Goal: Task Accomplishment & Management: Manage account settings

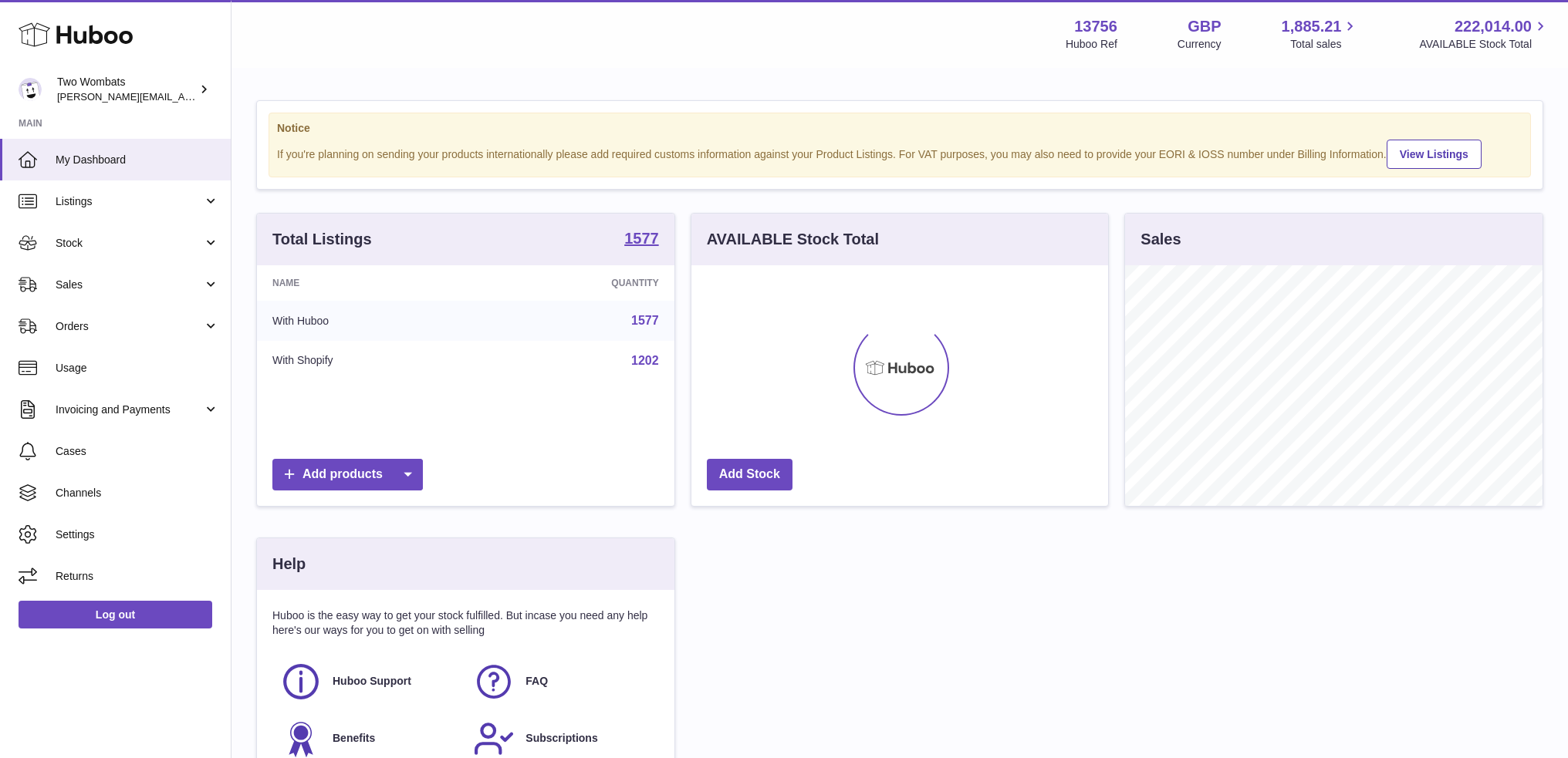
scroll to position [241, 421]
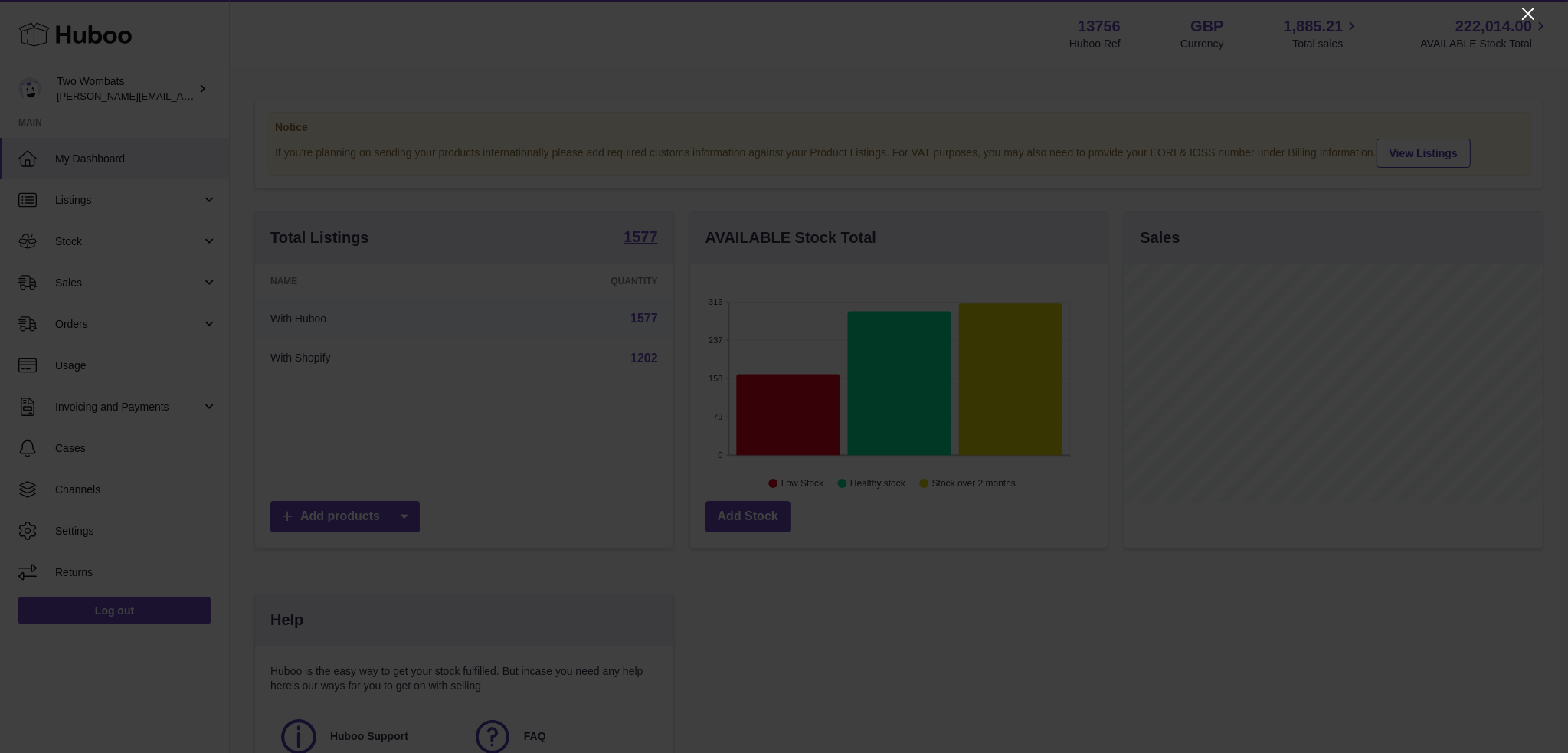
click at [1528, 14] on icon "Close" at bounding box center [1529, 14] width 12 height 12
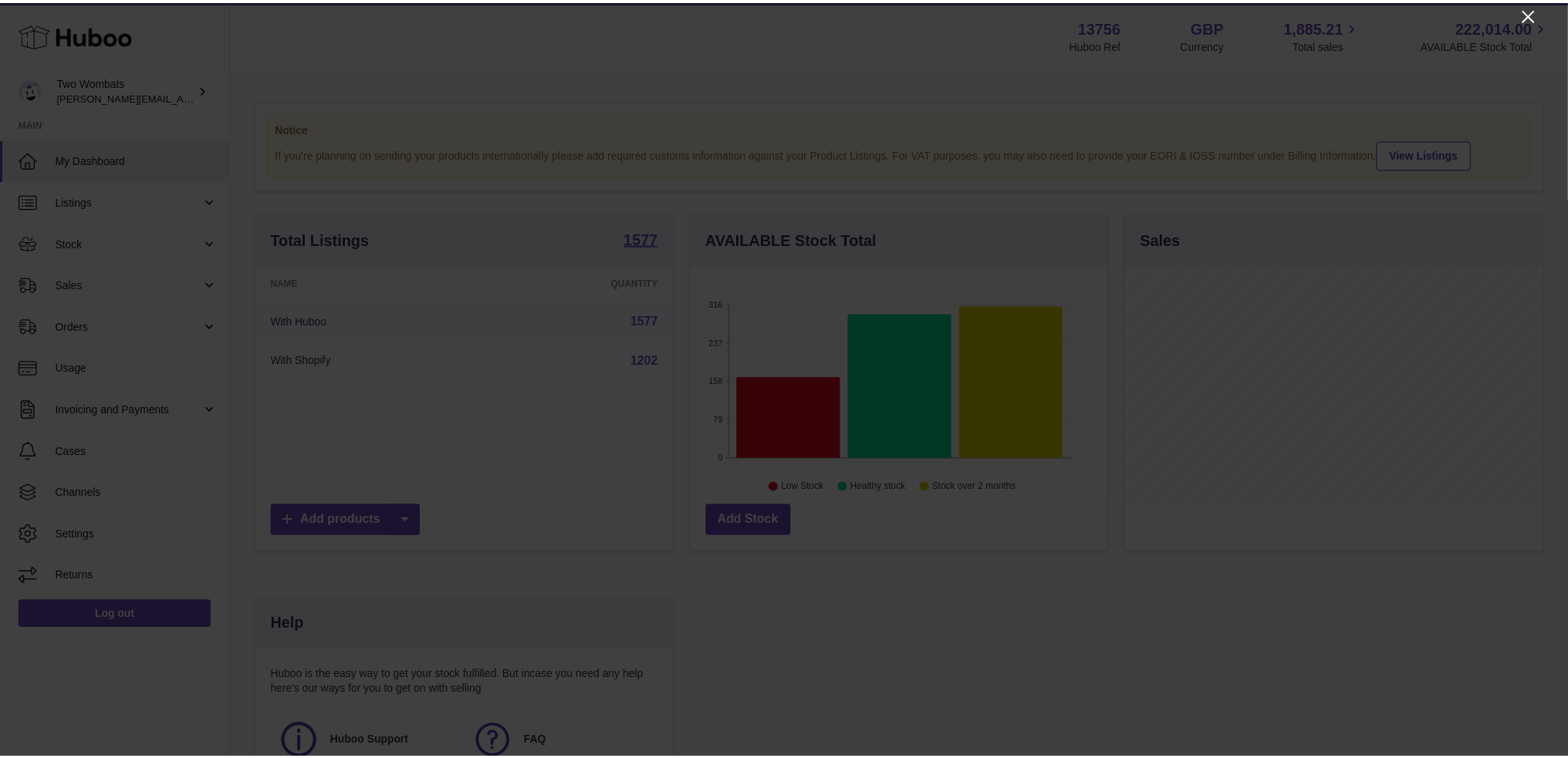
scroll to position [771252, 771203]
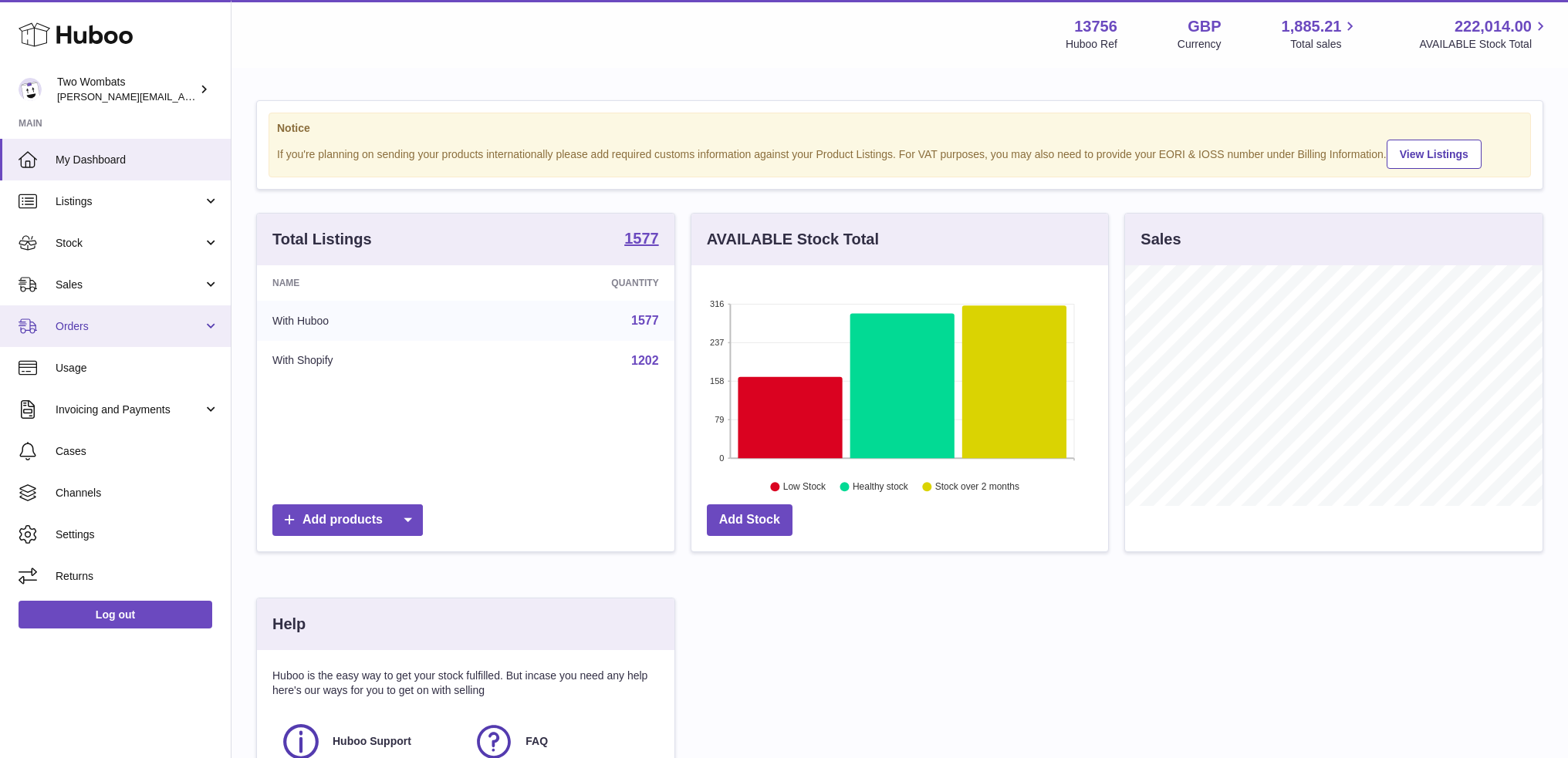
click at [174, 324] on span "Orders" at bounding box center [129, 326] width 147 height 15
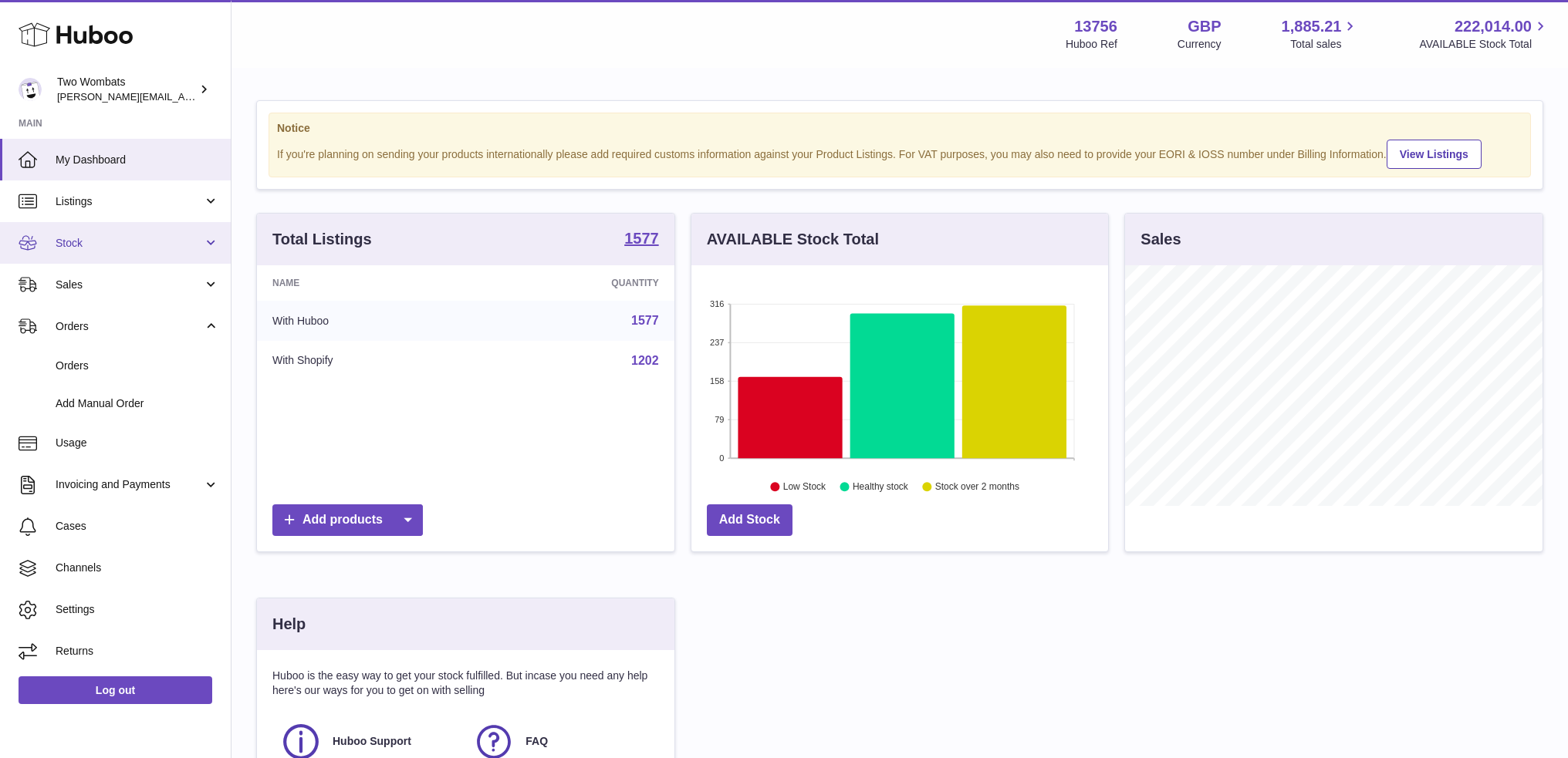
click at [174, 236] on span "Stock" at bounding box center [129, 243] width 147 height 15
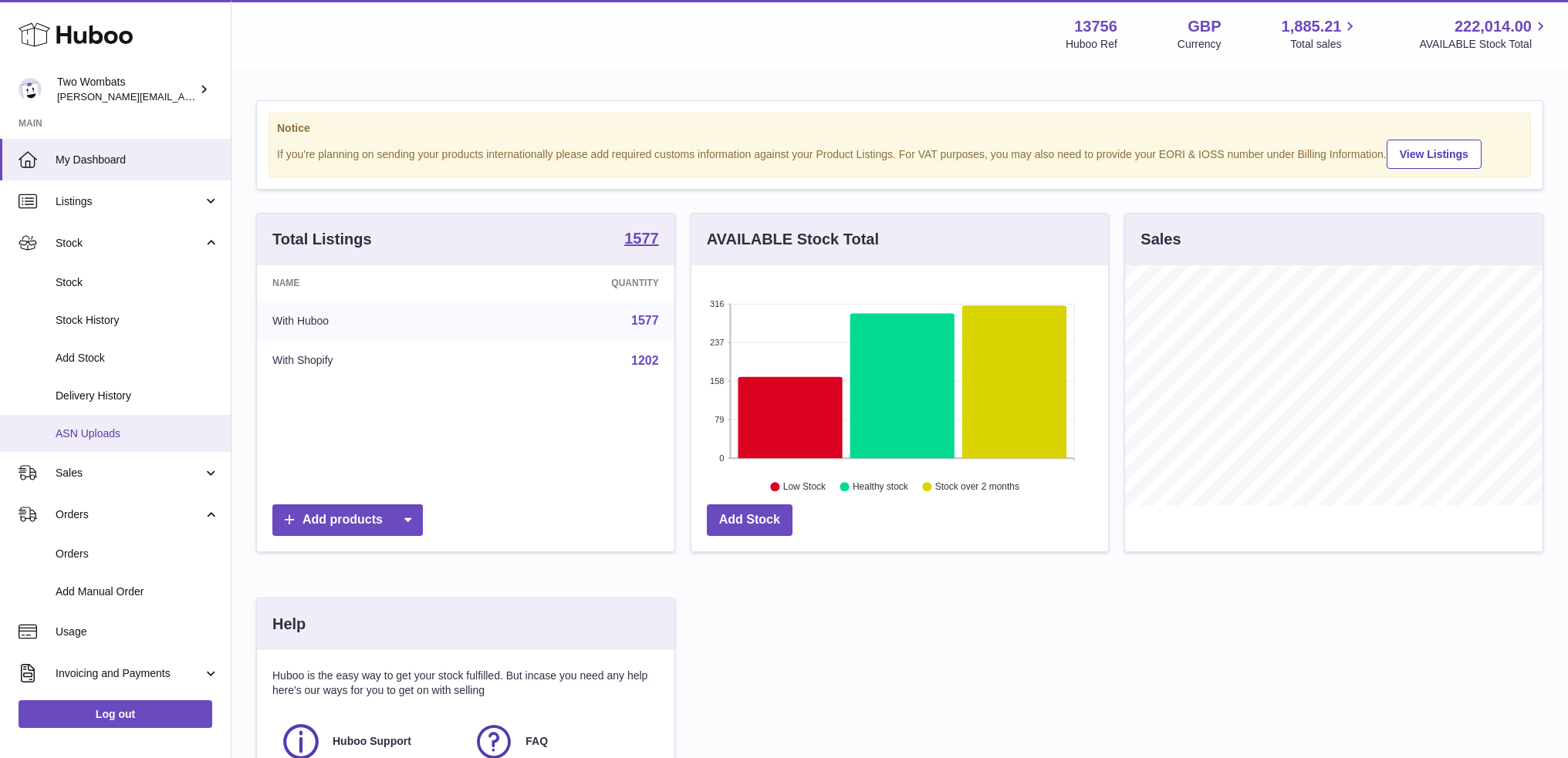
click at [147, 422] on link "ASN Uploads" at bounding box center [115, 434] width 230 height 38
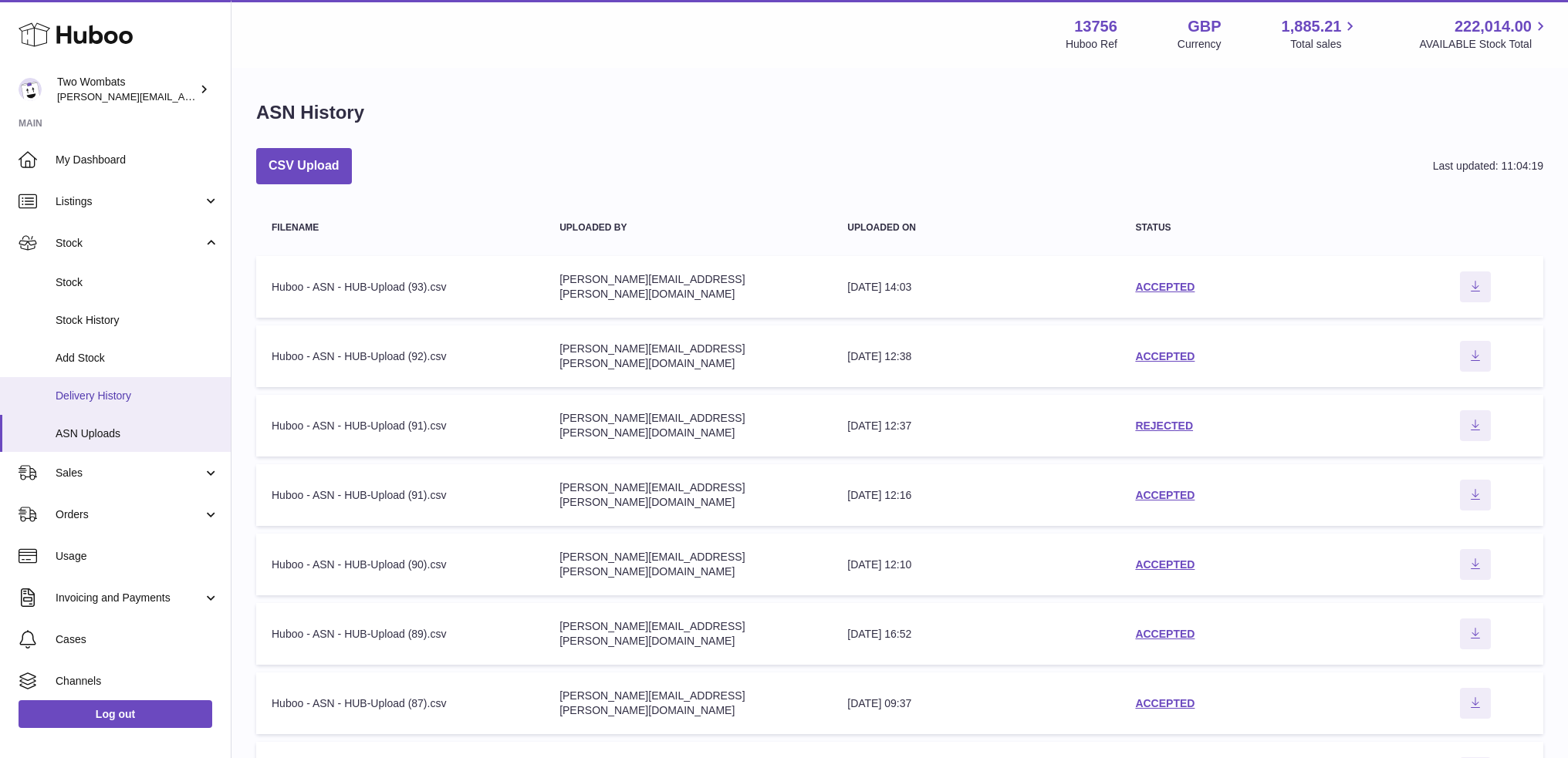
click at [117, 392] on span "Delivery History" at bounding box center [137, 396] width 164 height 15
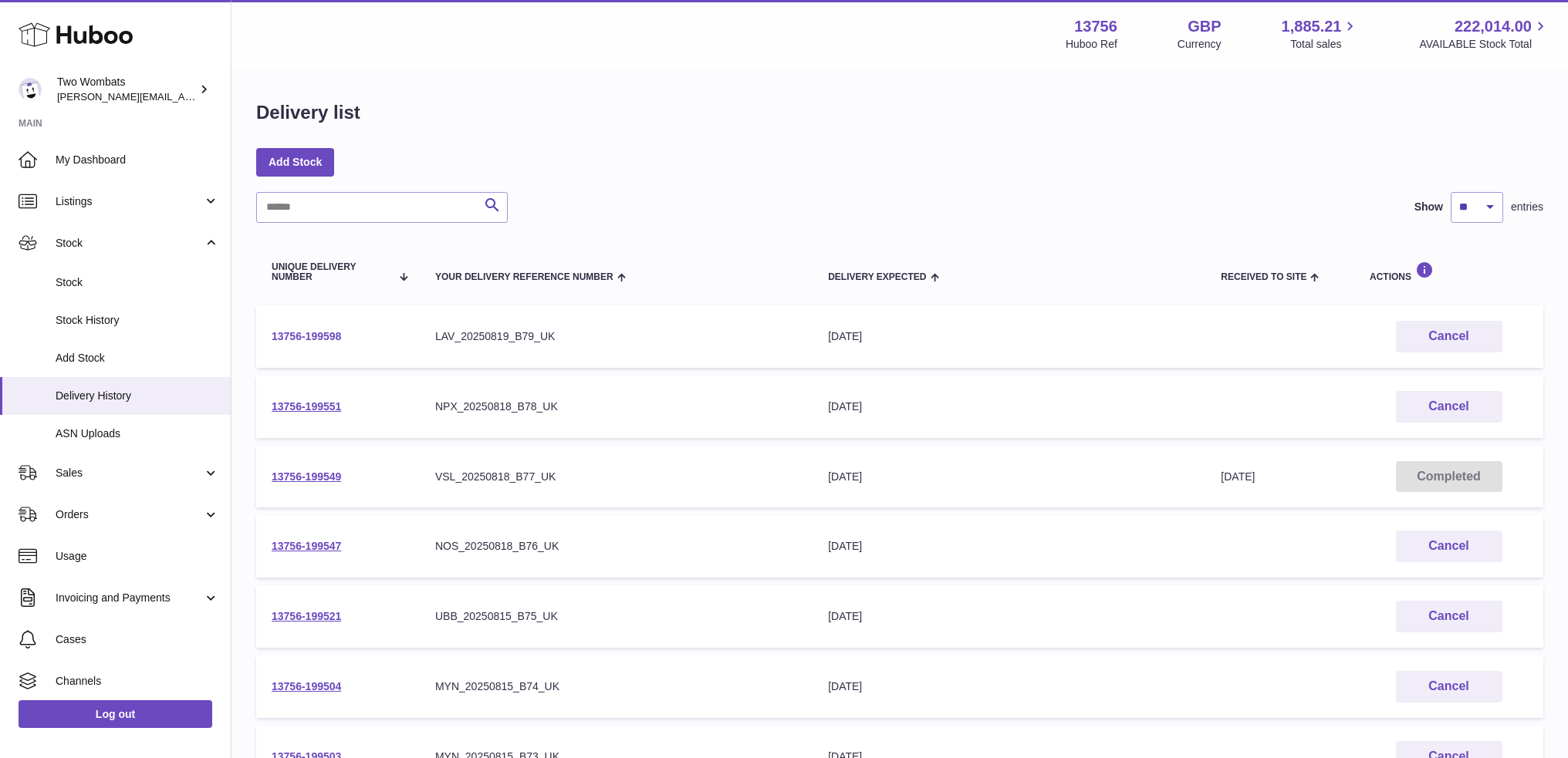
click at [274, 337] on link "13756-199598" at bounding box center [306, 336] width 70 height 12
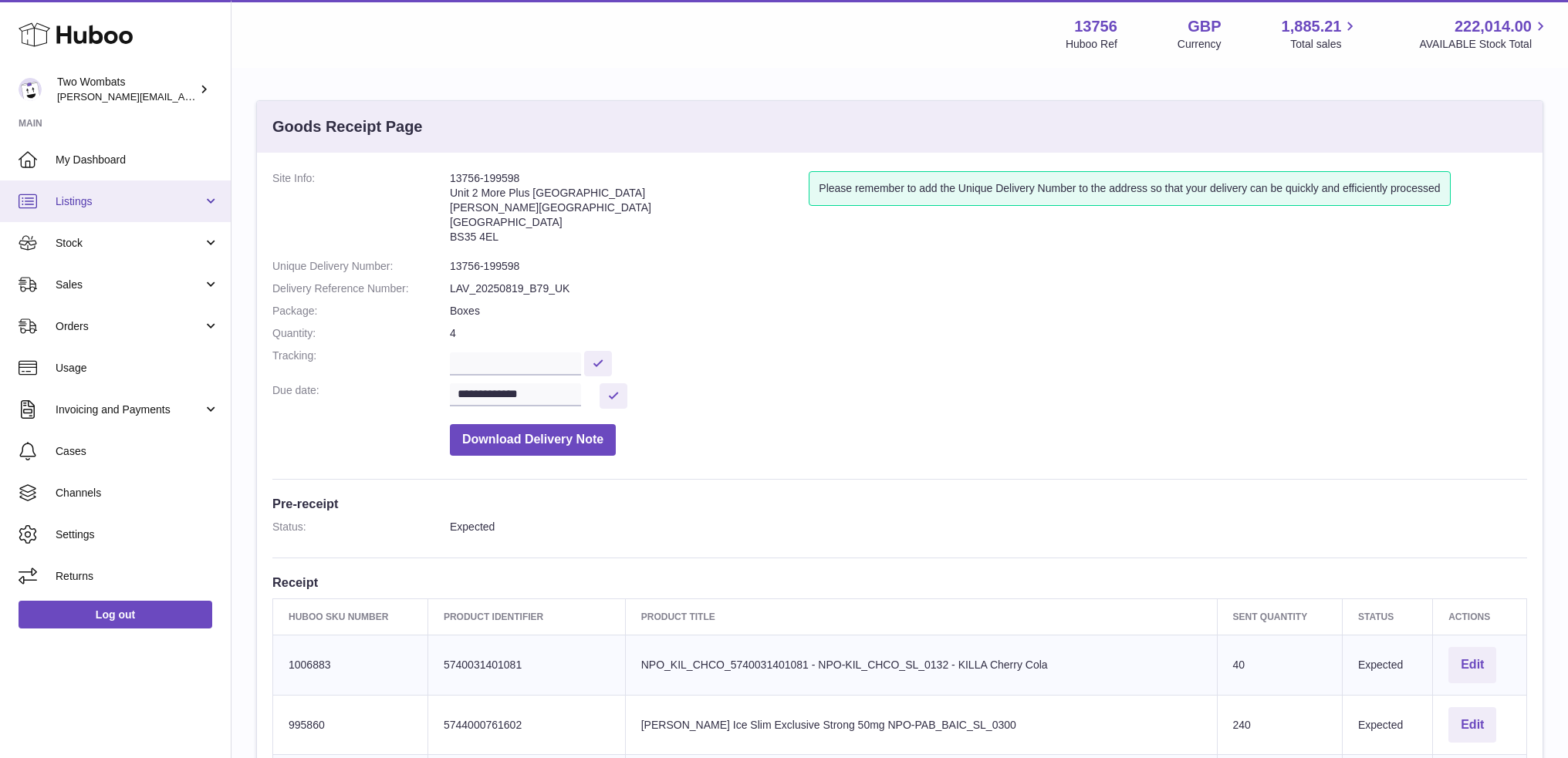
click at [86, 209] on link "Listings" at bounding box center [115, 201] width 230 height 41
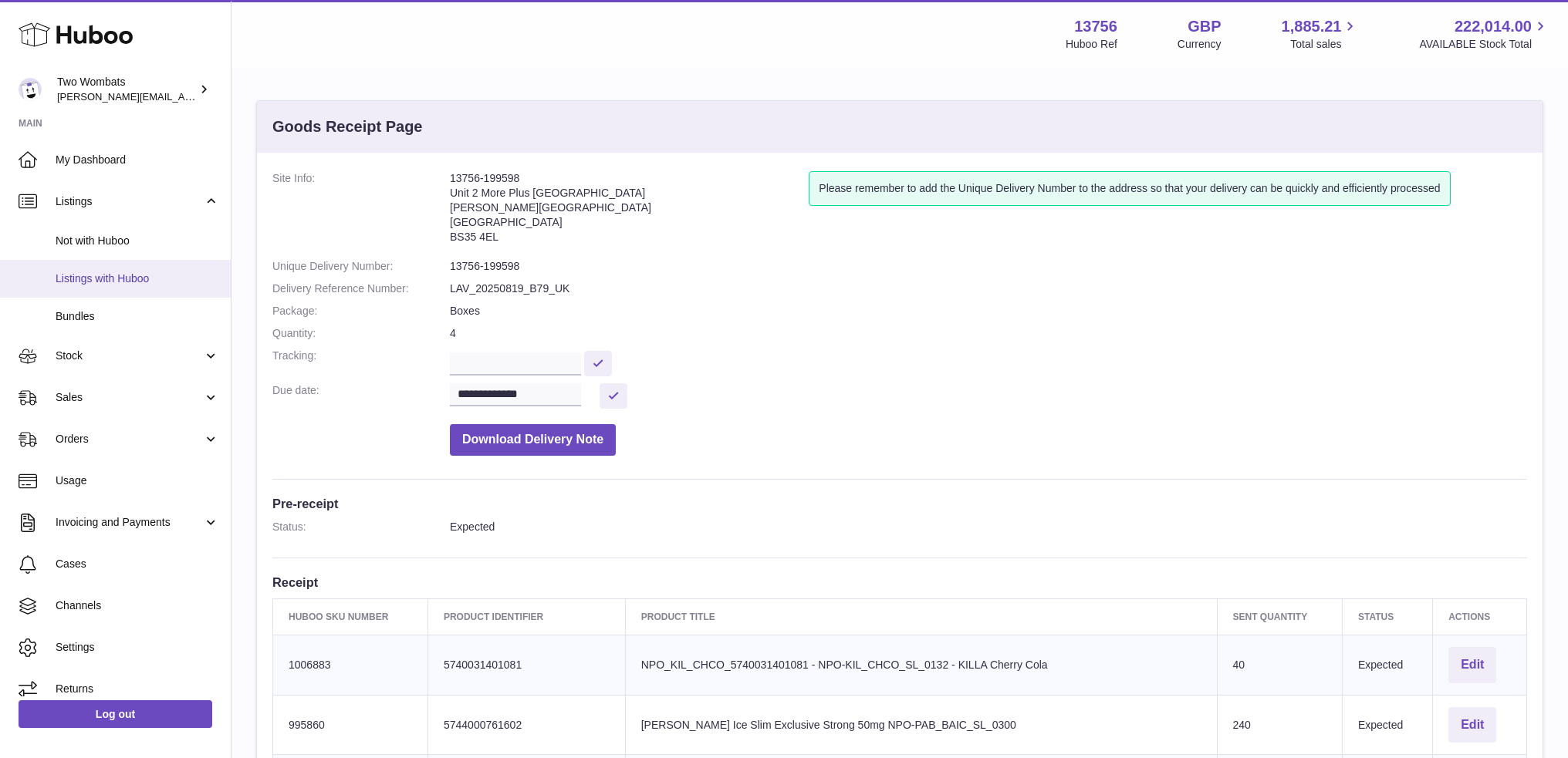
click at [80, 273] on span "Listings with Huboo" at bounding box center [137, 279] width 164 height 15
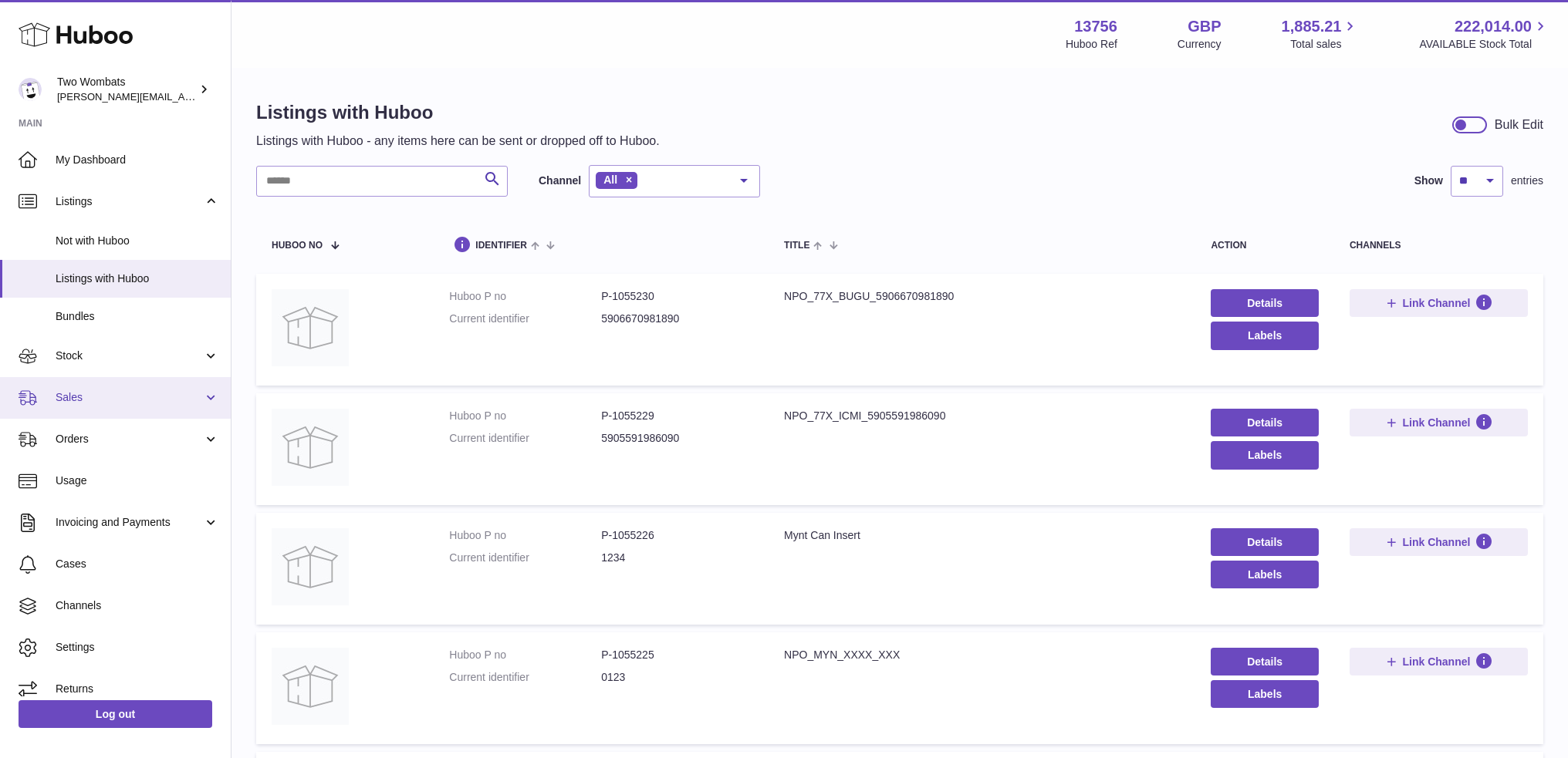
click at [179, 404] on span "Sales" at bounding box center [129, 398] width 147 height 15
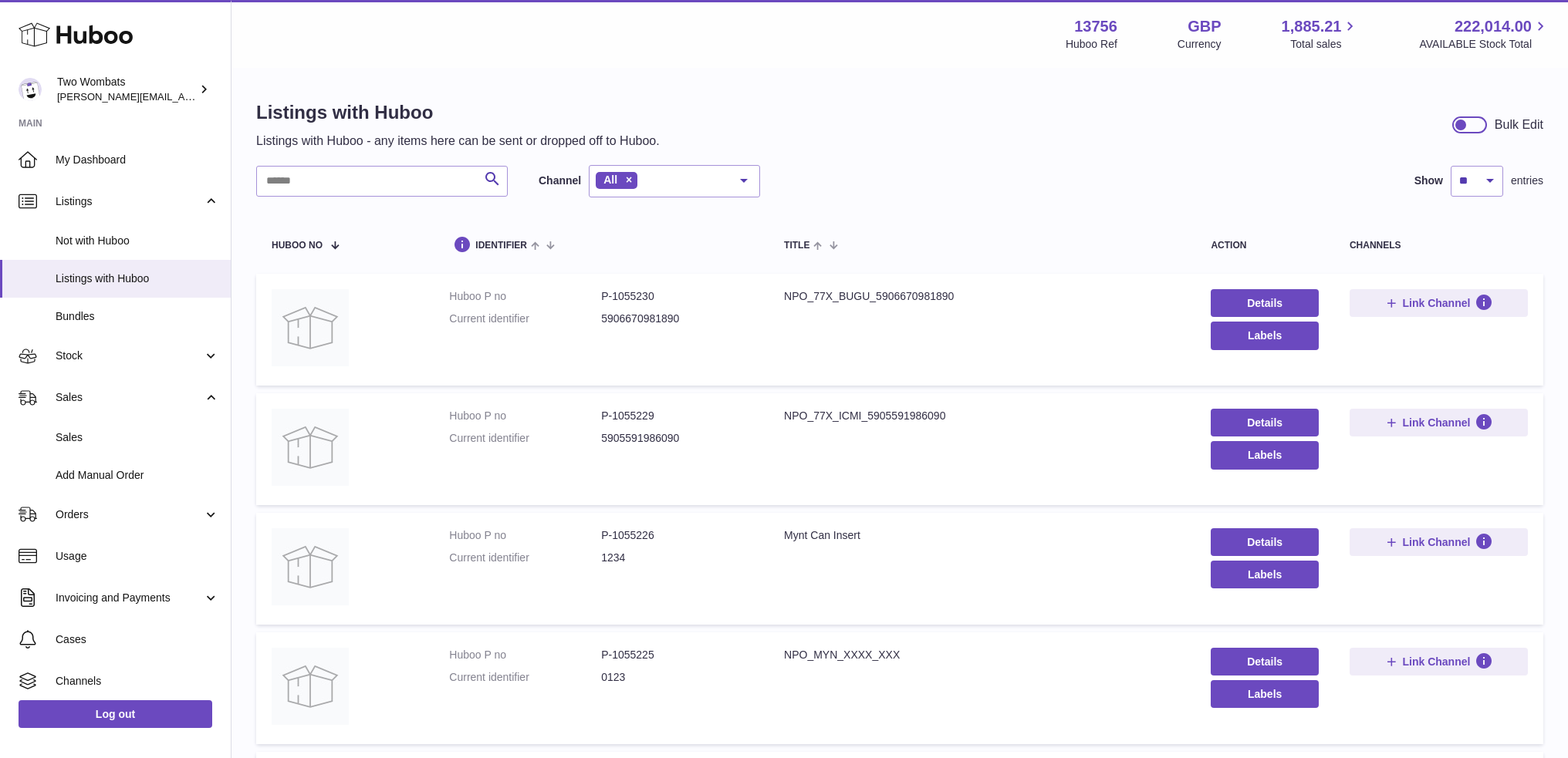
click at [1254, 301] on link "Details" at bounding box center [1264, 303] width 107 height 28
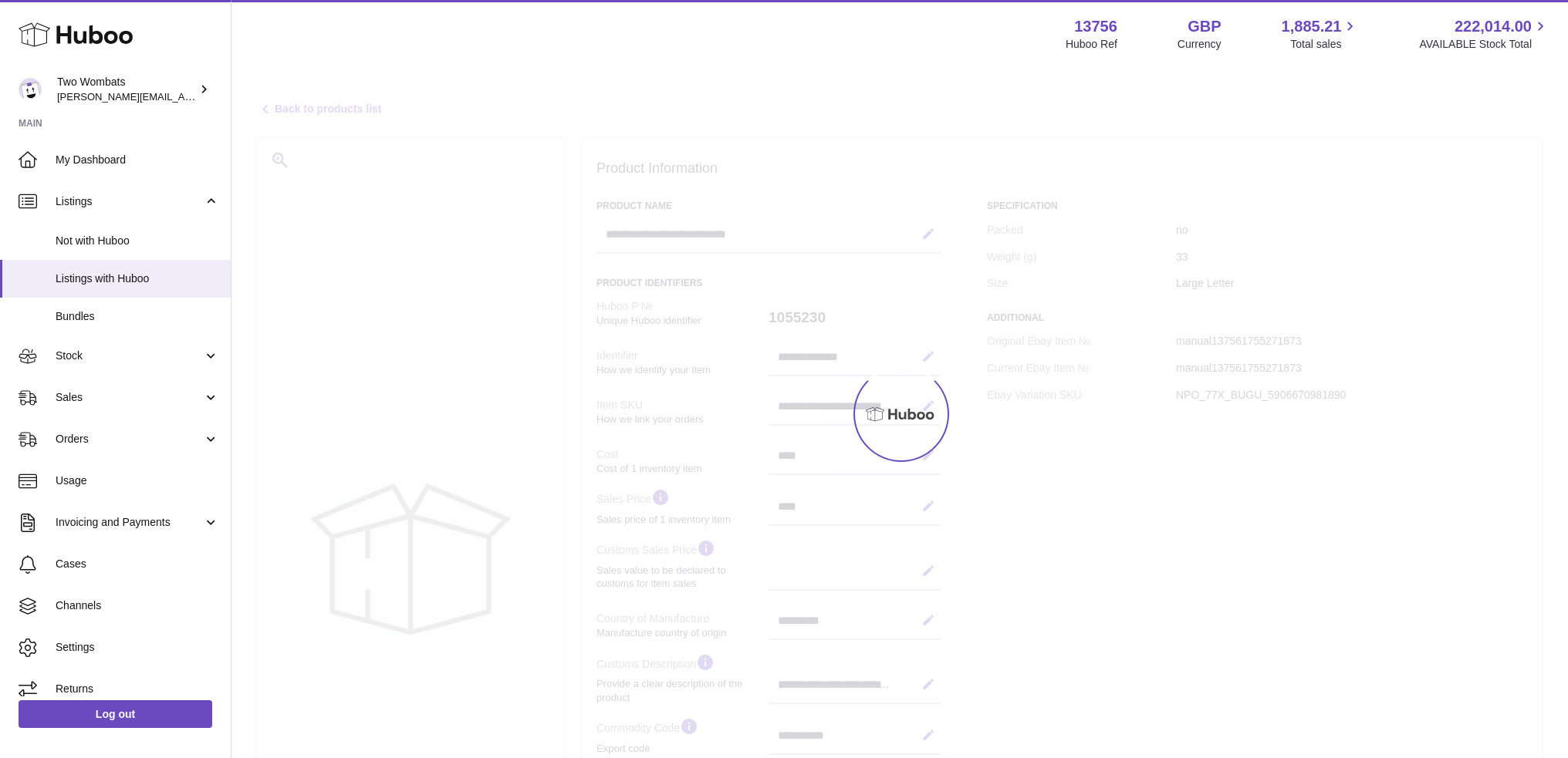
select select "***"
select select "****"
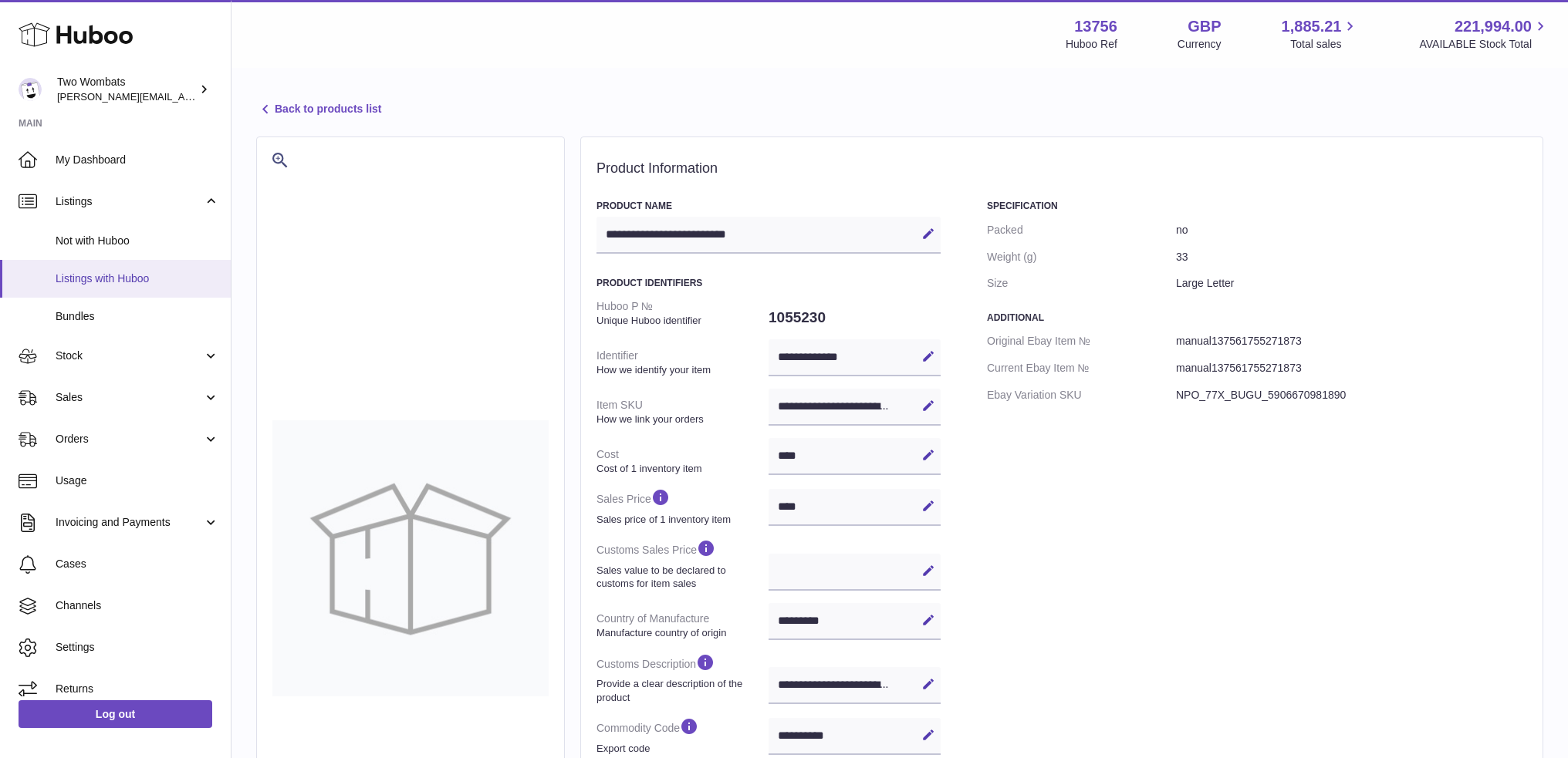
click at [79, 287] on link "Listings with Huboo" at bounding box center [115, 279] width 230 height 38
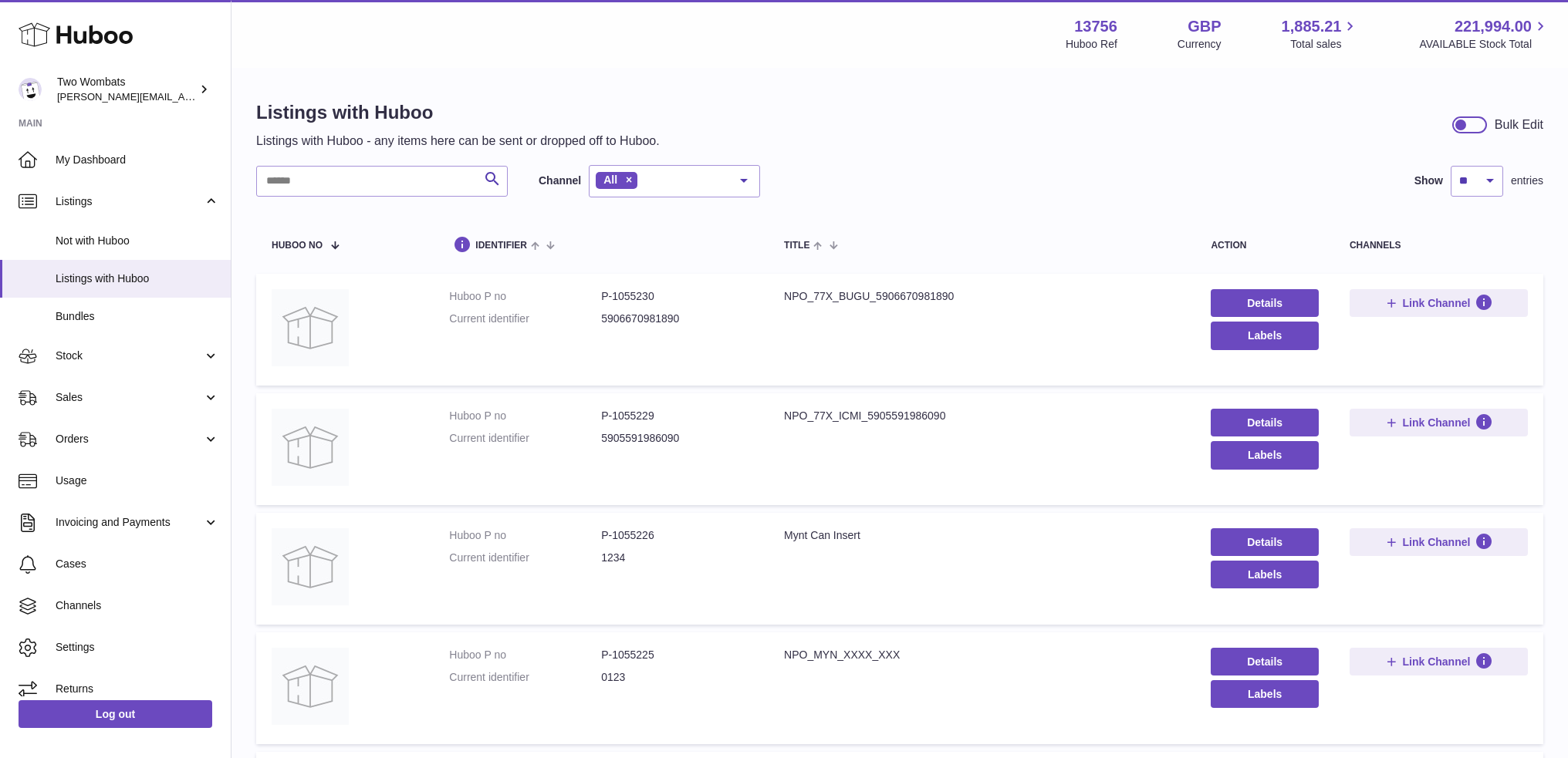
click at [1476, 122] on div at bounding box center [1470, 125] width 34 height 17
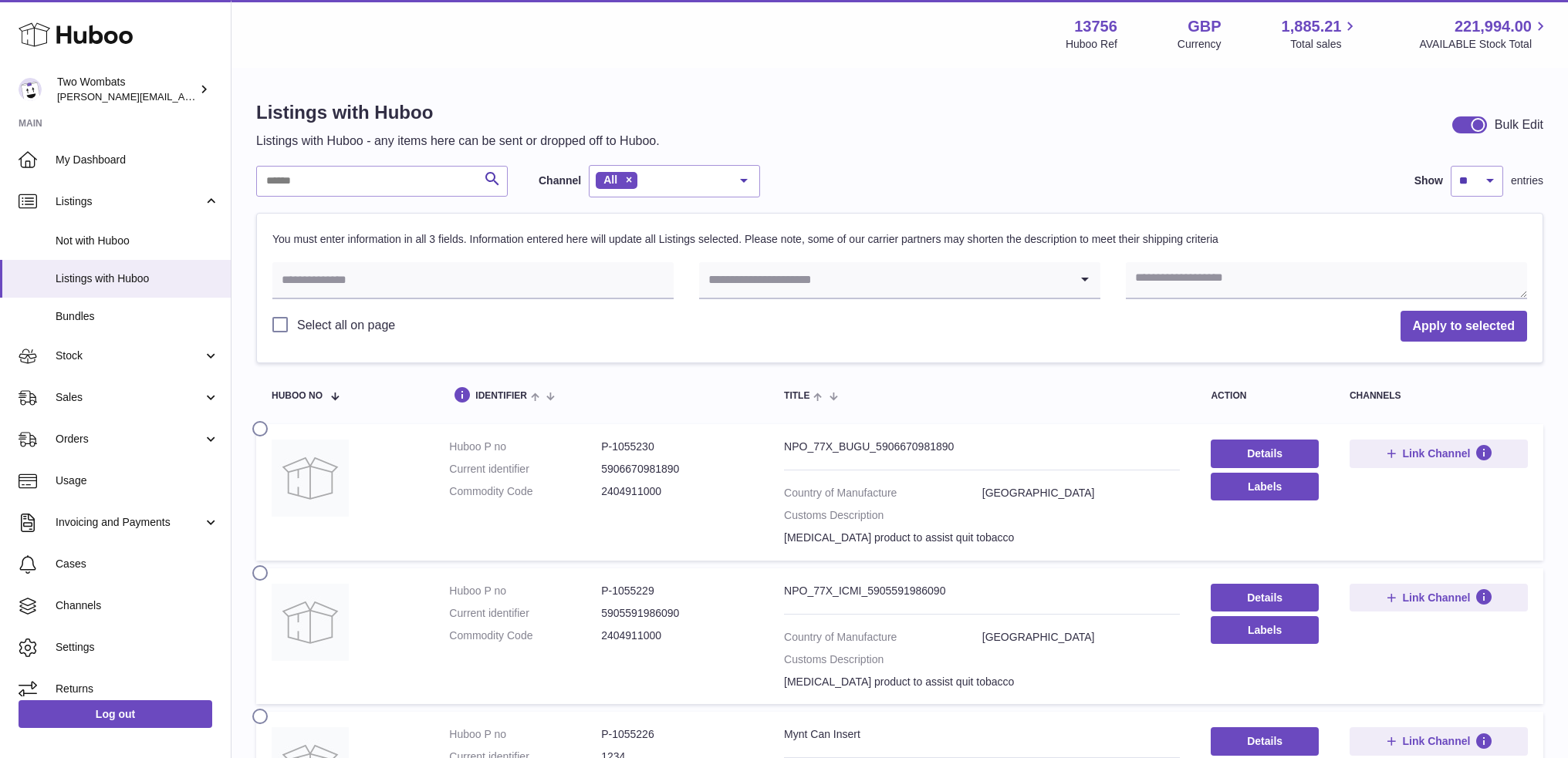
click at [1468, 126] on div at bounding box center [1470, 125] width 34 height 17
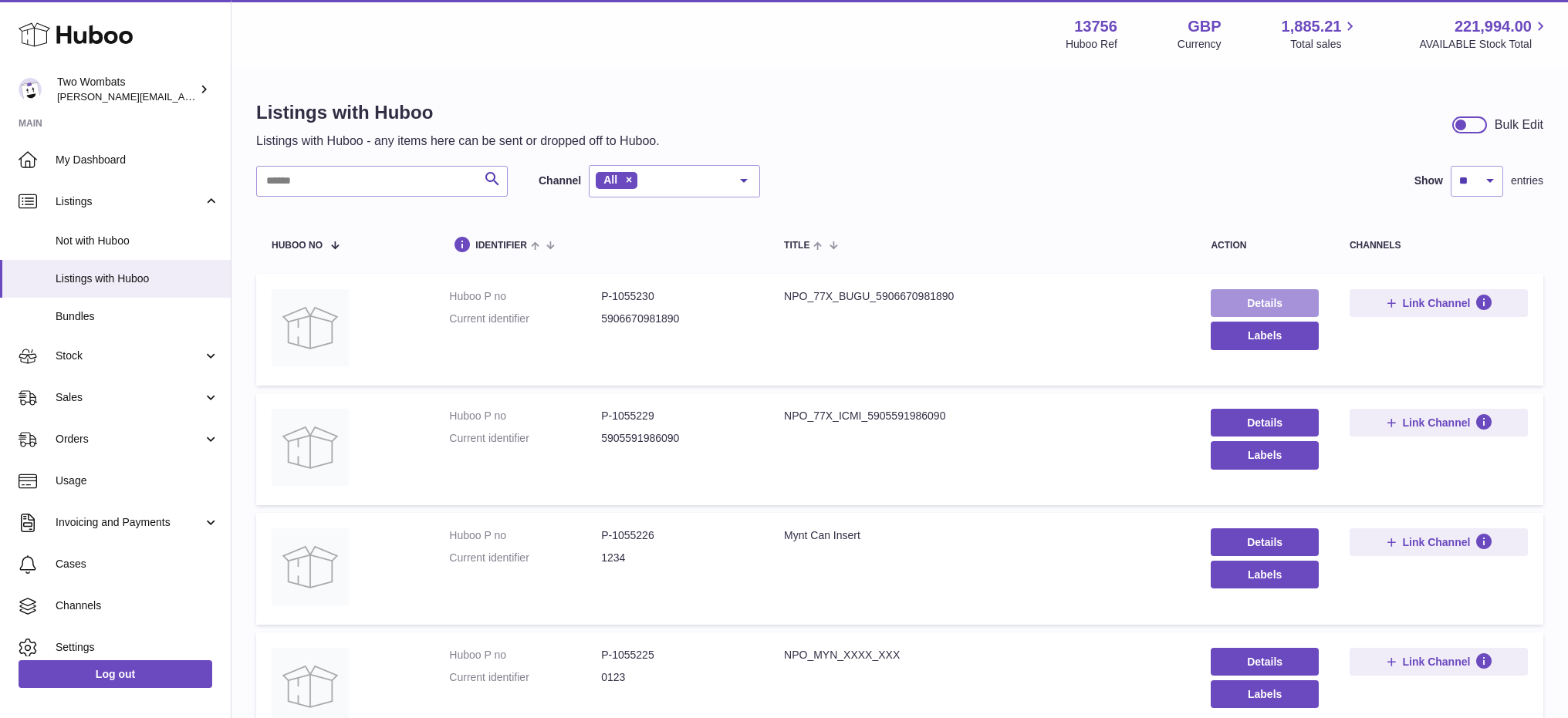
click at [1234, 295] on link "Details" at bounding box center [1264, 303] width 107 height 28
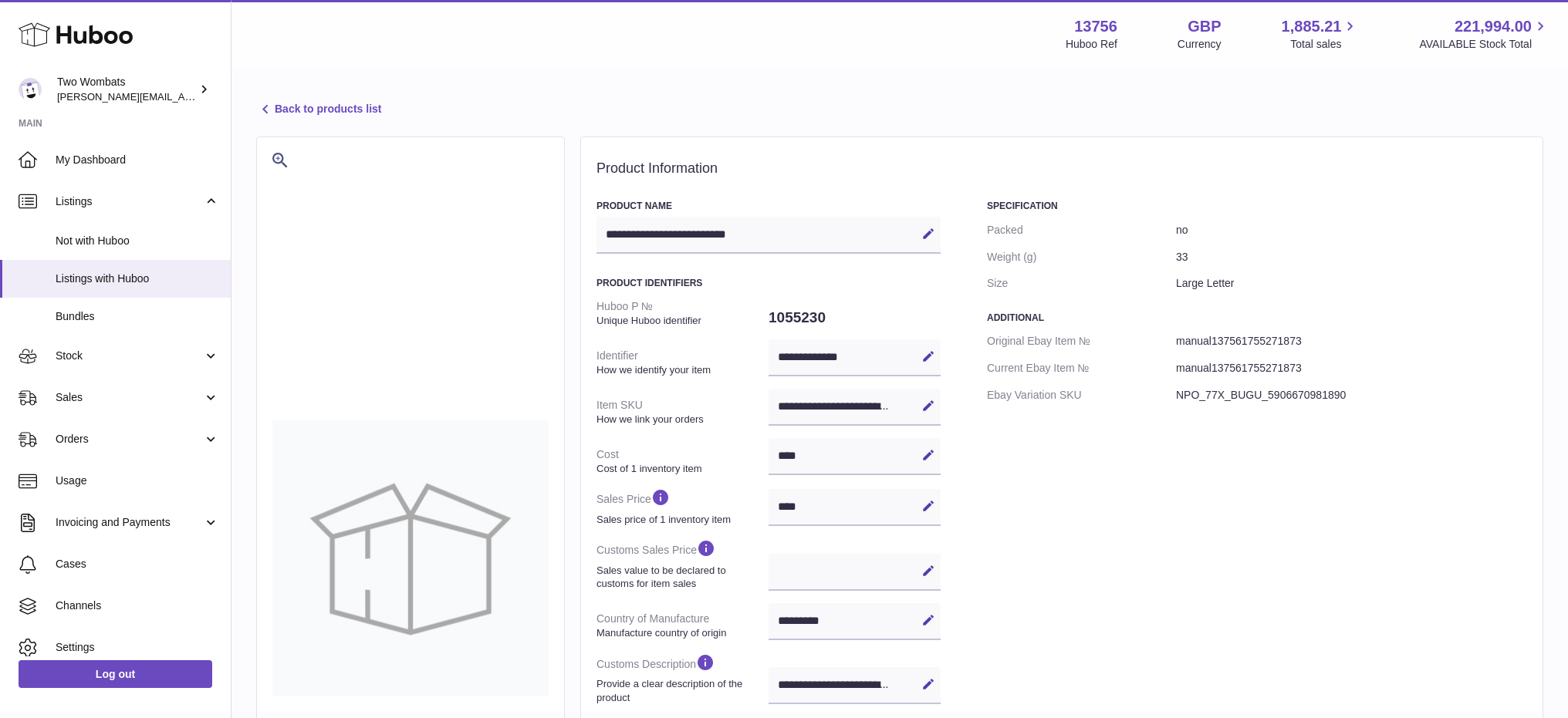
select select "***"
select select "****"
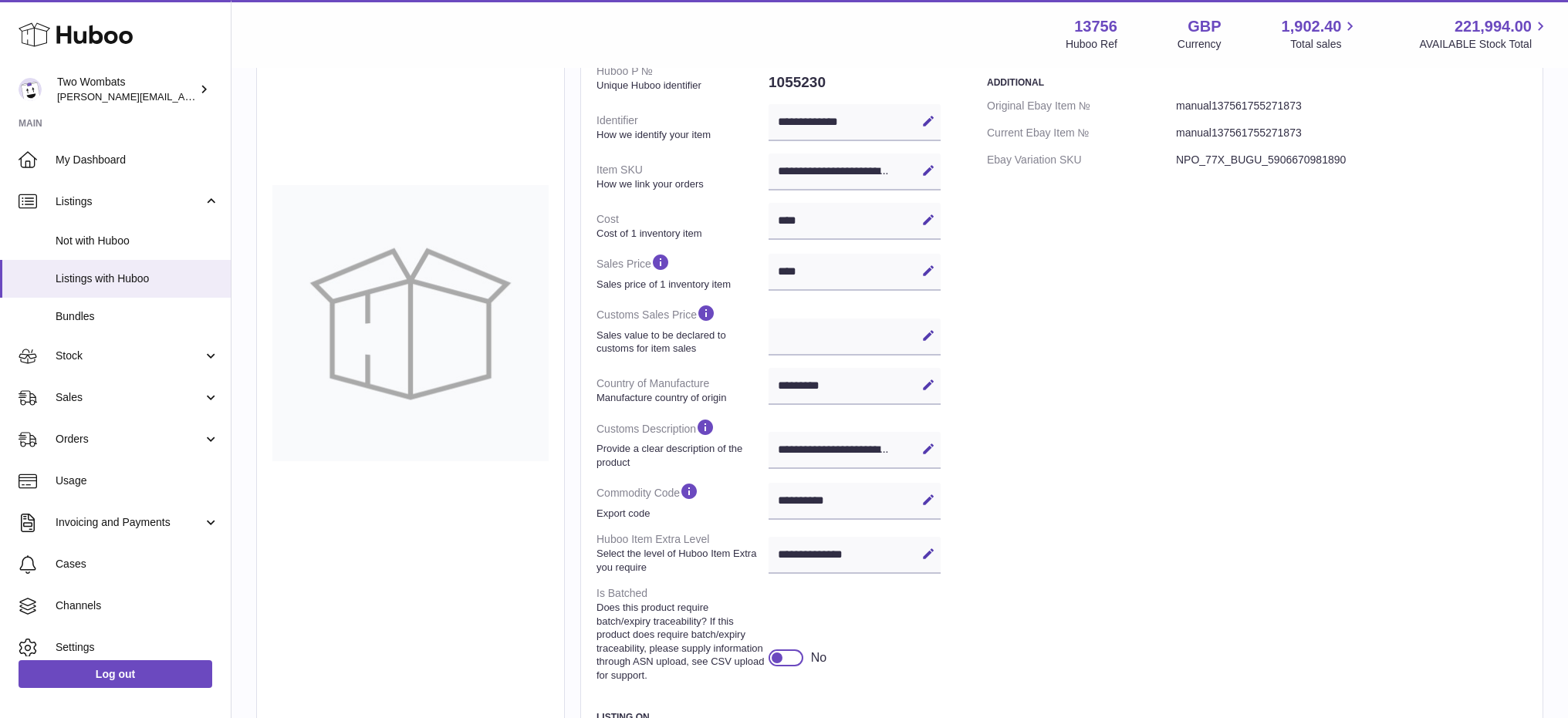
scroll to position [151, 0]
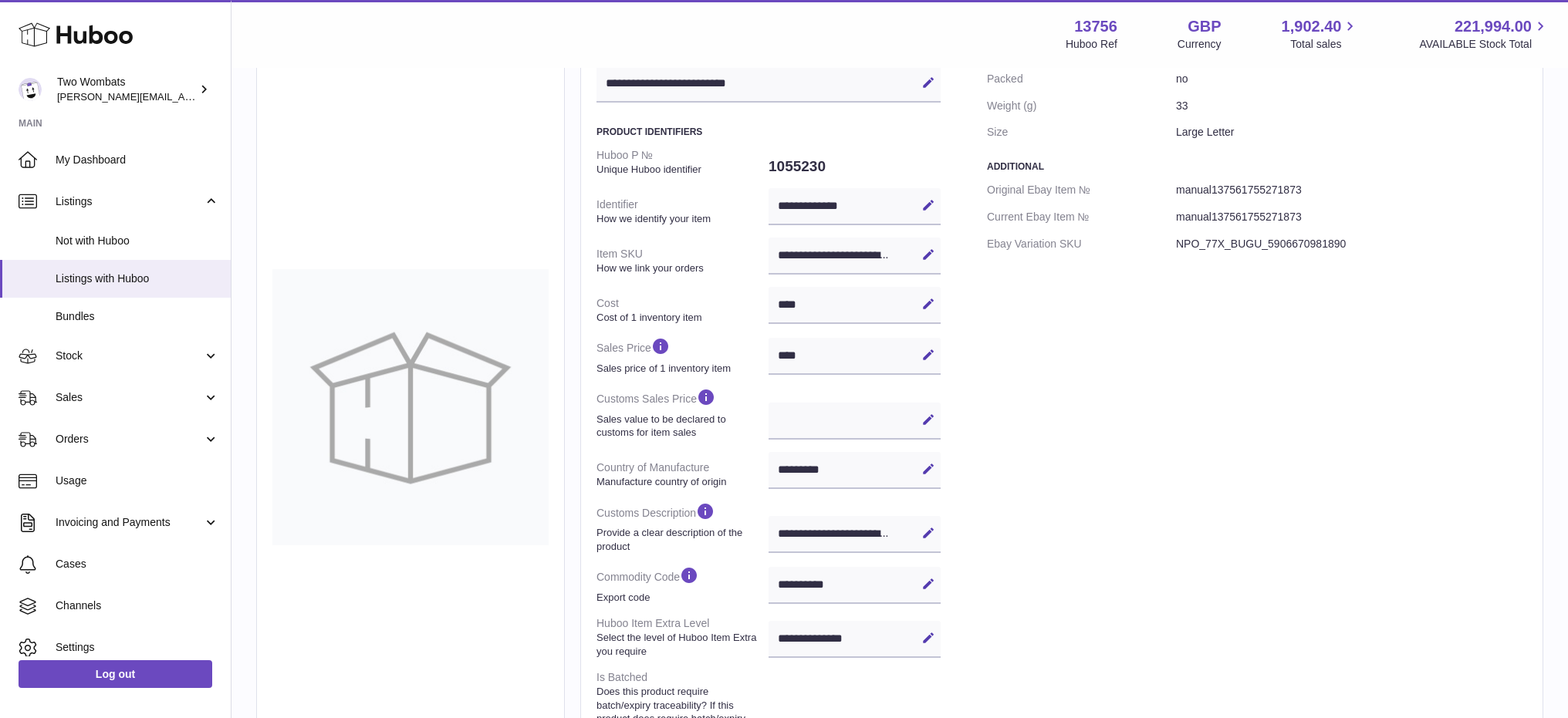
drag, startPoint x: 601, startPoint y: 85, endPoint x: 785, endPoint y: 91, distance: 184.1
click at [785, 91] on div "**********" at bounding box center [768, 84] width 344 height 37
click at [895, 126] on h3 "Product Identifiers" at bounding box center [768, 132] width 344 height 12
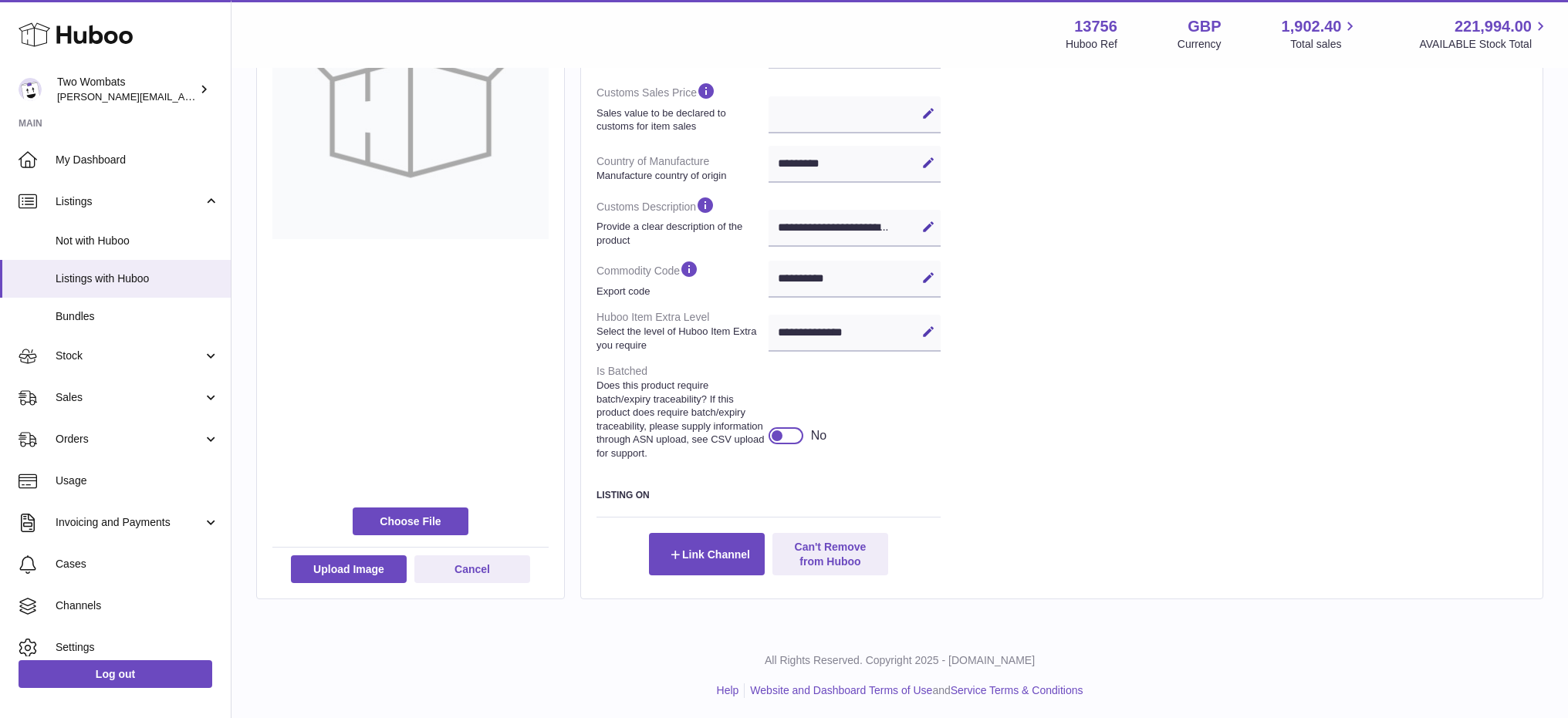
scroll to position [459, 0]
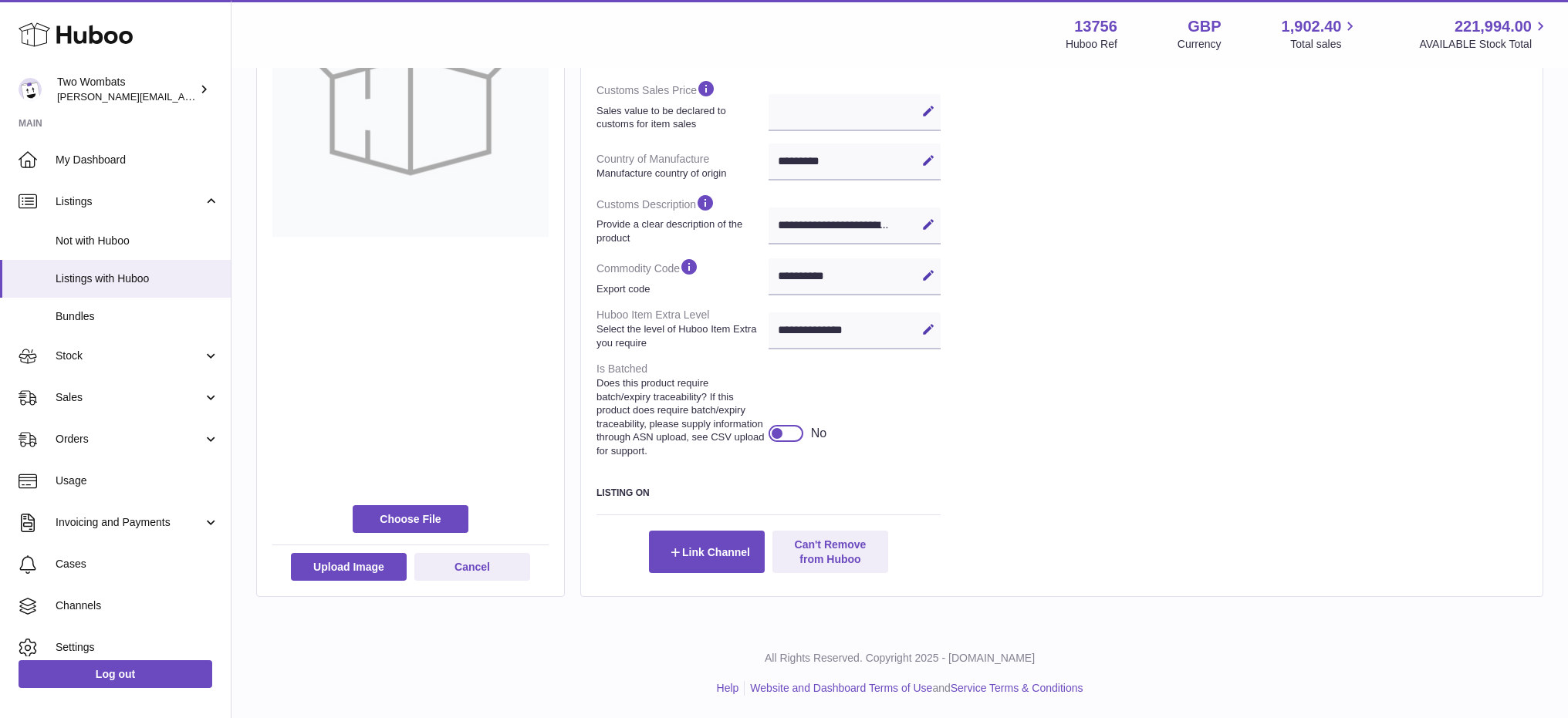
click at [783, 433] on div at bounding box center [777, 434] width 14 height 14
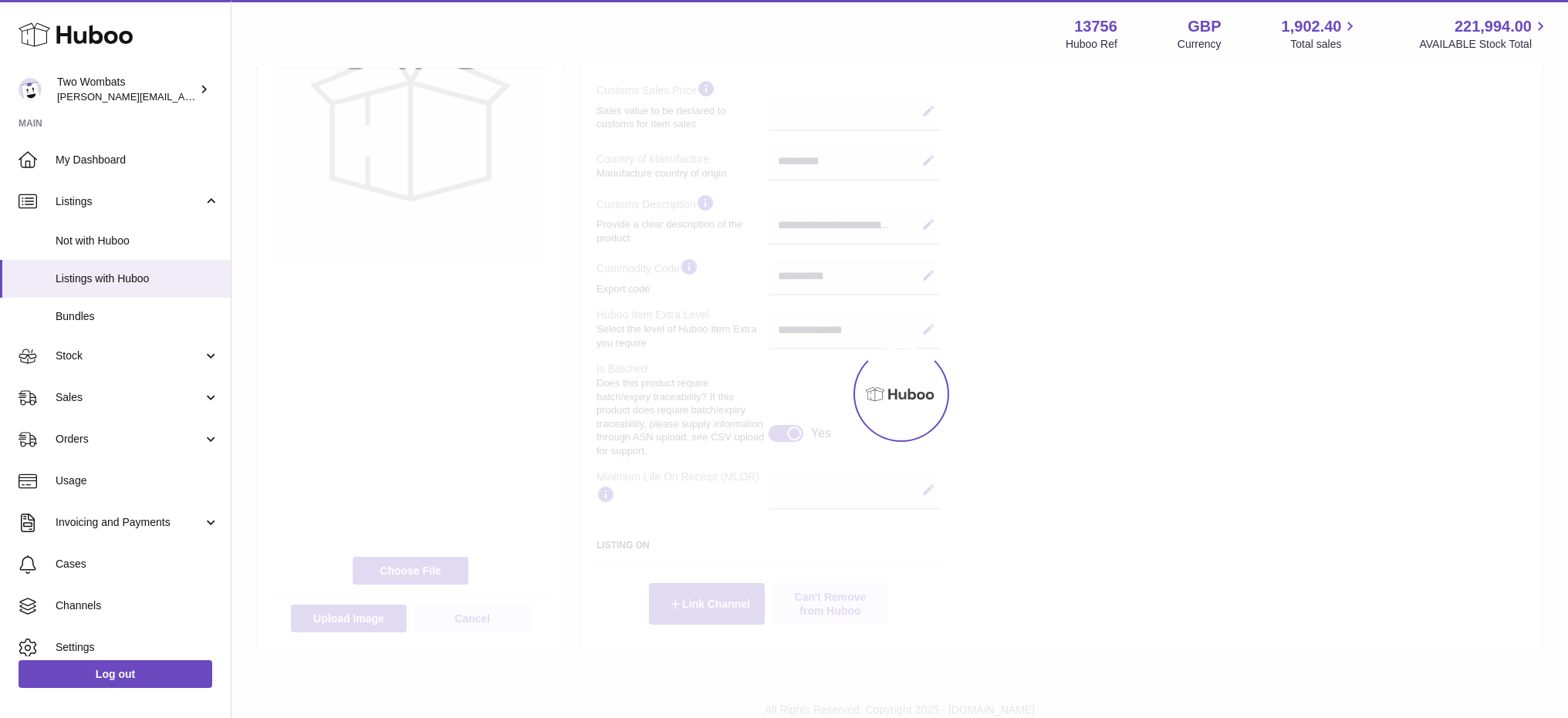
scroll to position [485, 0]
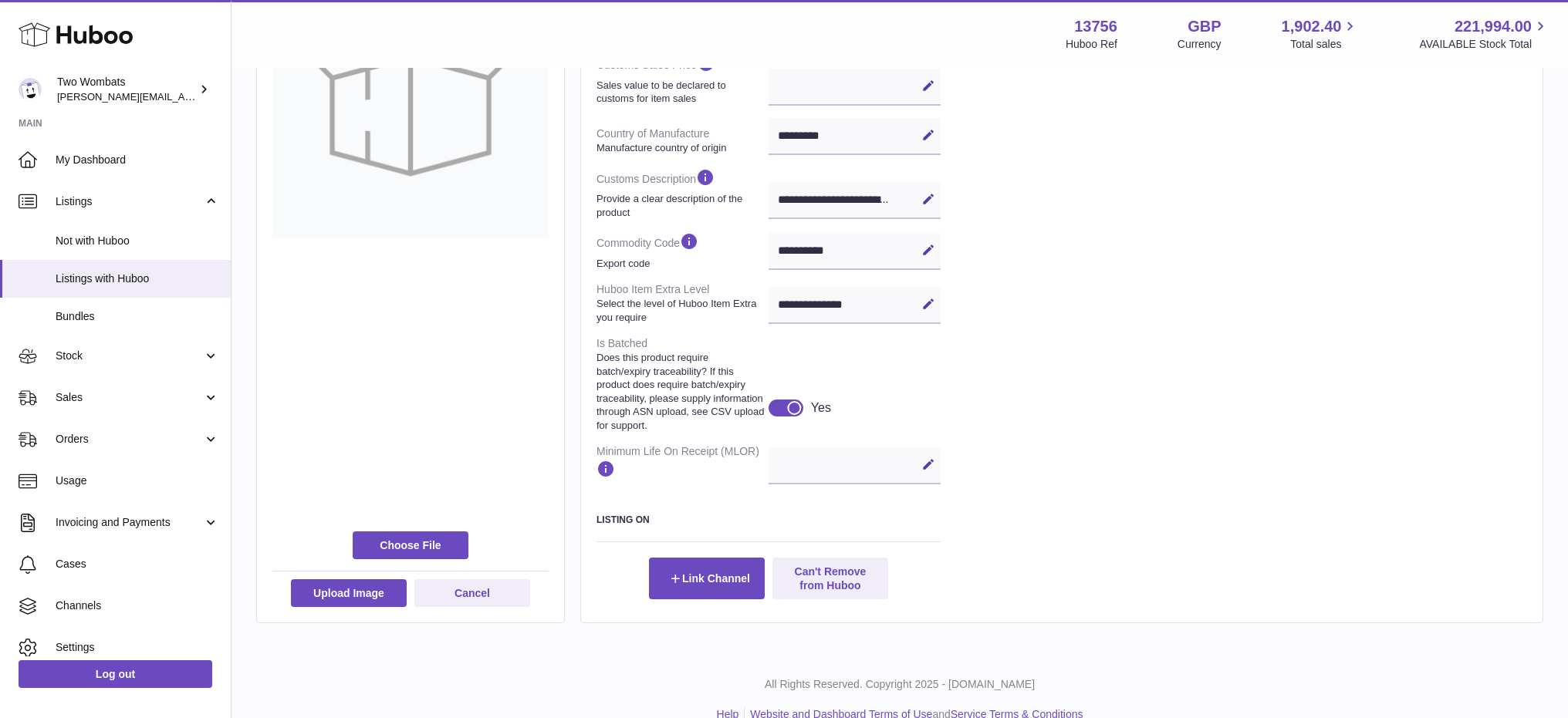
click at [783, 409] on div at bounding box center [786, 408] width 34 height 17
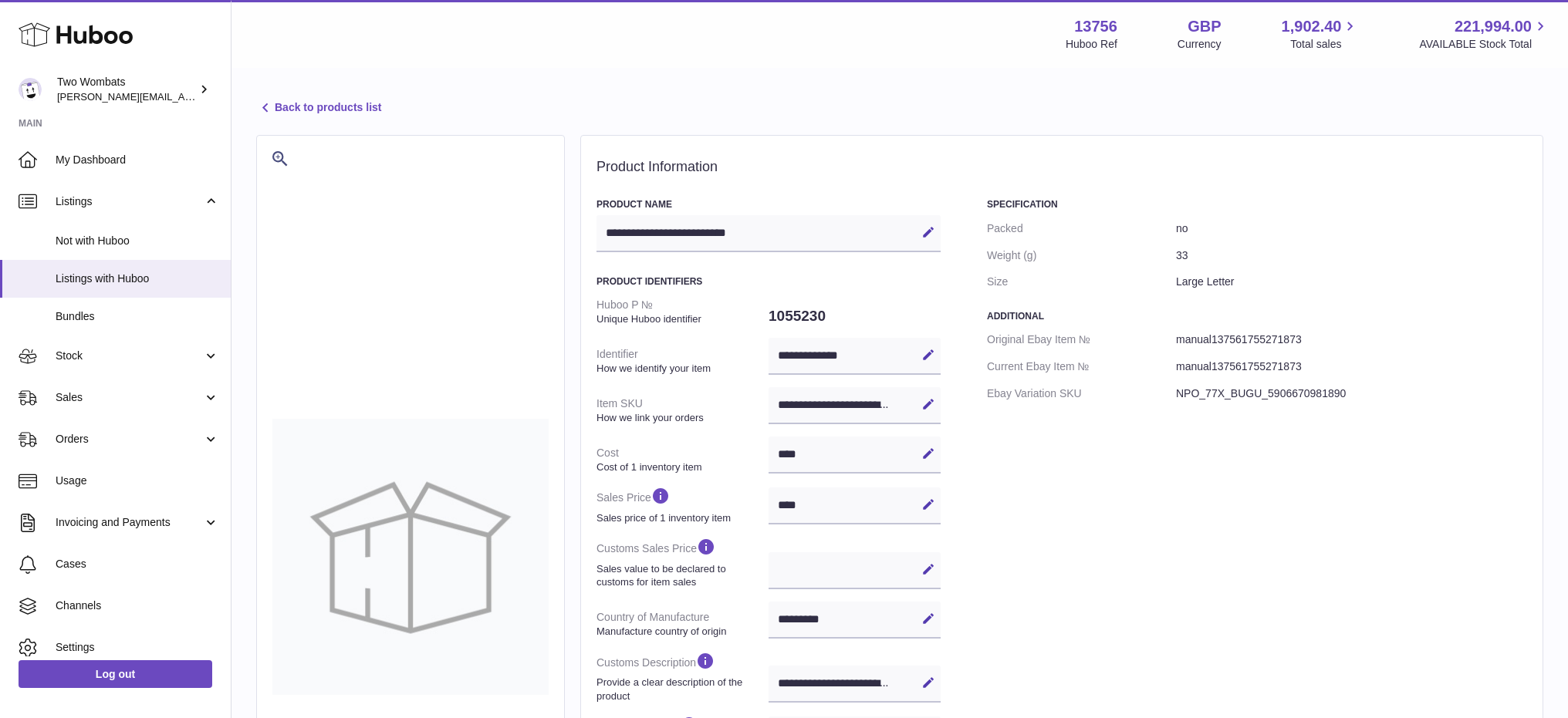
scroll to position [0, 0]
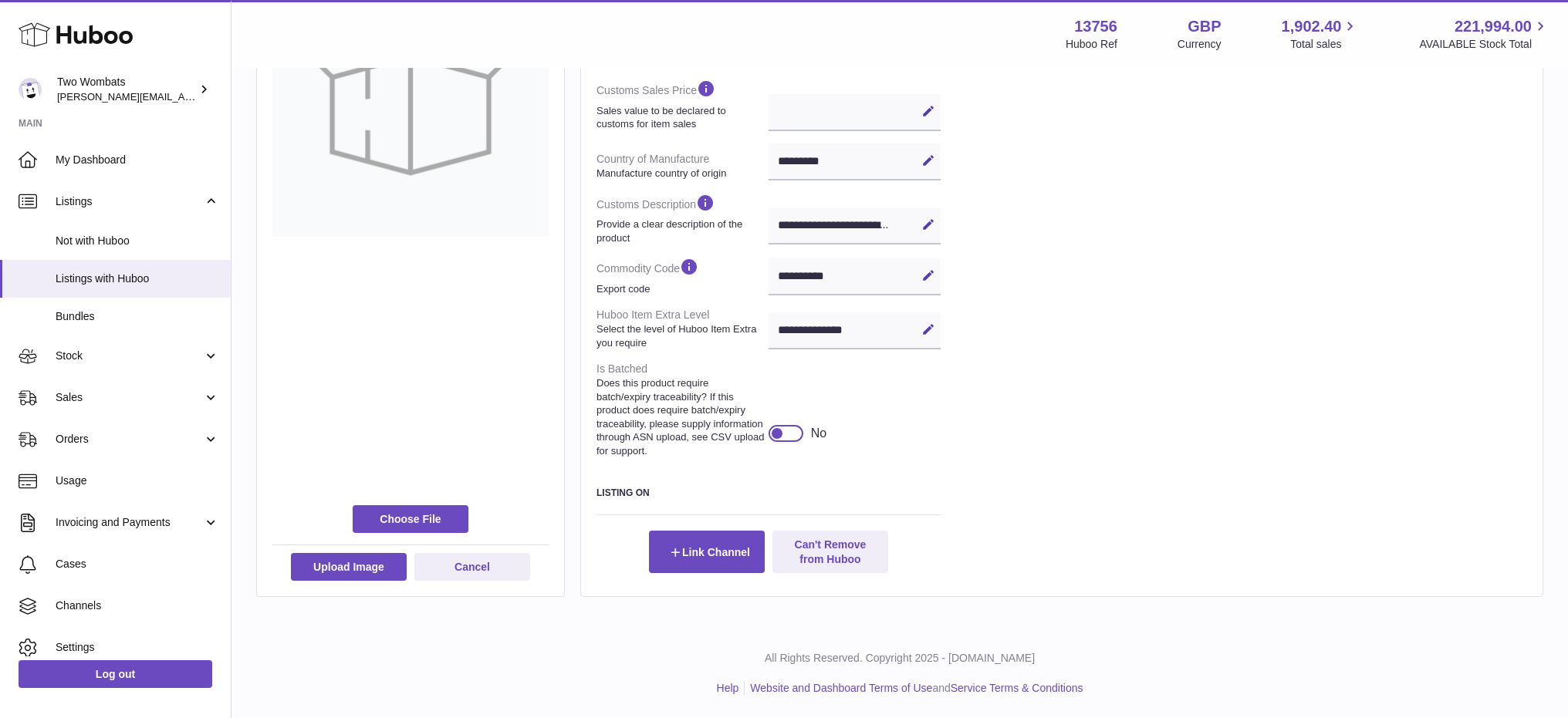
click at [775, 435] on div at bounding box center [777, 434] width 14 height 14
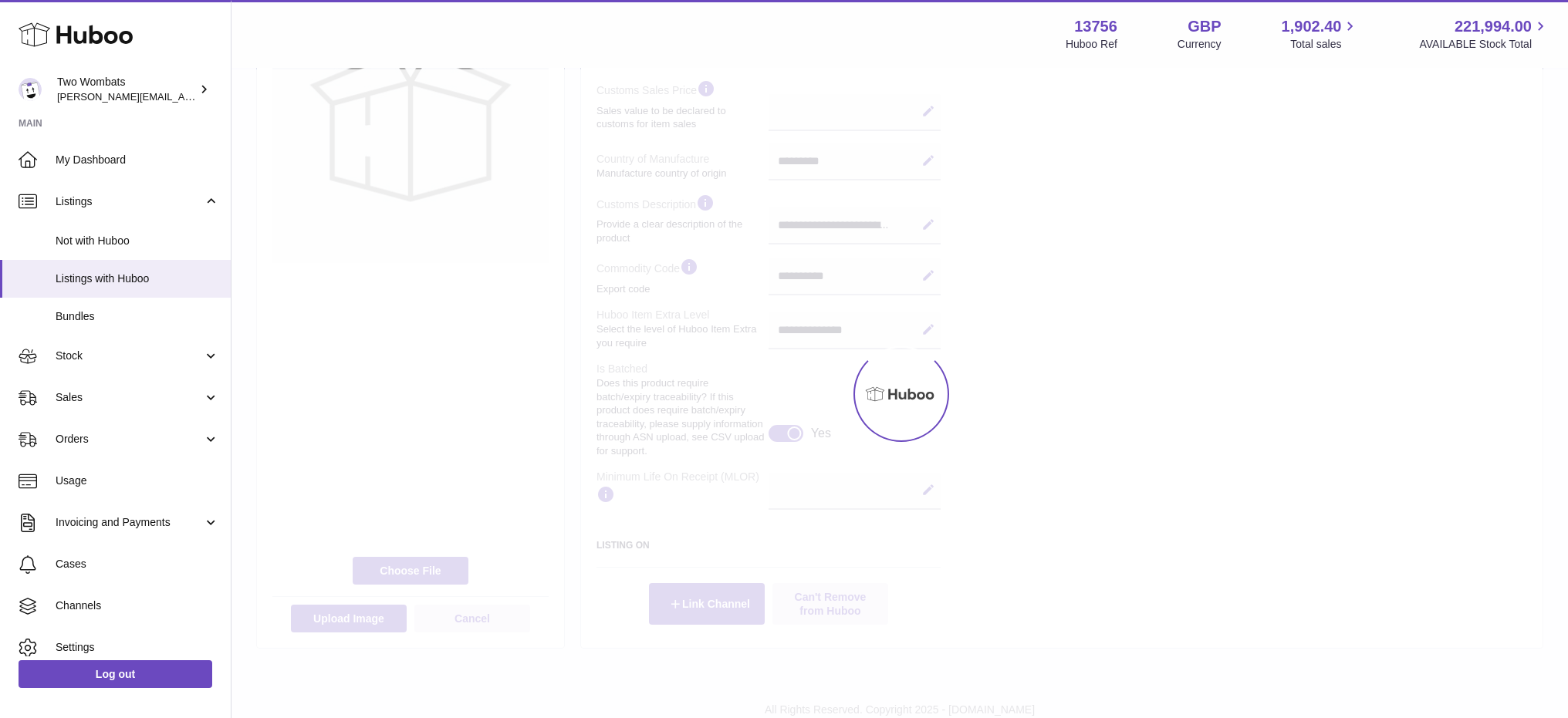
scroll to position [485, 0]
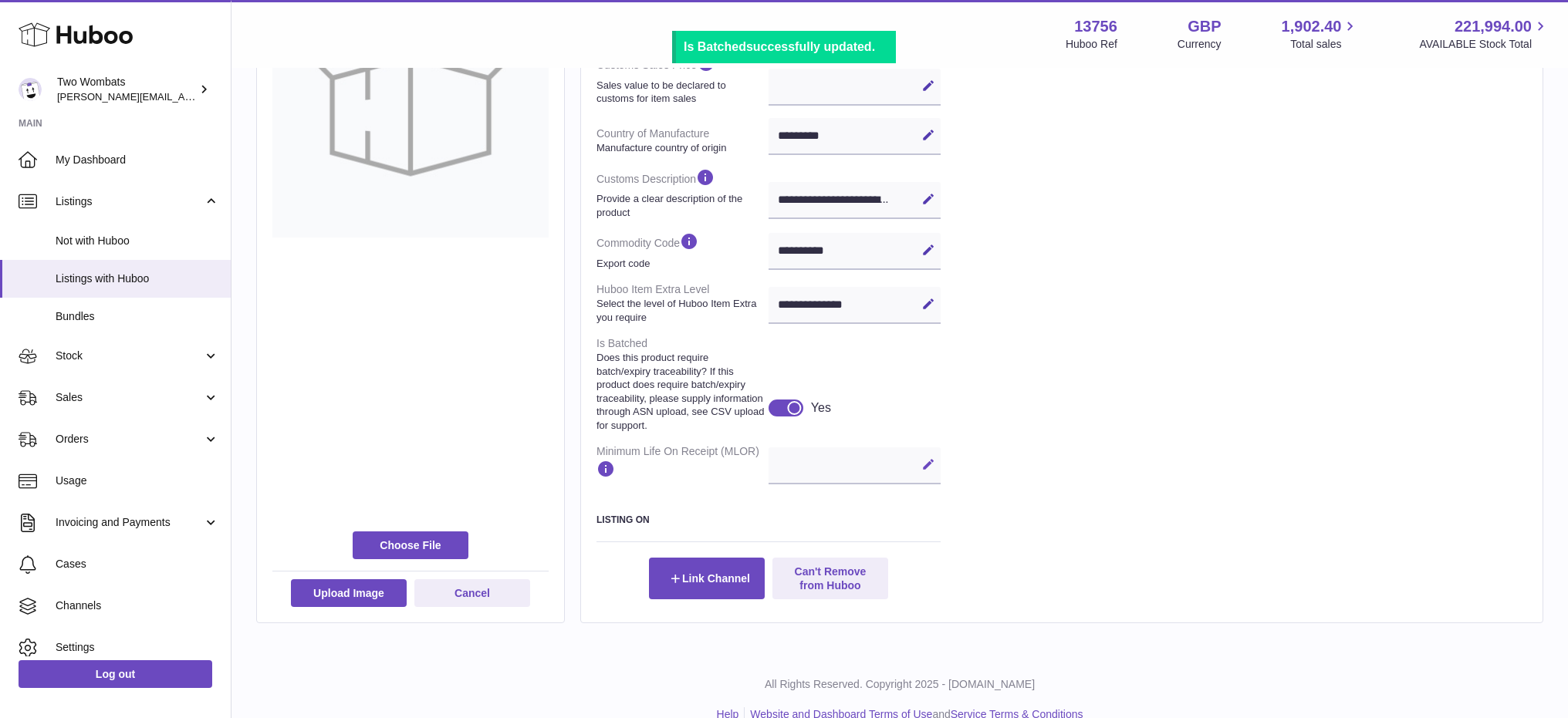
click at [931, 467] on icon at bounding box center [928, 465] width 14 height 14
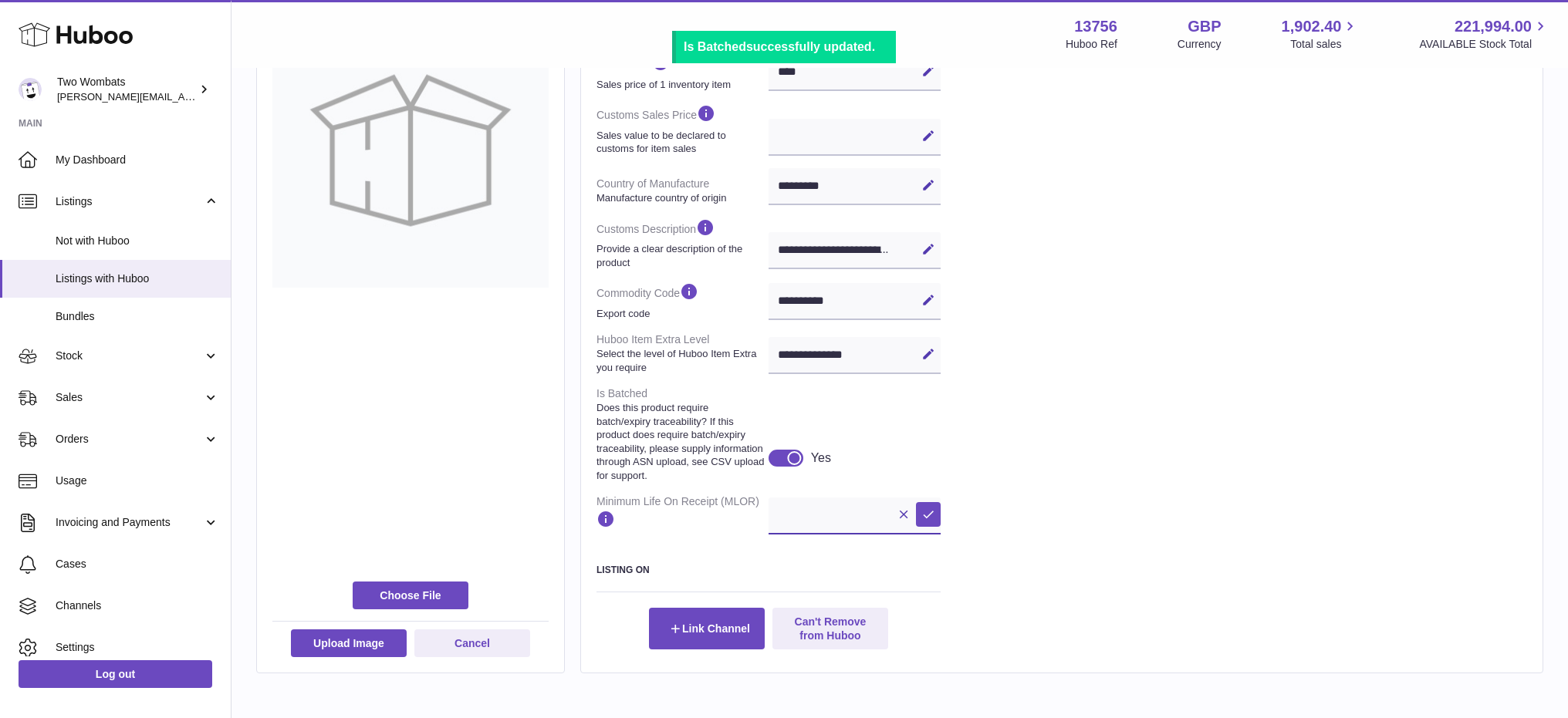
scroll to position [408, 0]
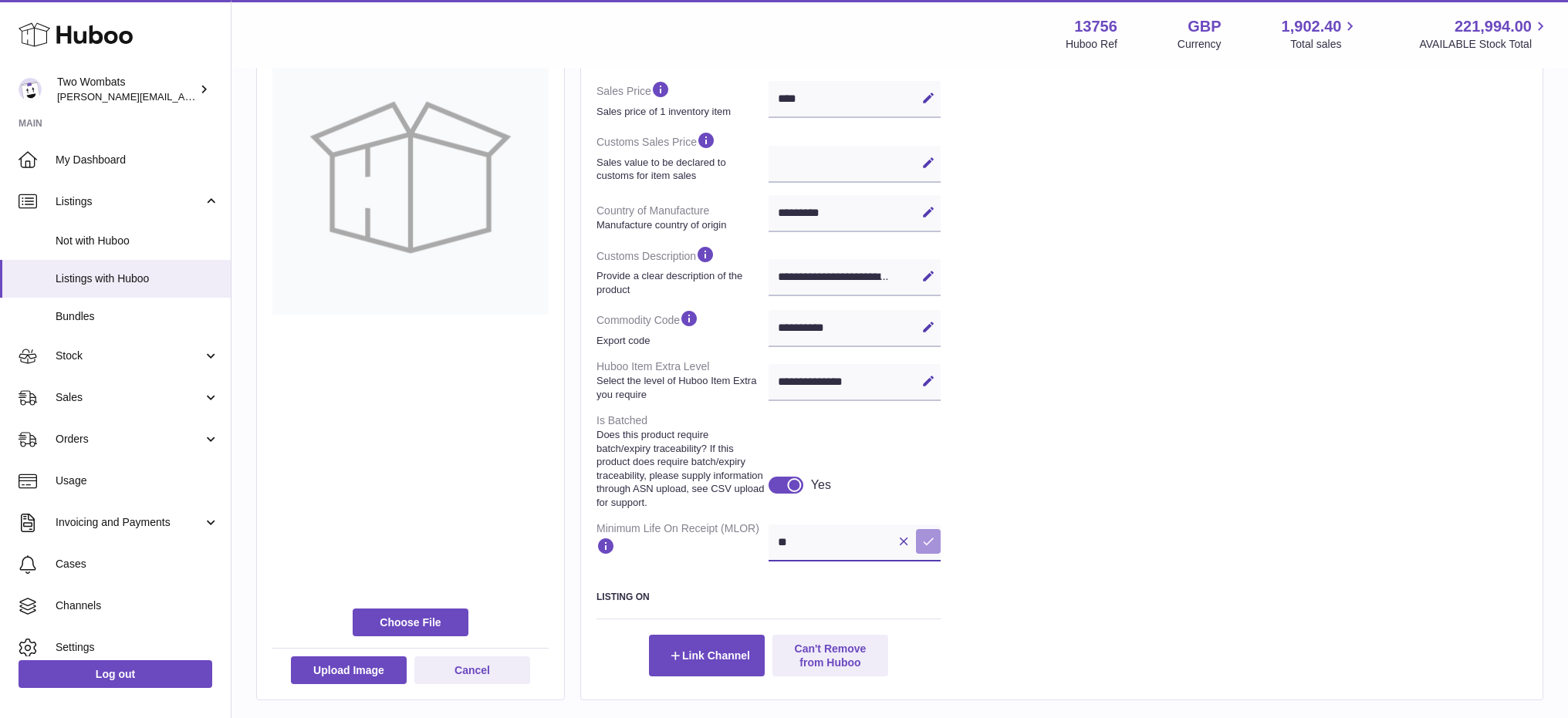
type input "**"
click at [932, 545] on button "Save" at bounding box center [928, 541] width 25 height 25
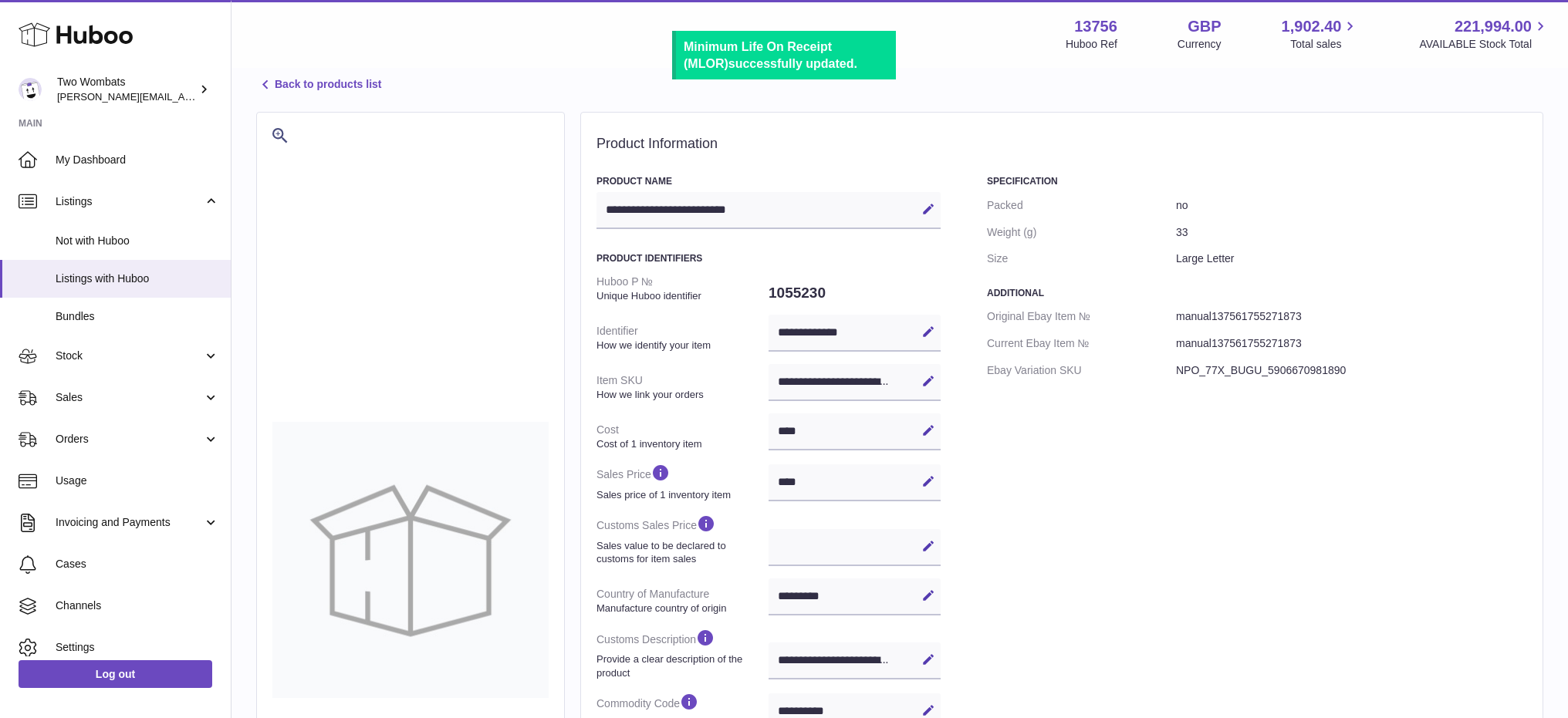
scroll to position [0, 0]
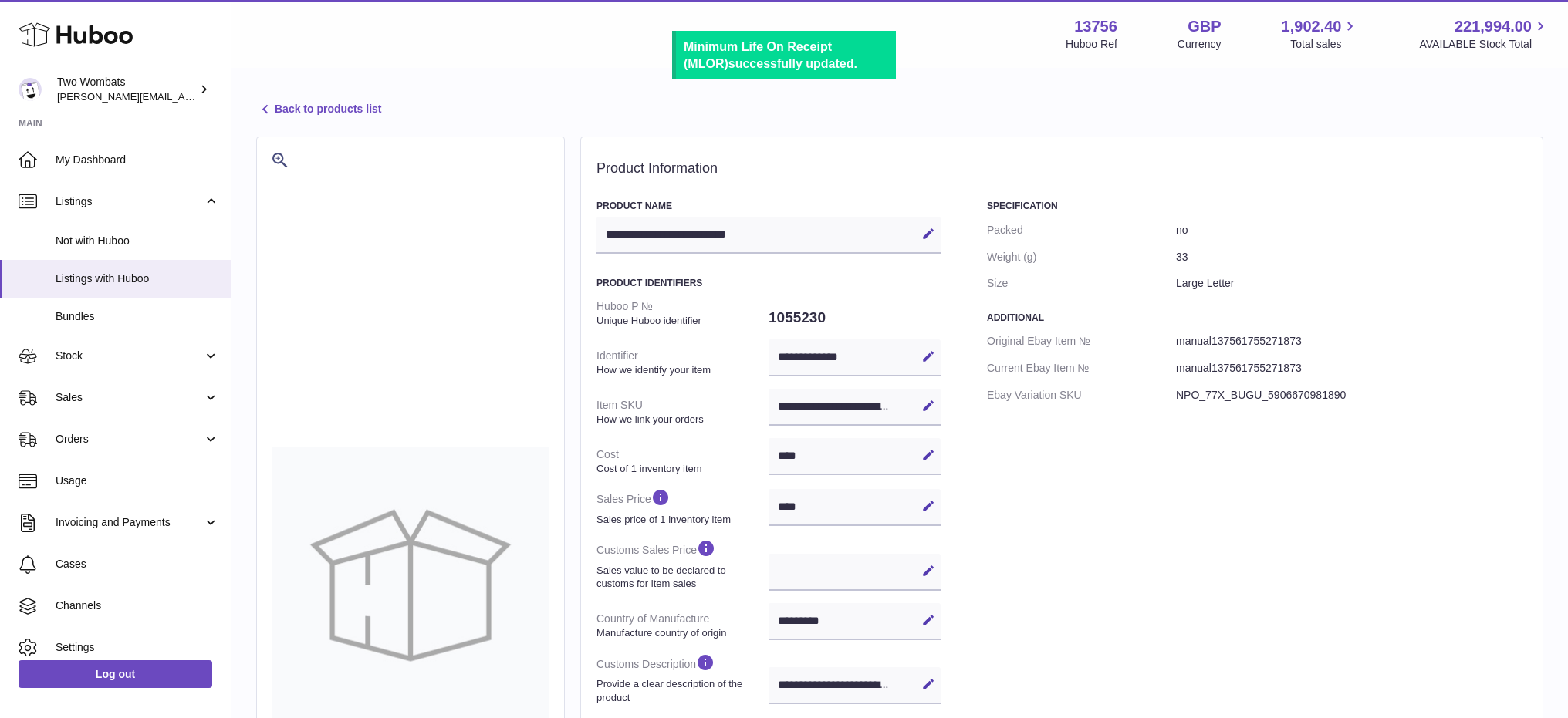
click at [802, 308] on dd "1055230" at bounding box center [855, 318] width 172 height 33
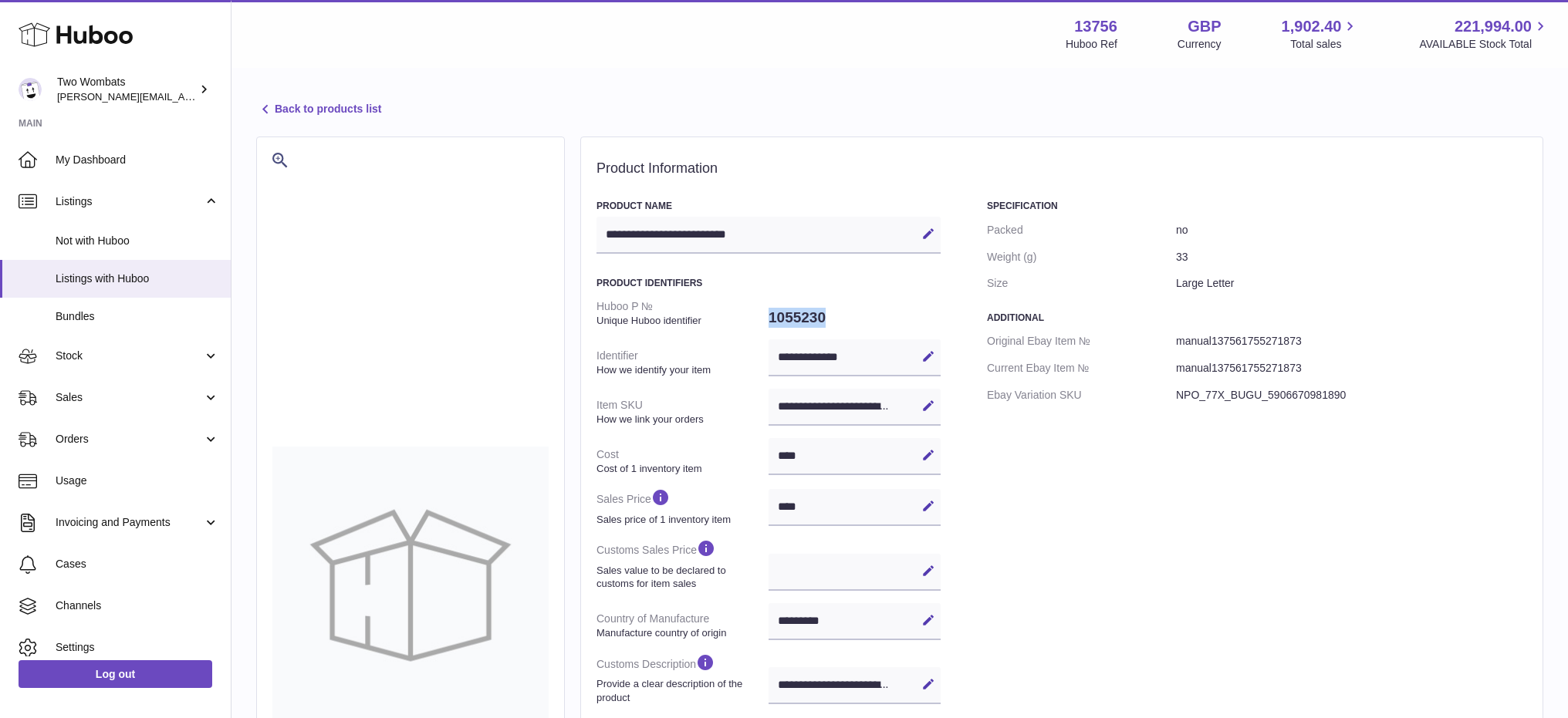
click at [802, 308] on dd "1055230" at bounding box center [855, 318] width 172 height 33
copy dd "1055230"
click at [146, 358] on span "Stock" at bounding box center [129, 355] width 147 height 15
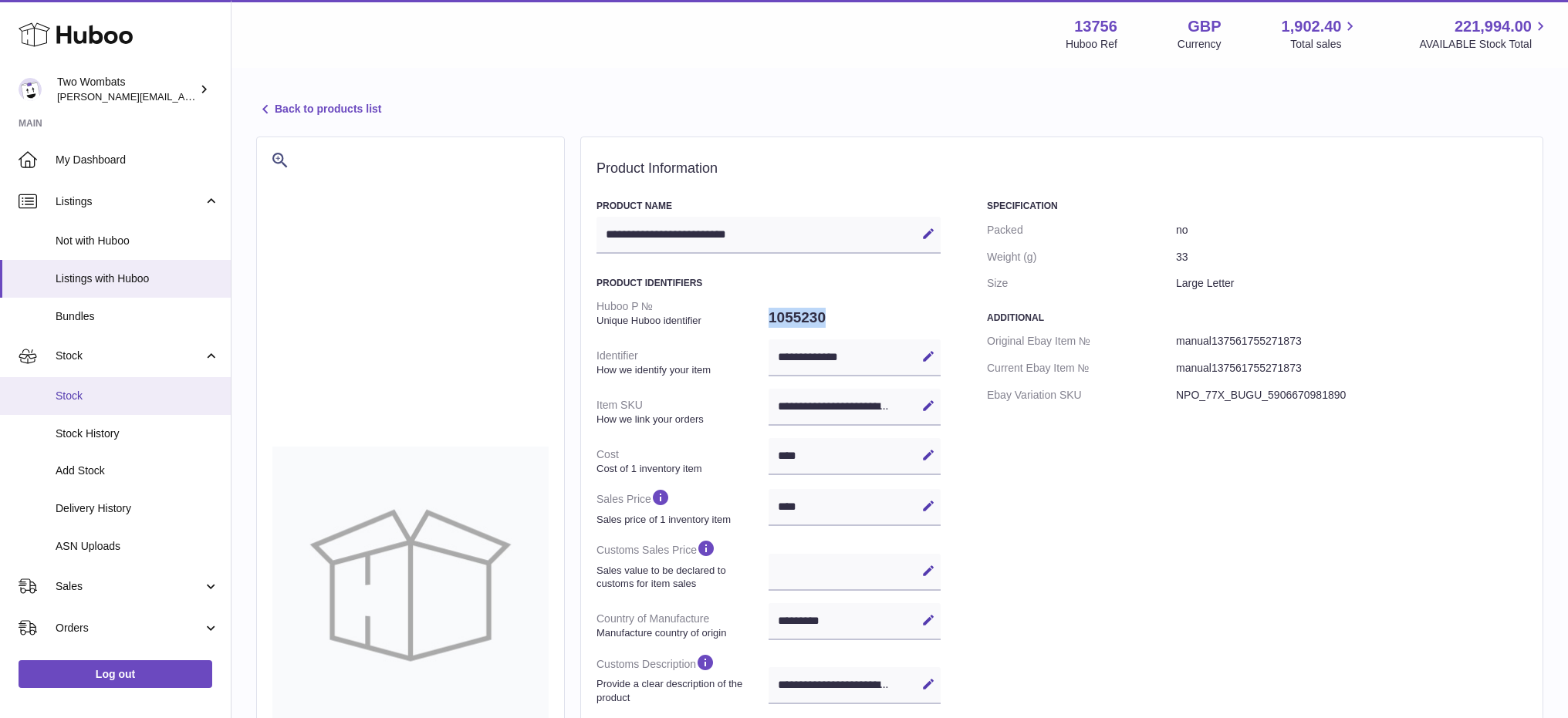
click at [139, 399] on span "Stock" at bounding box center [137, 396] width 164 height 15
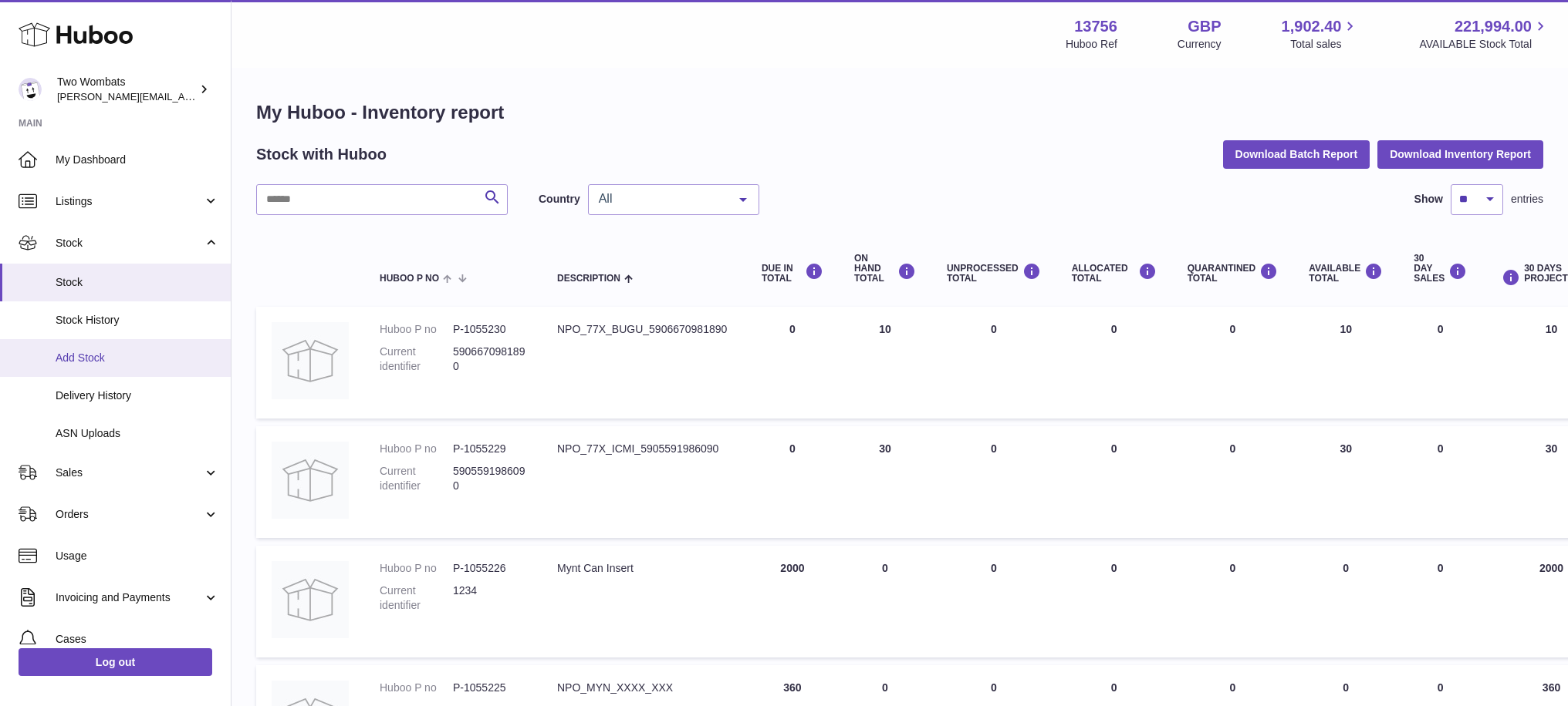
click at [99, 347] on link "Add Stock" at bounding box center [115, 359] width 230 height 38
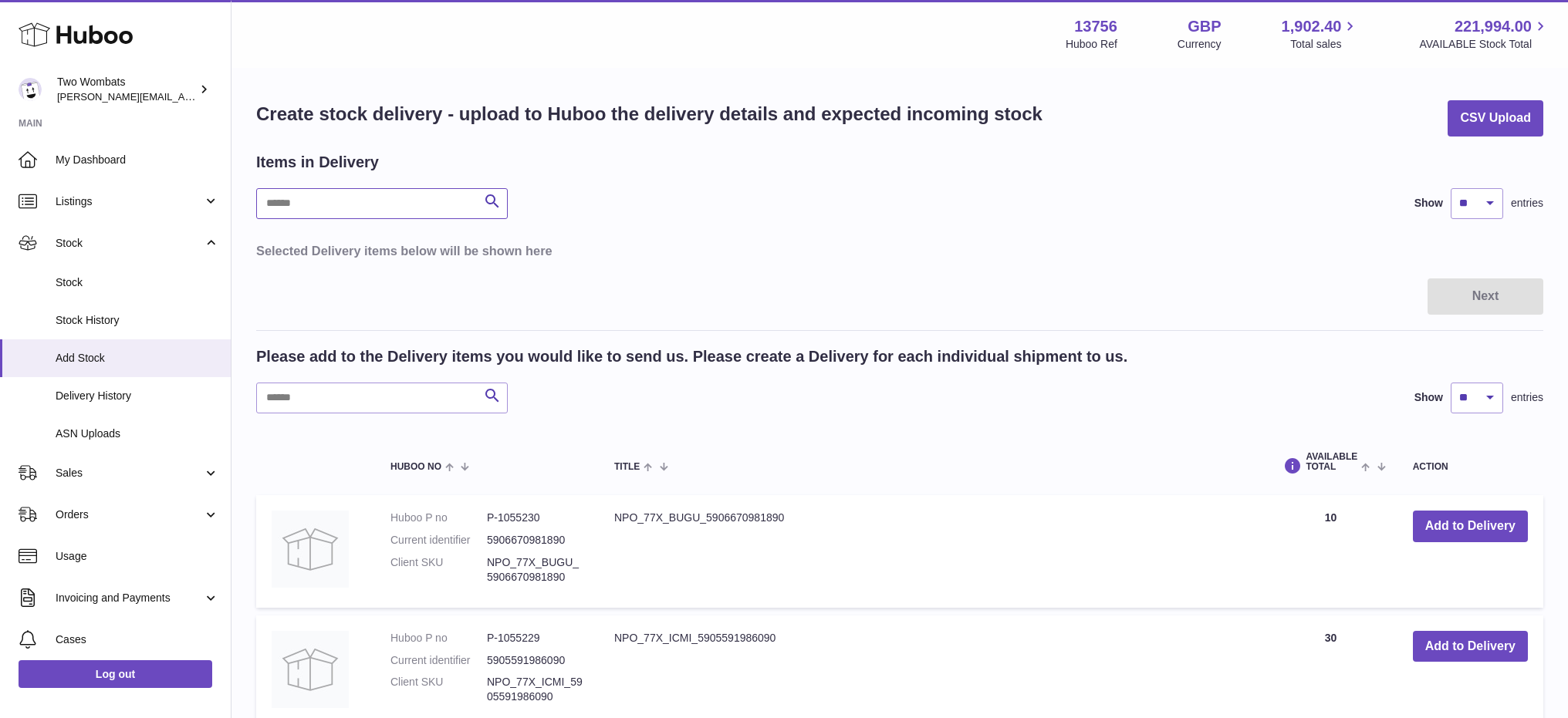
click at [342, 209] on input "text" at bounding box center [382, 203] width 252 height 31
paste input "*******"
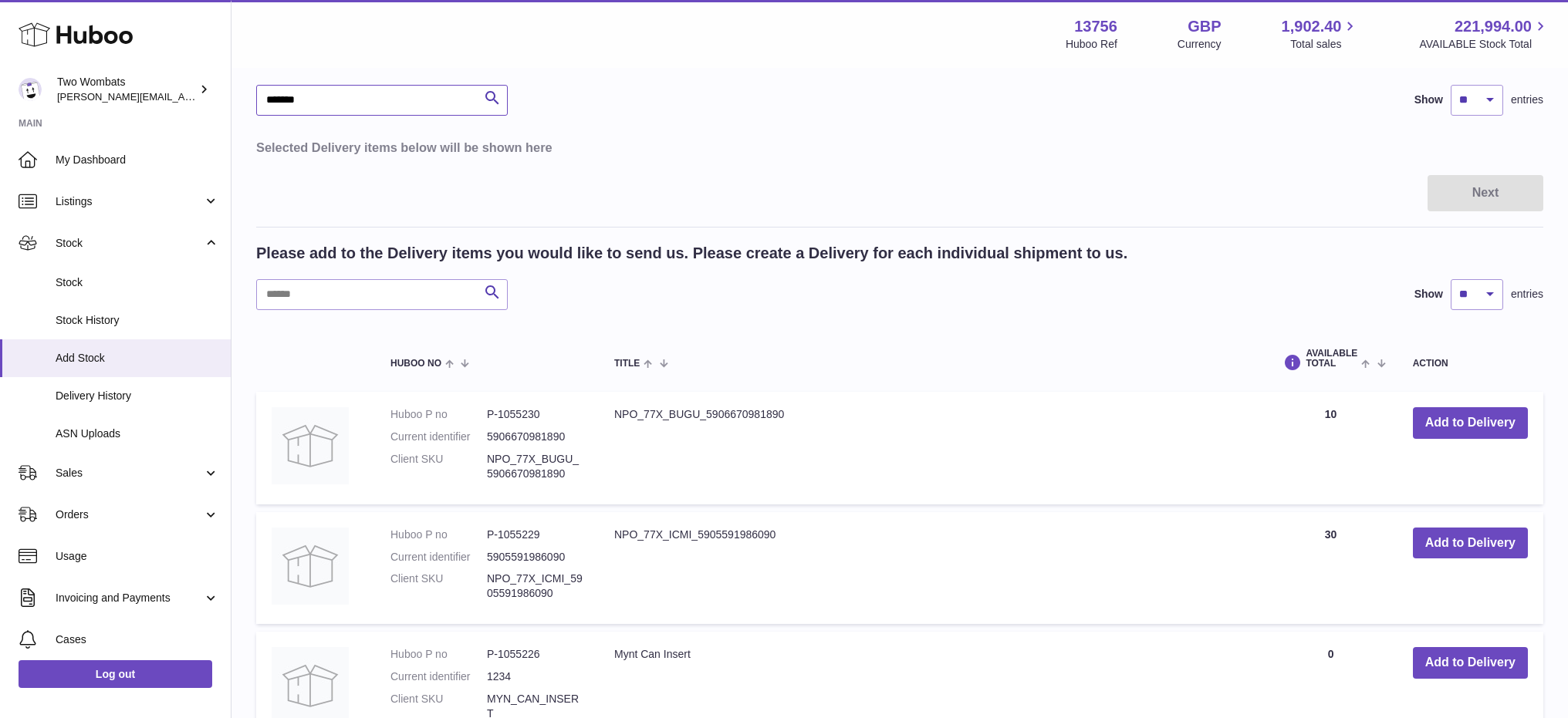
scroll to position [77, 0]
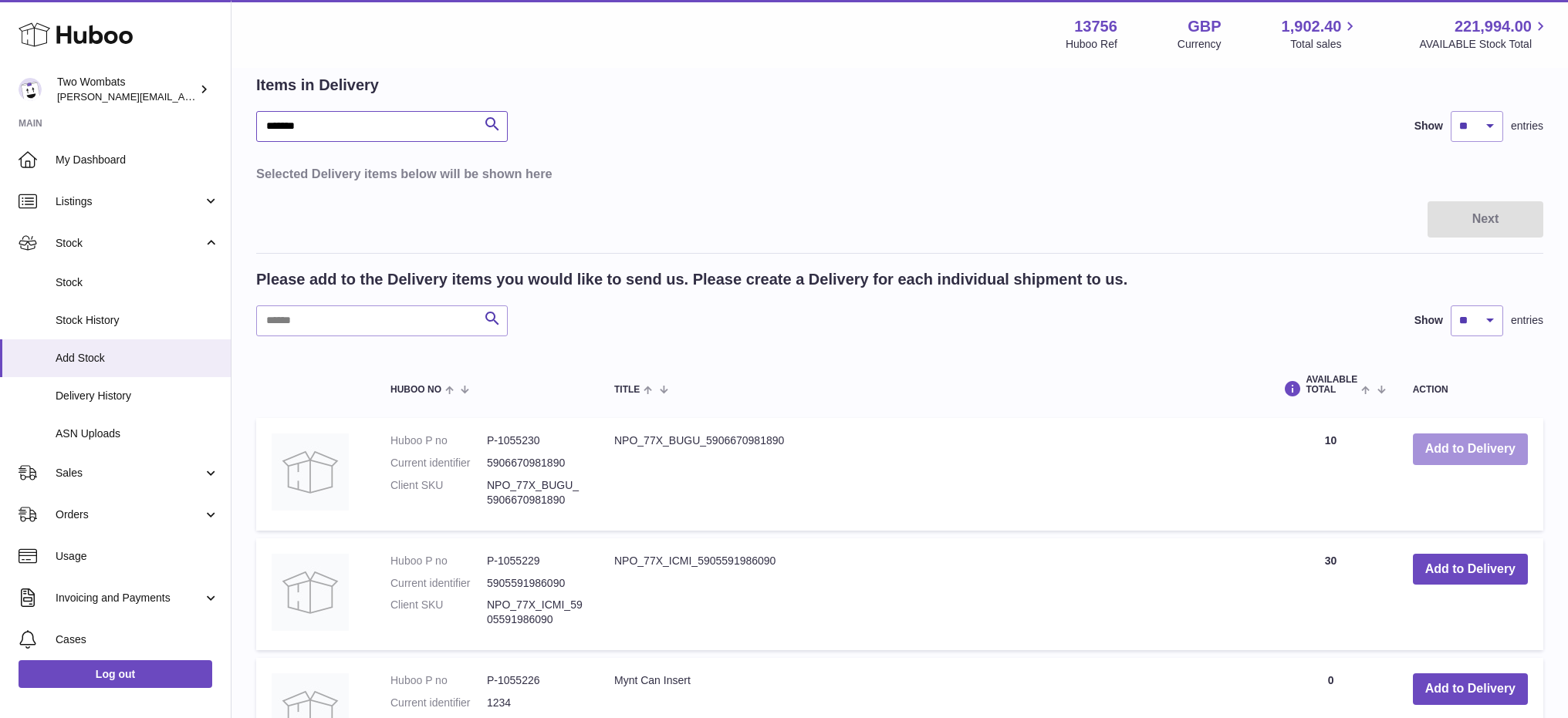
type input "*******"
click at [1464, 443] on button "Add to Delivery" at bounding box center [1470, 449] width 115 height 32
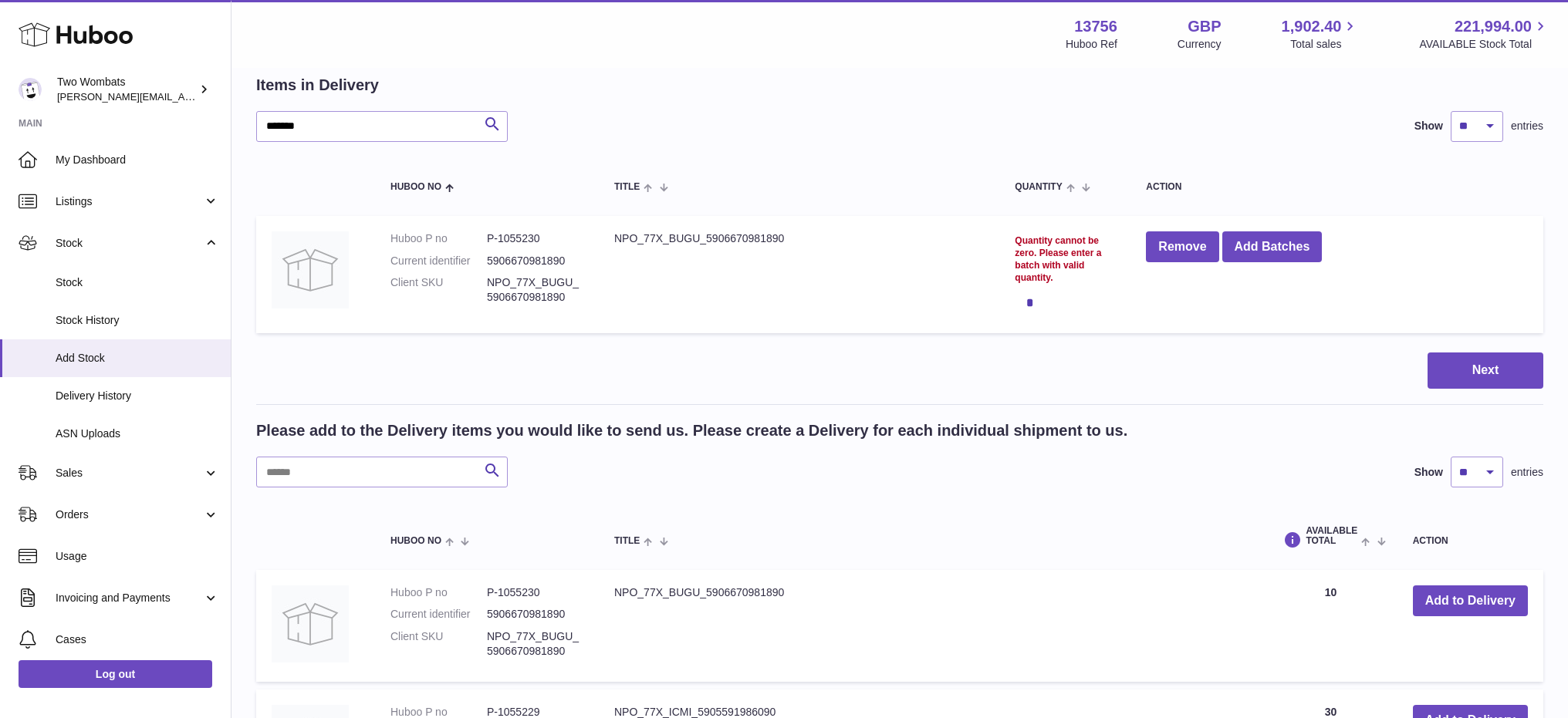
click at [1034, 297] on div "*" at bounding box center [1064, 303] width 100 height 31
click at [1235, 251] on button "Add Batches" at bounding box center [1272, 247] width 100 height 32
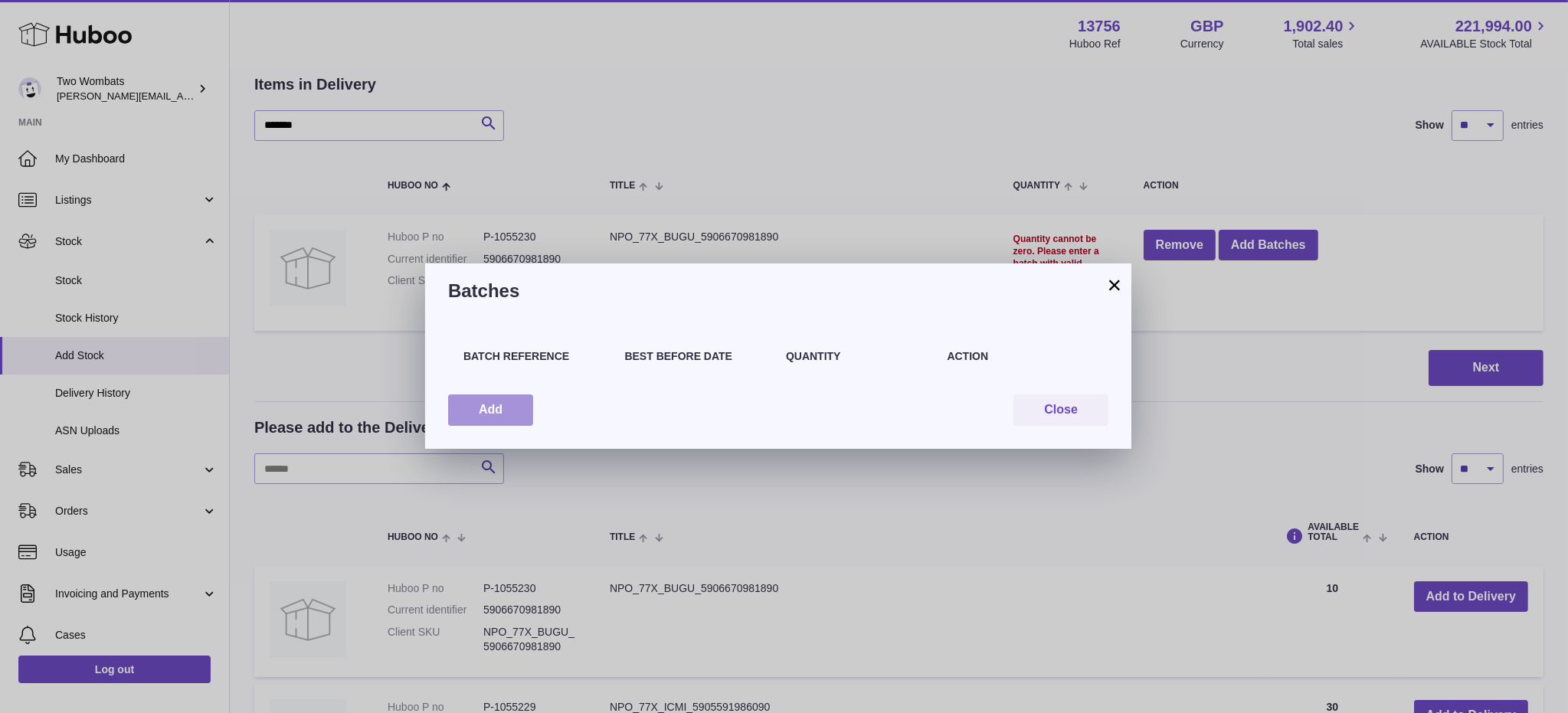
click at [513, 413] on button "Add" at bounding box center [490, 410] width 85 height 32
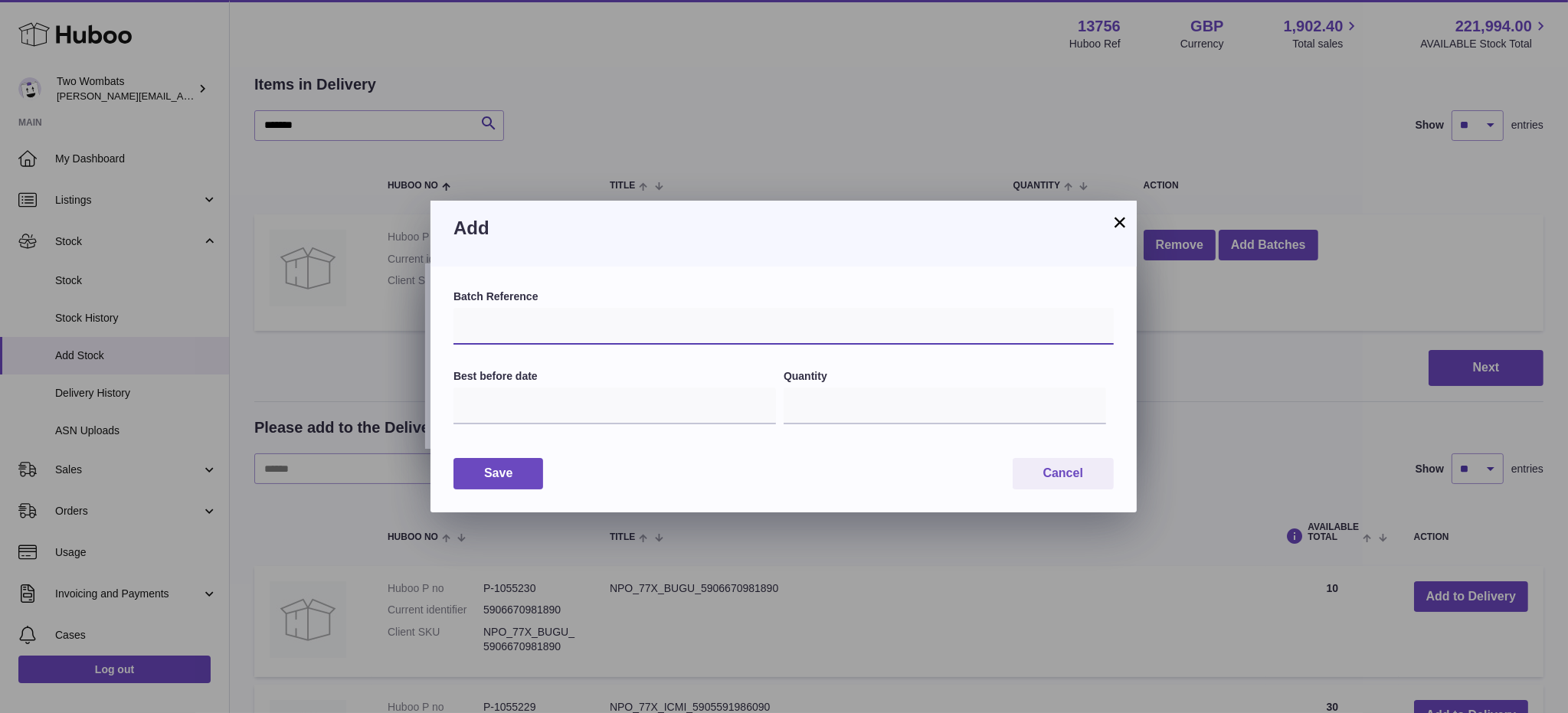
click at [554, 330] on input "text" at bounding box center [784, 326] width 660 height 37
click at [1088, 403] on input "*" at bounding box center [945, 406] width 323 height 37
click at [1094, 416] on input "*" at bounding box center [945, 406] width 323 height 37
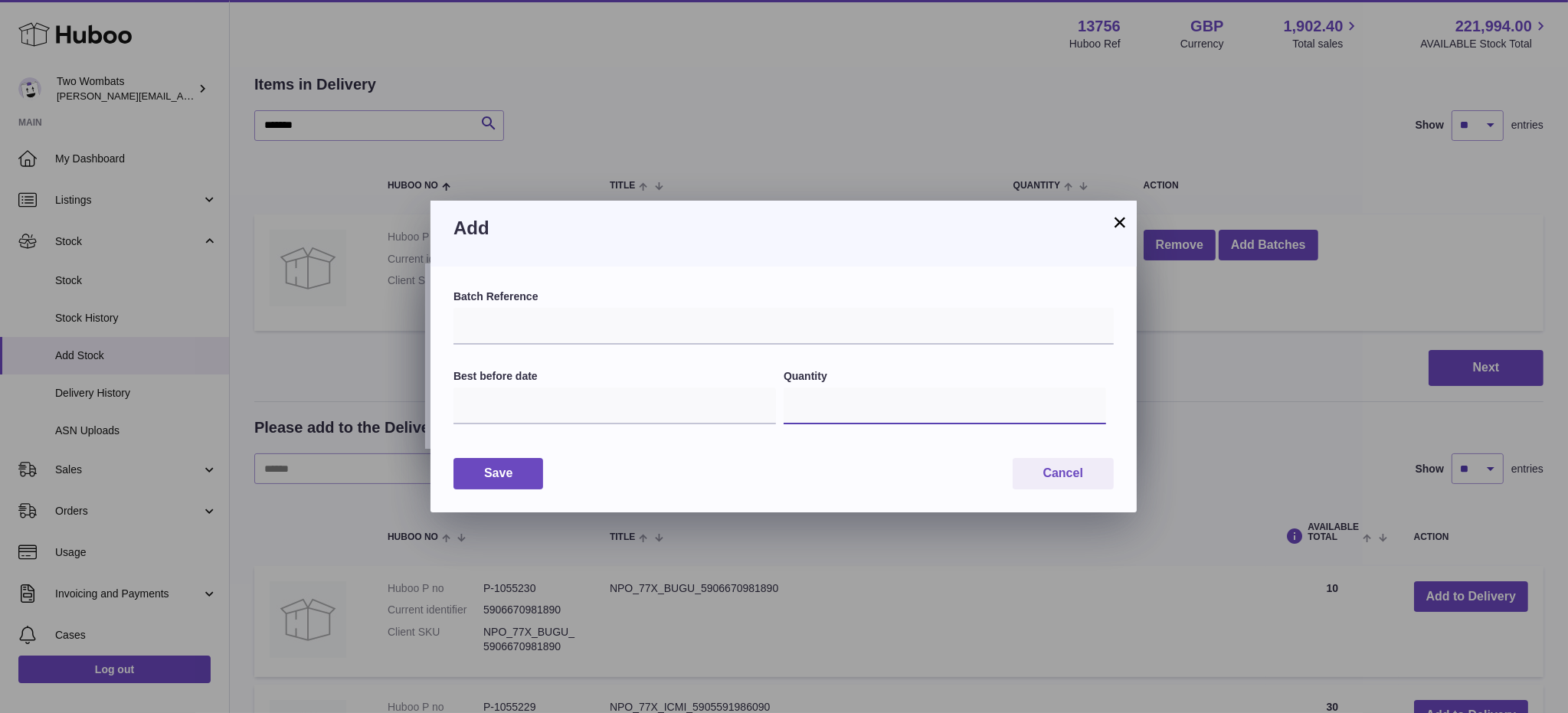
click at [1091, 397] on input "*" at bounding box center [945, 406] width 323 height 37
click at [1092, 397] on input "*" at bounding box center [945, 406] width 323 height 37
type input "**"
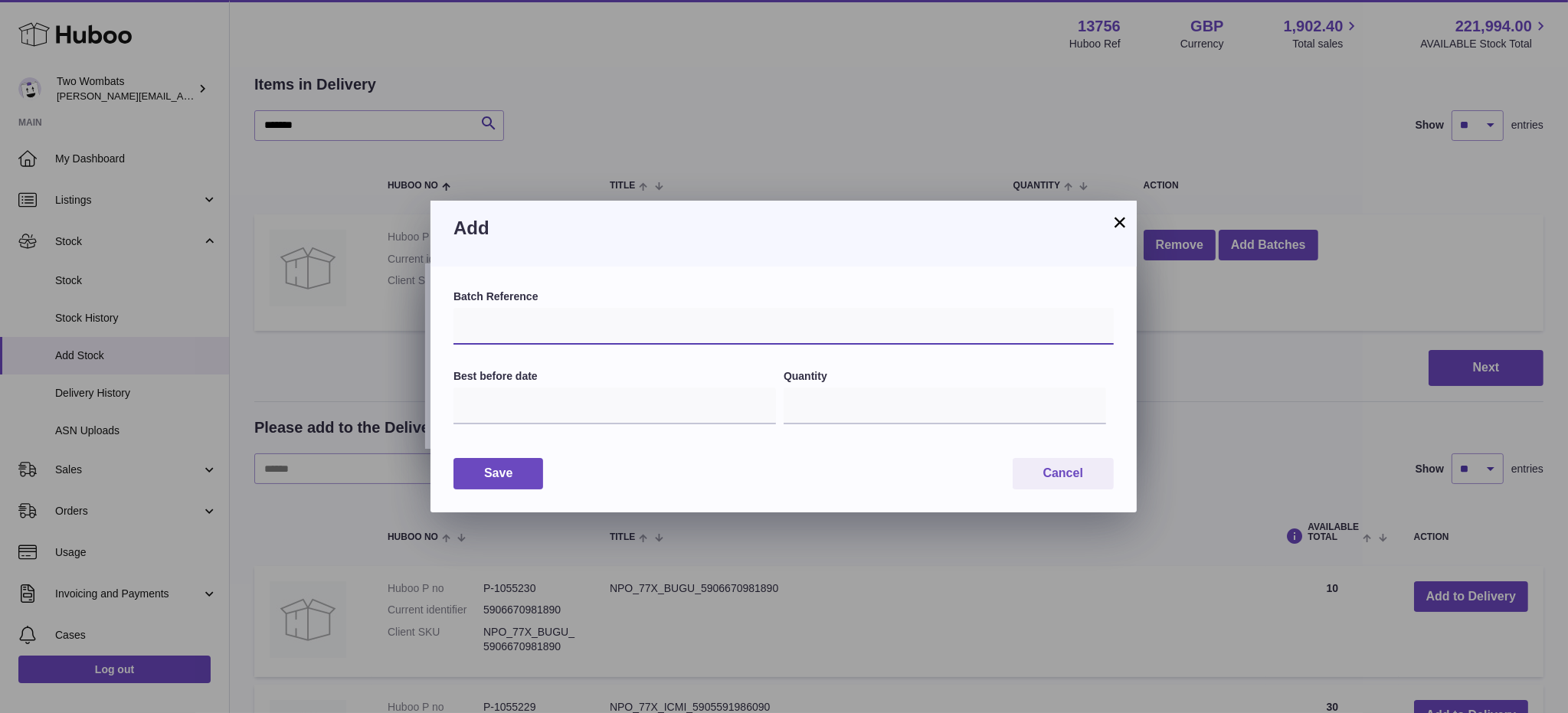
click at [516, 334] on input "text" at bounding box center [784, 326] width 660 height 37
type input "*******"
click at [571, 410] on input "text" at bounding box center [615, 406] width 323 height 37
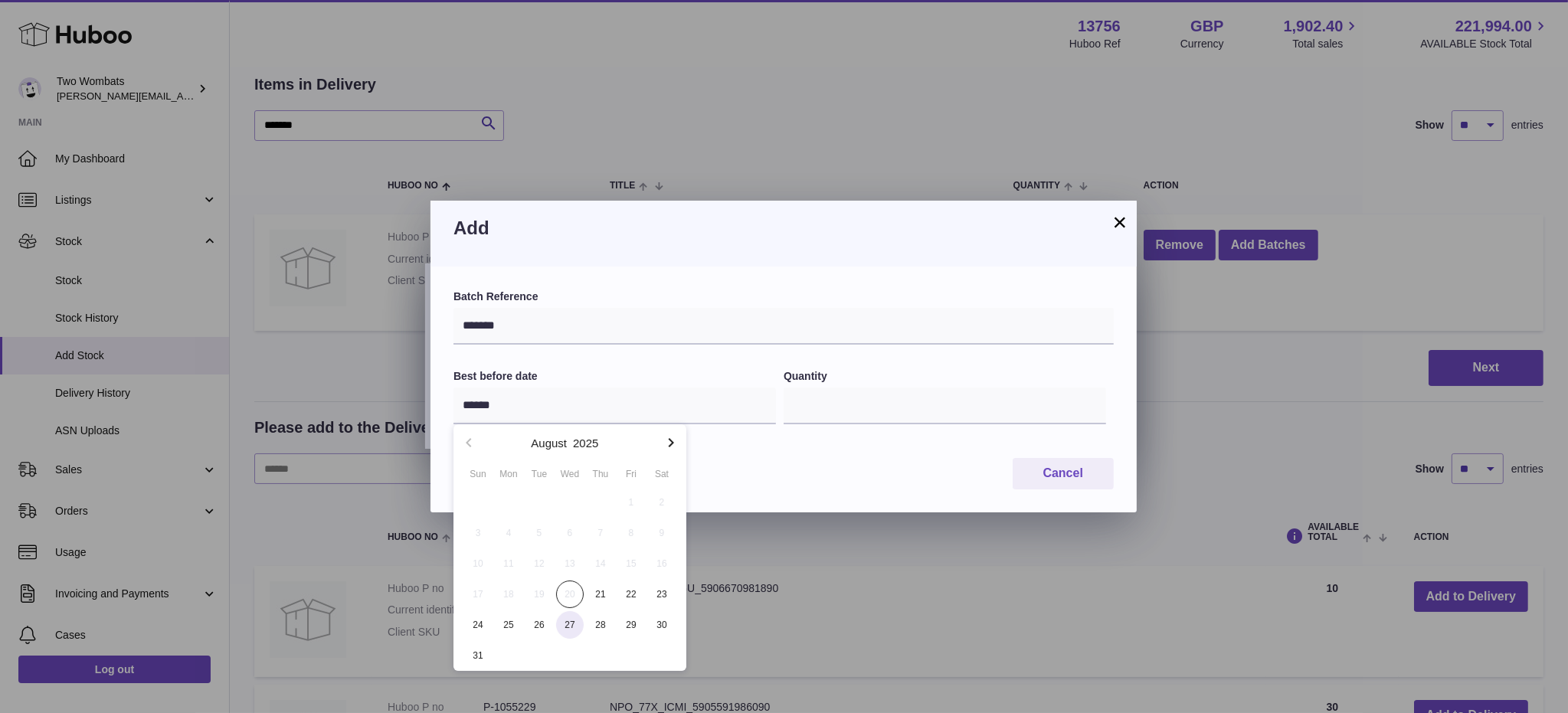
click at [579, 626] on span "27" at bounding box center [570, 625] width 27 height 27
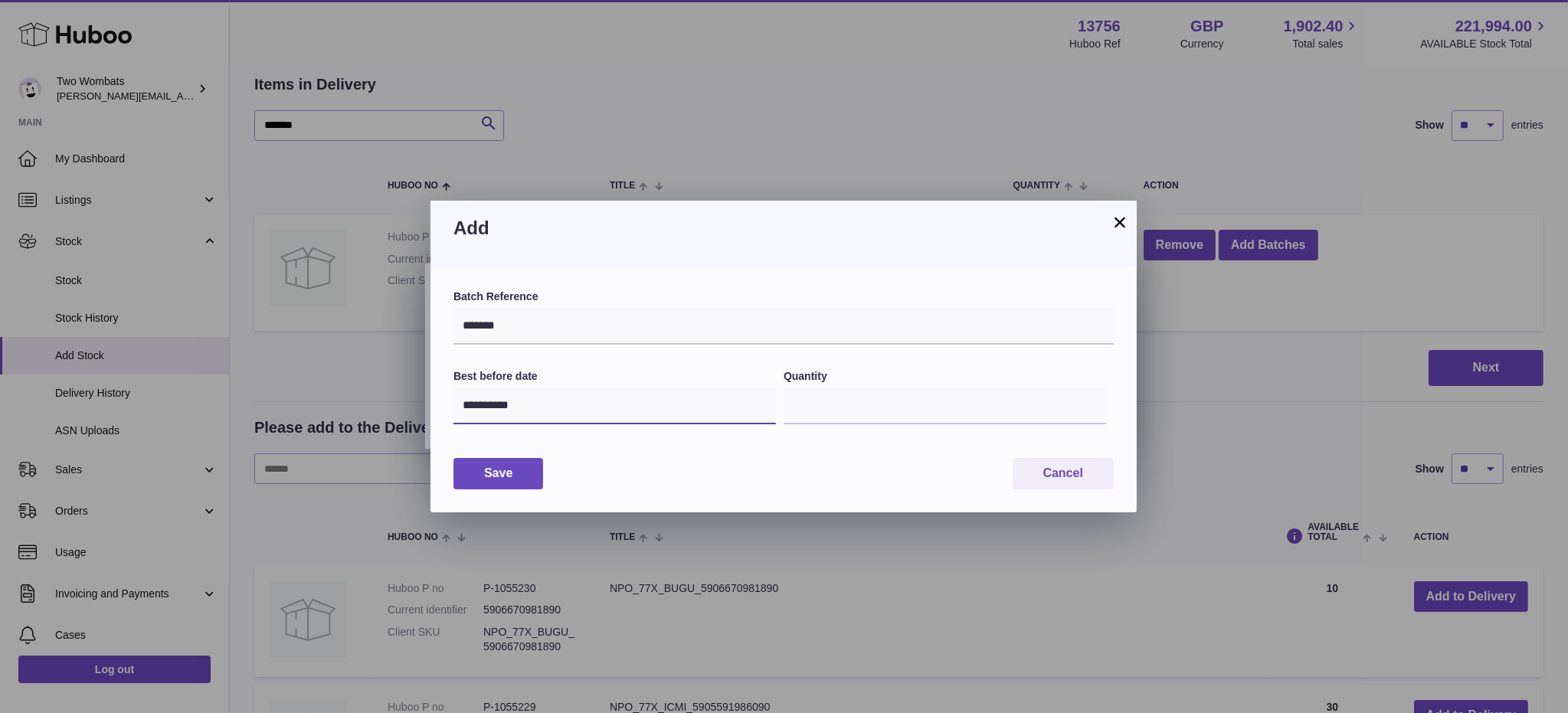
click at [727, 398] on input "**********" at bounding box center [615, 406] width 323 height 37
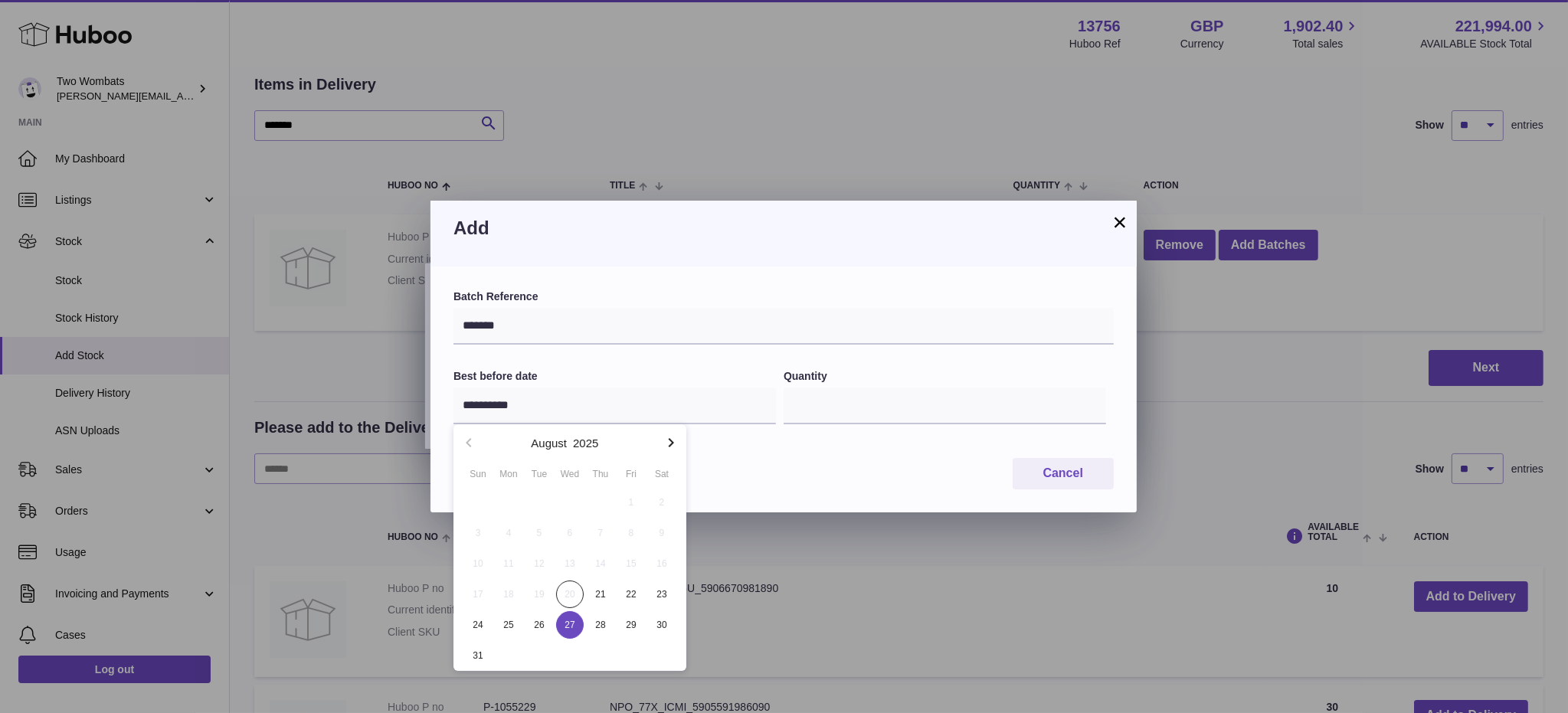
drag, startPoint x: 676, startPoint y: 430, endPoint x: 668, endPoint y: 437, distance: 10.6
click at [677, 429] on button "button" at bounding box center [671, 443] width 31 height 37
click at [667, 439] on icon "button" at bounding box center [671, 442] width 18 height 18
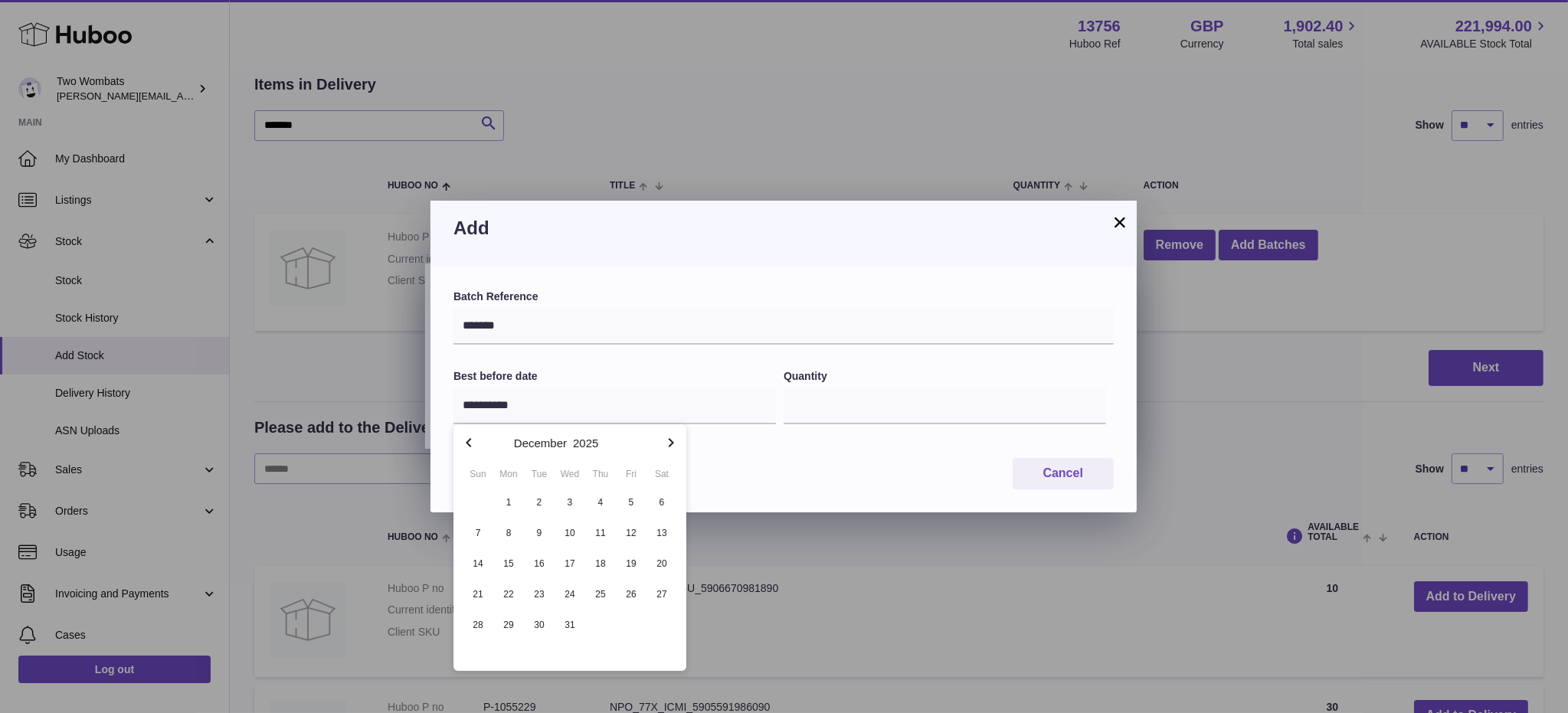
click at [671, 438] on icon "button" at bounding box center [671, 442] width 18 height 18
click at [675, 437] on icon "button" at bounding box center [671, 442] width 18 height 18
click at [679, 440] on icon "button" at bounding box center [671, 442] width 18 height 18
click at [677, 443] on icon "button" at bounding box center [671, 442] width 18 height 18
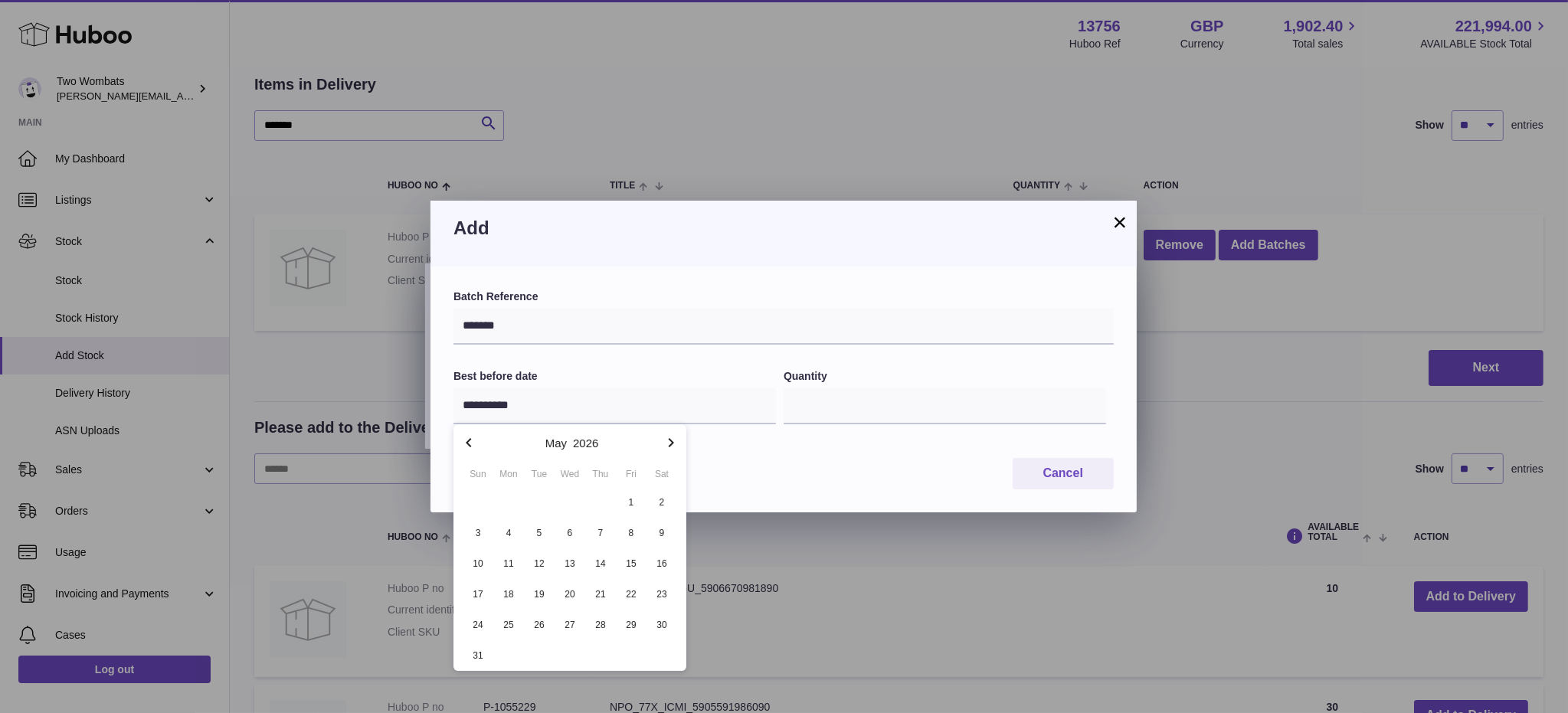
click at [677, 446] on icon "button" at bounding box center [671, 442] width 18 height 18
click at [566, 563] on div "1 2 3 4 5 6 7 8 9 10 11 12 13 14 15 16 17 18 19 20 21 22 23 24 25 26 27 28 29 3…" at bounding box center [569, 563] width 215 height 153
click at [566, 565] on span "15" at bounding box center [570, 563] width 27 height 27
type input "**********"
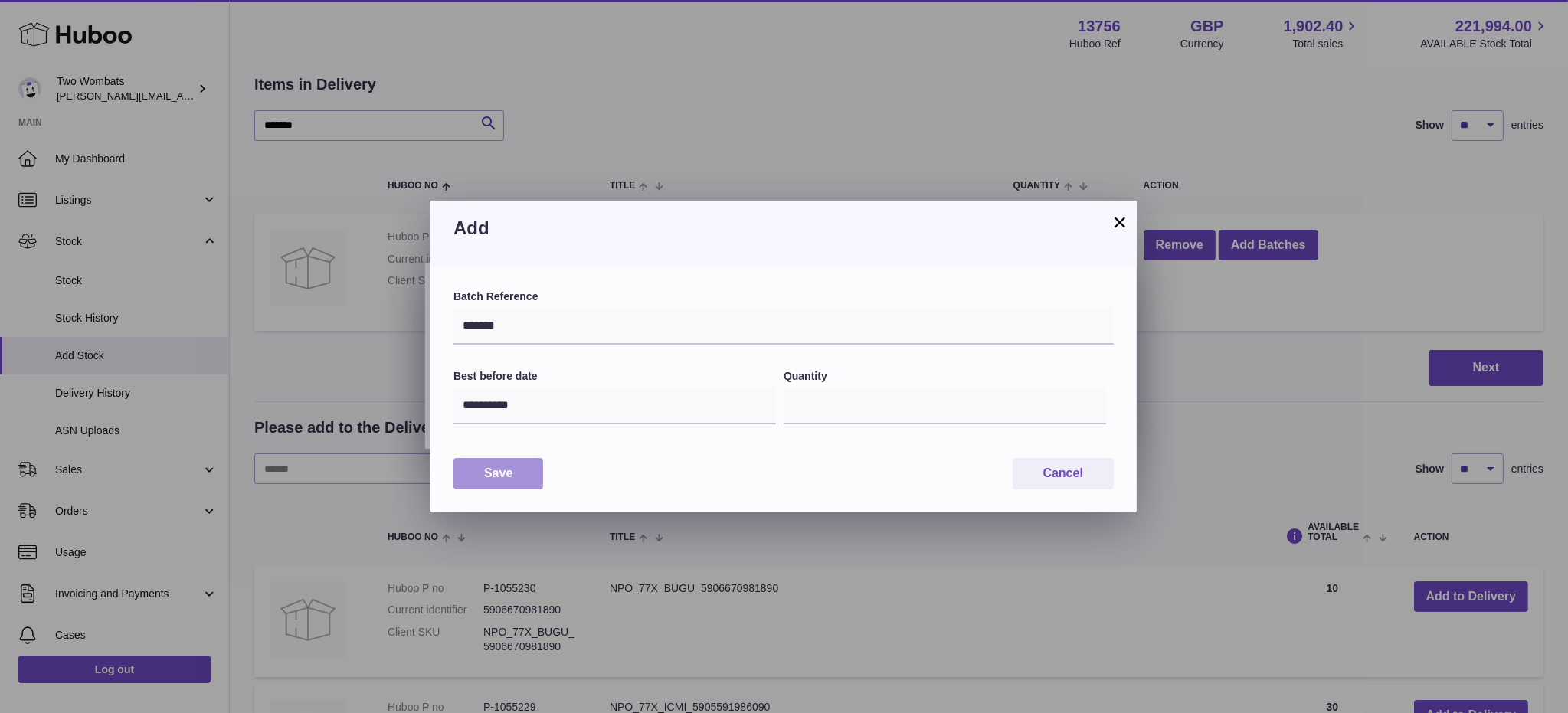
click at [515, 468] on button "Save" at bounding box center [498, 473] width 90 height 32
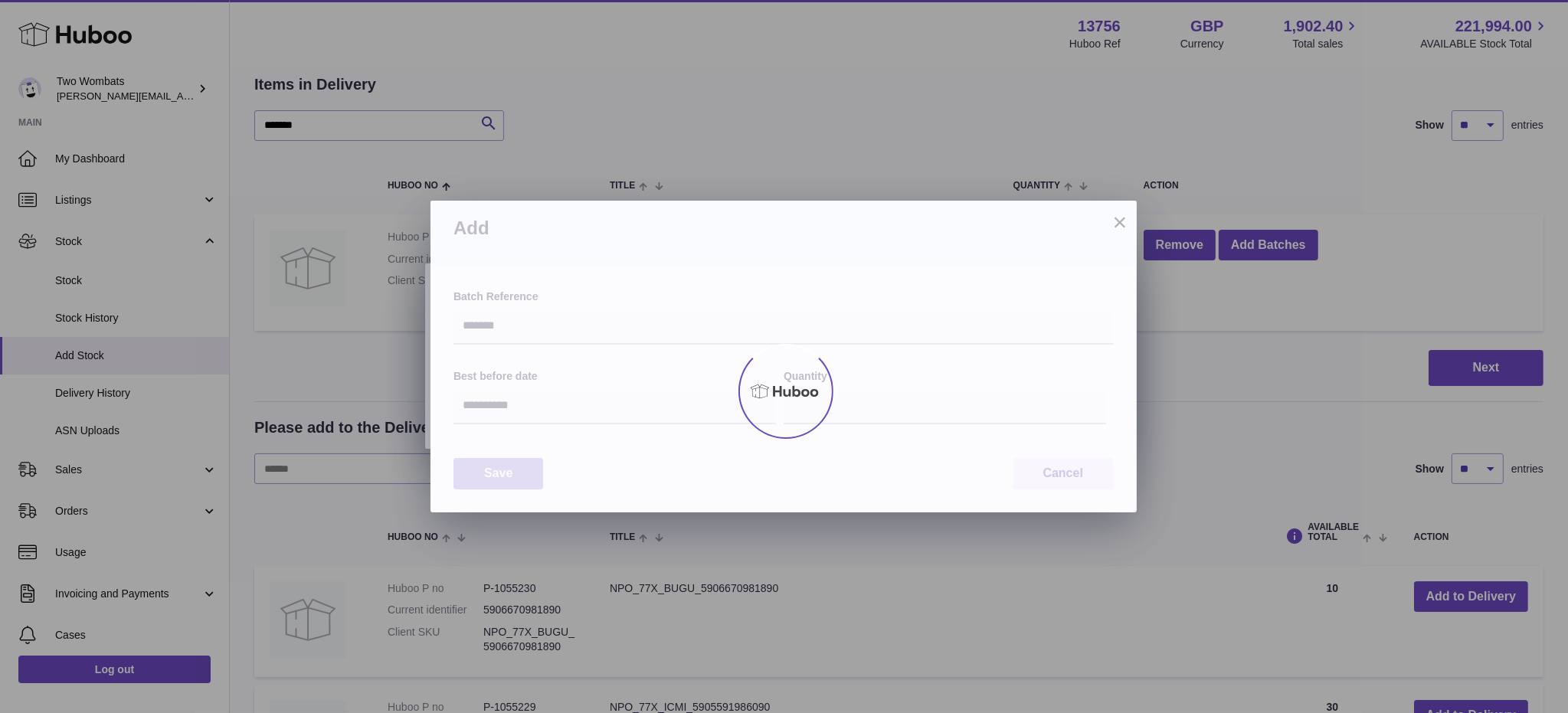
type input "**"
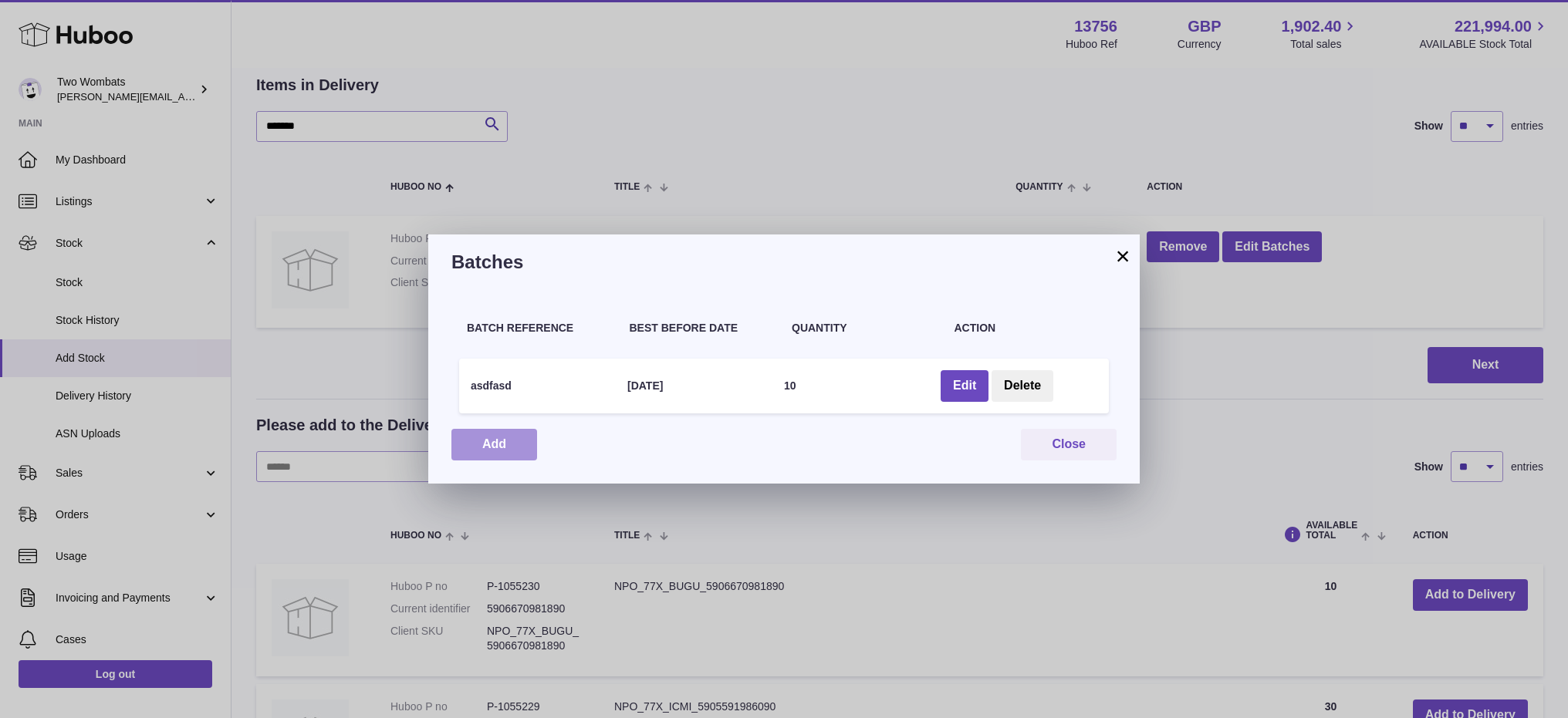
click at [485, 446] on button "Add" at bounding box center [493, 444] width 85 height 32
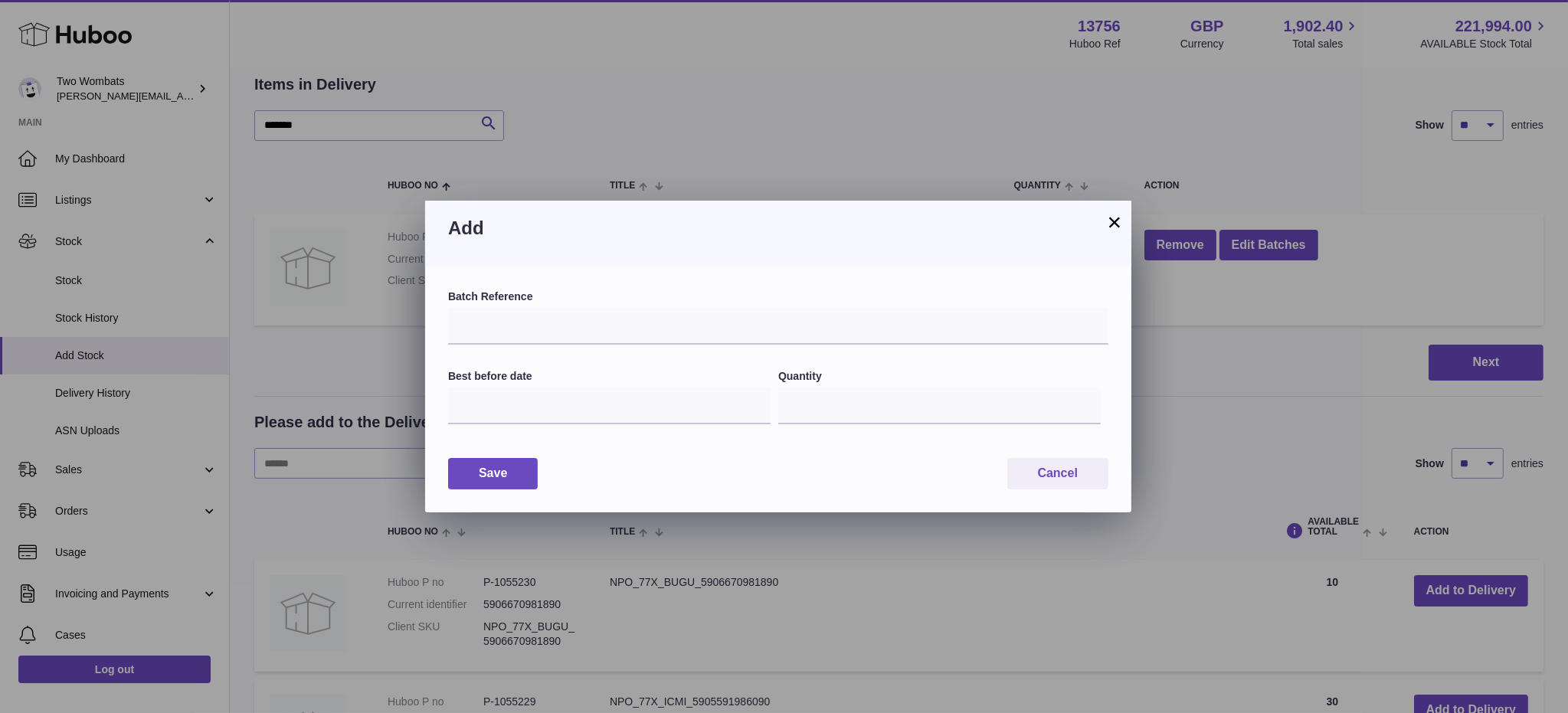
click at [1116, 213] on button "×" at bounding box center [1114, 222] width 18 height 18
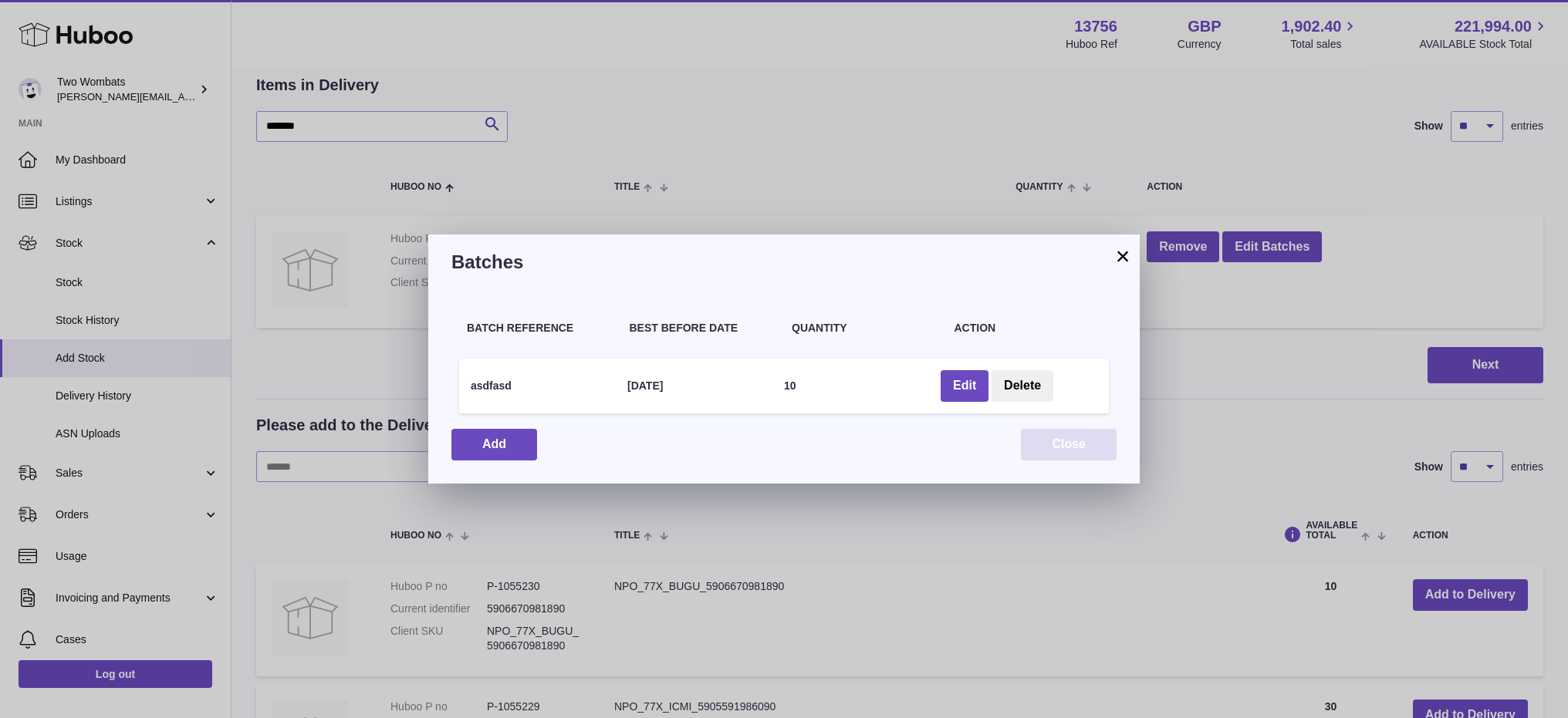
click at [1082, 446] on button "Close" at bounding box center [1069, 444] width 96 height 32
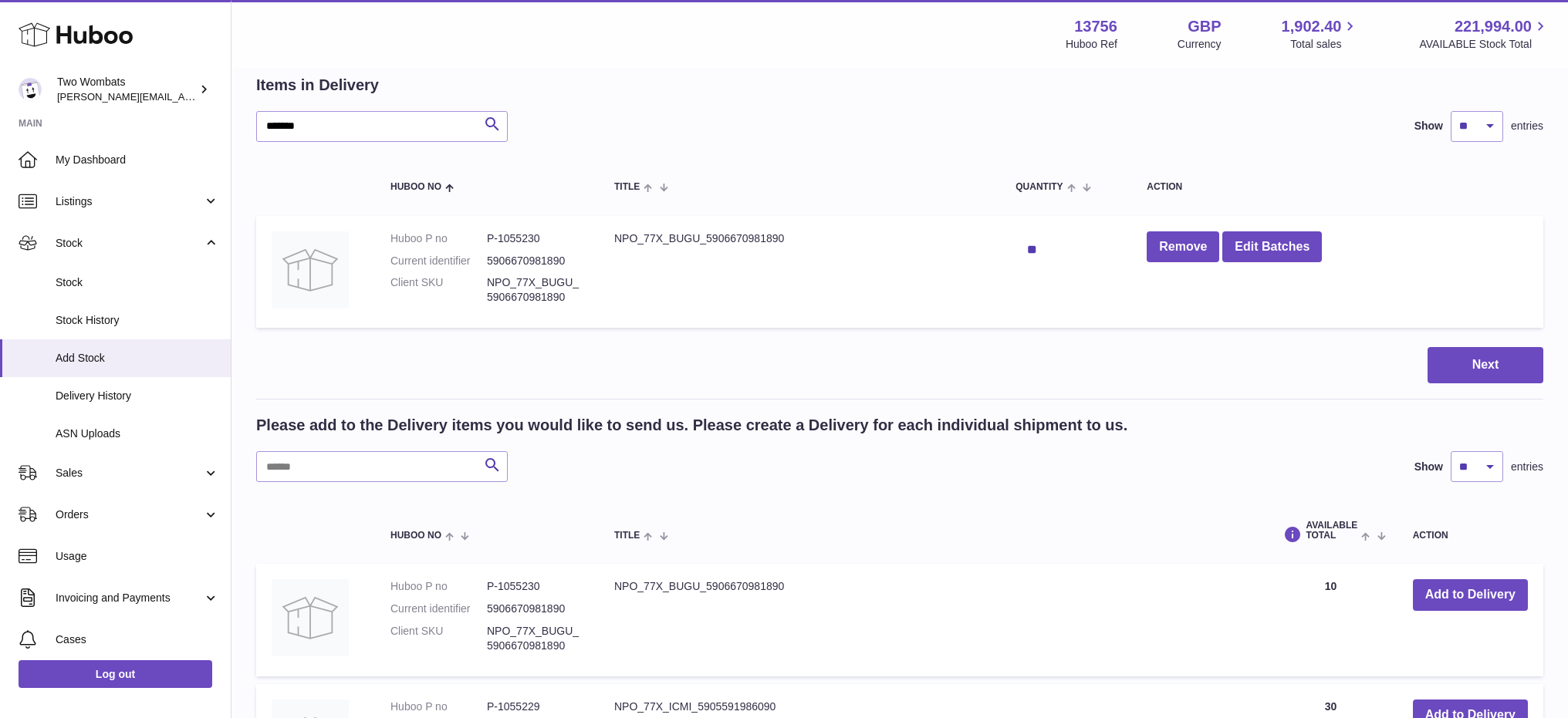
click at [1034, 247] on div "**" at bounding box center [1065, 250] width 100 height 31
click at [1483, 370] on button "Next" at bounding box center [1485, 365] width 116 height 36
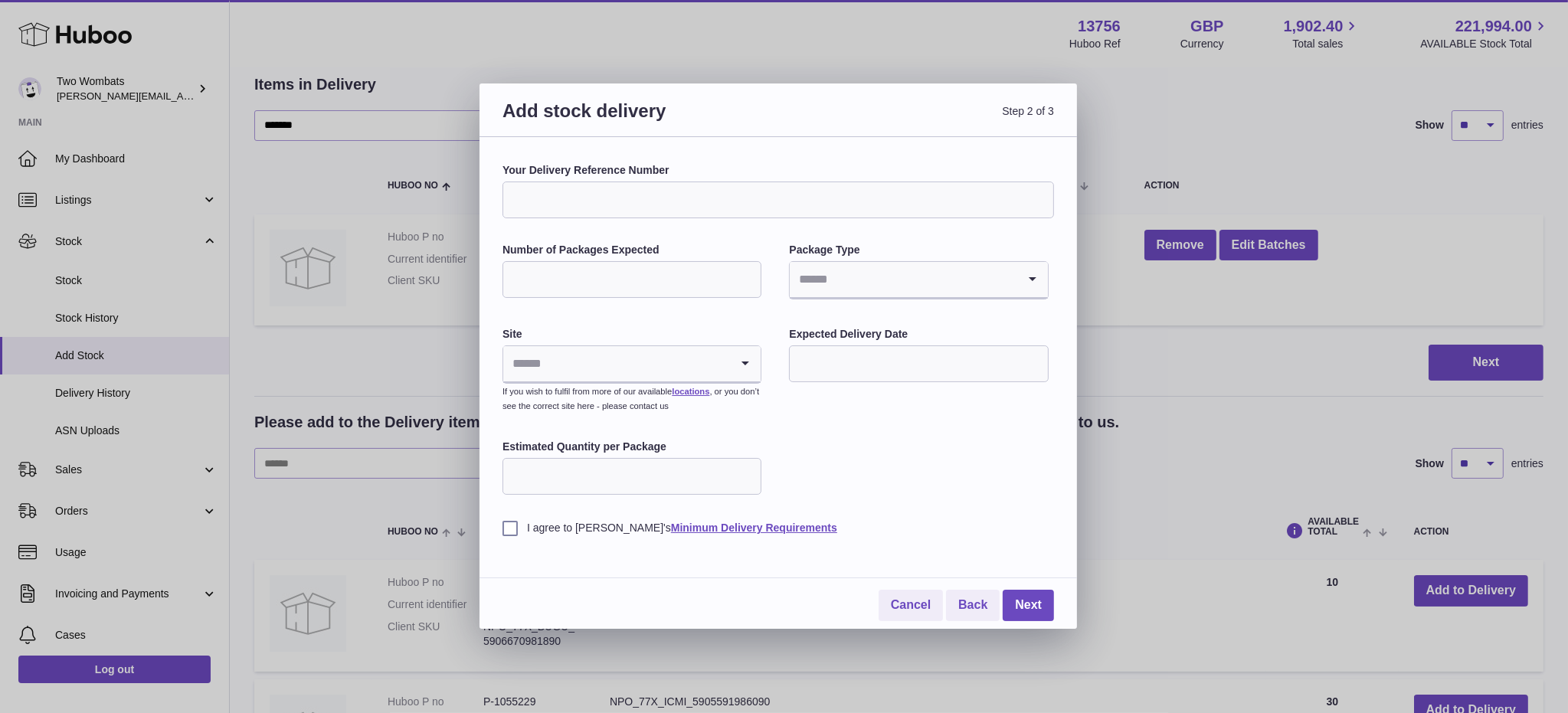
click at [717, 205] on input "Your Delivery Reference Number" at bounding box center [778, 199] width 551 height 37
click at [660, 296] on input "Number of Packages Expected" at bounding box center [632, 279] width 259 height 37
click at [881, 280] on input "Search for option" at bounding box center [903, 279] width 227 height 35
click at [910, 347] on li "Pallets" at bounding box center [918, 352] width 256 height 31
drag, startPoint x: 689, startPoint y: 359, endPoint x: 704, endPoint y: 349, distance: 18.0
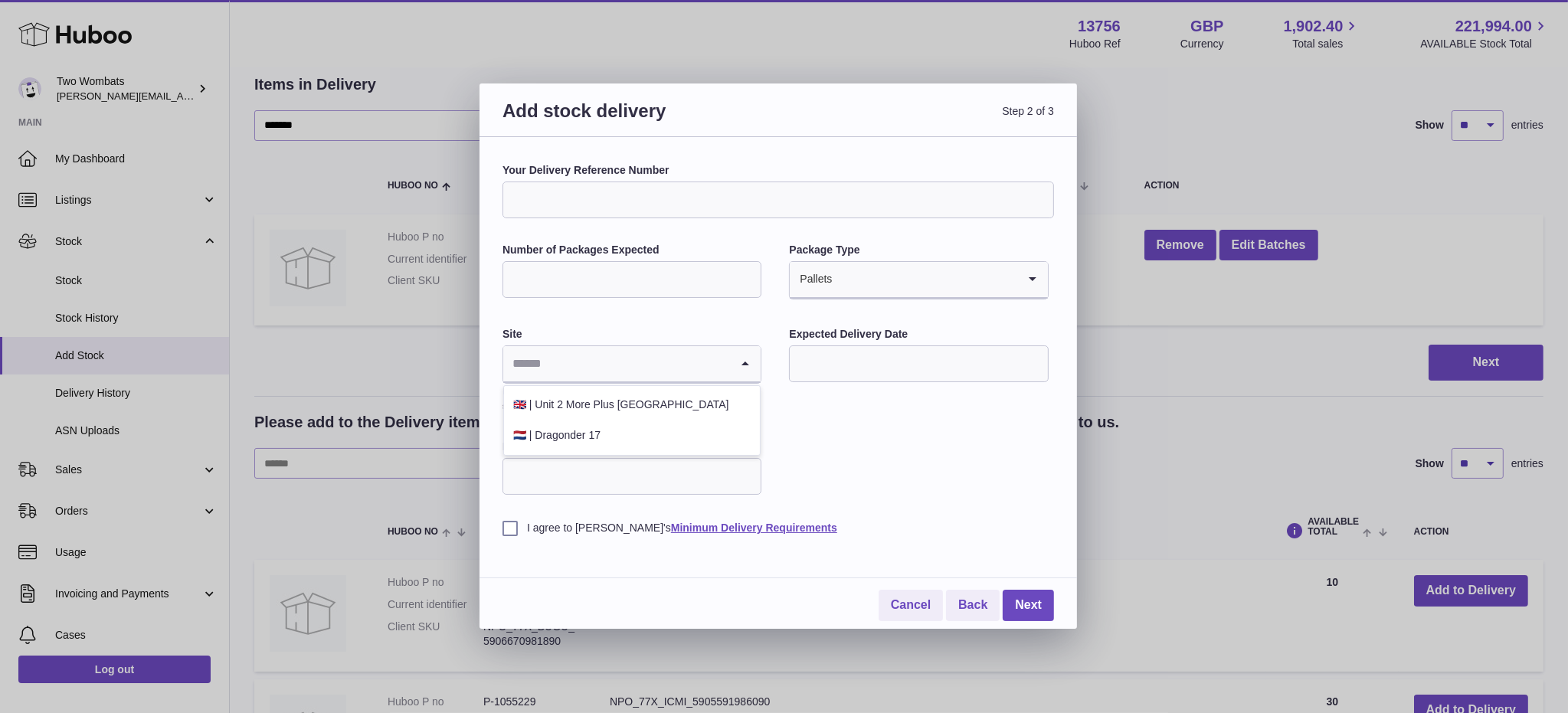
click at [693, 356] on input "Search for option" at bounding box center [617, 363] width 227 height 35
click at [738, 312] on div "Your Delivery Reference Number Number of Packages Expected Package Type Pallets…" at bounding box center [778, 349] width 551 height 372
click at [701, 200] on input "Your Delivery Reference Number" at bounding box center [778, 199] width 551 height 37
click at [610, 275] on input "Number of Packages Expected" at bounding box center [632, 279] width 259 height 37
click at [708, 185] on input "**********" at bounding box center [778, 199] width 551 height 37
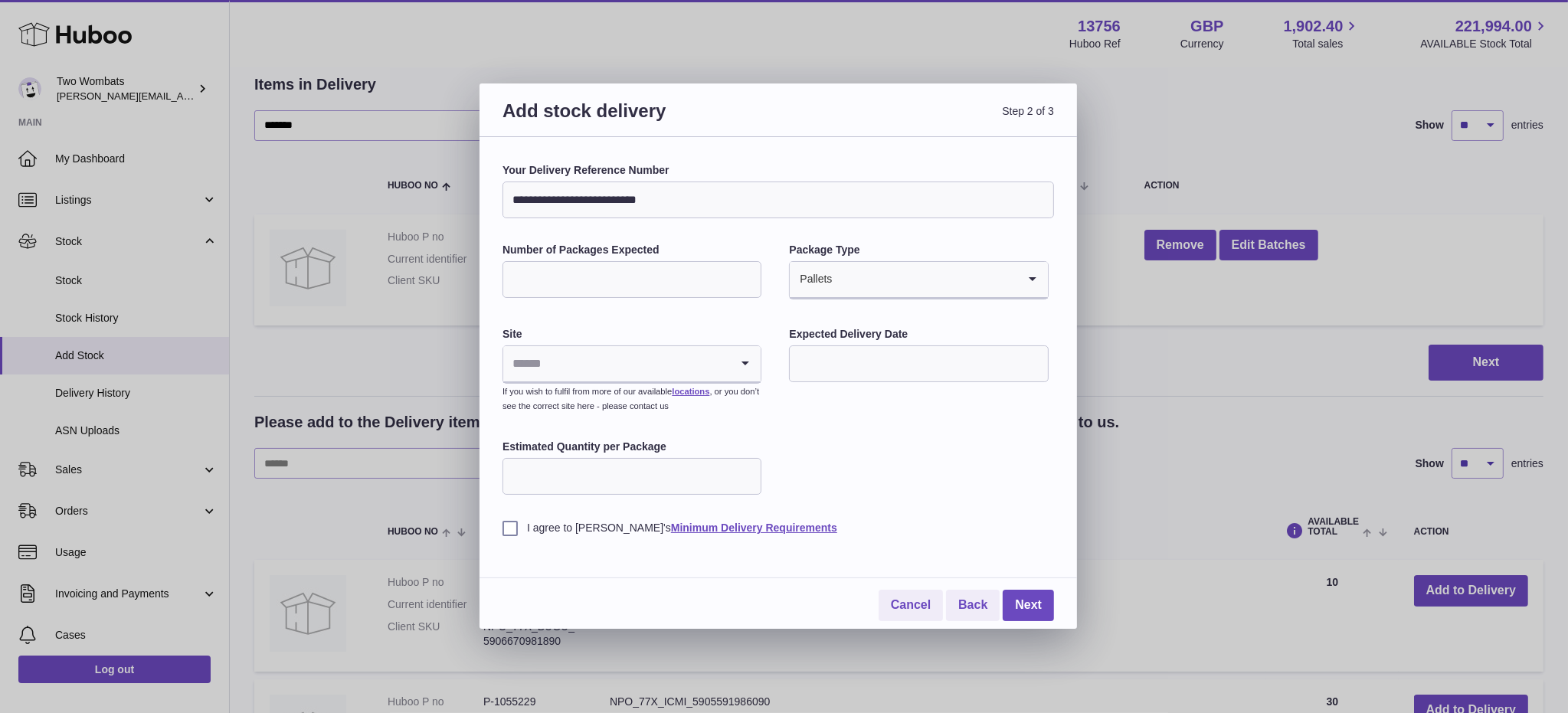
type input "**********"
click at [628, 272] on input "Number of Packages Expected" at bounding box center [632, 279] width 259 height 37
type input "*"
click at [808, 305] on div "**********" at bounding box center [778, 349] width 551 height 372
click at [852, 265] on input "Search for option" at bounding box center [924, 279] width 184 height 35
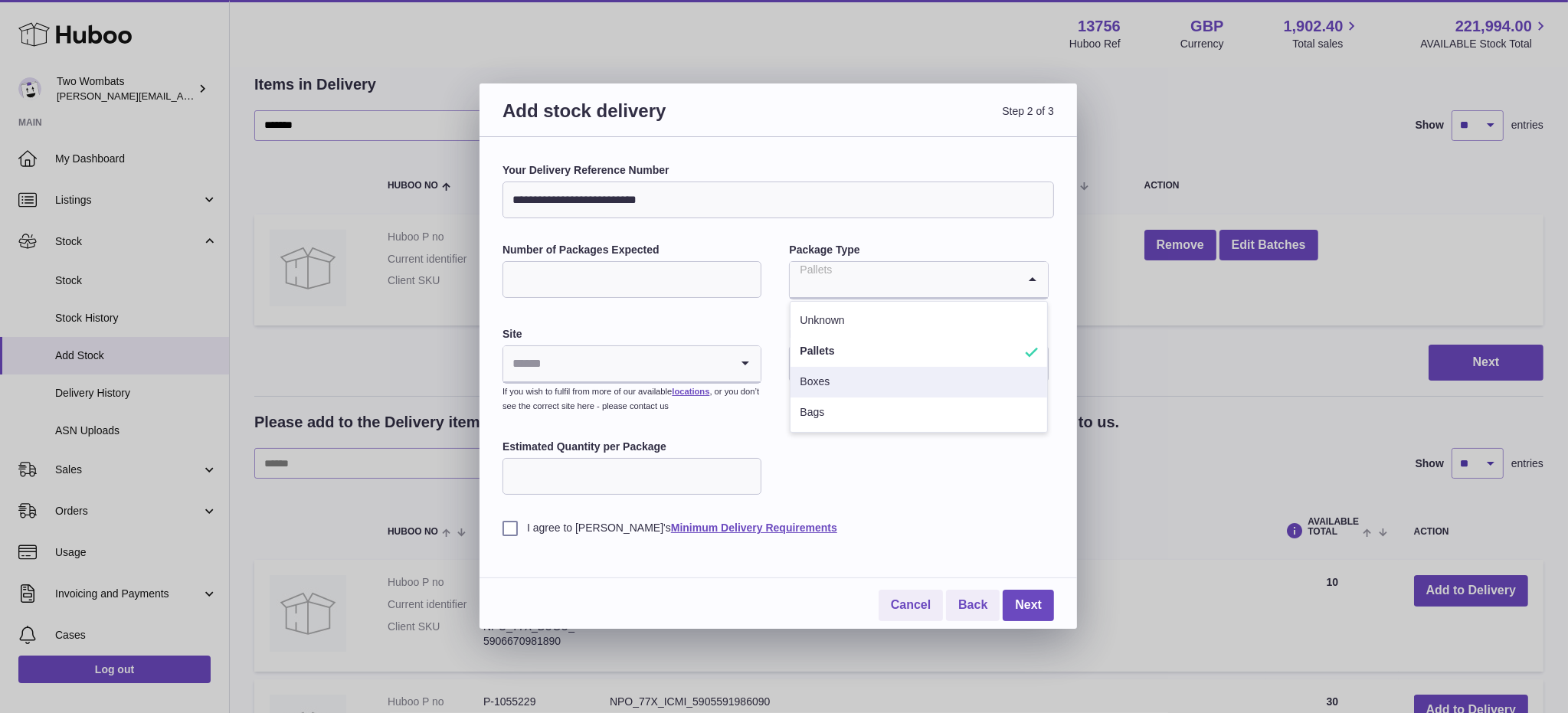
click at [856, 389] on li "Boxes" at bounding box center [918, 383] width 256 height 31
click at [677, 387] on link "locations" at bounding box center [691, 391] width 38 height 9
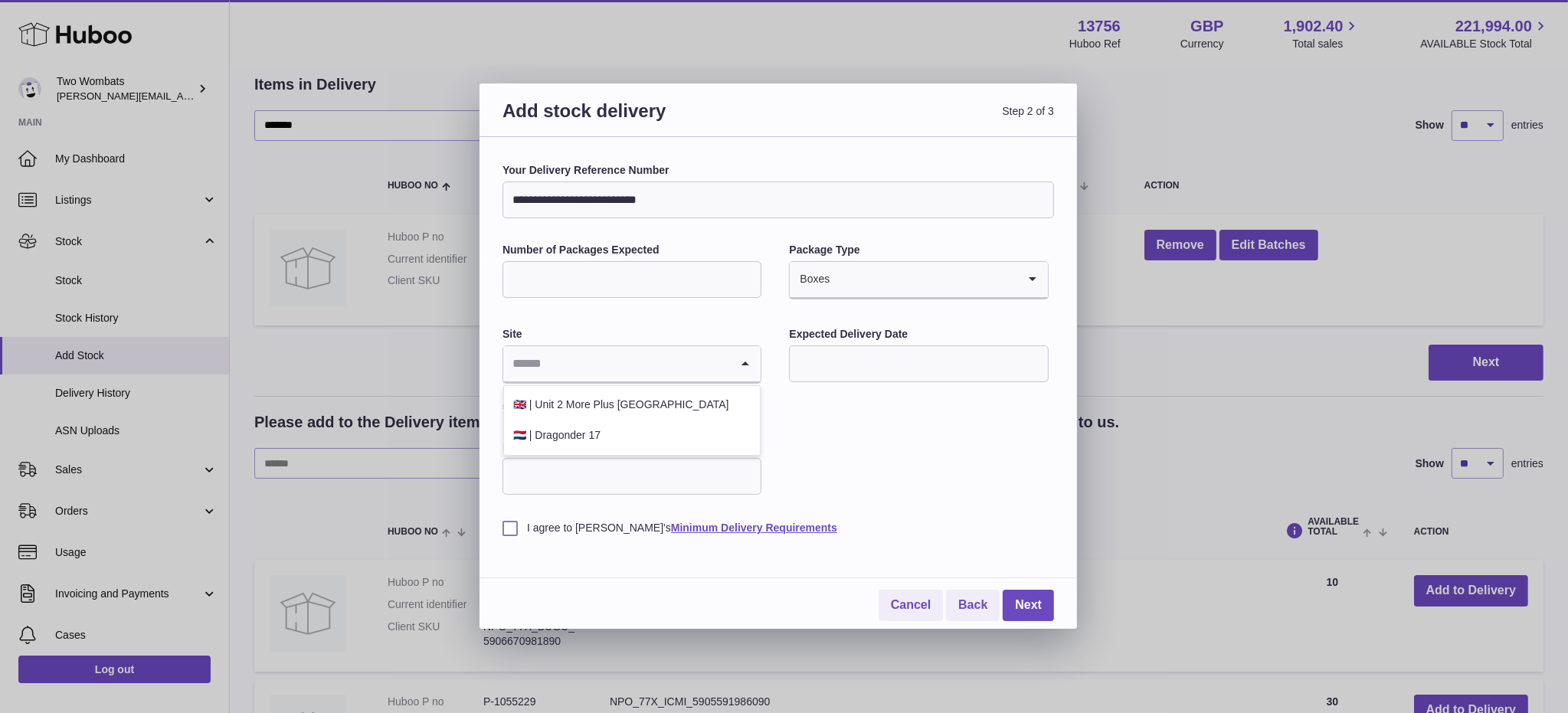
click at [730, 357] on icon "Search for option" at bounding box center [746, 363] width 31 height 35
click at [656, 414] on li "🇬🇧 | Unit 2 More Plus Central Park" at bounding box center [632, 405] width 256 height 31
click at [857, 351] on input "text" at bounding box center [918, 363] width 259 height 37
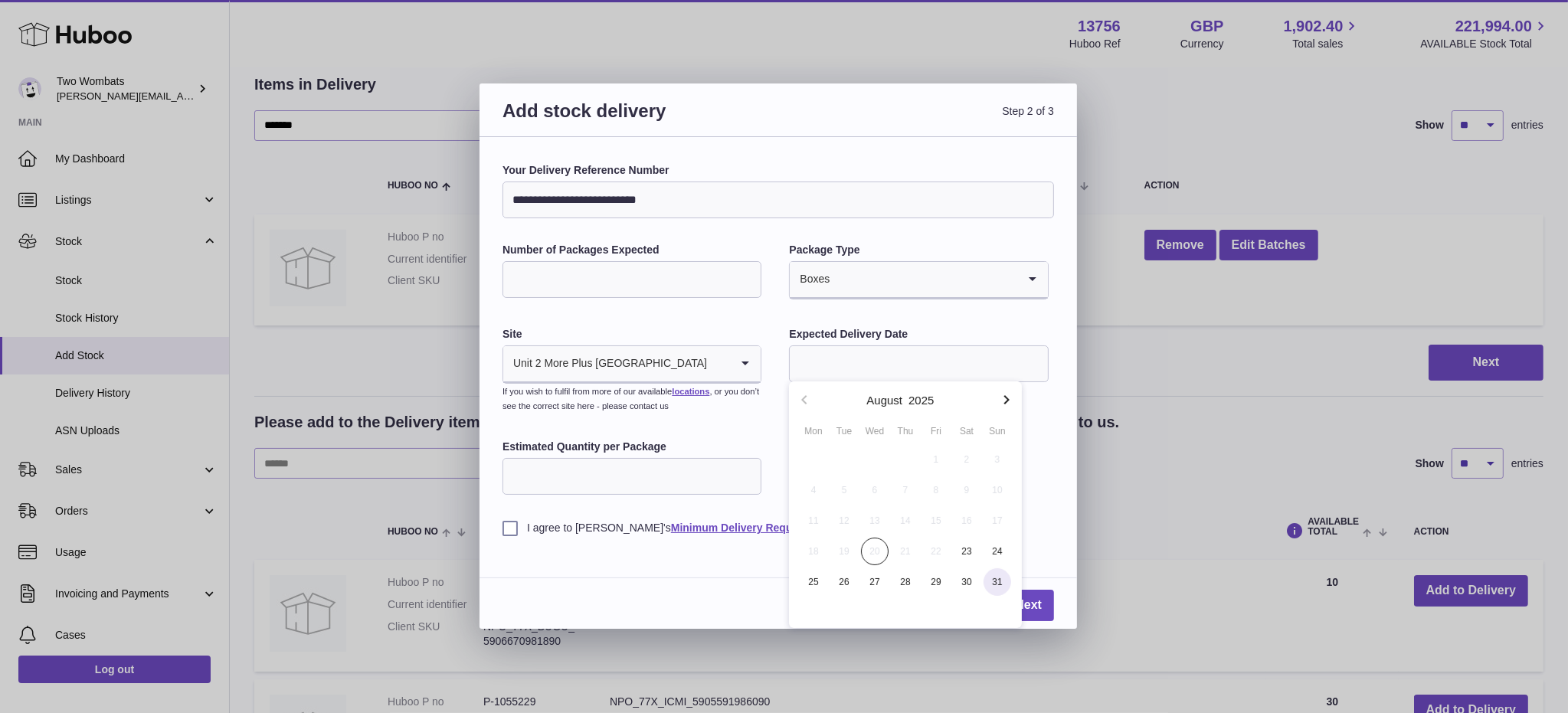
click at [993, 585] on span "31" at bounding box center [998, 582] width 27 height 27
type input "**********"
click at [744, 469] on input "*" at bounding box center [632, 476] width 259 height 37
click at [576, 475] on input "*" at bounding box center [632, 476] width 259 height 37
click at [577, 474] on input "*" at bounding box center [632, 476] width 259 height 37
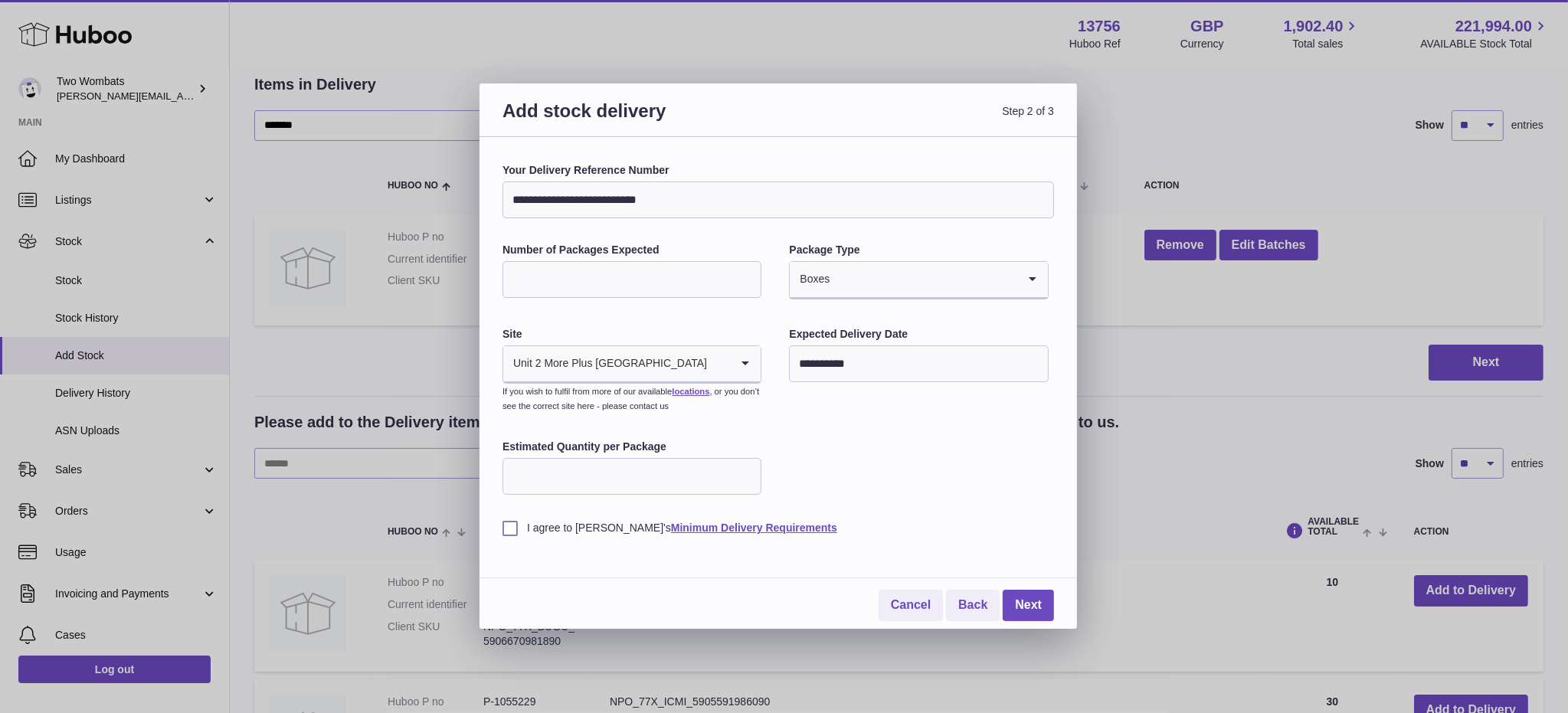
type input "**"
click at [912, 496] on div "**********" at bounding box center [778, 349] width 551 height 372
click at [506, 528] on label "I agree to Huboo's Minimum Delivery Requirements" at bounding box center [778, 527] width 551 height 15
click at [1024, 597] on link "Next" at bounding box center [1028, 605] width 51 height 32
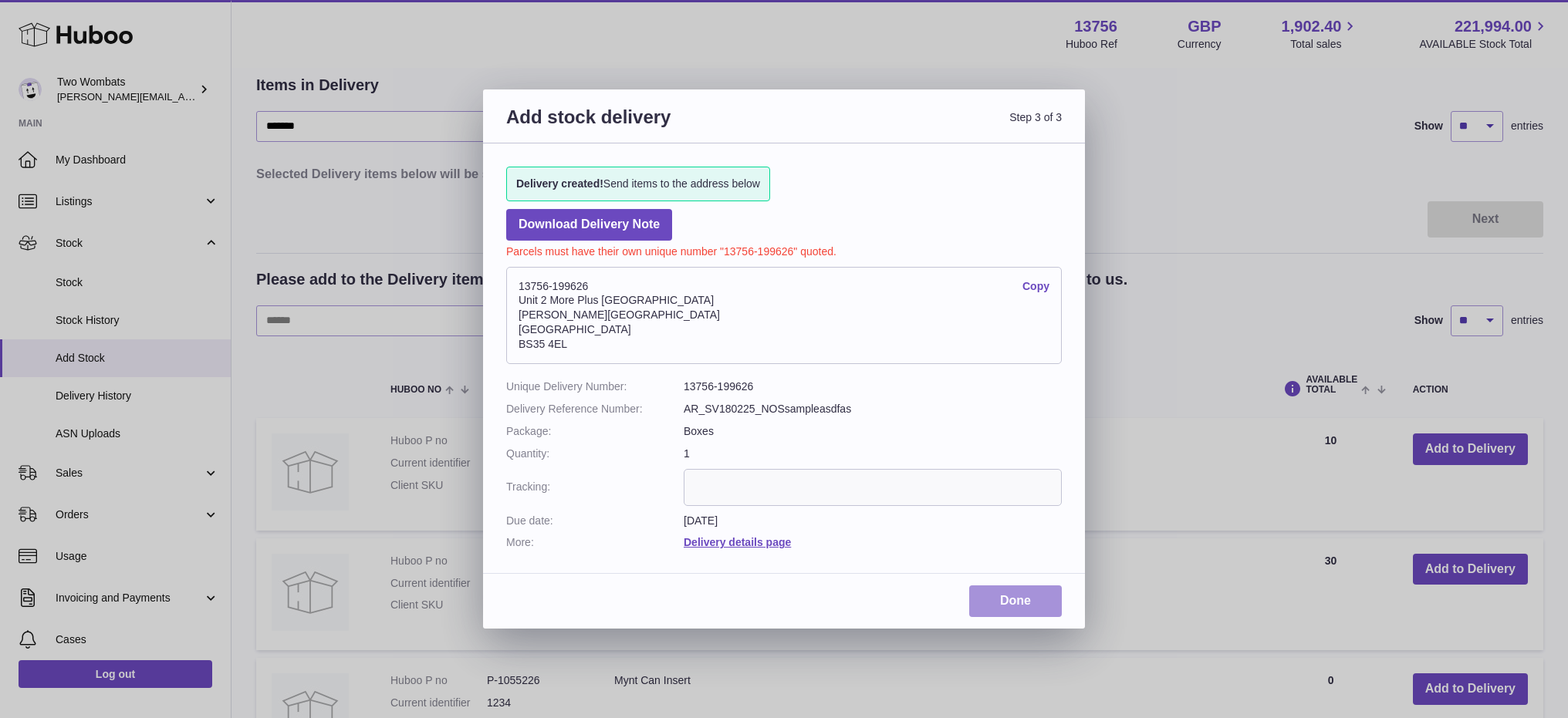
click at [1031, 591] on link "Done" at bounding box center [1015, 601] width 92 height 32
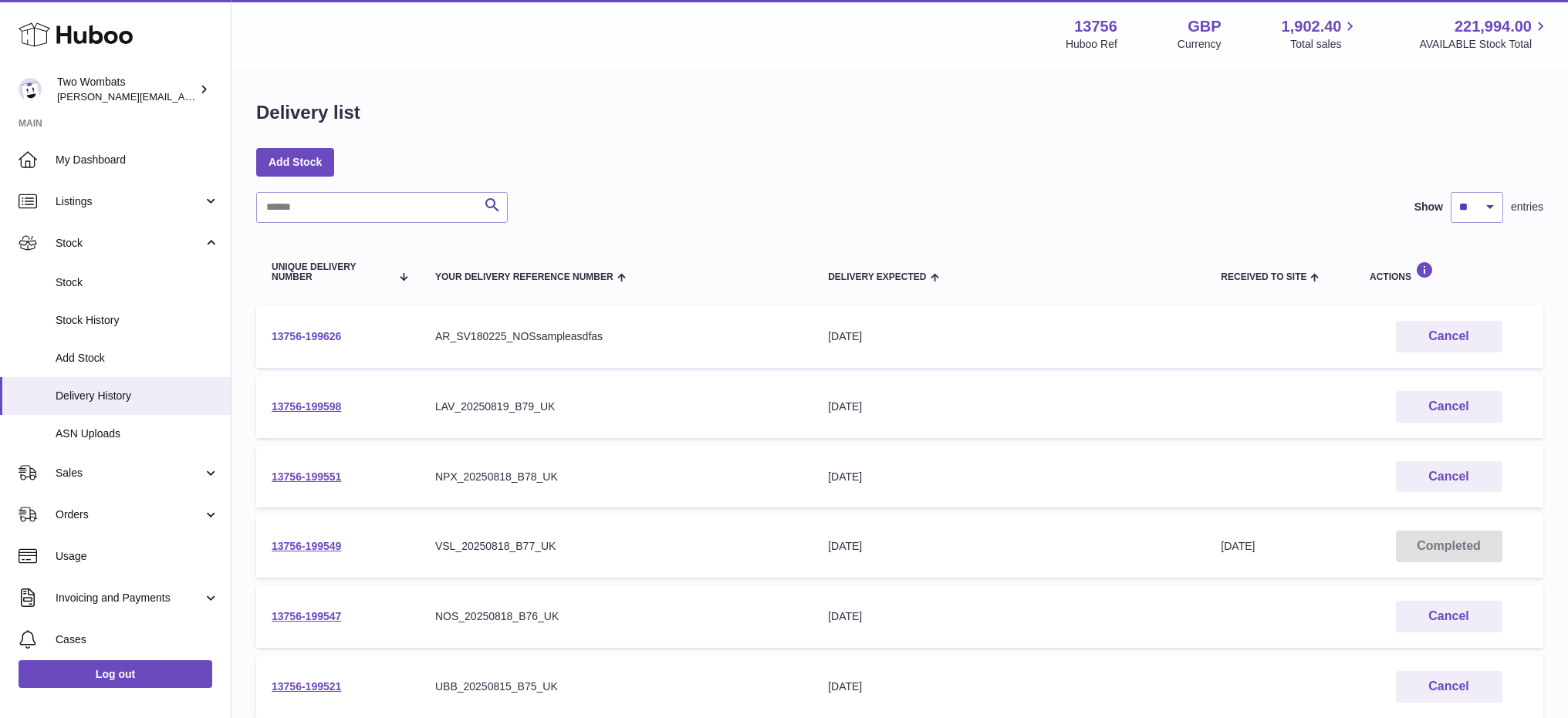
click at [300, 330] on link "13756-199626" at bounding box center [306, 336] width 70 height 12
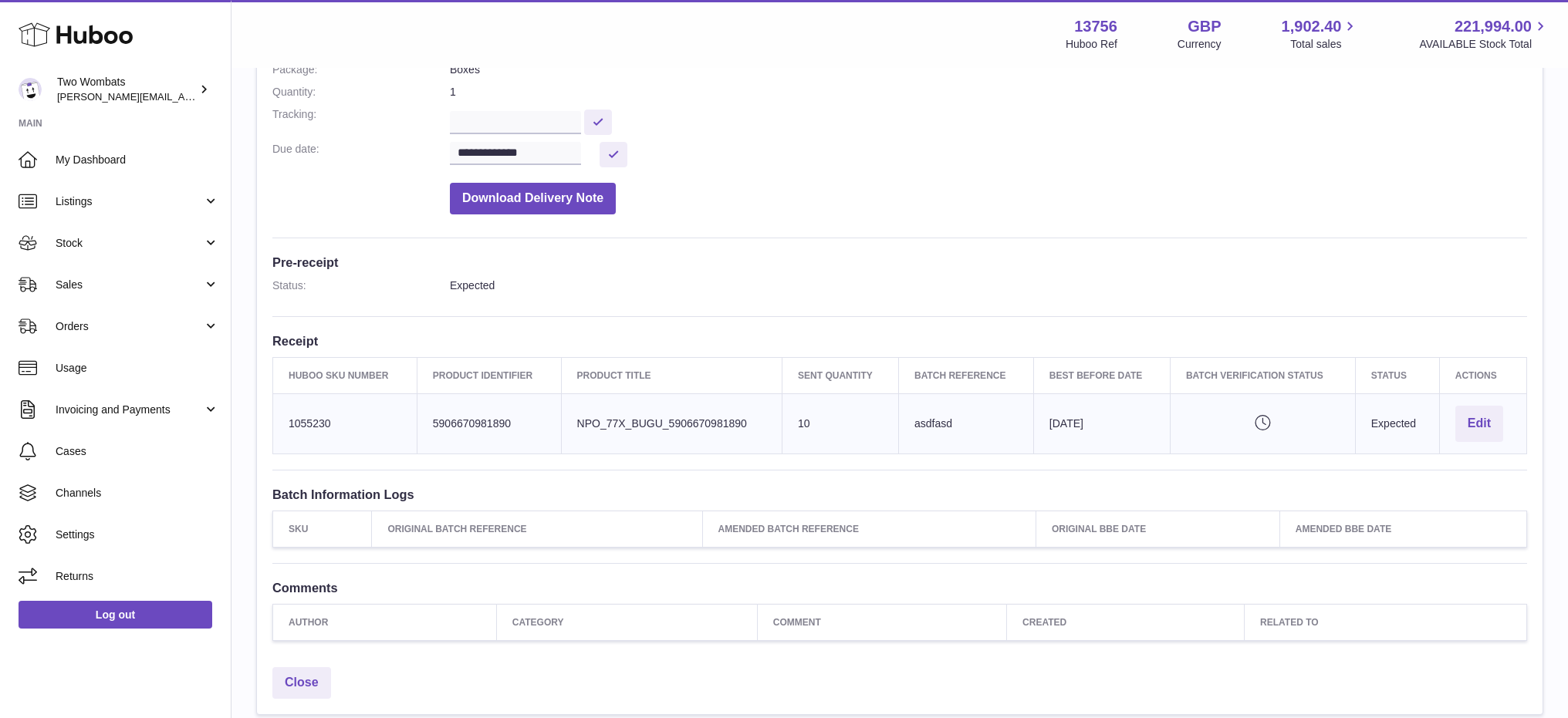
scroll to position [309, 0]
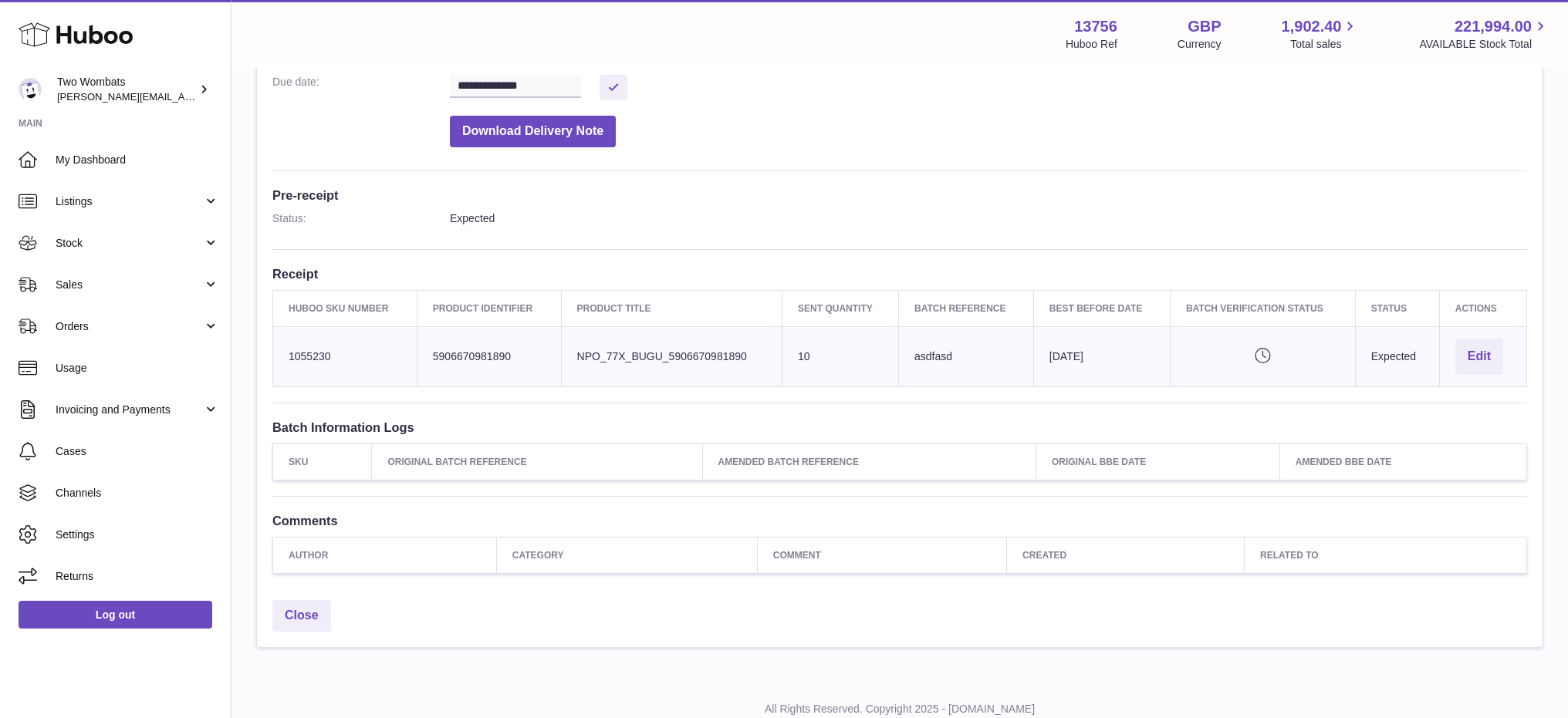
click at [1259, 351] on icon "Pending verification" at bounding box center [1263, 355] width 154 height 16
click at [1259, 350] on icon "Pending verification" at bounding box center [1263, 355] width 154 height 16
click at [1183, 305] on th "Batch Verification Status" at bounding box center [1262, 308] width 185 height 36
drag, startPoint x: 1189, startPoint y: 311, endPoint x: 1291, endPoint y: 353, distance: 110.3
click at [1299, 354] on table "Huboo SKU Number Product Identifier Product title Sent Quantity Batch Reference…" at bounding box center [900, 338] width 1255 height 97
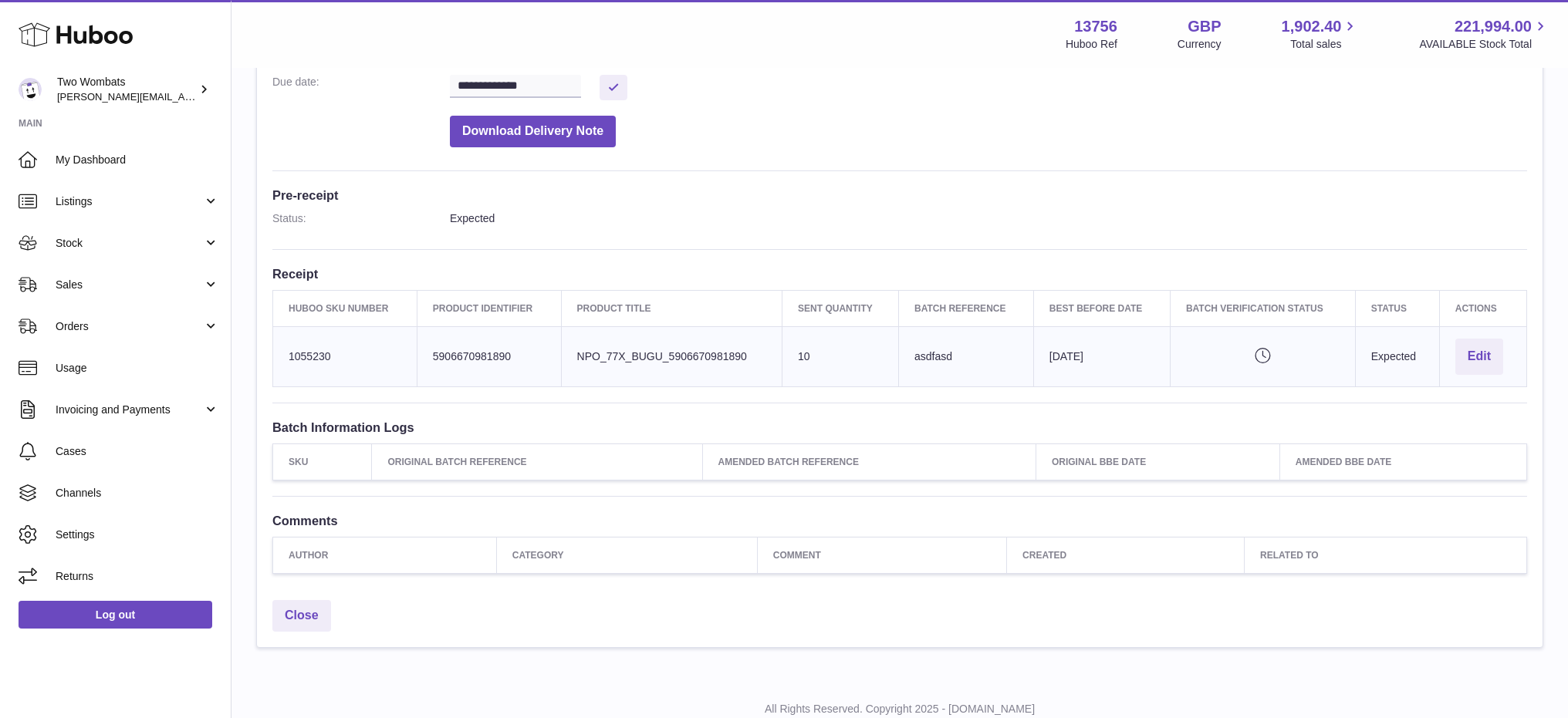
click at [1266, 356] on icon "Pending verification" at bounding box center [1263, 355] width 154 height 16
drag, startPoint x: 1270, startPoint y: 353, endPoint x: 1234, endPoint y: 340, distance: 38.3
click at [1235, 340] on td "Pending verification" at bounding box center [1262, 356] width 185 height 60
drag, startPoint x: 1259, startPoint y: 354, endPoint x: 1266, endPoint y: 348, distance: 9.2
click at [1261, 353] on icon "Pending verification" at bounding box center [1263, 355] width 154 height 16
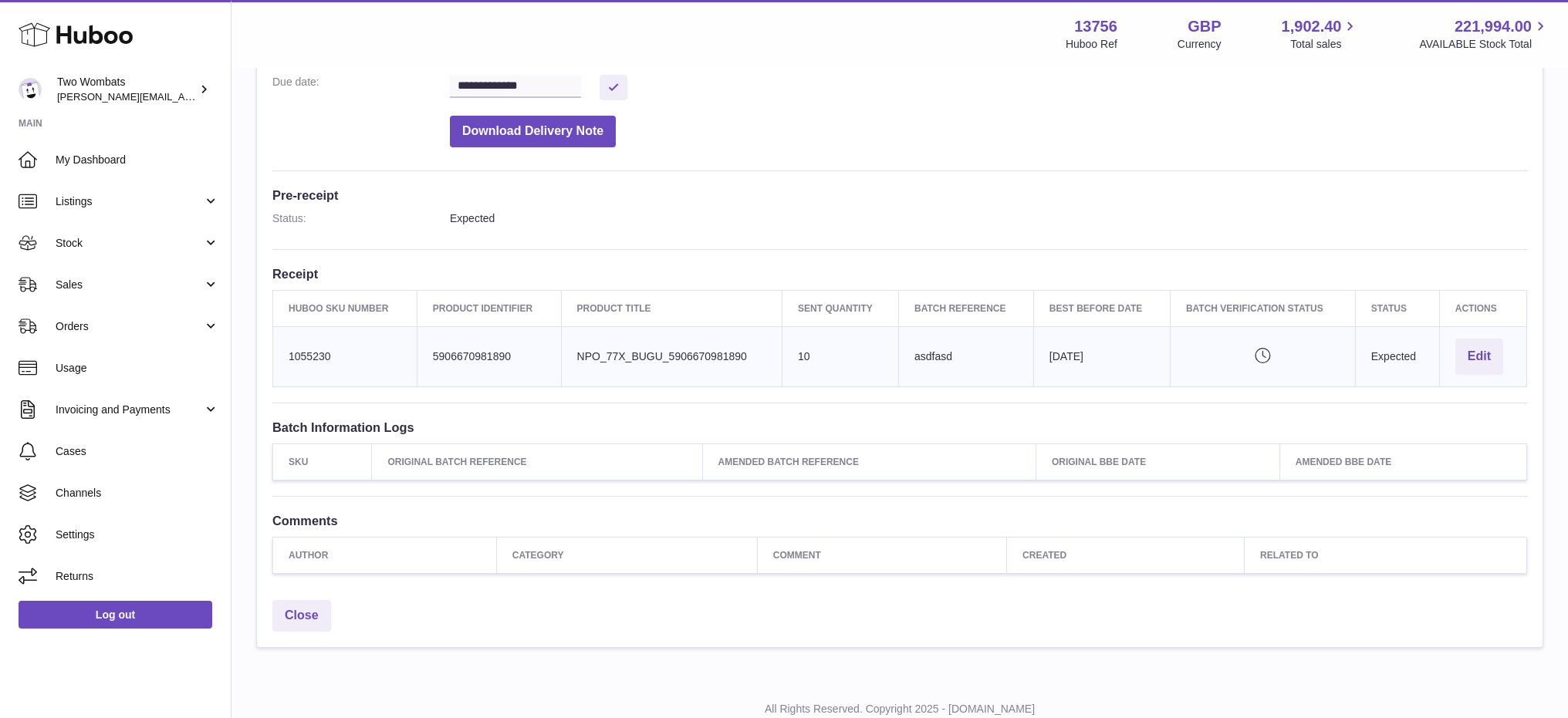
click at [1267, 347] on icon "Pending verification" at bounding box center [1263, 355] width 154 height 16
drag, startPoint x: 945, startPoint y: 349, endPoint x: 1000, endPoint y: 347, distance: 55.0
click at [1000, 347] on td "Batch Reference [GEOGRAPHIC_DATA]" at bounding box center [966, 356] width 135 height 60
drag, startPoint x: 1126, startPoint y: 357, endPoint x: 1039, endPoint y: 363, distance: 87.2
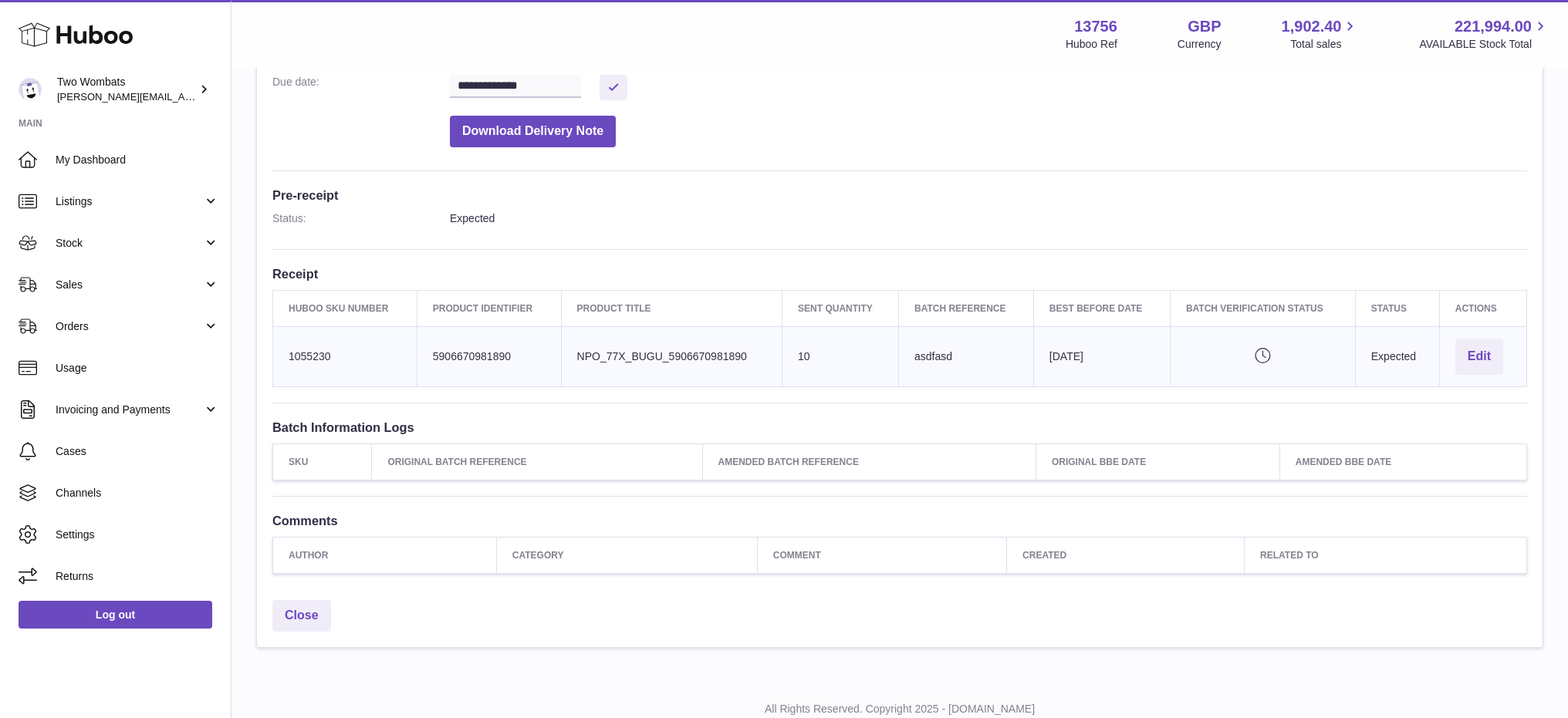
click at [1039, 363] on td "Best Before Date [DATE]" at bounding box center [1101, 356] width 136 height 60
click at [1132, 364] on td "Best Before Date [DATE]" at bounding box center [1101, 356] width 136 height 60
click at [1071, 348] on td "Best Before Date [DATE]" at bounding box center [1101, 356] width 136 height 60
click at [1095, 331] on td "Best Before Date [DATE]" at bounding box center [1101, 356] width 136 height 60
drag, startPoint x: 1063, startPoint y: 361, endPoint x: 1038, endPoint y: 363, distance: 25.1
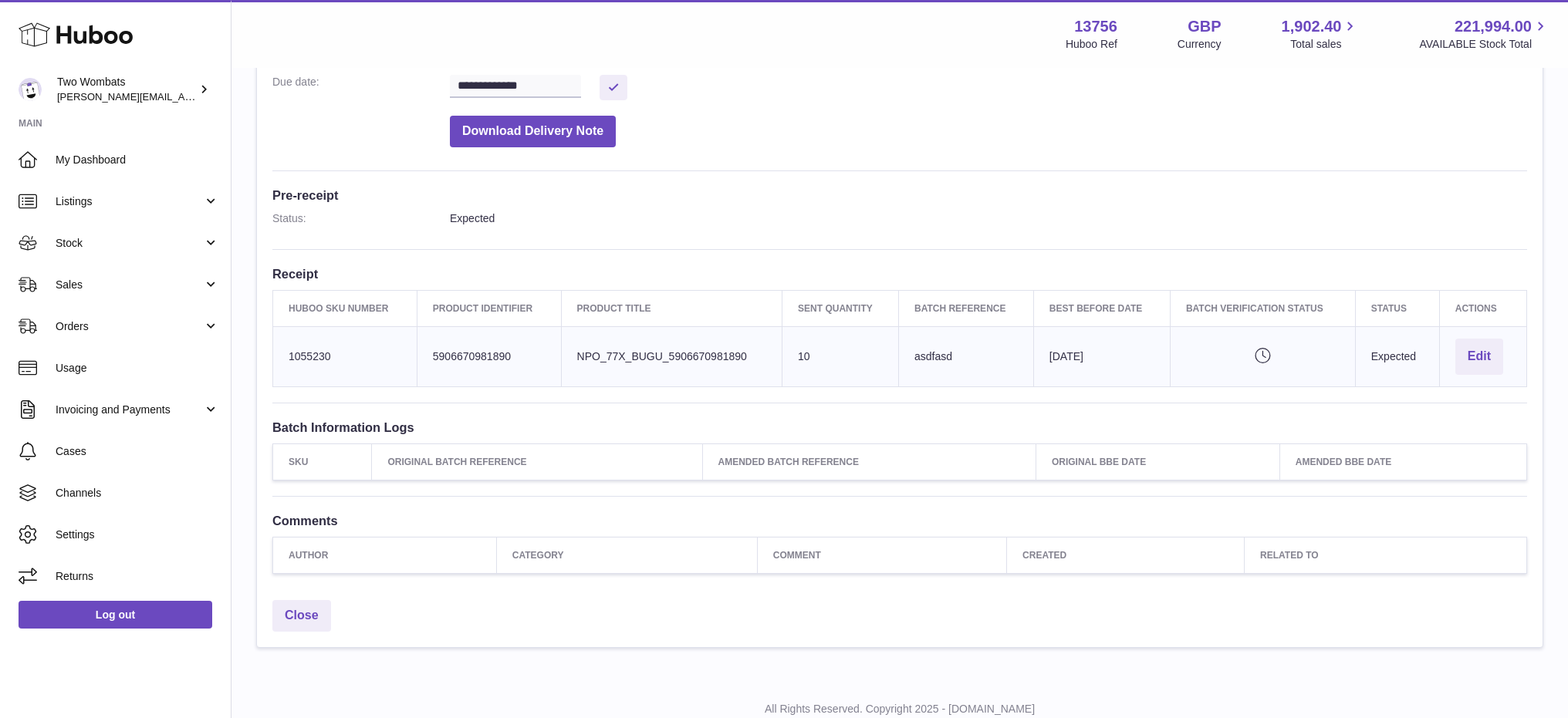
click at [1038, 363] on td "Best Before Date [DATE]" at bounding box center [1101, 356] width 136 height 60
click at [1485, 355] on button "Edit" at bounding box center [1478, 357] width 47 height 36
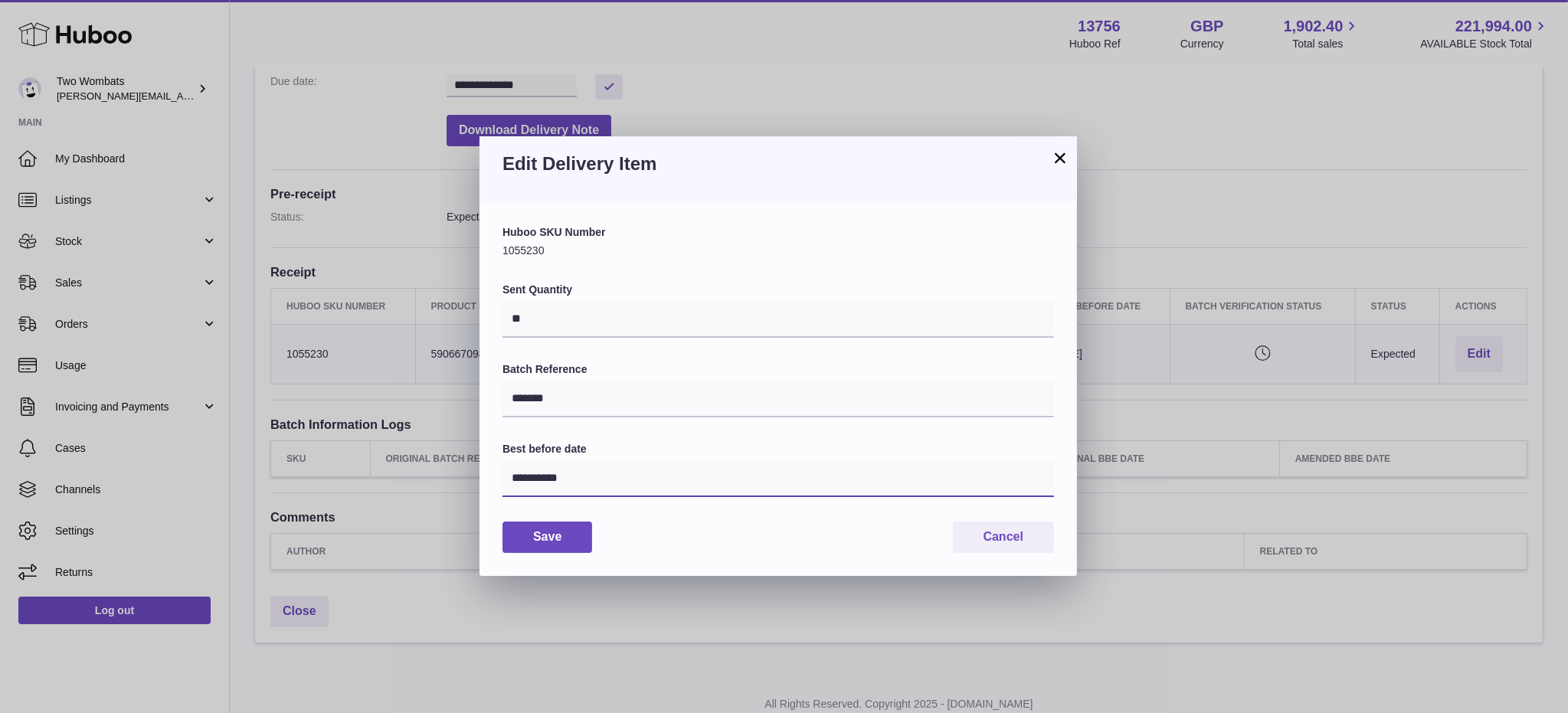
drag, startPoint x: 617, startPoint y: 474, endPoint x: 509, endPoint y: 486, distance: 108.7
click at [509, 484] on input "**********" at bounding box center [778, 478] width 551 height 37
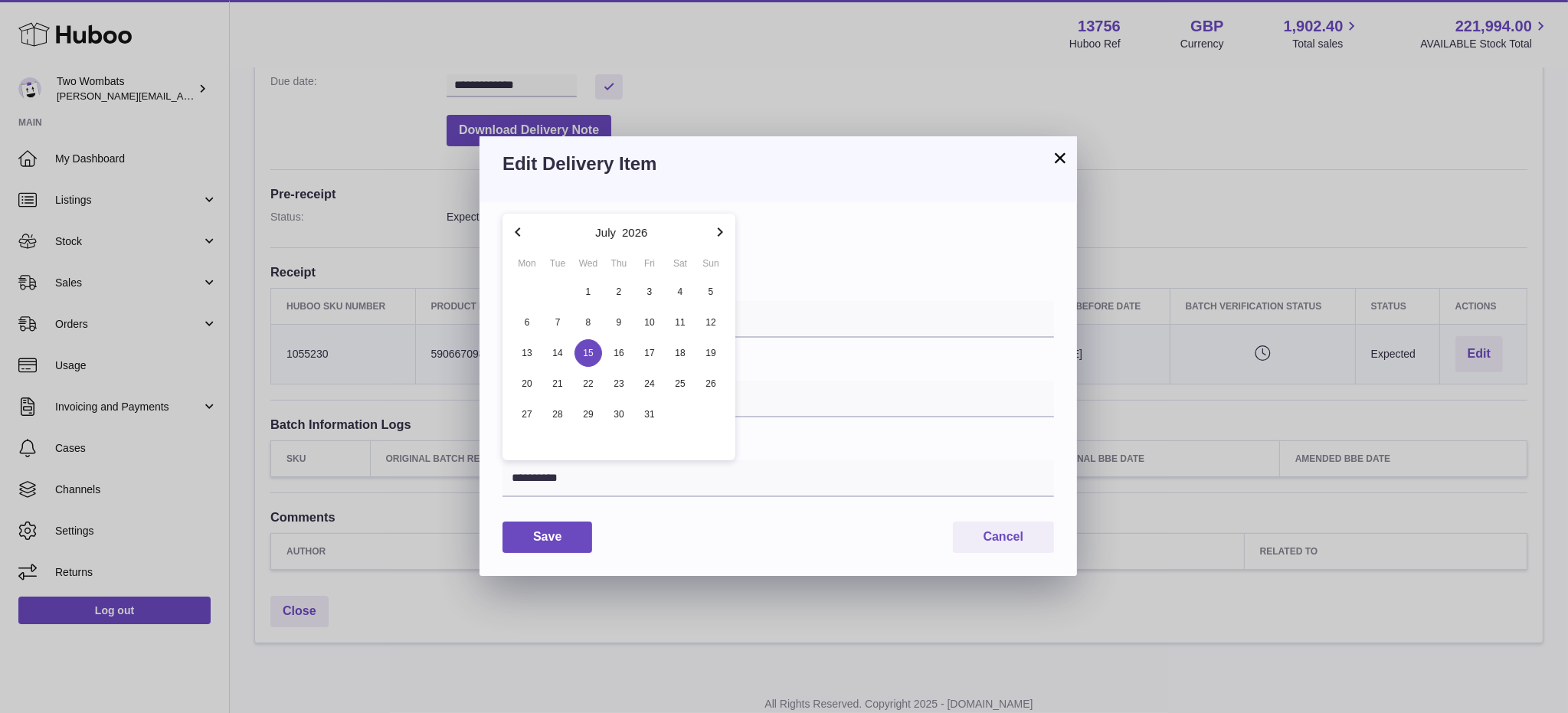
click at [838, 430] on div "**********" at bounding box center [778, 389] width 551 height 327
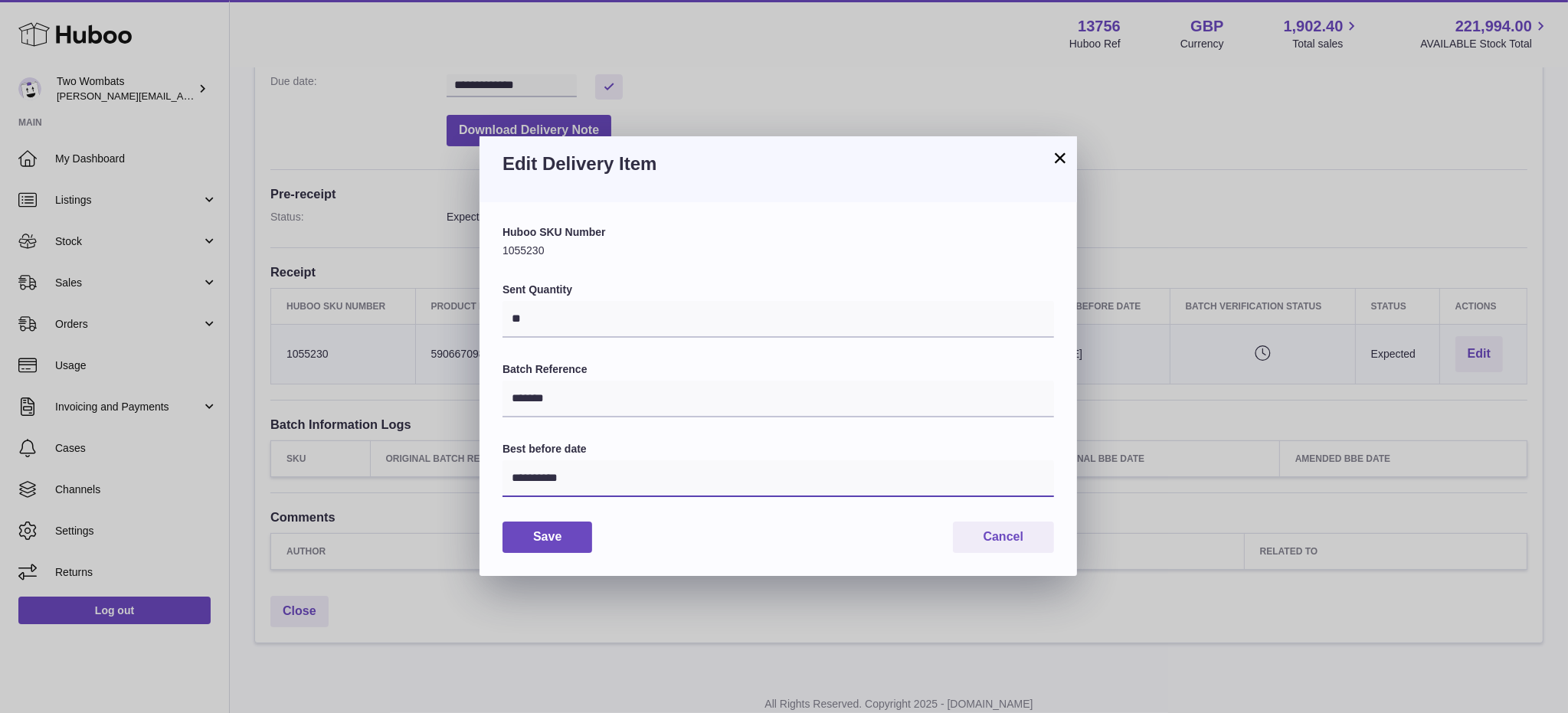
drag, startPoint x: 623, startPoint y: 476, endPoint x: 611, endPoint y: 474, distance: 12.2
click at [617, 475] on input "**********" at bounding box center [778, 478] width 551 height 37
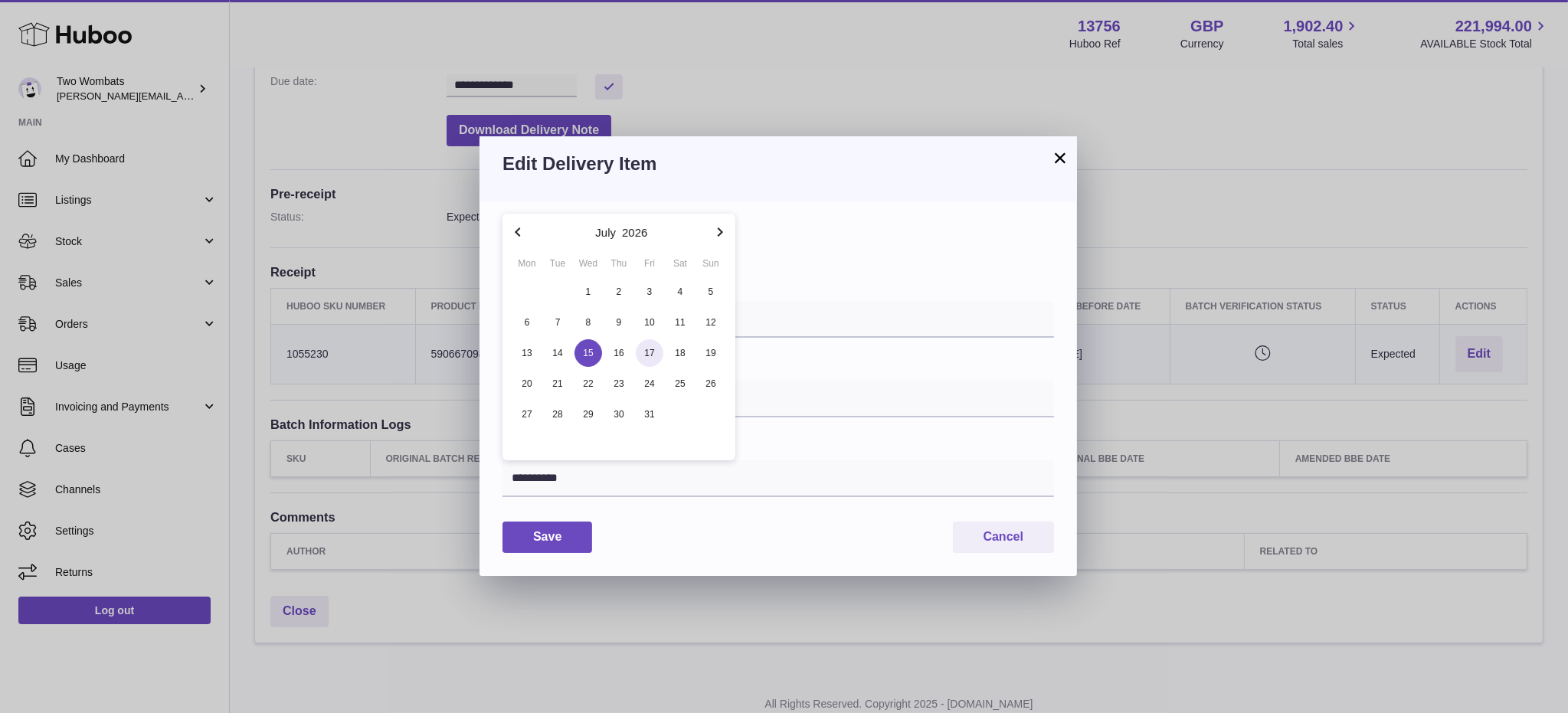
click at [649, 361] on span "17" at bounding box center [650, 353] width 27 height 27
type input "**********"
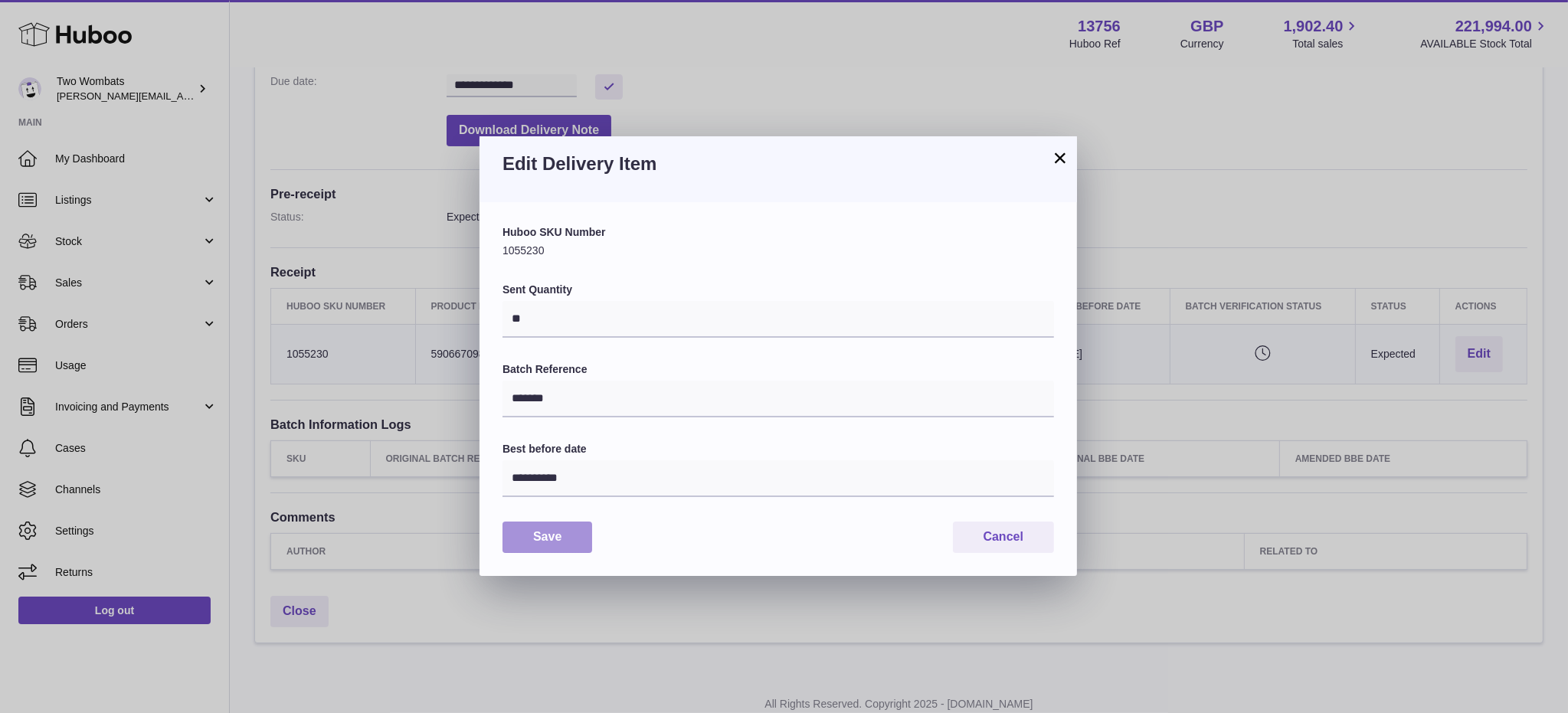
click at [571, 538] on button "Save" at bounding box center [547, 537] width 90 height 32
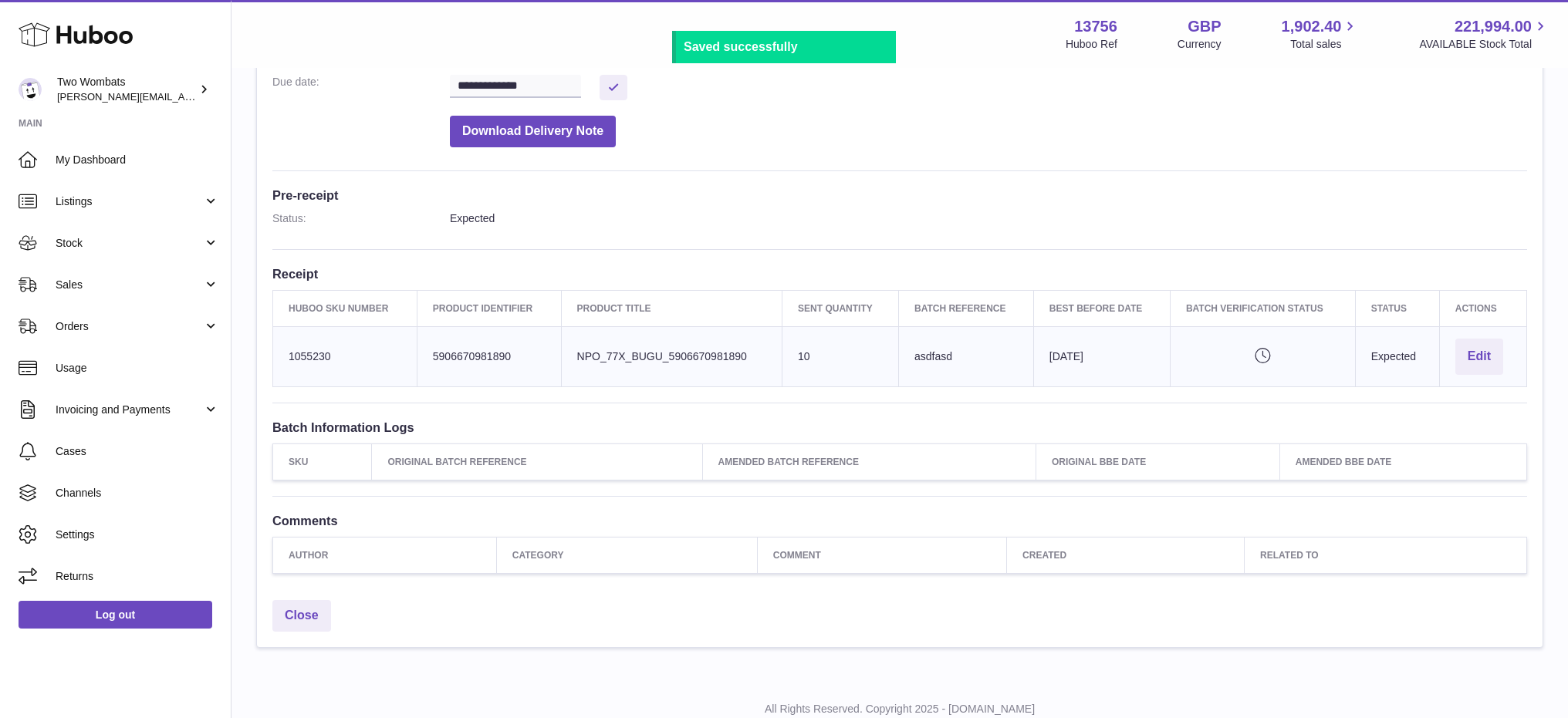
click at [925, 359] on td "Batch Reference [GEOGRAPHIC_DATA]" at bounding box center [966, 356] width 135 height 60
click at [1493, 347] on button "Edit" at bounding box center [1478, 357] width 47 height 36
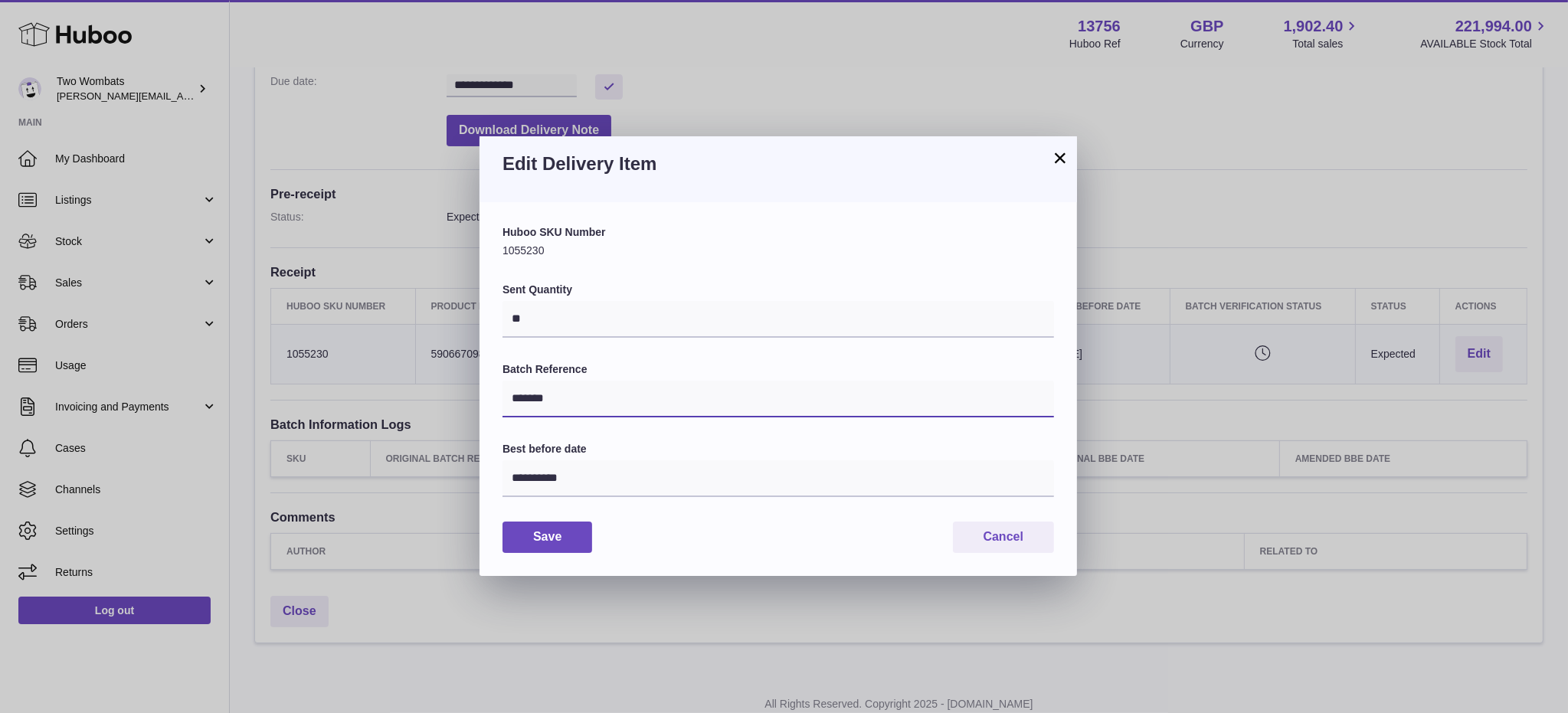
click at [646, 401] on input "*******" at bounding box center [778, 399] width 551 height 37
click at [647, 401] on input "*******" at bounding box center [778, 399] width 551 height 37
click at [1008, 548] on button "Cancel" at bounding box center [1004, 537] width 101 height 32
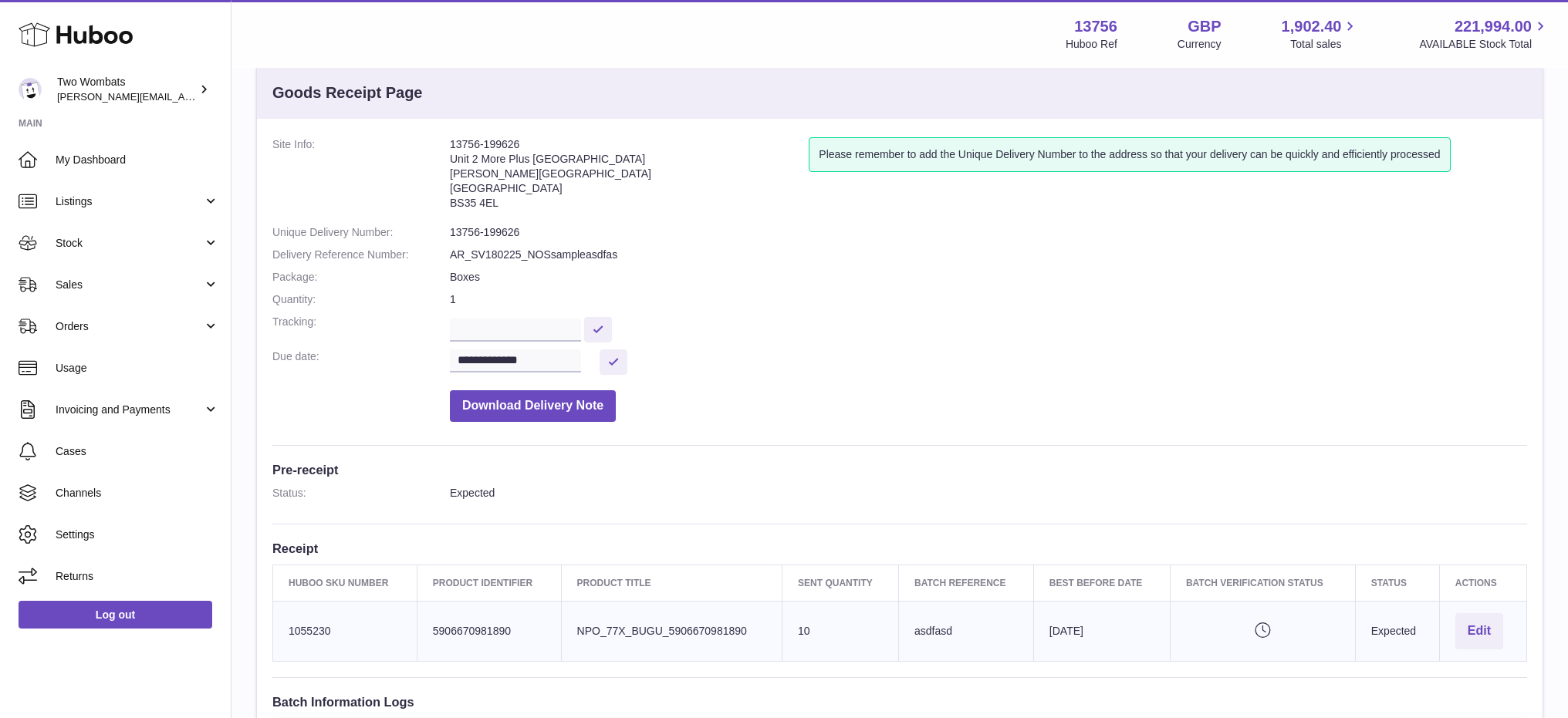
scroll to position [0, 0]
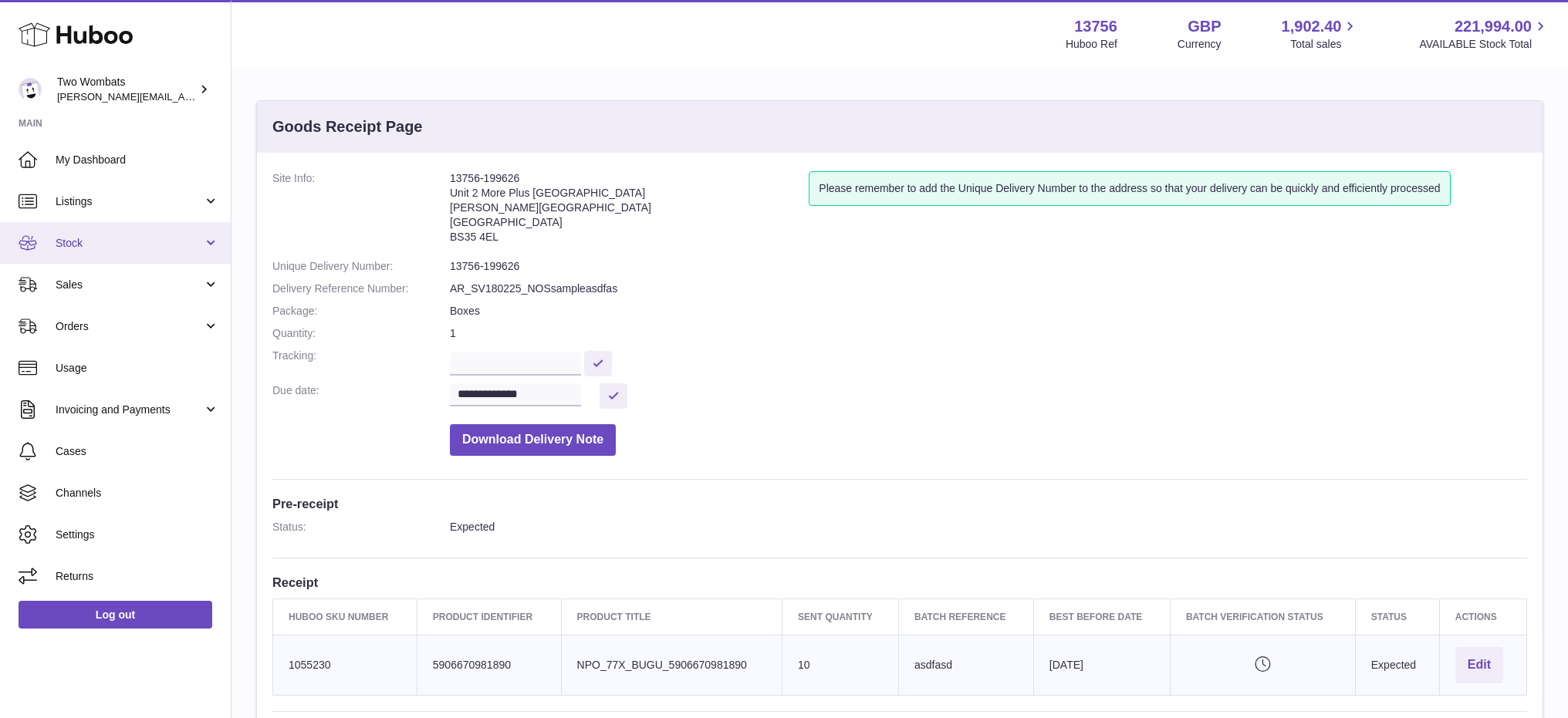
click at [154, 236] on span "Stock" at bounding box center [129, 243] width 147 height 15
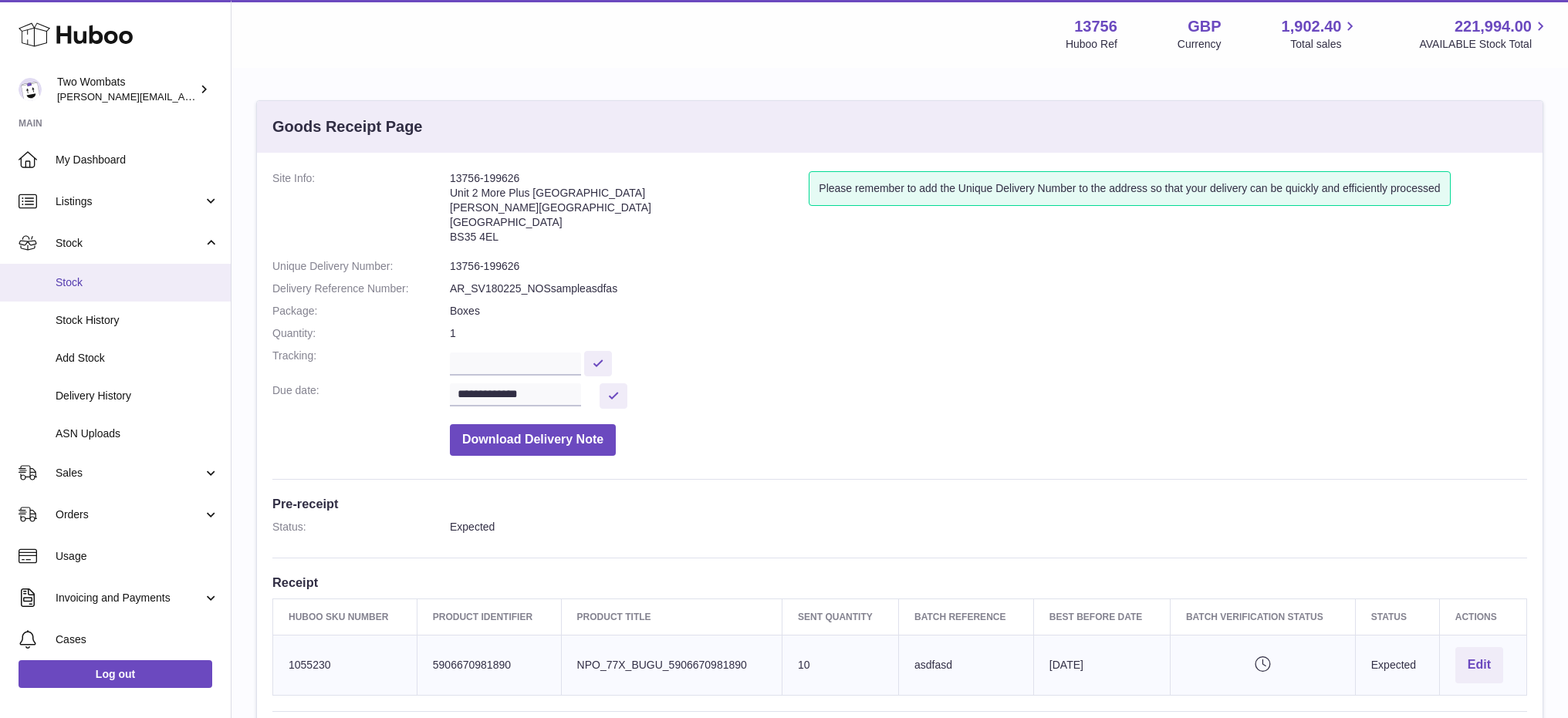
click at [122, 283] on span "Stock" at bounding box center [137, 282] width 164 height 15
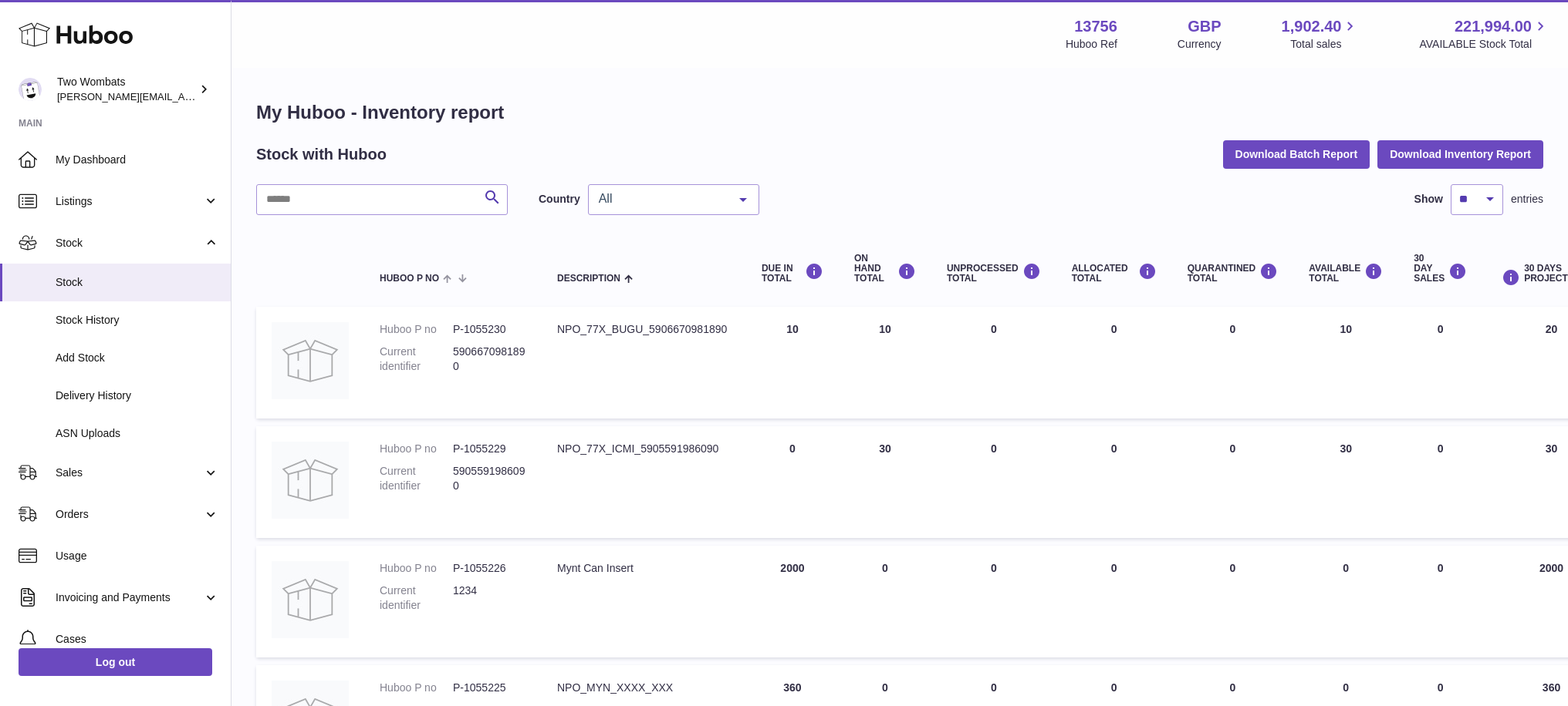
click at [1180, 380] on td "QUARANTINED Total 0" at bounding box center [1232, 363] width 122 height 112
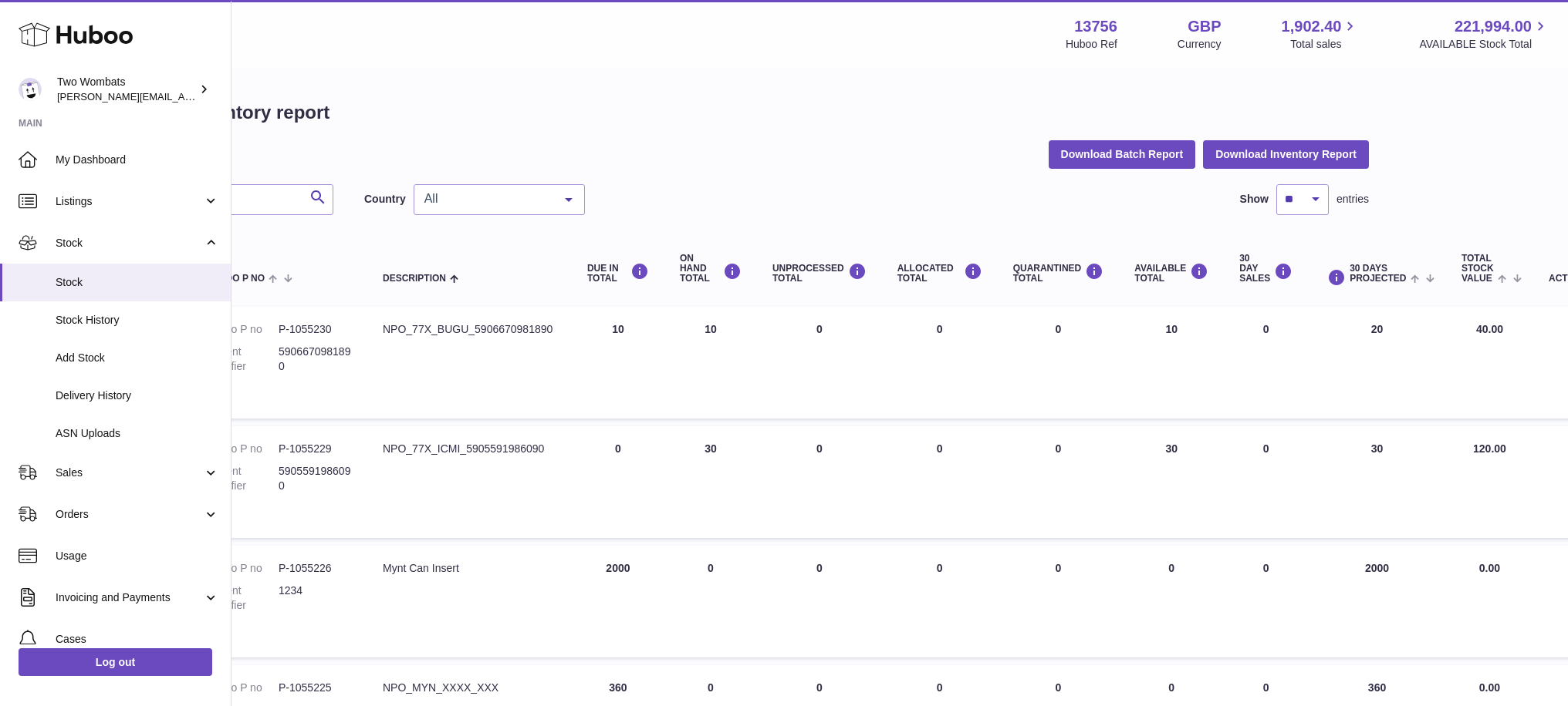
scroll to position [0, 207]
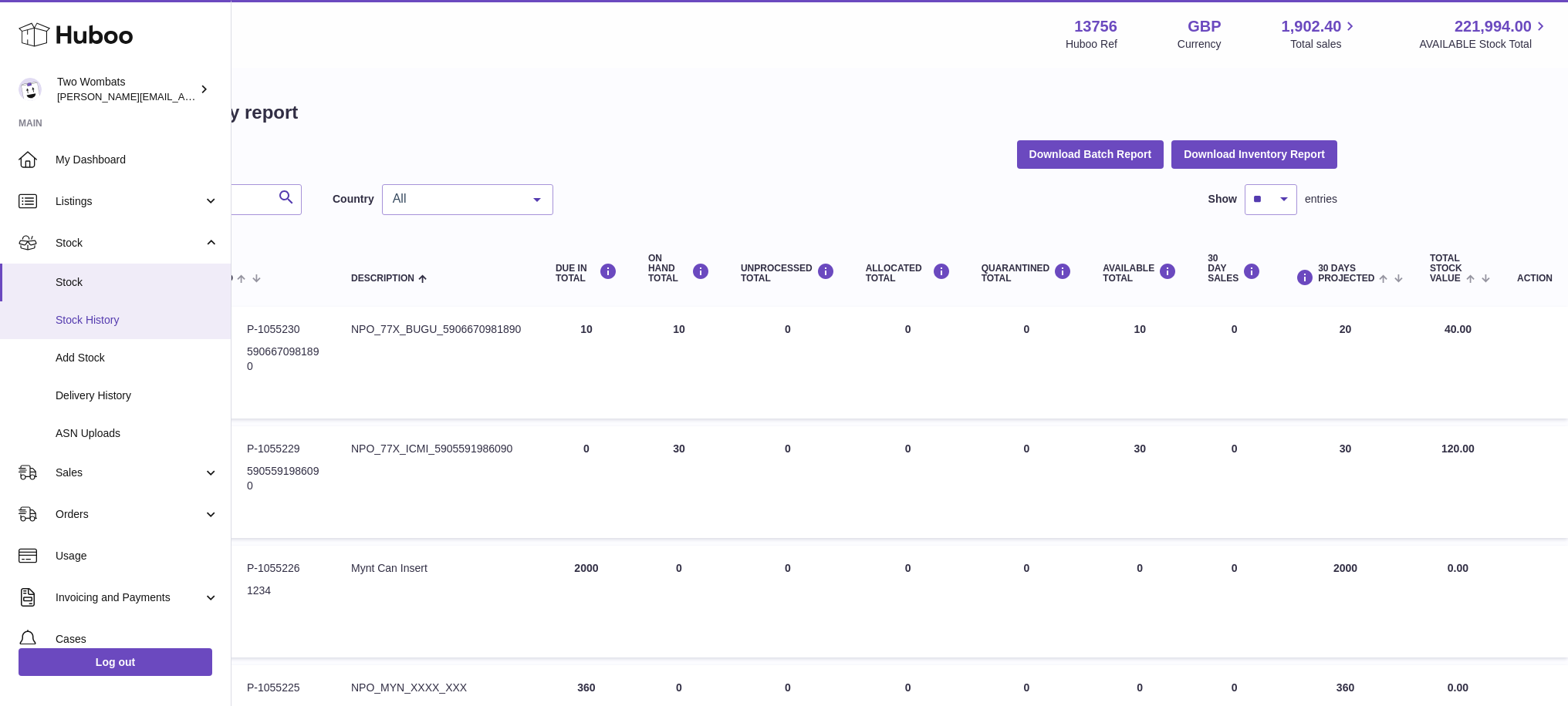
click at [116, 315] on span "Stock History" at bounding box center [137, 320] width 164 height 15
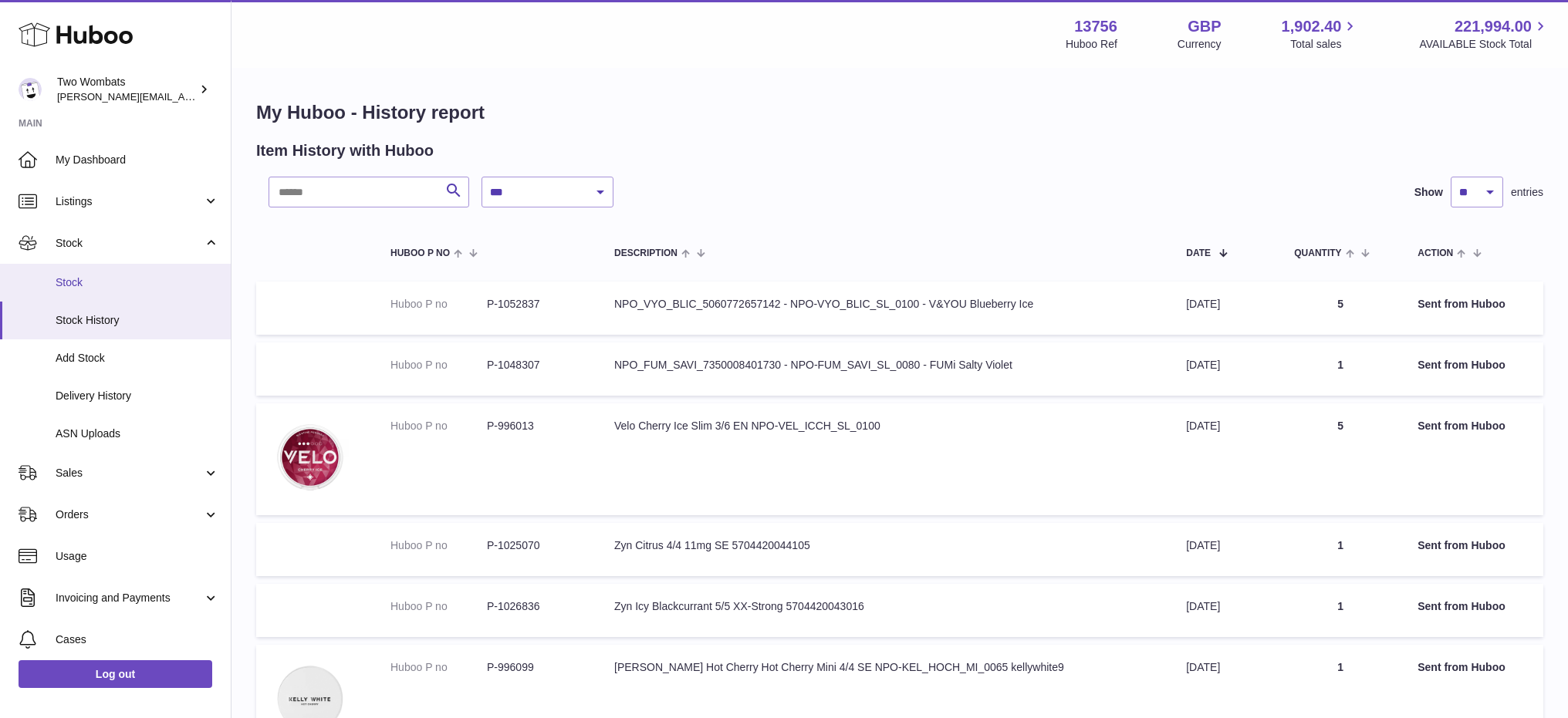
click at [63, 290] on link "Stock" at bounding box center [115, 283] width 230 height 38
click at [59, 284] on span "Stock" at bounding box center [137, 282] width 164 height 15
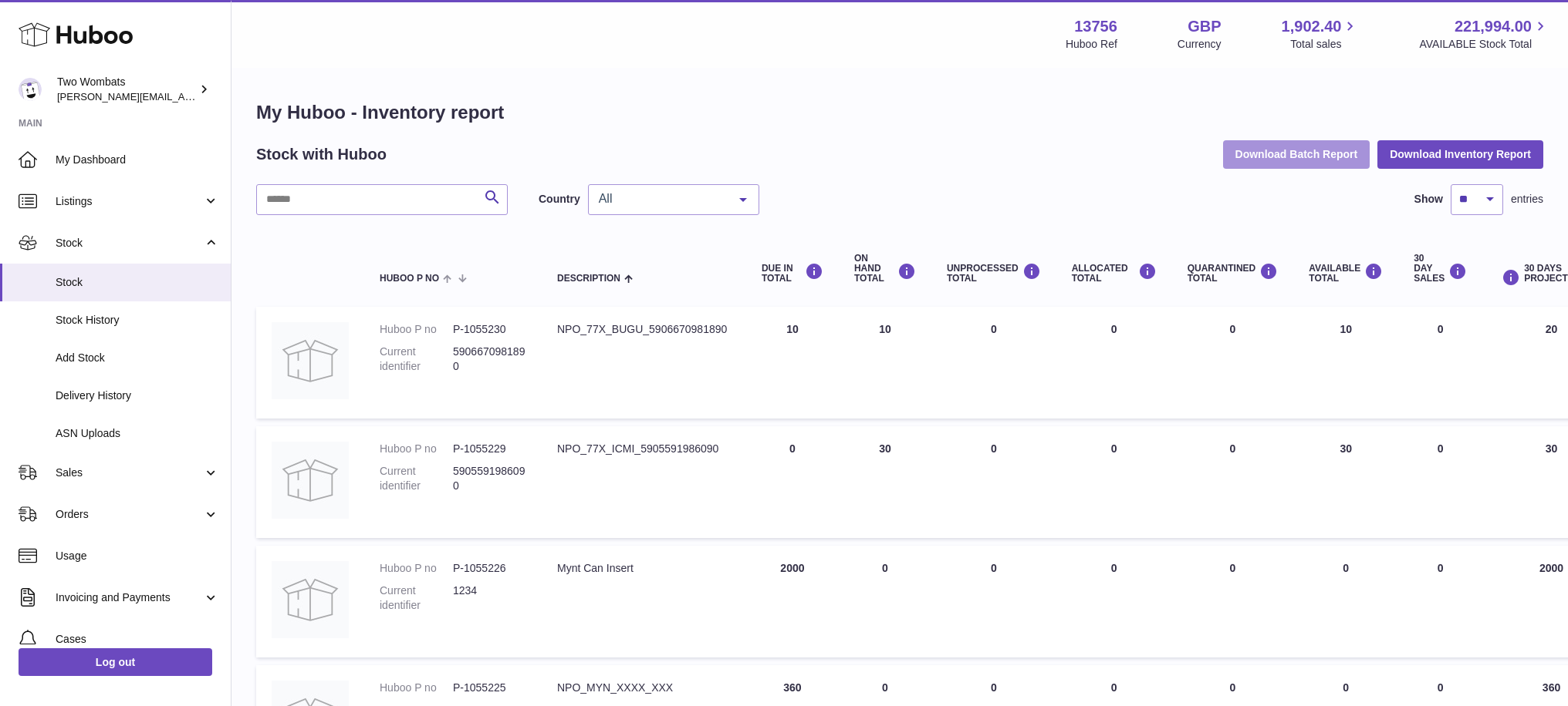
click at [1287, 155] on button "Download Batch Report" at bounding box center [1296, 154] width 147 height 28
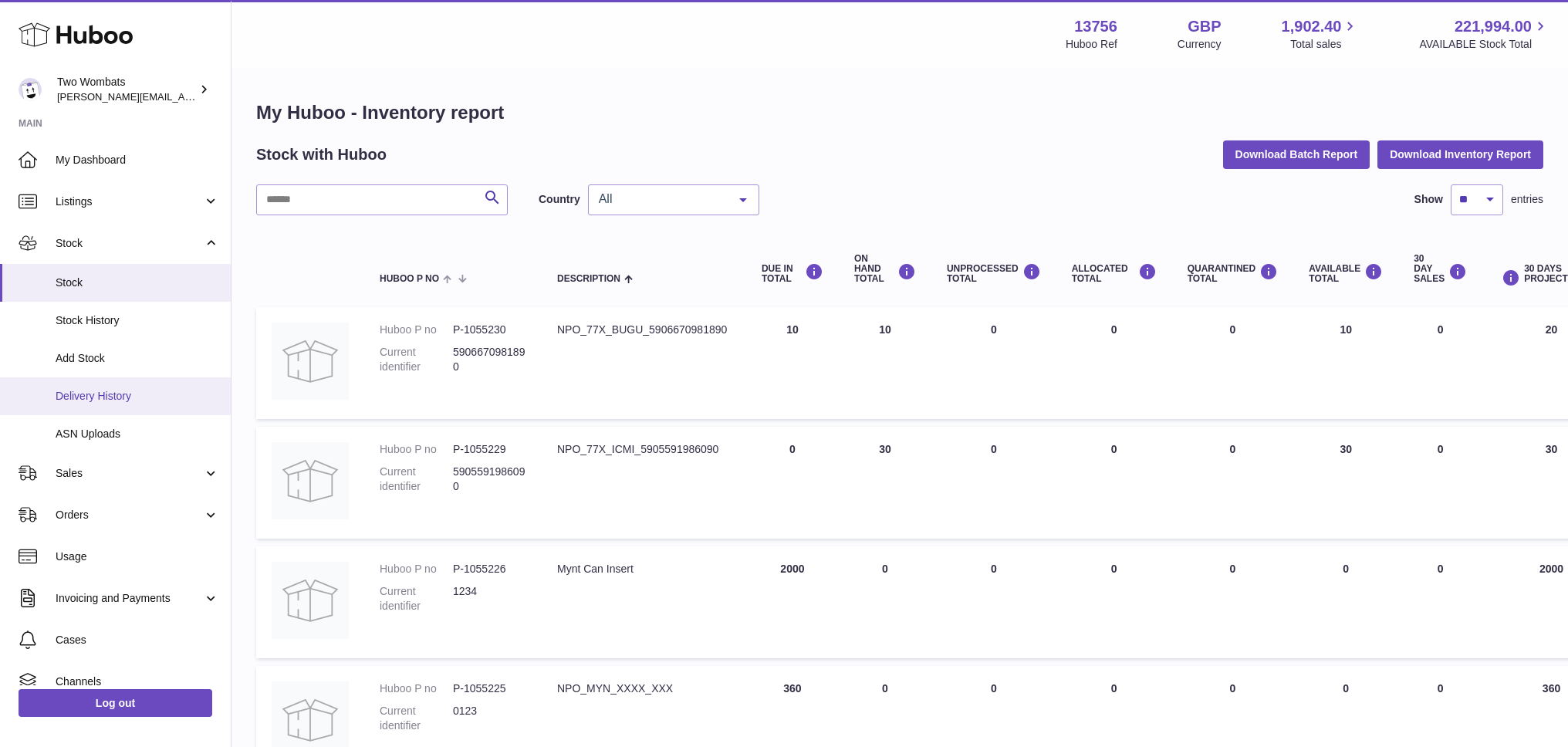
click at [142, 399] on span "Delivery History" at bounding box center [137, 396] width 164 height 15
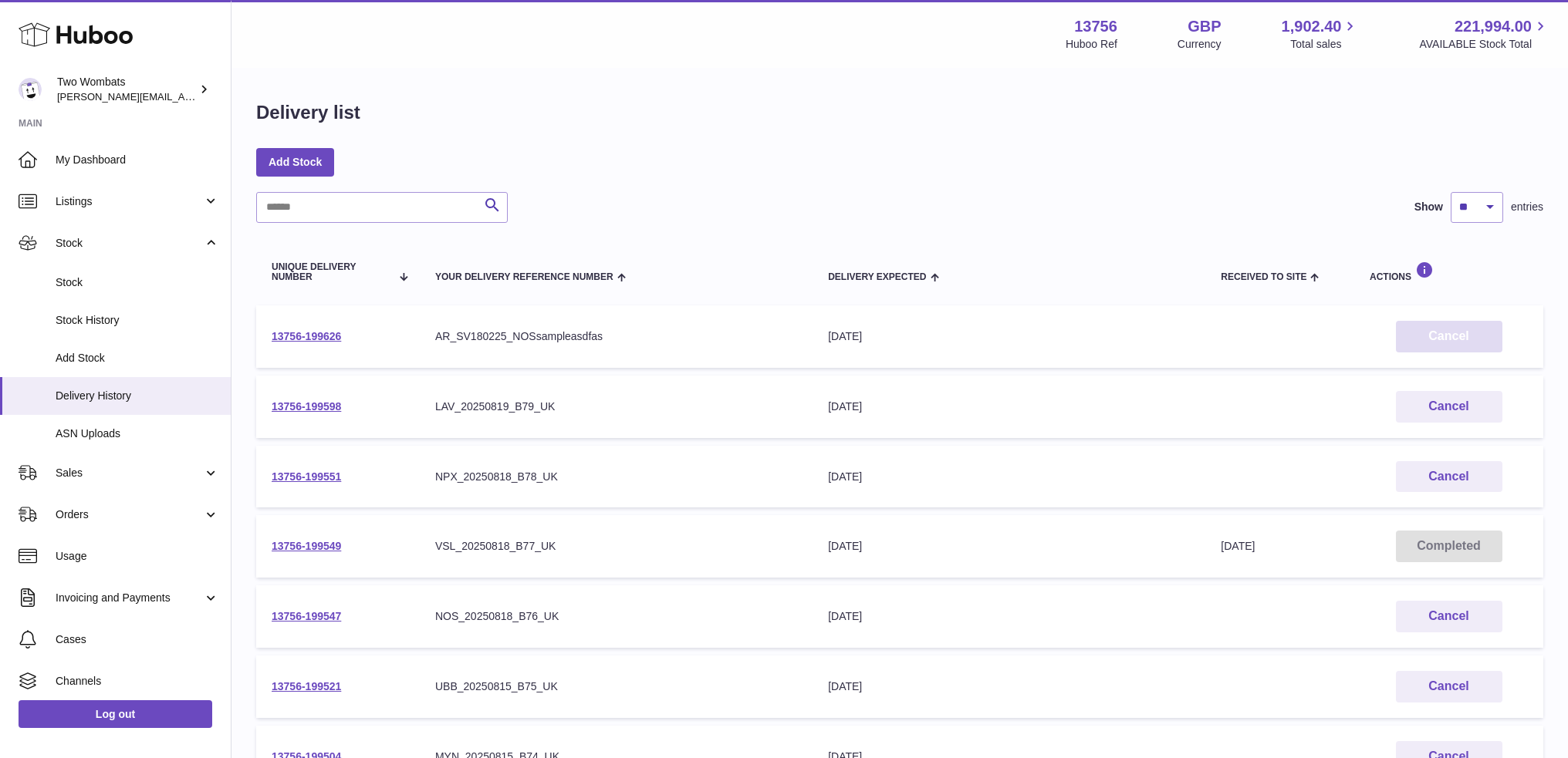
click at [1446, 335] on button "Cancel" at bounding box center [1448, 336] width 106 height 32
click at [76, 207] on span "Listings" at bounding box center [129, 201] width 147 height 15
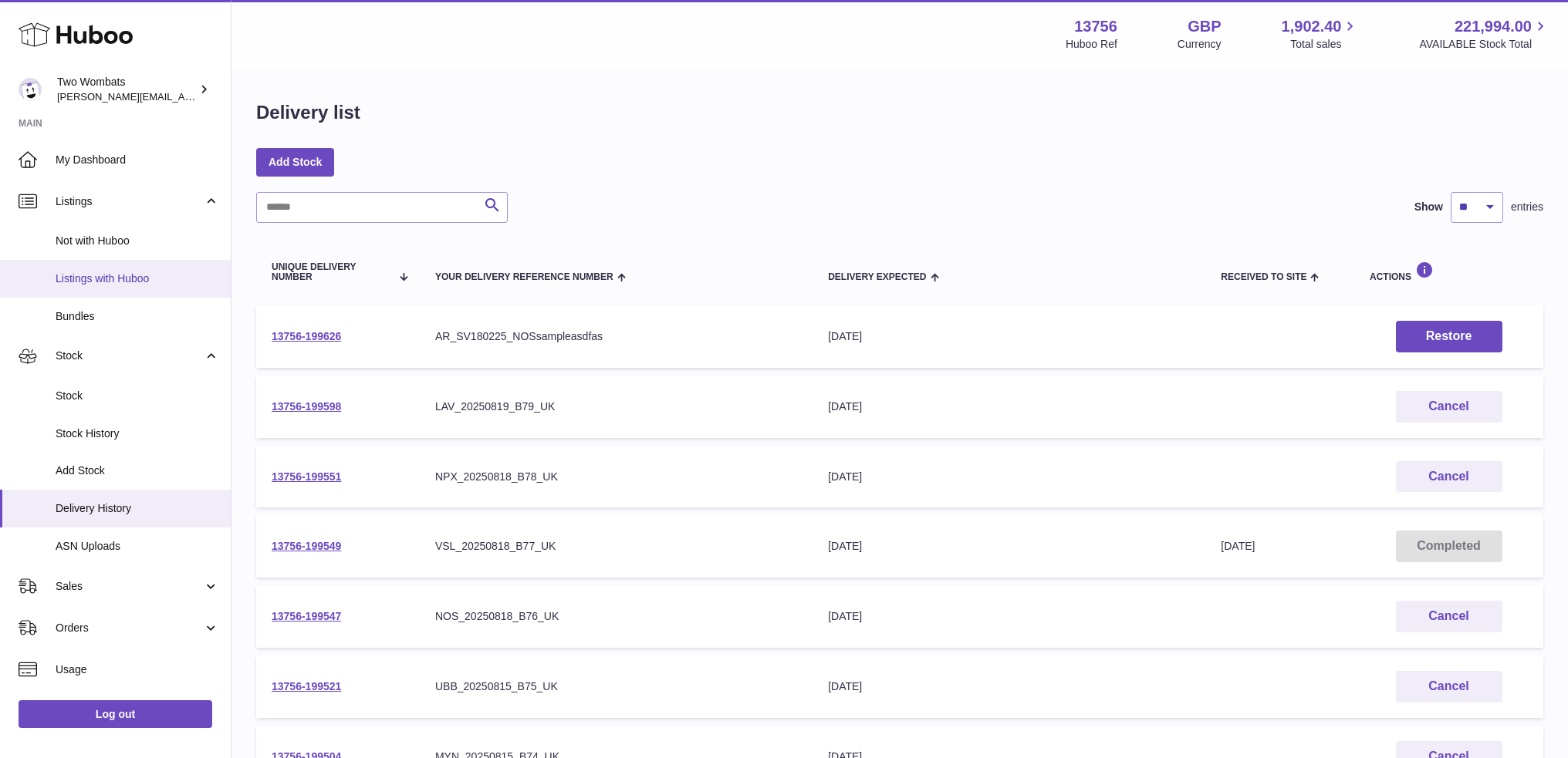
click at [106, 281] on span "Listings with Huboo" at bounding box center [137, 279] width 164 height 15
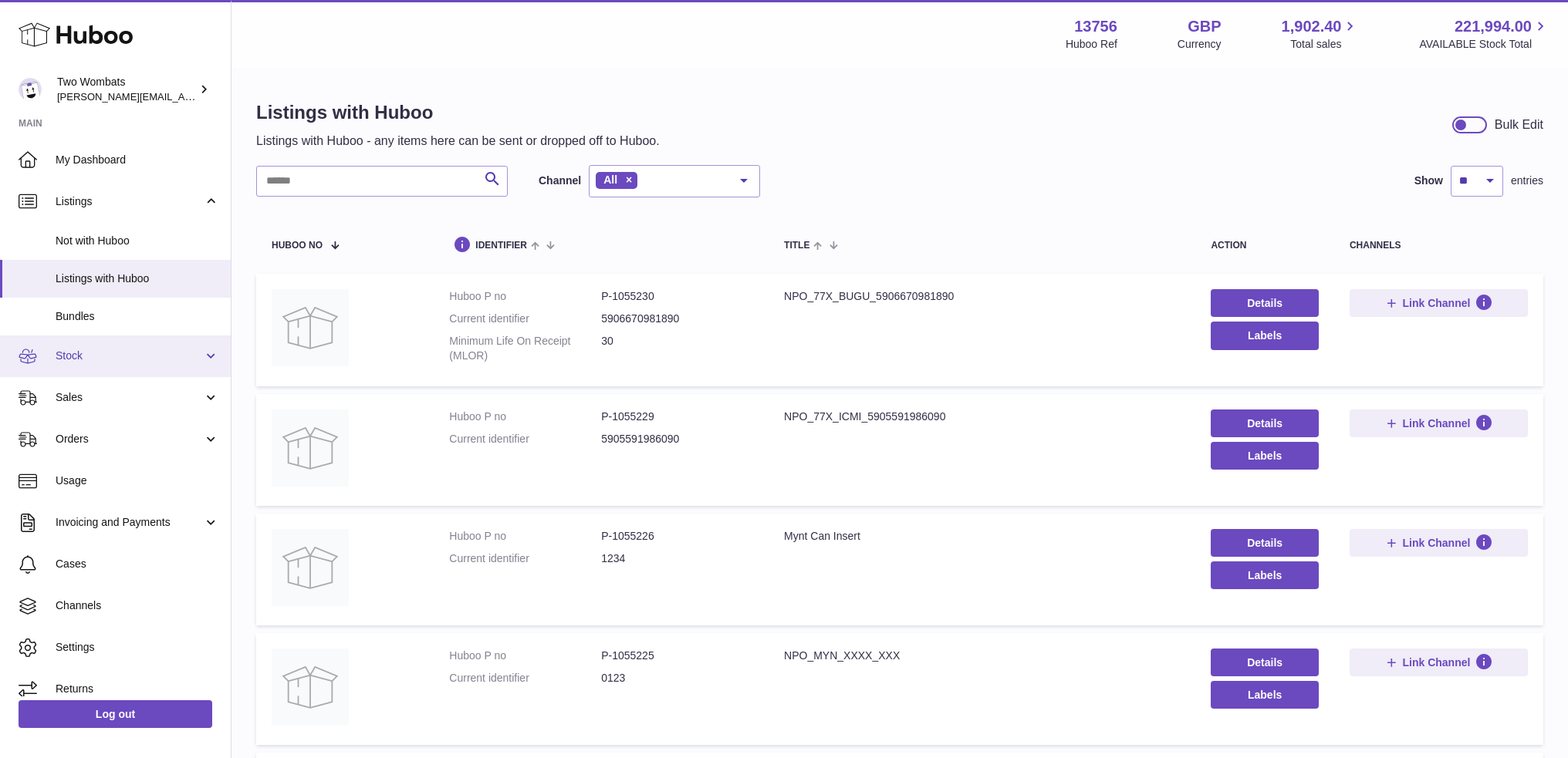
click at [79, 361] on span "Stock" at bounding box center [129, 355] width 147 height 15
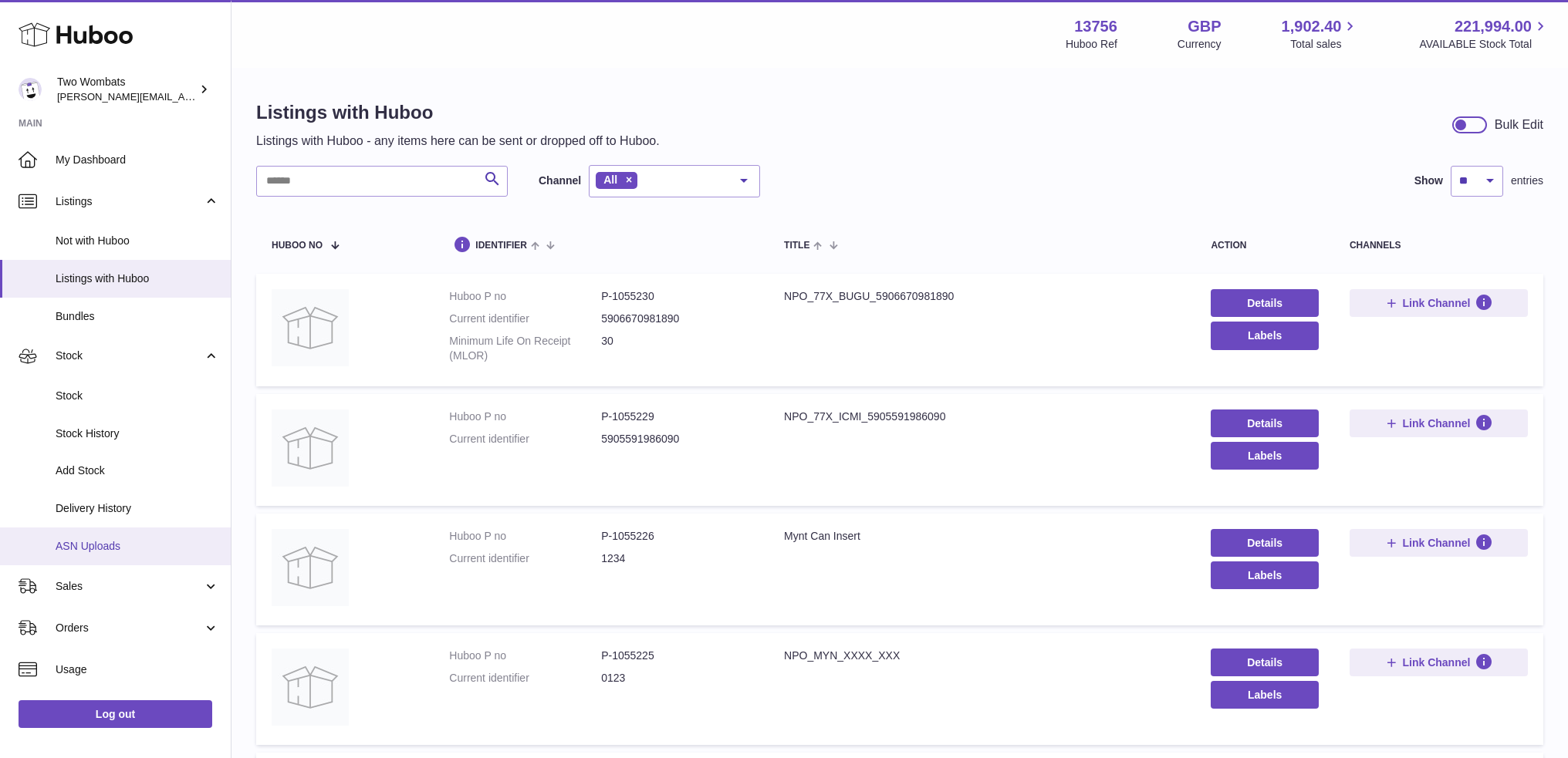
click at [122, 542] on span "ASN Uploads" at bounding box center [137, 546] width 164 height 15
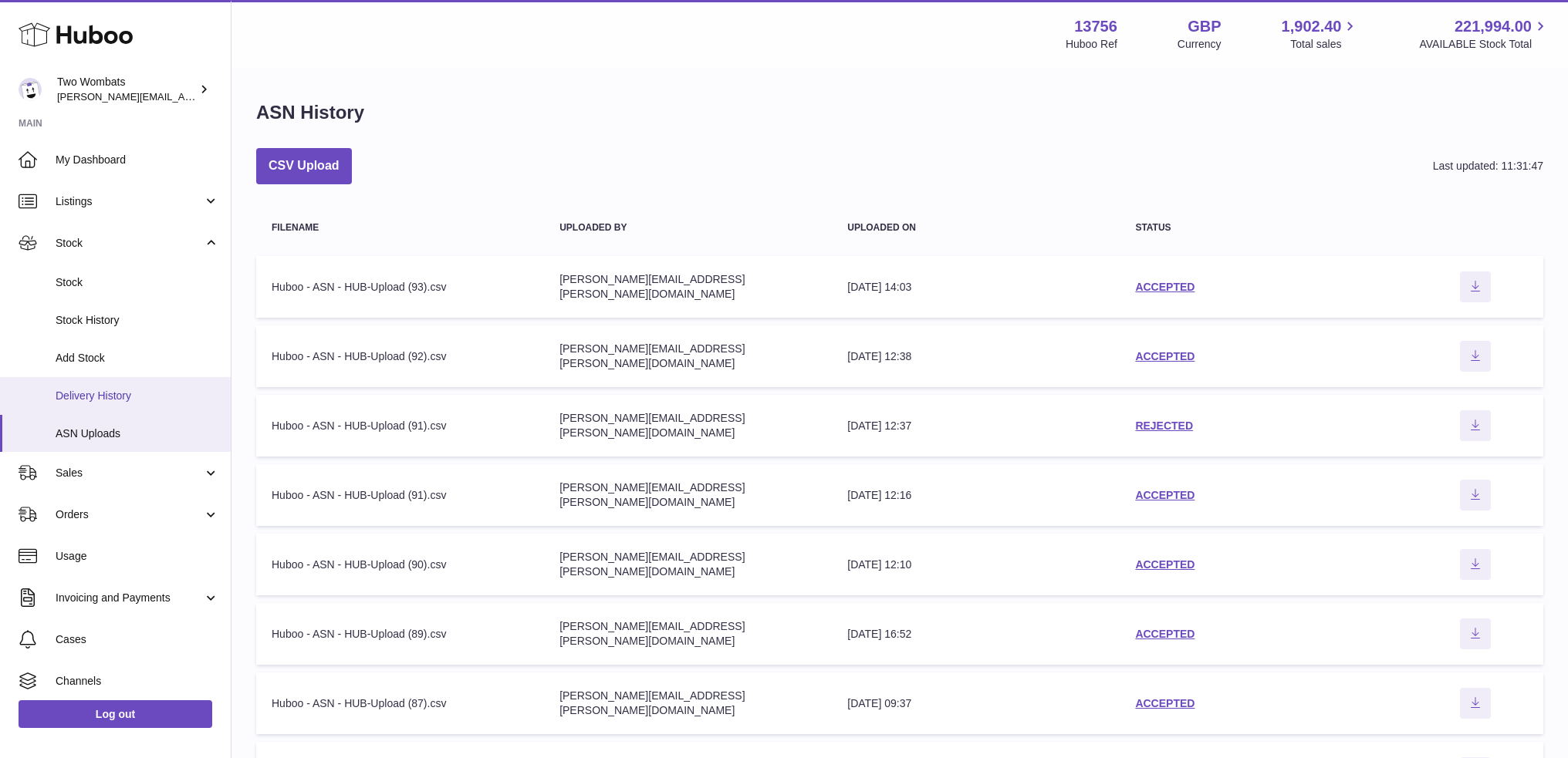
click at [105, 396] on span "Delivery History" at bounding box center [137, 396] width 164 height 15
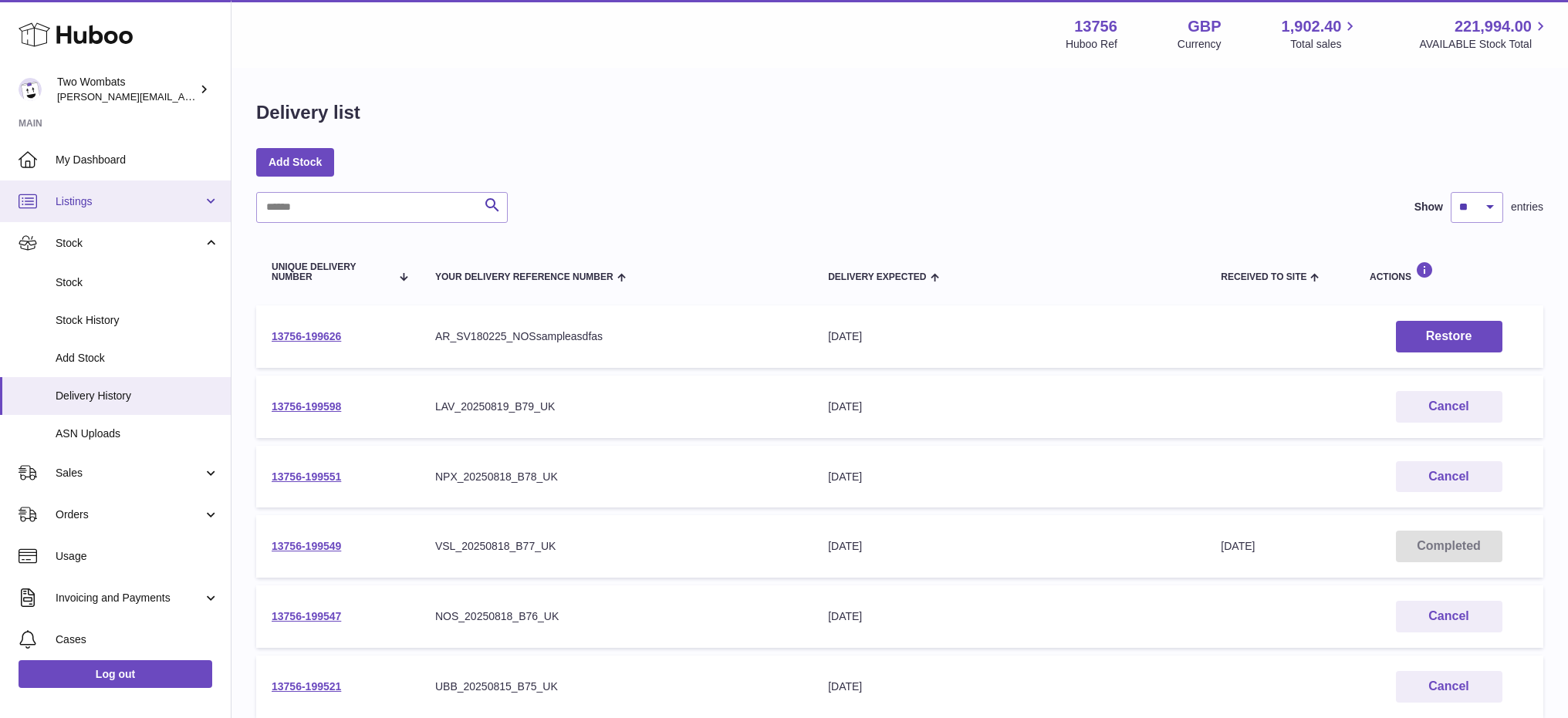
click at [86, 194] on span "Listings" at bounding box center [129, 201] width 147 height 15
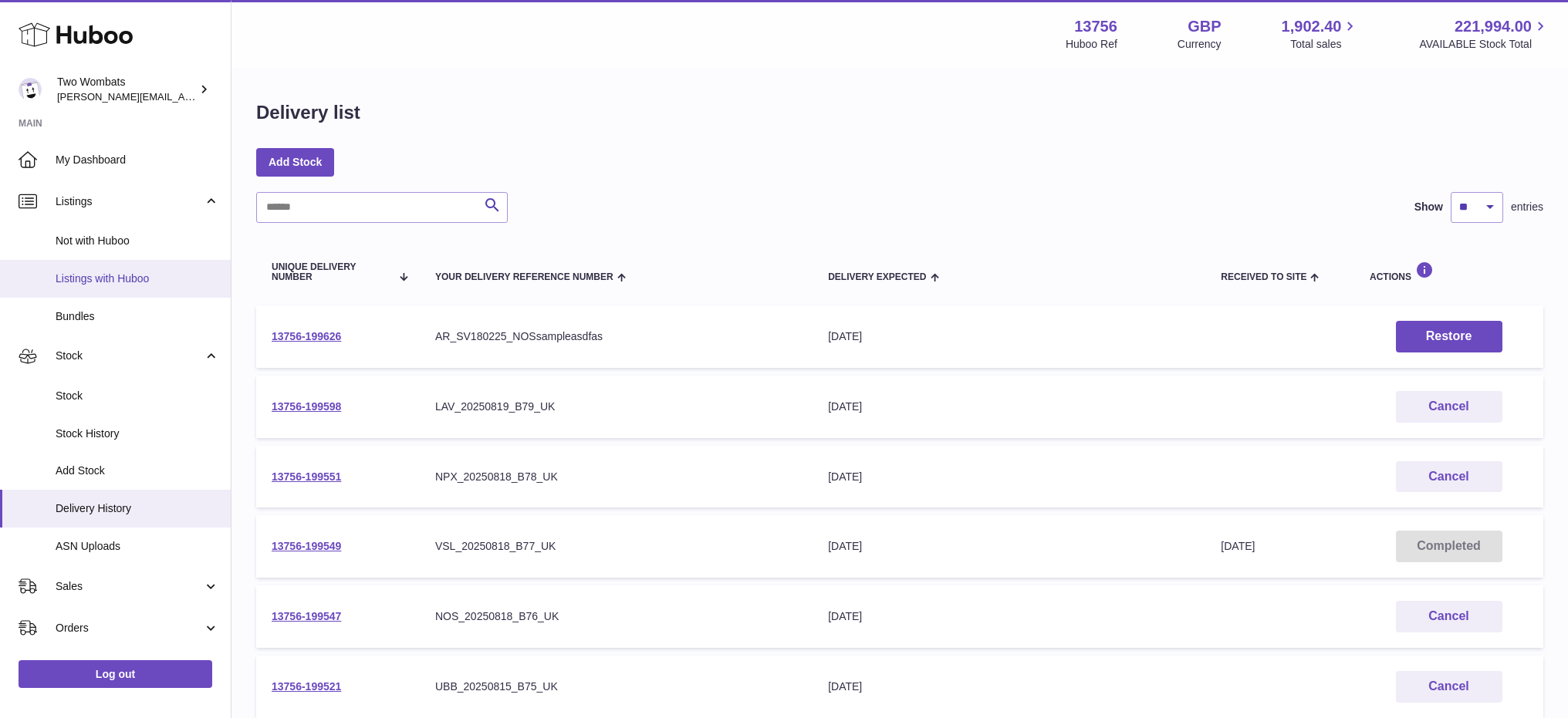
click at [139, 273] on span "Listings with Huboo" at bounding box center [137, 278] width 164 height 15
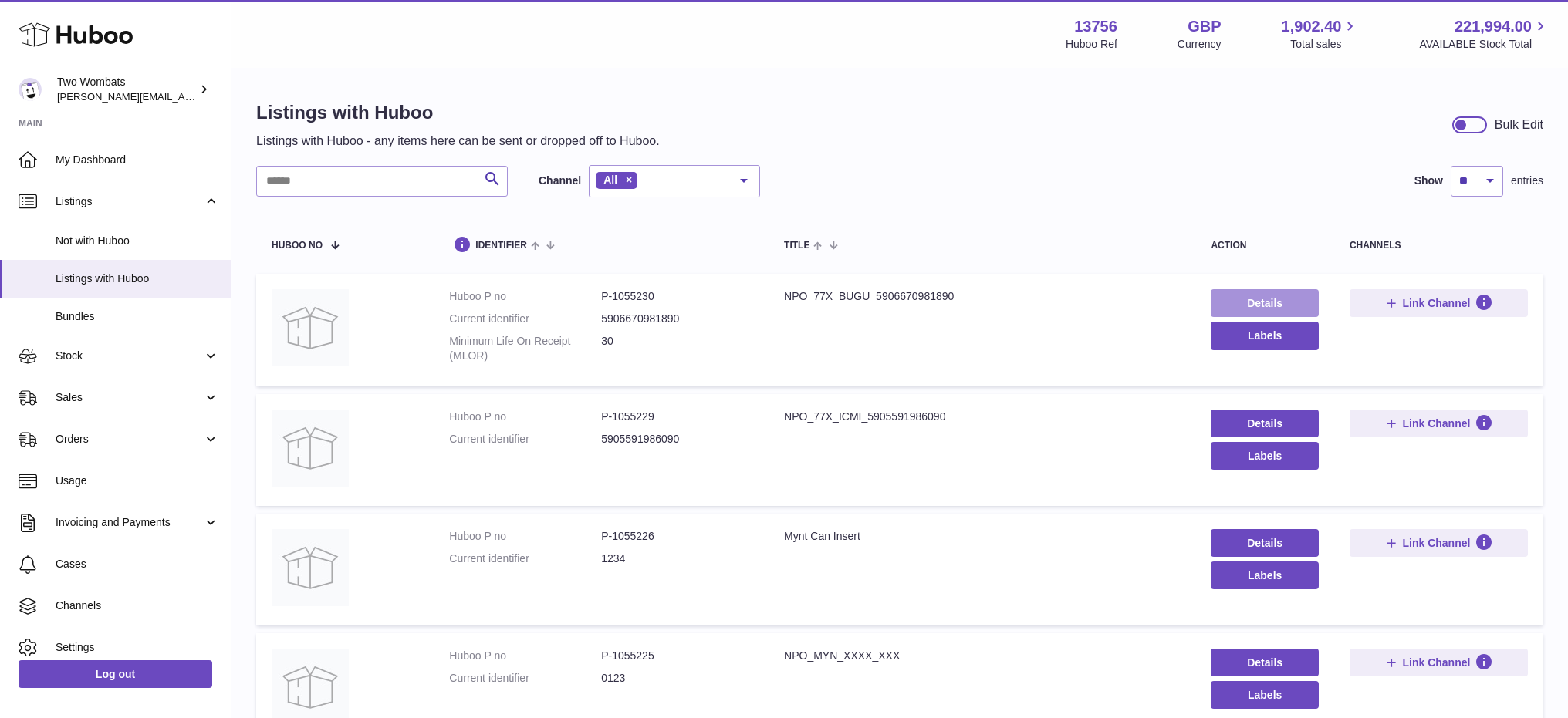
click at [1231, 297] on link "Details" at bounding box center [1264, 303] width 107 height 28
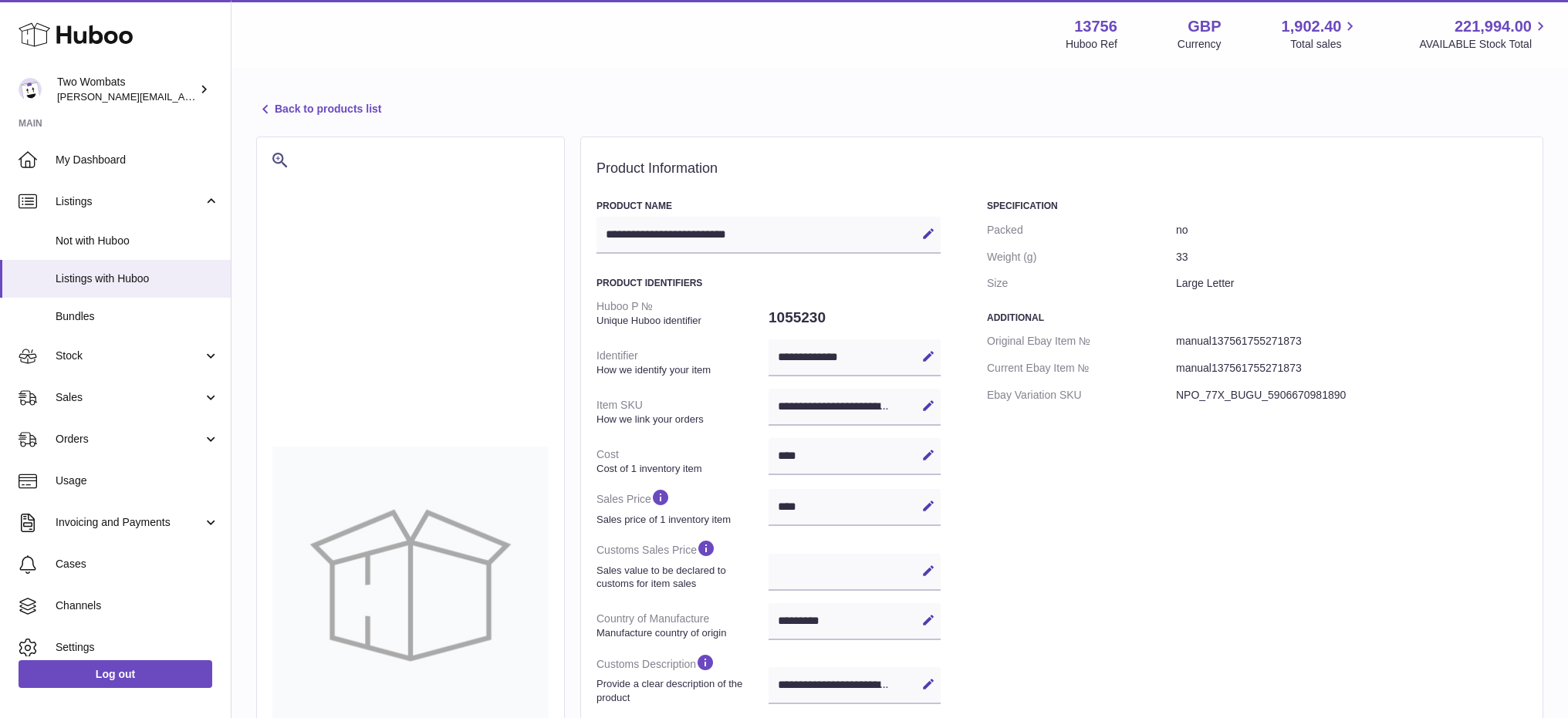
select select "***"
select select "****"
click at [104, 356] on span "Stock" at bounding box center [129, 355] width 147 height 15
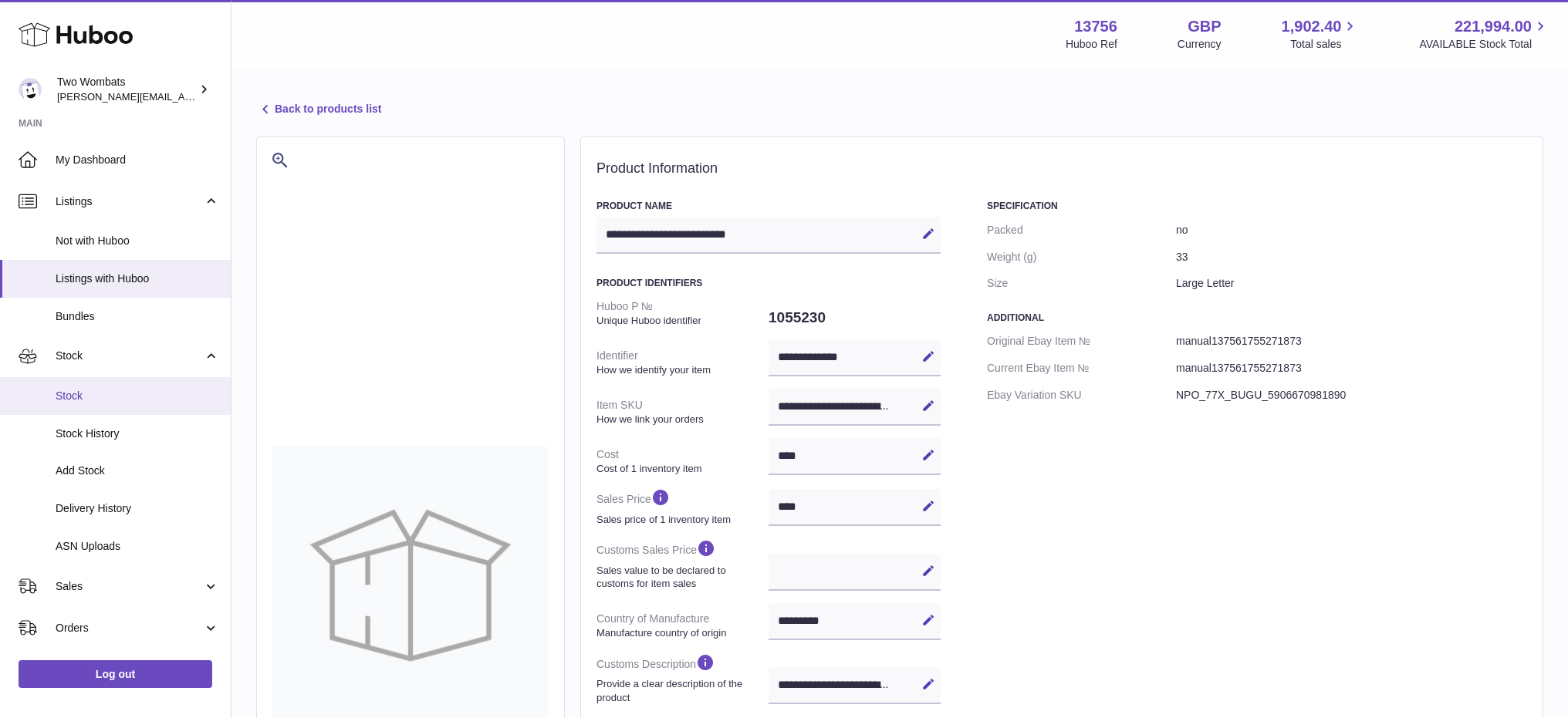
click at [123, 403] on link "Stock" at bounding box center [115, 396] width 230 height 38
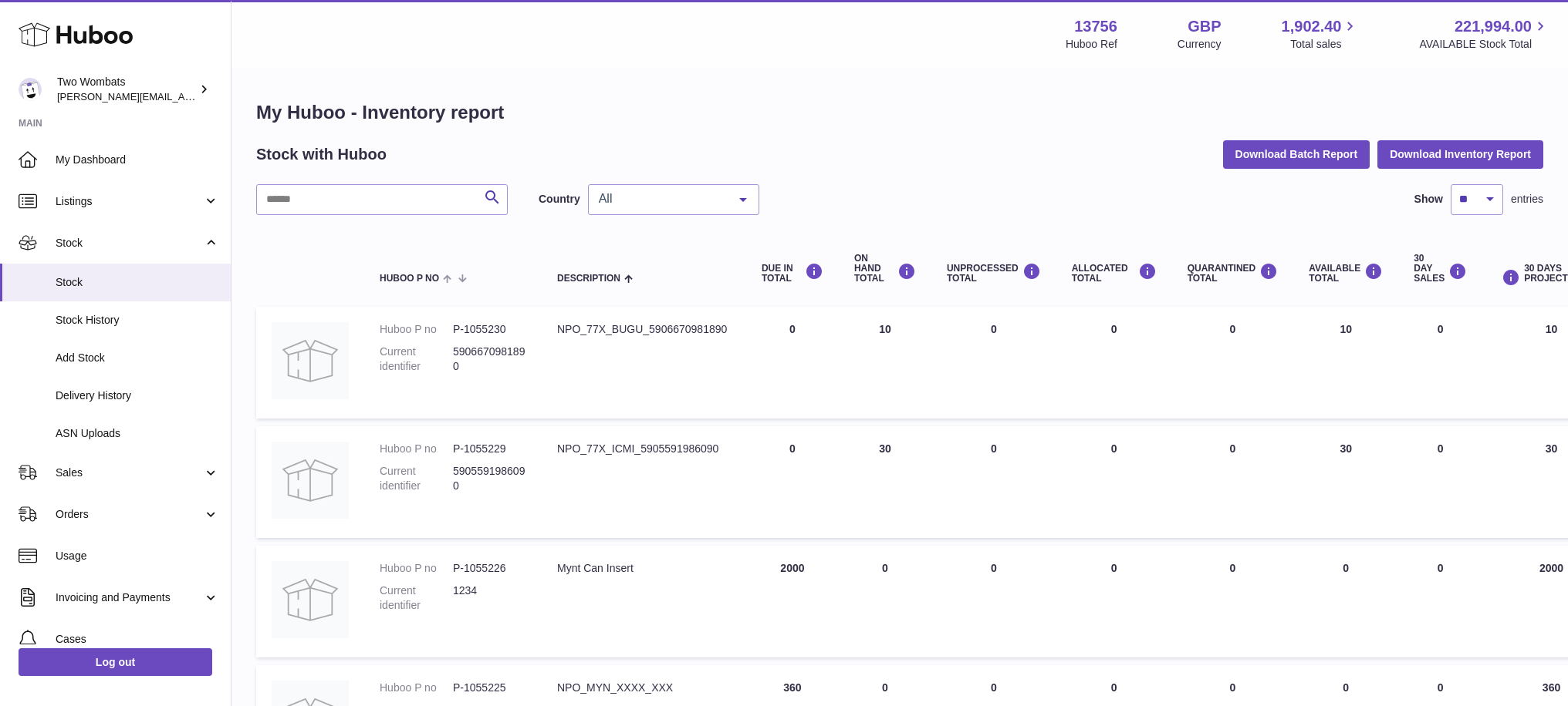
click at [886, 365] on td "ON HAND Total 10" at bounding box center [884, 363] width 92 height 112
drag, startPoint x: 558, startPoint y: 326, endPoint x: 952, endPoint y: 365, distance: 395.9
click at [952, 365] on tr "Huboo P no P-1055230 Current identifier 5906670981890 Description NPO_77X_BUGU_…" at bounding box center [1015, 363] width 1518 height 112
click at [940, 343] on td "UNPROCESSED Total 0" at bounding box center [994, 363] width 125 height 112
drag, startPoint x: 878, startPoint y: 321, endPoint x: 931, endPoint y: 329, distance: 53.6
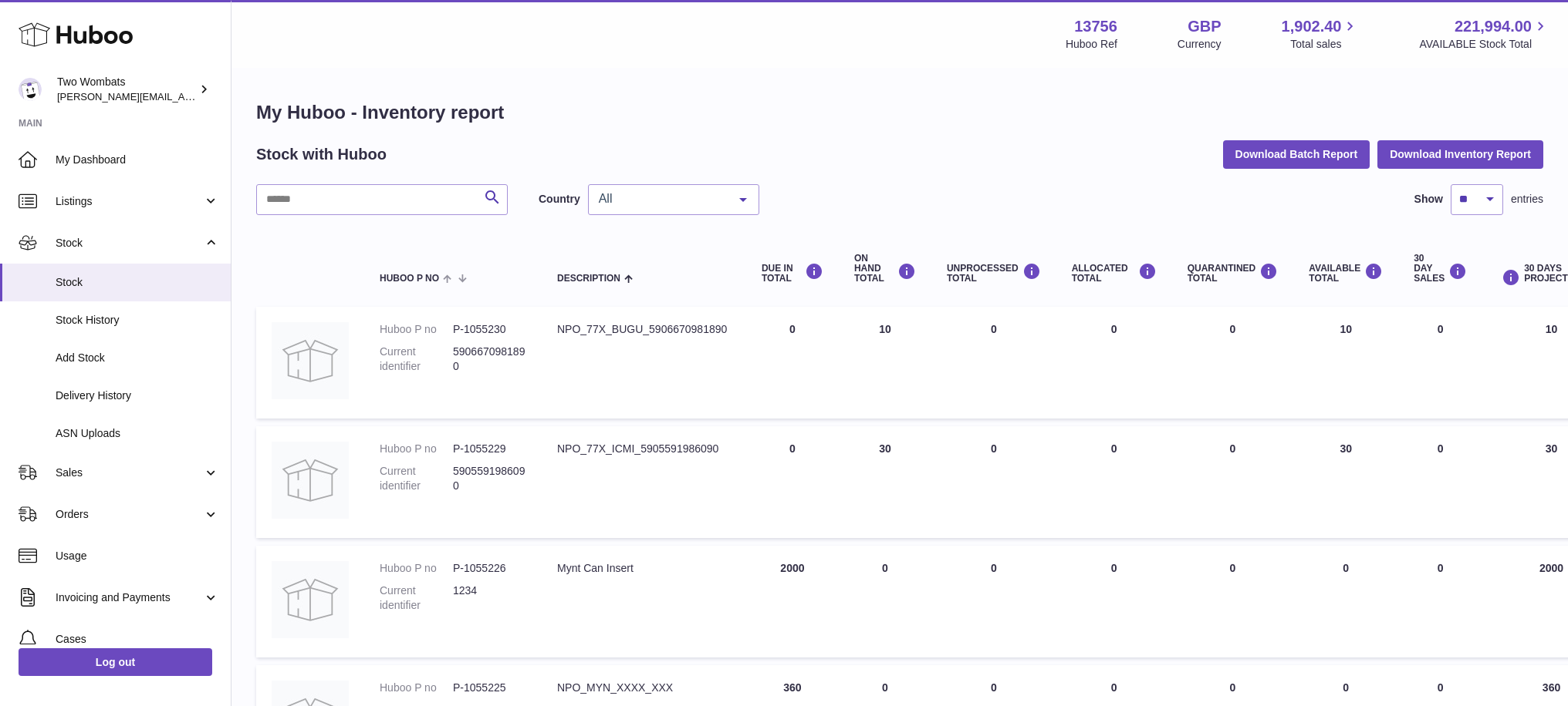
click at [931, 329] on tr "Huboo P no P-1055230 Current identifier 5906670981890 Description NPO_77X_BUGU_…" at bounding box center [1015, 363] width 1518 height 112
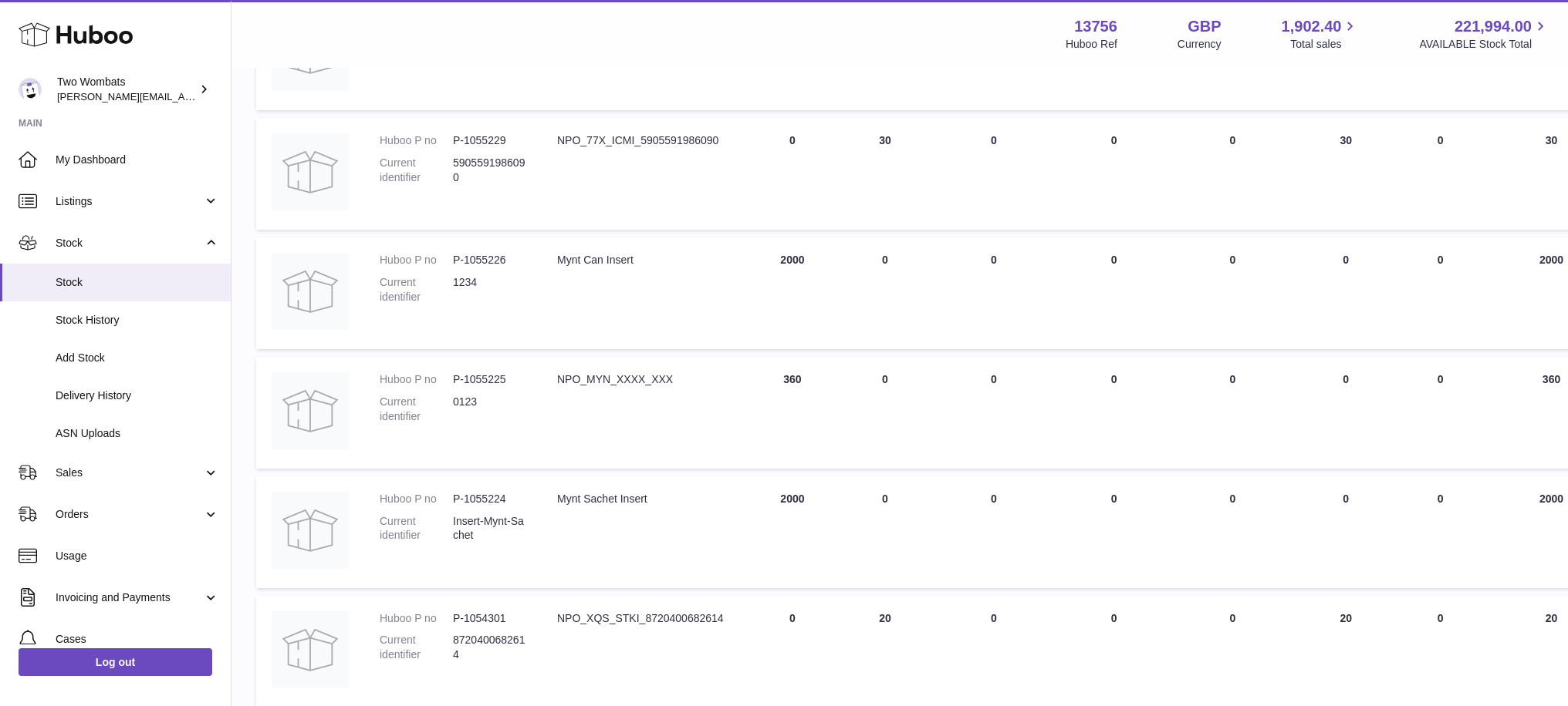
scroll to position [231, 0]
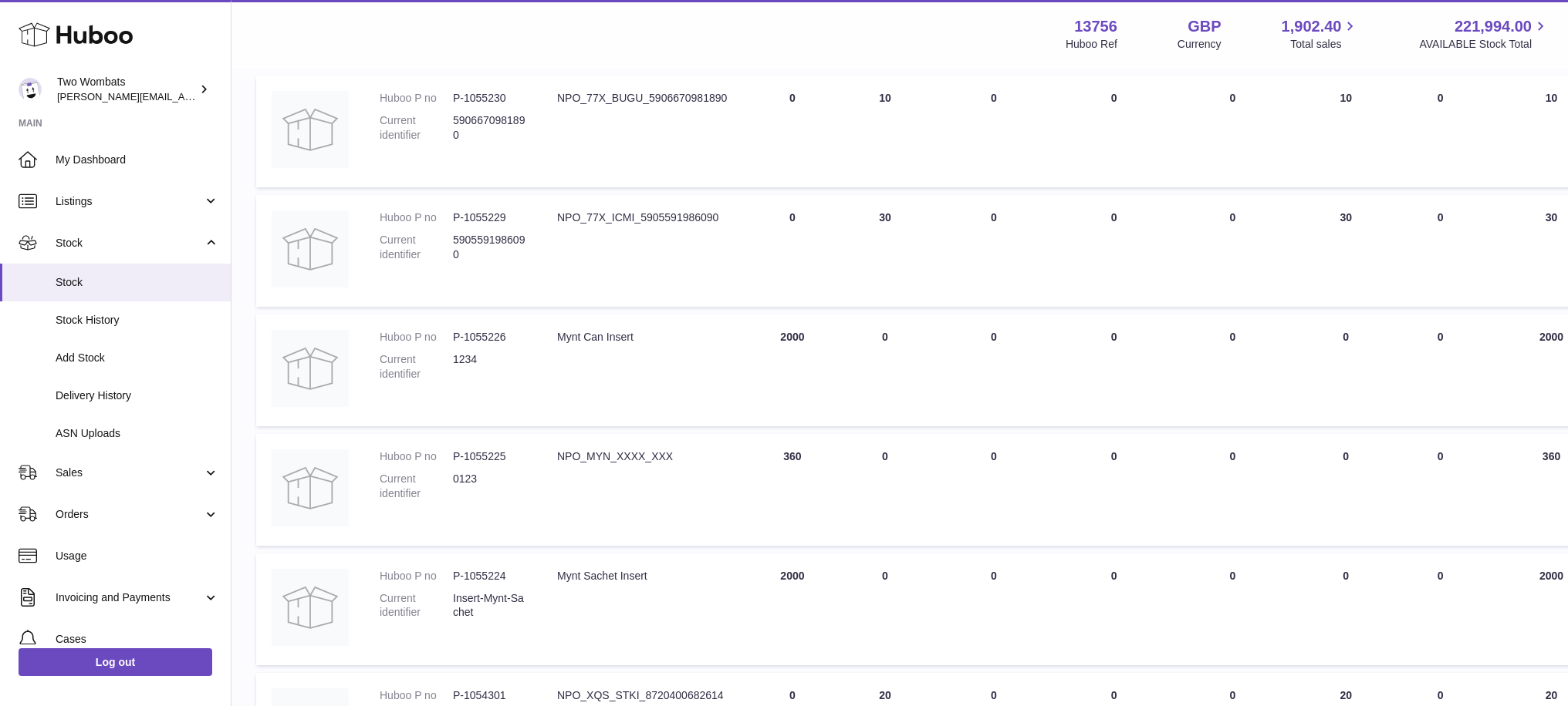
drag, startPoint x: 775, startPoint y: 456, endPoint x: 818, endPoint y: 474, distance: 46.6
click at [818, 474] on td "DUE IN Total 360" at bounding box center [792, 490] width 92 height 112
click at [793, 450] on td "DUE IN Total 360" at bounding box center [792, 490] width 92 height 112
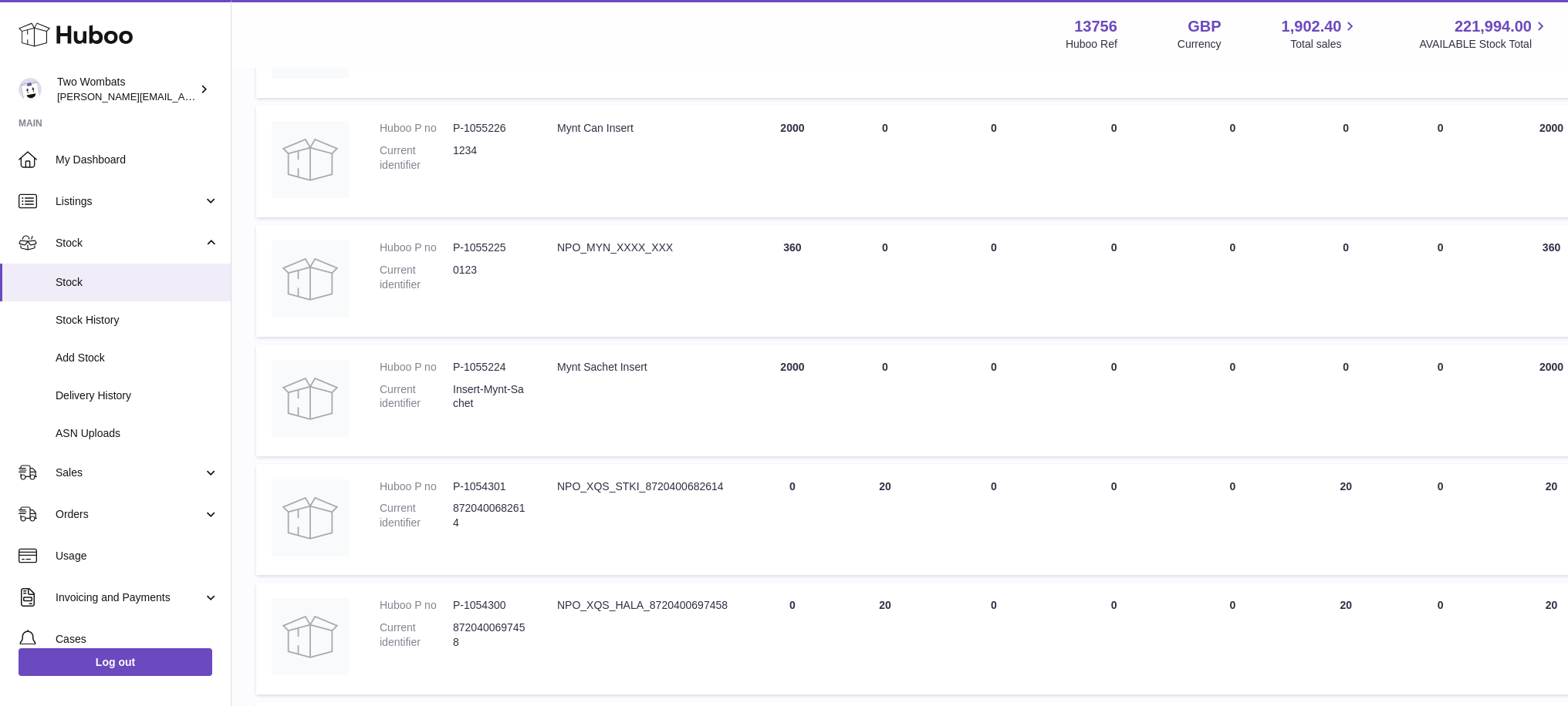
scroll to position [463, 0]
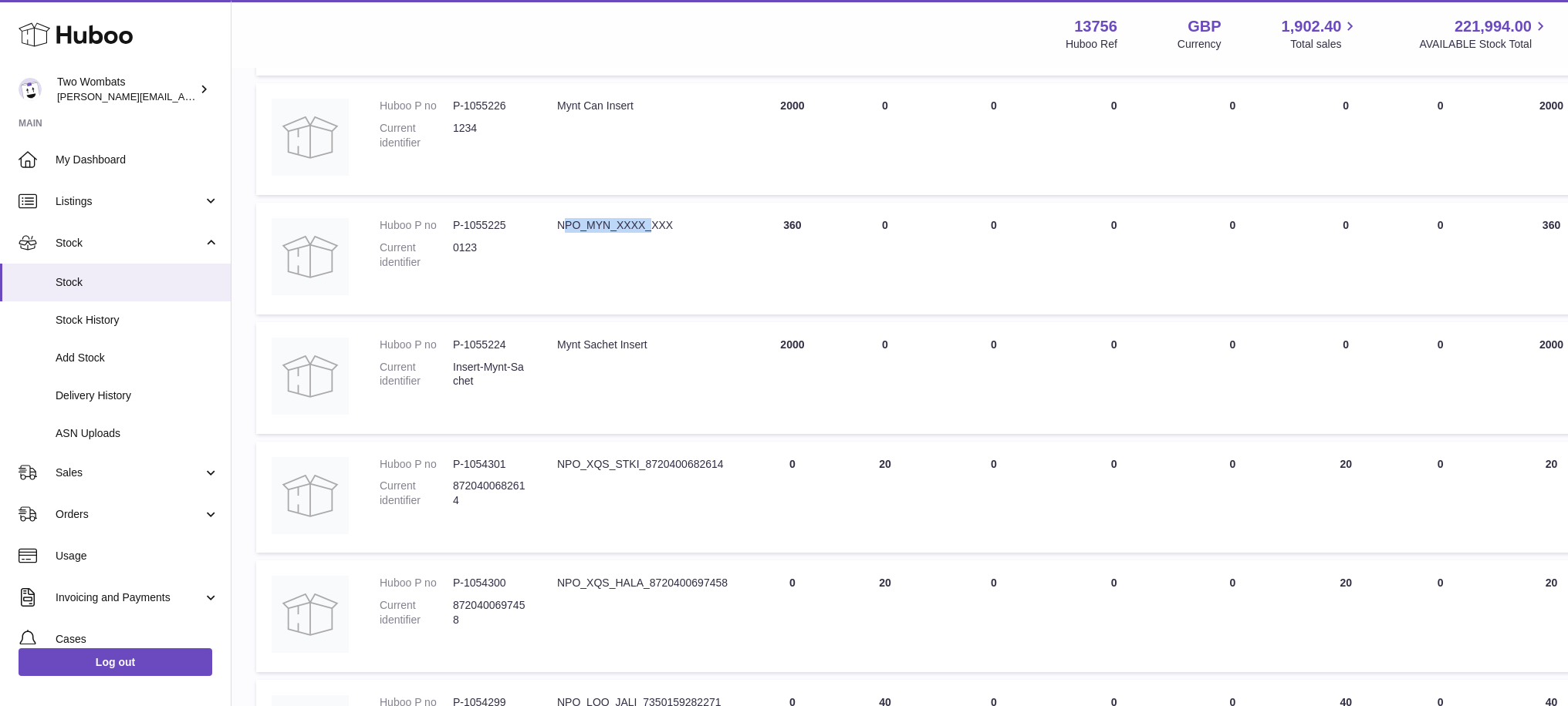
drag, startPoint x: 561, startPoint y: 232, endPoint x: 663, endPoint y: 253, distance: 104.1
click at [658, 253] on td "Description NPO_MYN_XXXX_XXX" at bounding box center [643, 259] width 204 height 112
click at [663, 253] on td "Description NPO_MYN_XXXX_XXX" at bounding box center [643, 259] width 204 height 112
drag, startPoint x: 777, startPoint y: 225, endPoint x: 800, endPoint y: 232, distance: 24.0
click at [800, 232] on td "DUE IN Total 360" at bounding box center [792, 259] width 92 height 112
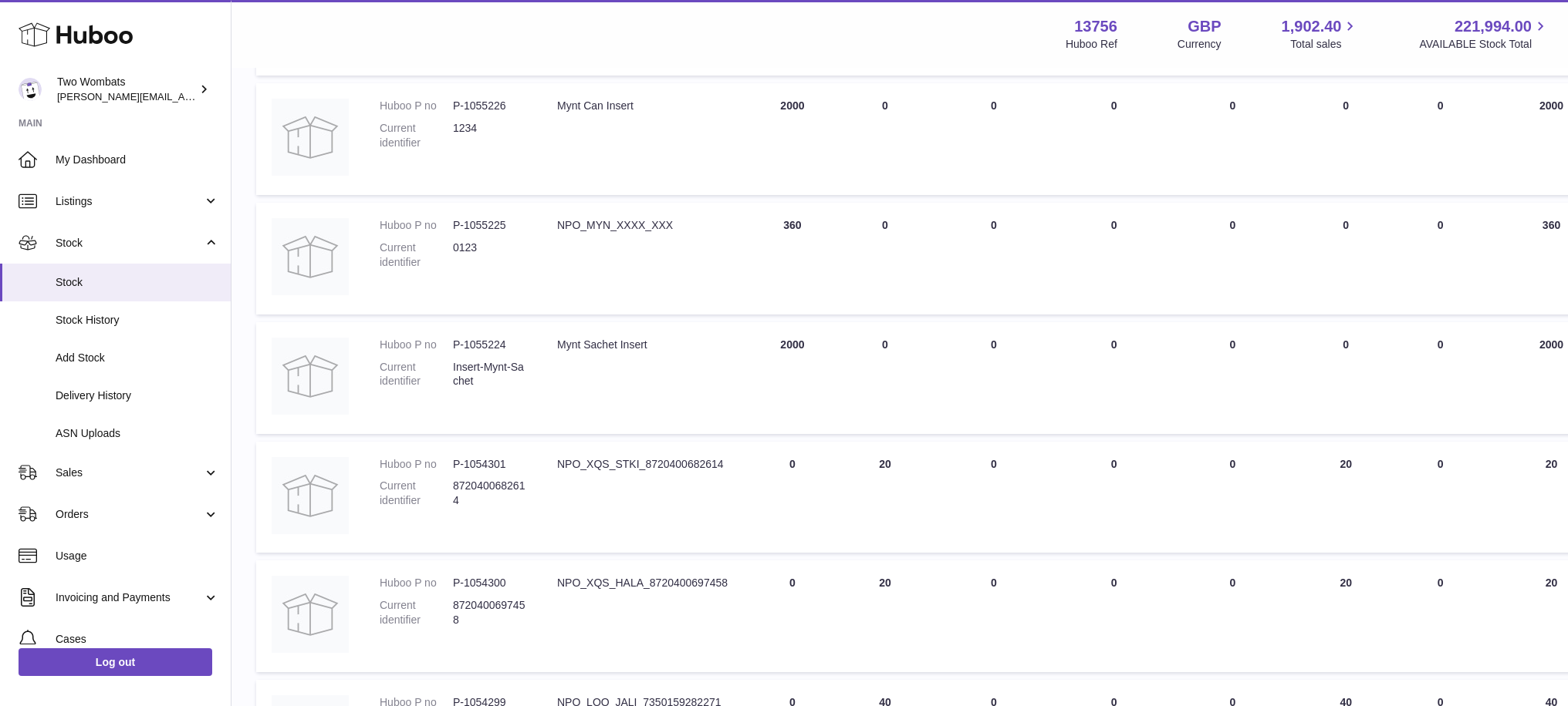
click at [793, 224] on td "DUE IN Total 360" at bounding box center [792, 259] width 92 height 112
click at [832, 223] on td "DUE IN Total 360" at bounding box center [792, 259] width 92 height 112
click at [139, 385] on link "Delivery History" at bounding box center [115, 396] width 230 height 38
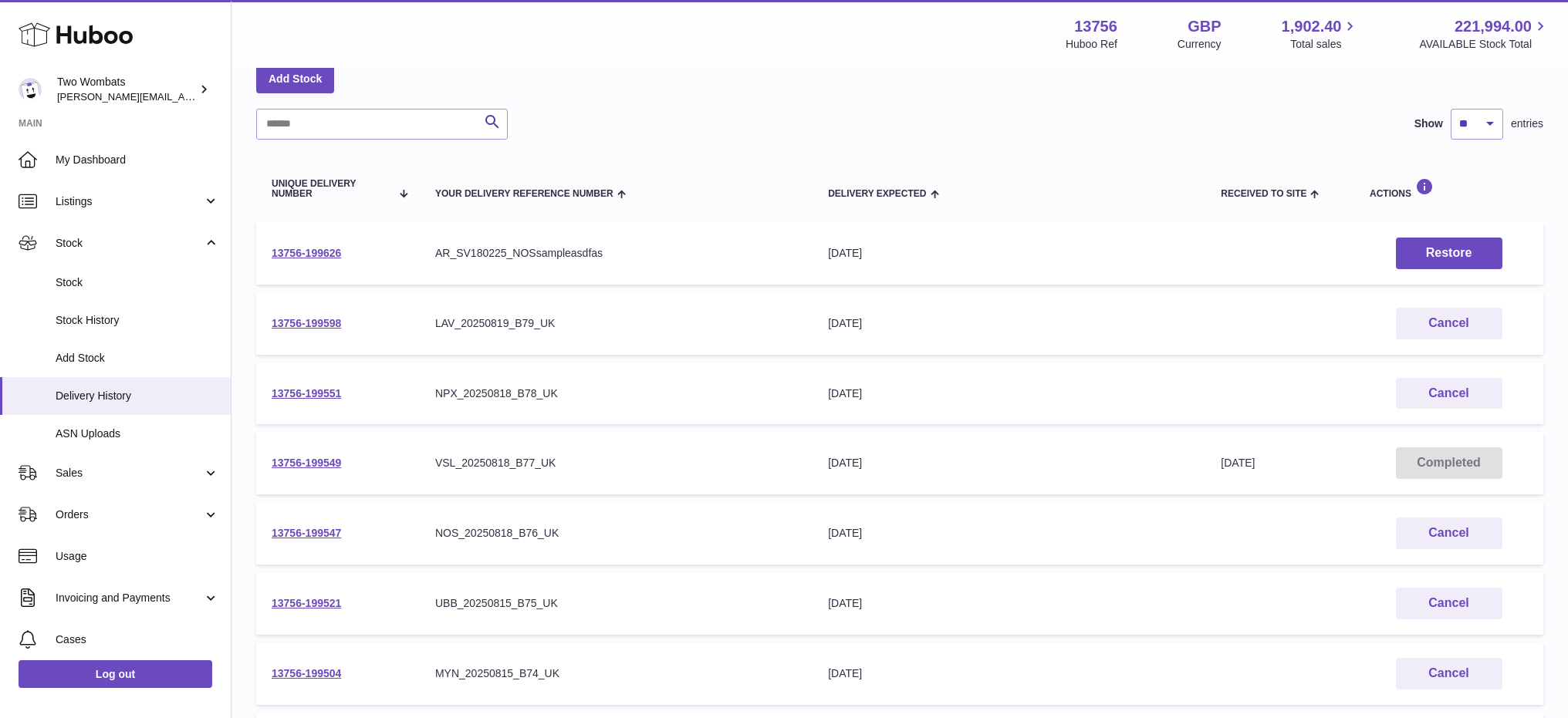
scroll to position [59, 0]
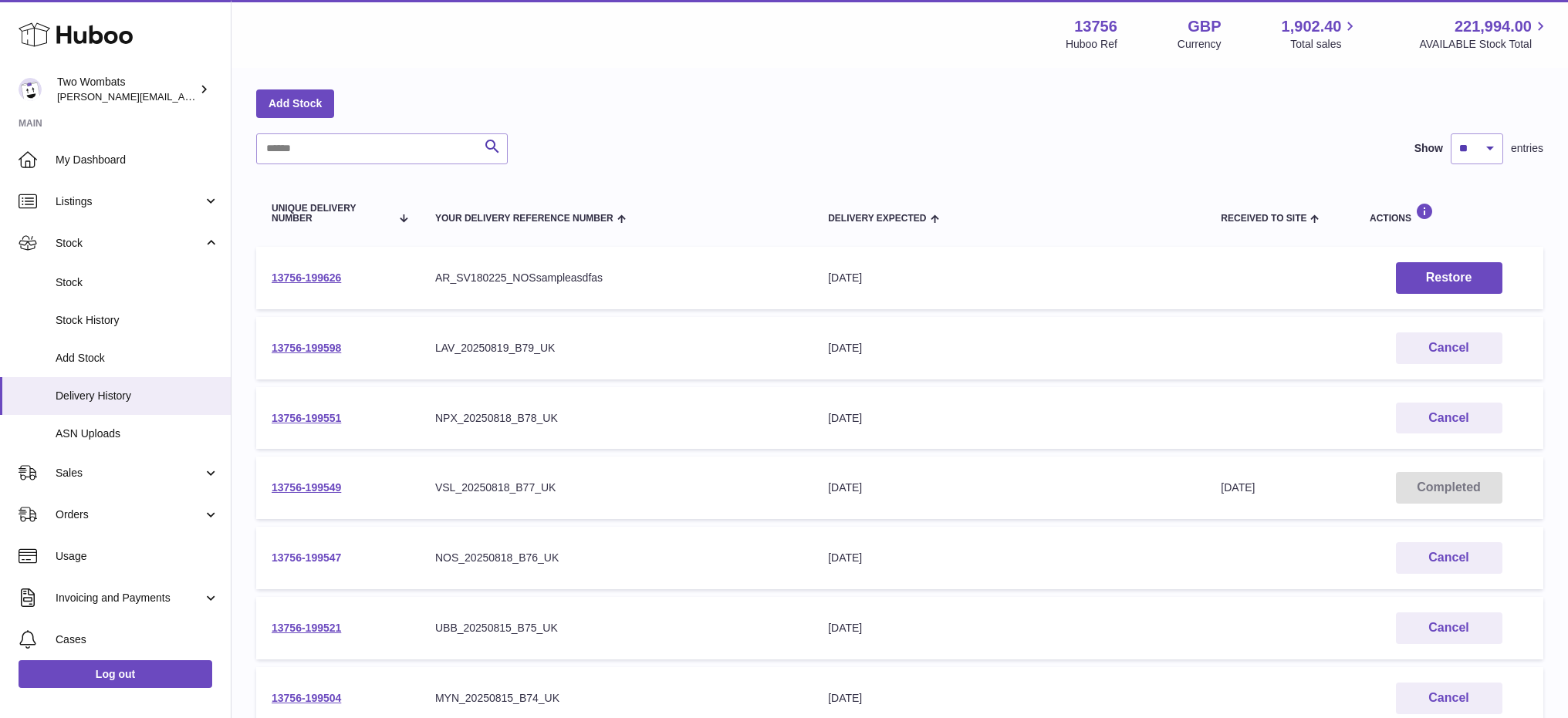
click at [308, 552] on link "13756-199547" at bounding box center [306, 558] width 70 height 12
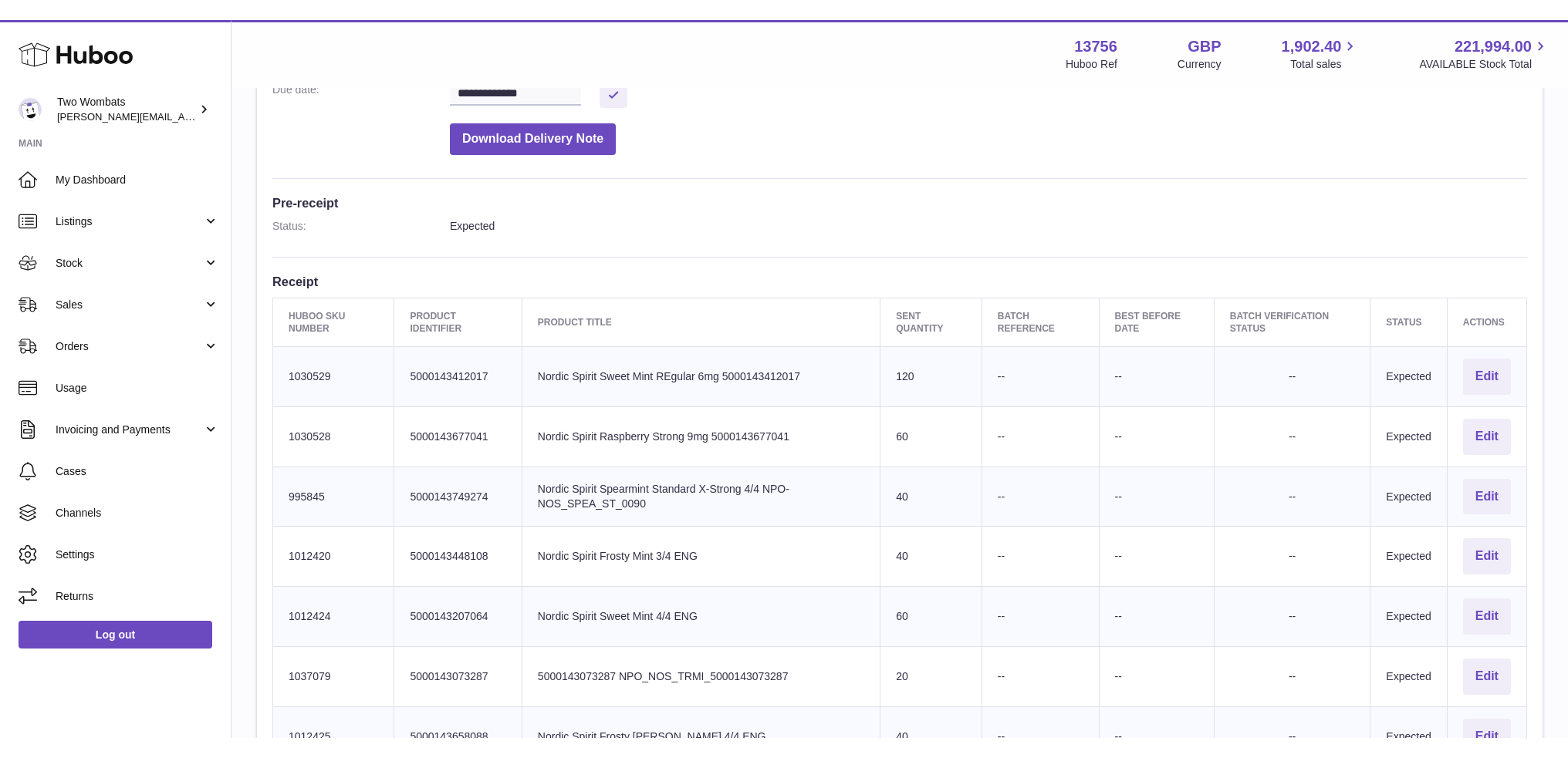
scroll to position [385, 0]
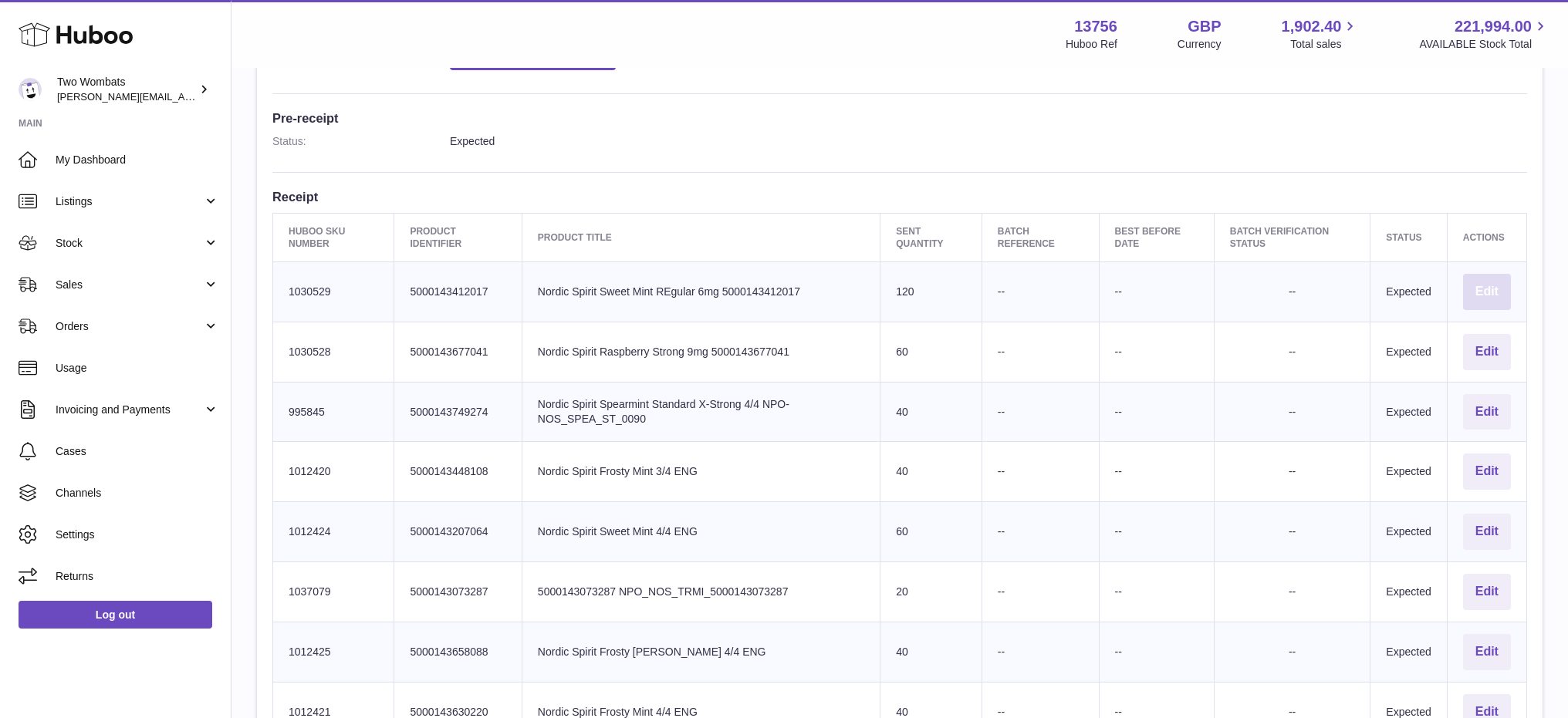
click at [1496, 282] on button "Edit" at bounding box center [1486, 292] width 47 height 36
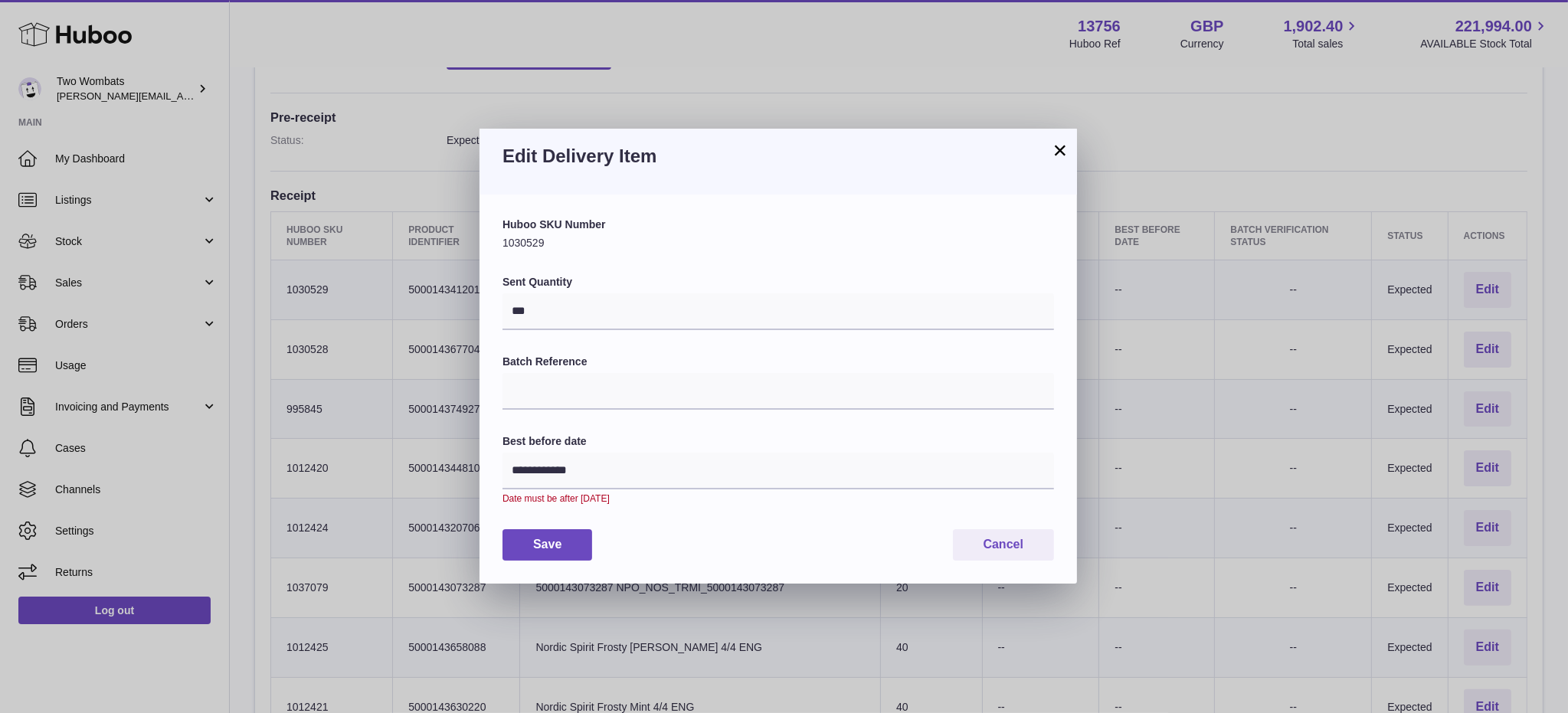
click at [1061, 149] on button "×" at bounding box center [1059, 150] width 18 height 18
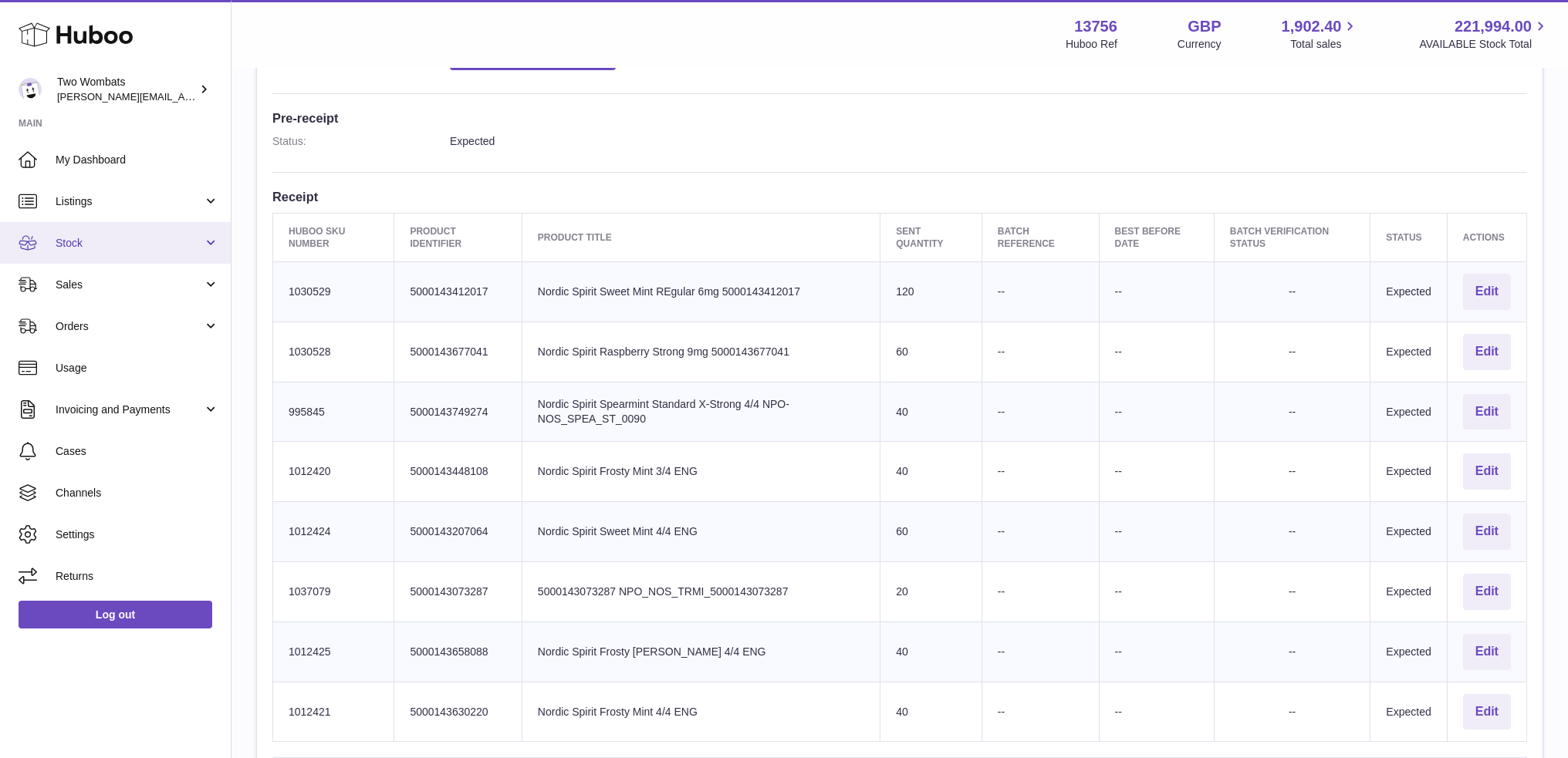
click at [111, 251] on link "Stock" at bounding box center [115, 243] width 230 height 41
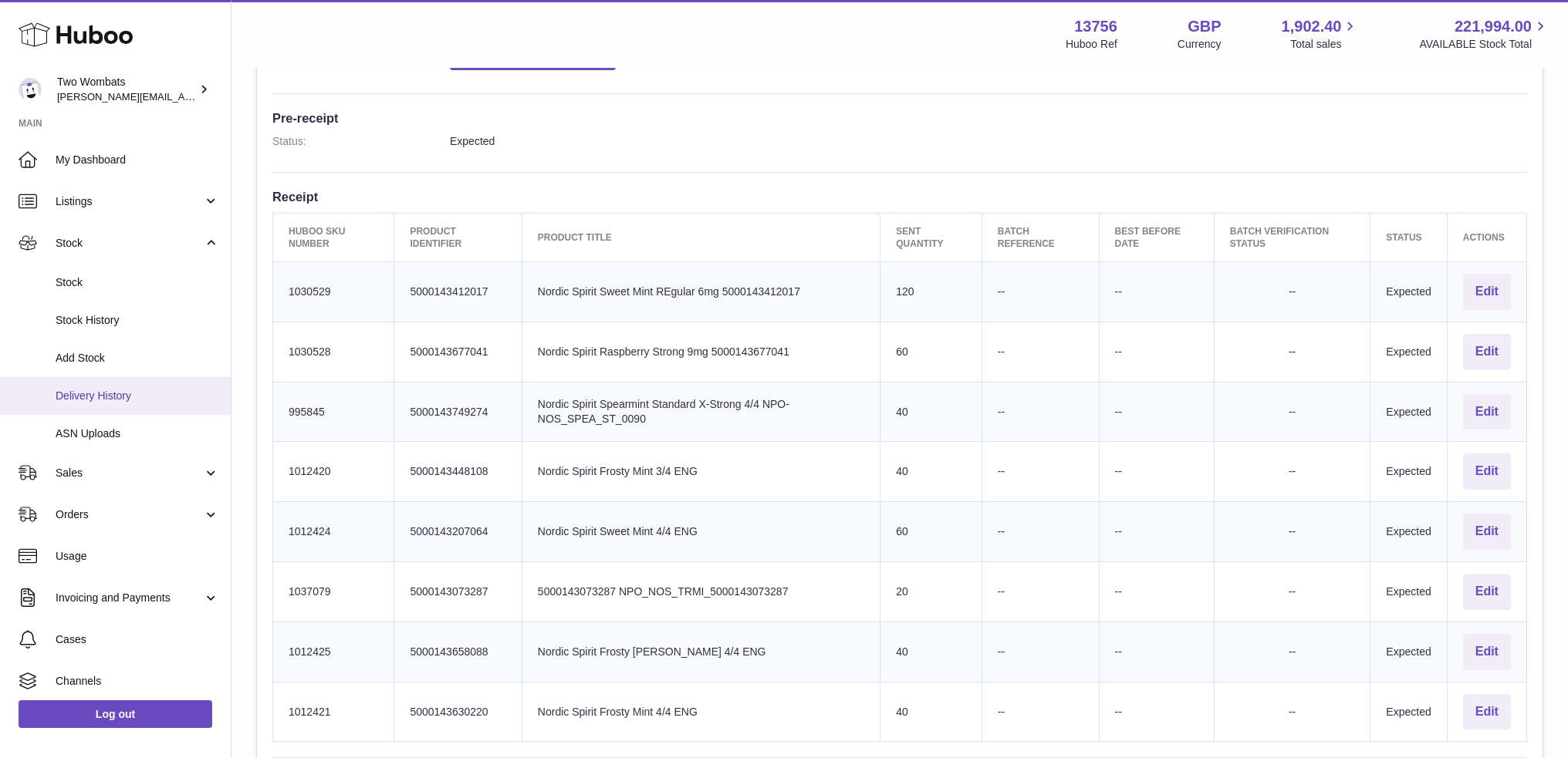
click at [96, 389] on span "Delivery History" at bounding box center [137, 396] width 164 height 15
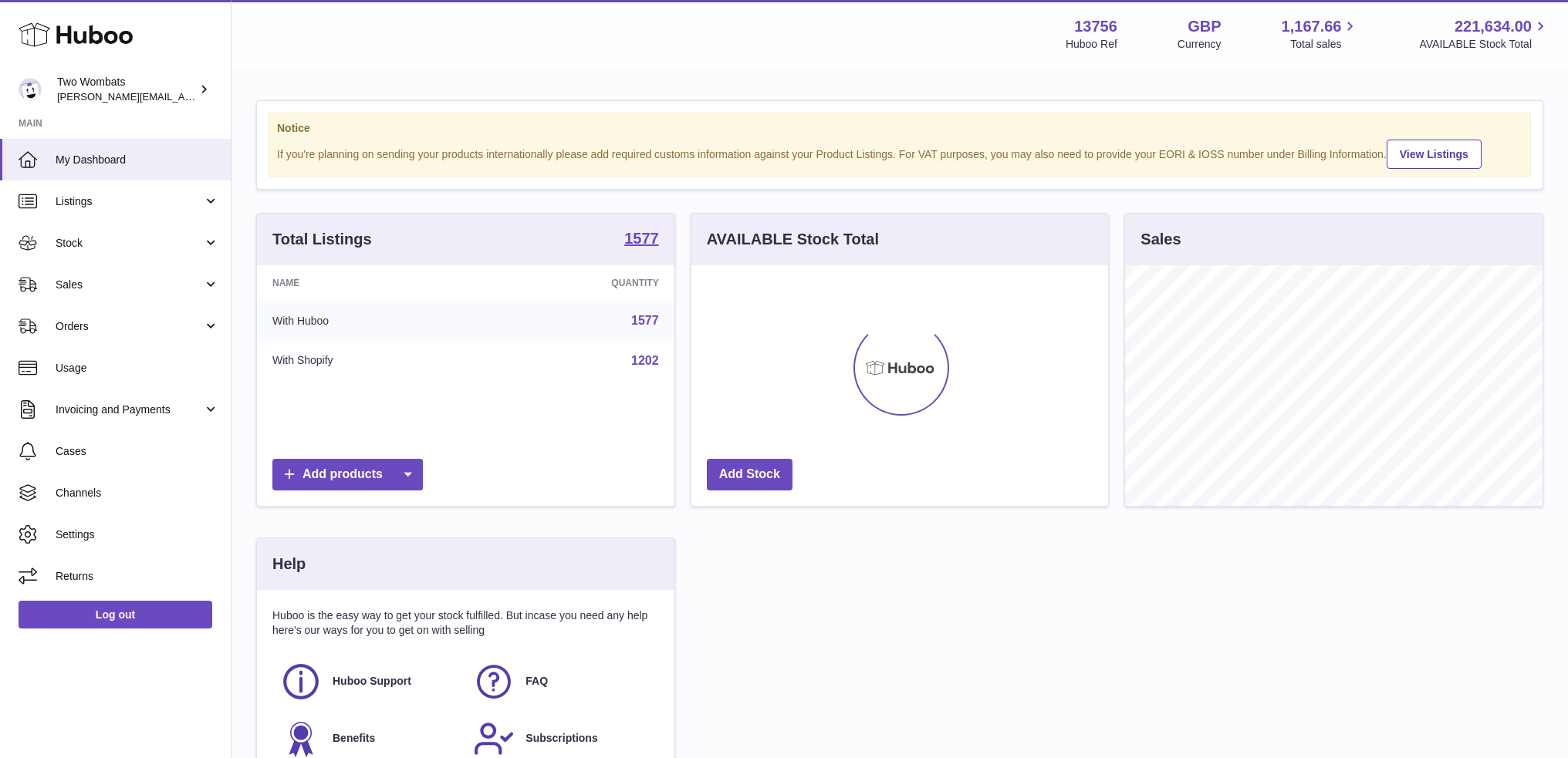
scroll to position [241, 417]
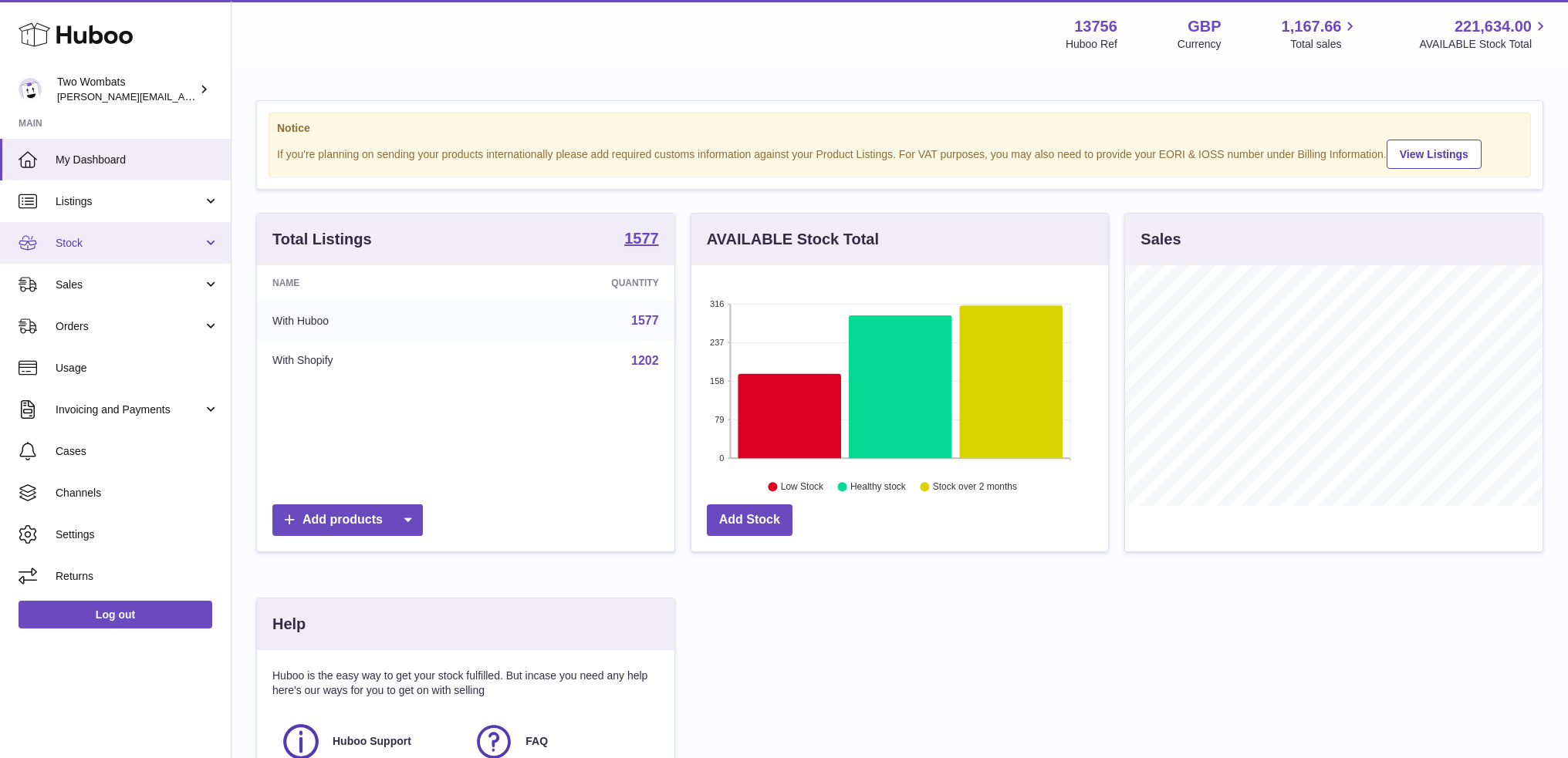
click at [124, 241] on span "Stock" at bounding box center [129, 243] width 147 height 15
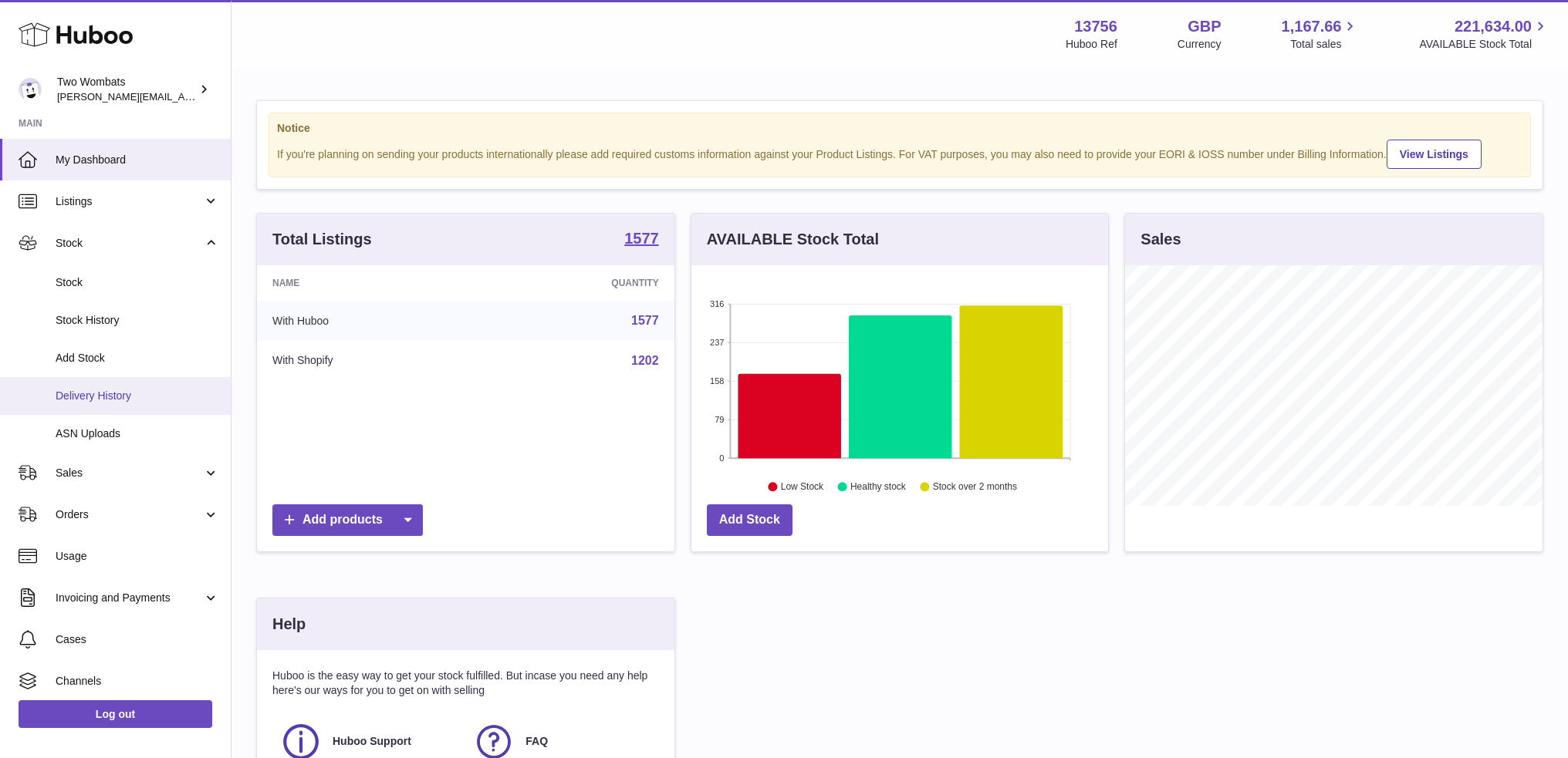
click at [129, 400] on span "Delivery History" at bounding box center [137, 396] width 164 height 15
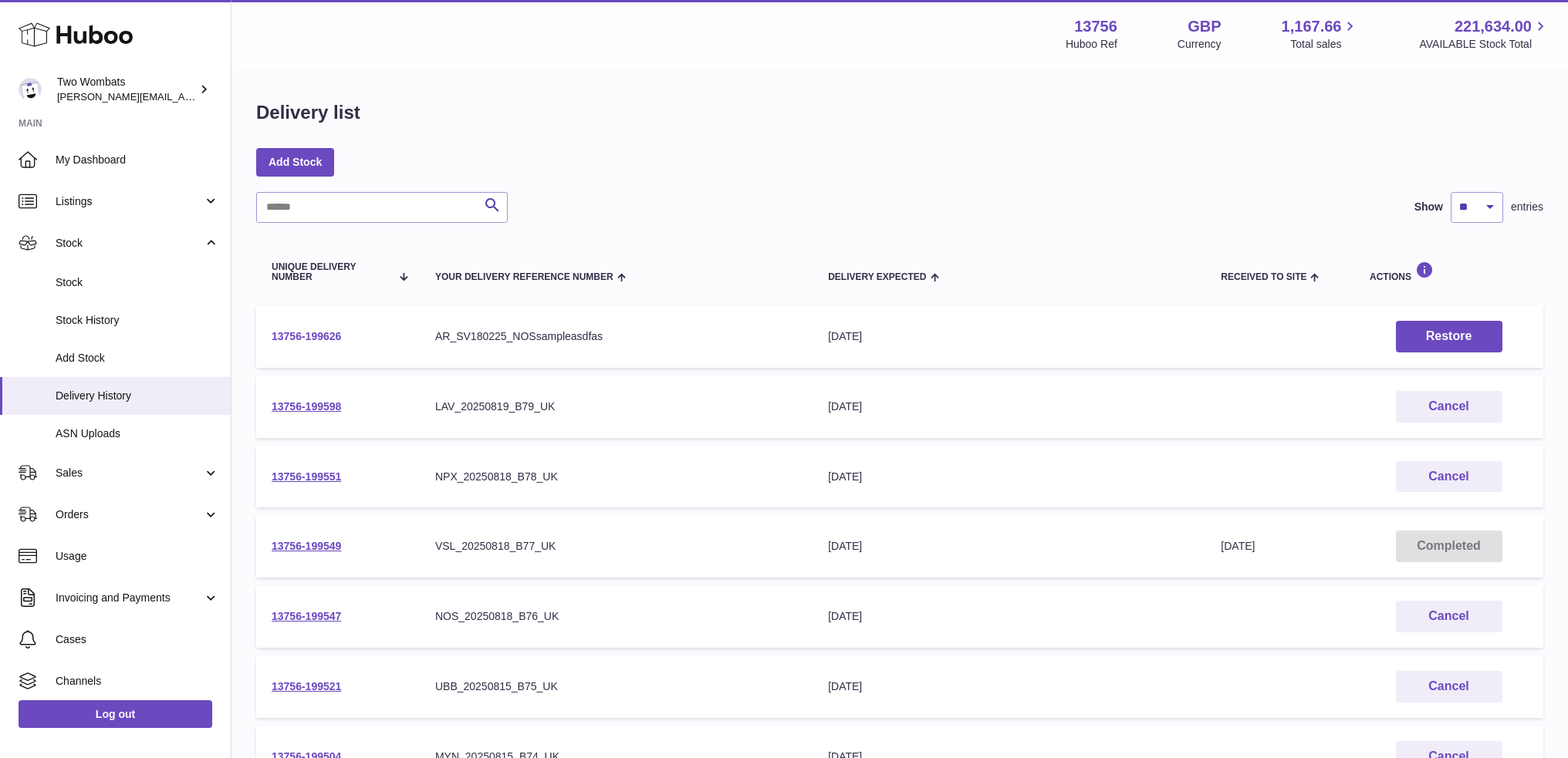
click at [311, 336] on link "13756-199626" at bounding box center [306, 336] width 70 height 12
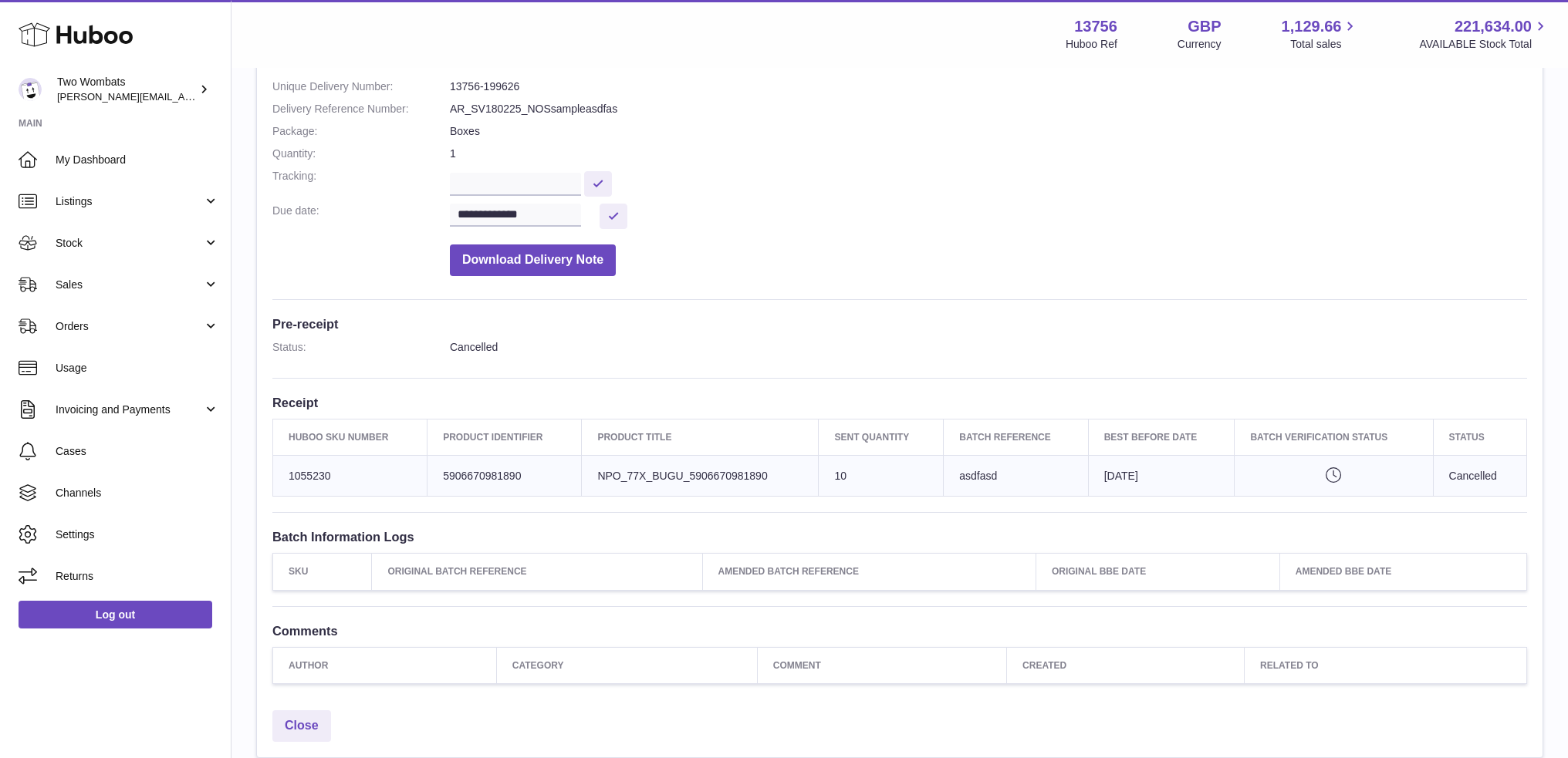
scroll to position [231, 0]
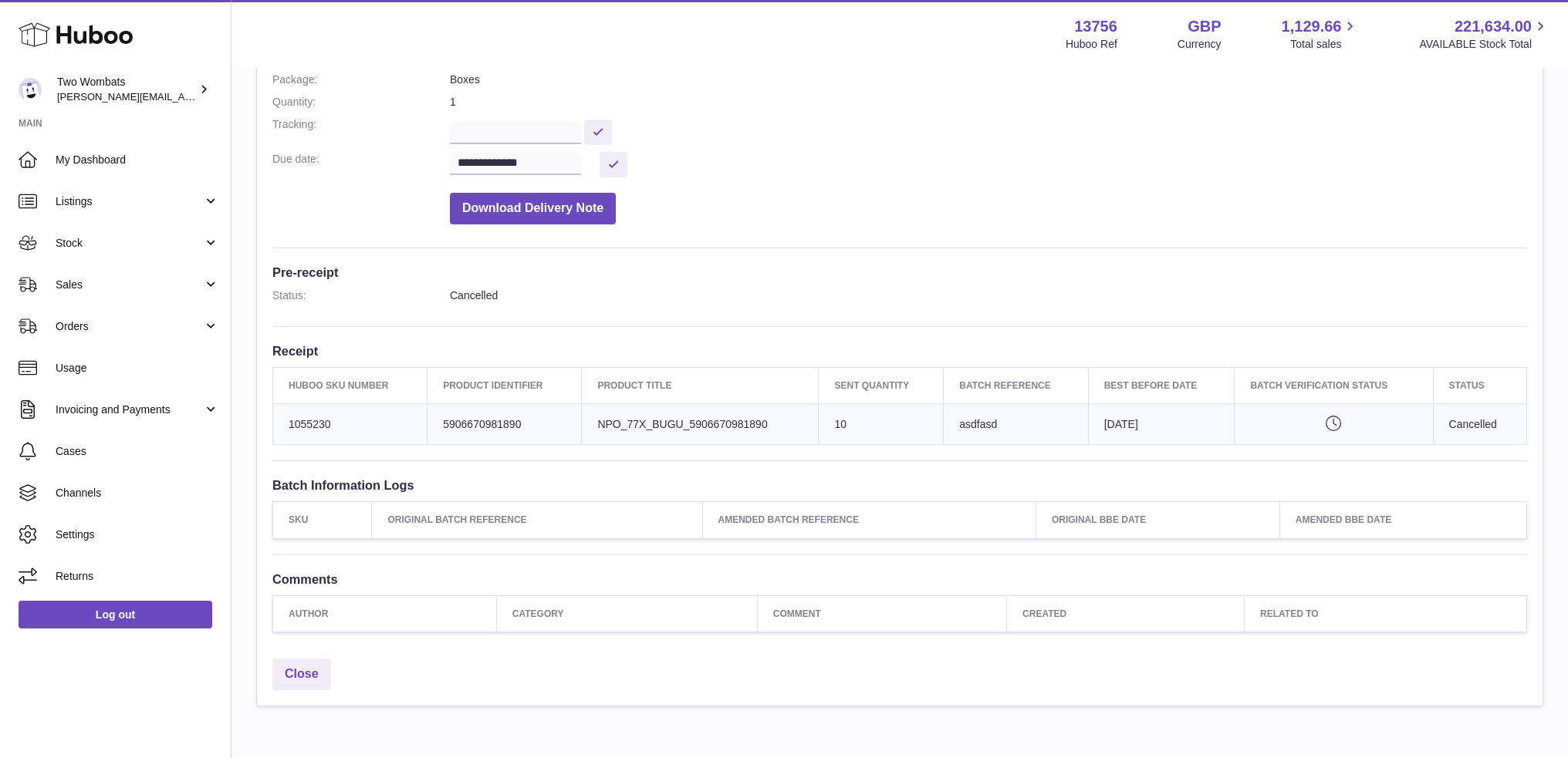
drag, startPoint x: 962, startPoint y: 428, endPoint x: 1109, endPoint y: 430, distance: 147.0
click at [1109, 430] on tr "Huboo SKU Number 1055230 Client Identifier 5906670981890 Product title NPO_77X_…" at bounding box center [900, 423] width 1254 height 41
drag, startPoint x: 1156, startPoint y: 423, endPoint x: 1106, endPoint y: 441, distance: 53.1
click at [1068, 425] on tr "Huboo SKU Number 1055230 Client Identifier 5906670981890 Product title NPO_77X_…" at bounding box center [900, 423] width 1254 height 41
click at [1170, 418] on td "Best Before Date [DATE]" at bounding box center [1161, 423] width 147 height 41
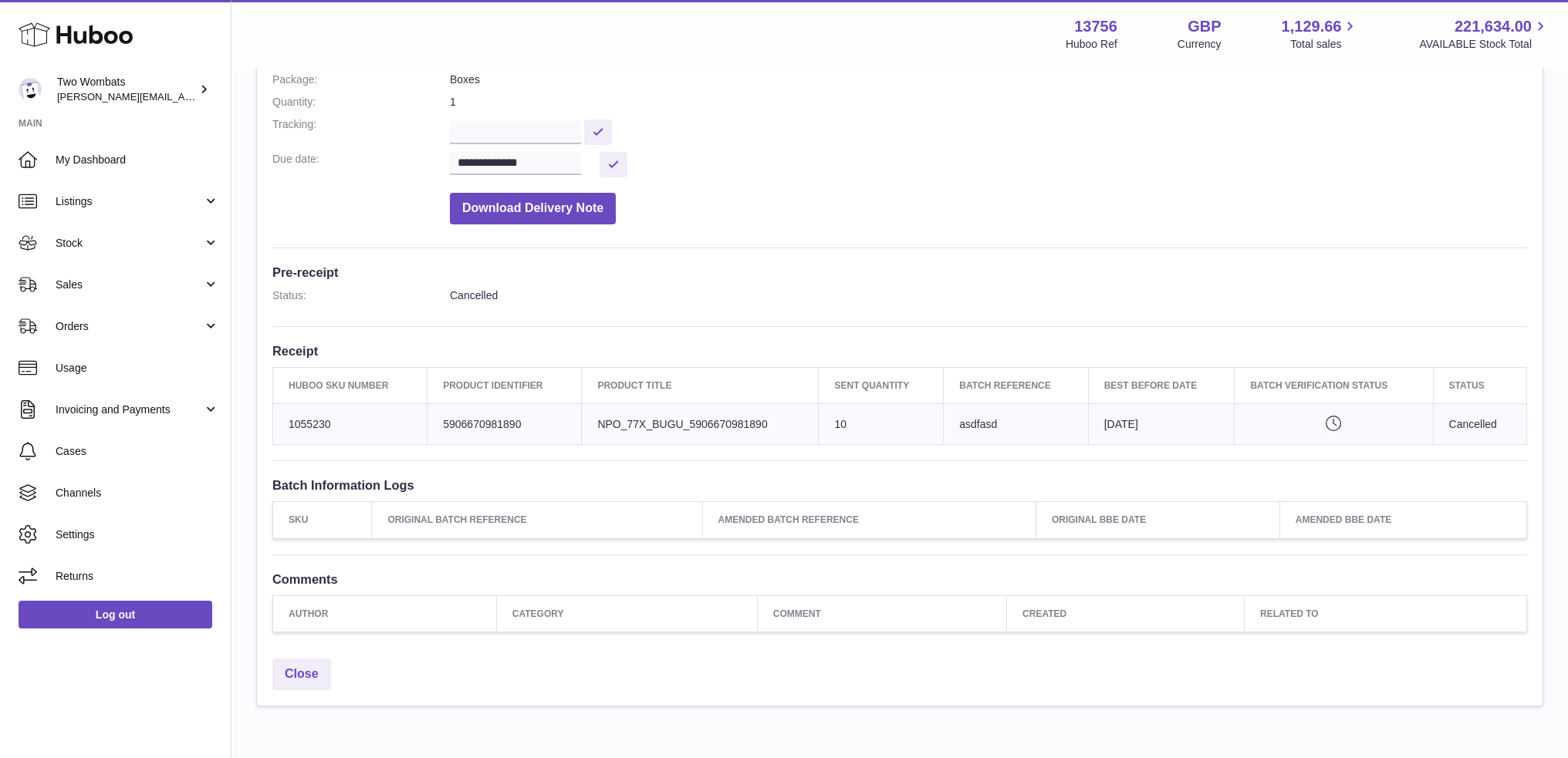
drag, startPoint x: 1129, startPoint y: 416, endPoint x: 1085, endPoint y: 421, distance: 44.3
click at [1085, 419] on tr "Huboo SKU Number 1055230 Client Identifier 5906670981890 Product title NPO_77X_…" at bounding box center [900, 423] width 1254 height 41
drag, startPoint x: 956, startPoint y: 423, endPoint x: 1061, endPoint y: 431, distance: 105.3
click at [1061, 431] on td "Batch Reference [GEOGRAPHIC_DATA]" at bounding box center [1015, 423] width 144 height 41
drag, startPoint x: 1223, startPoint y: 414, endPoint x: 1183, endPoint y: 414, distance: 40.0
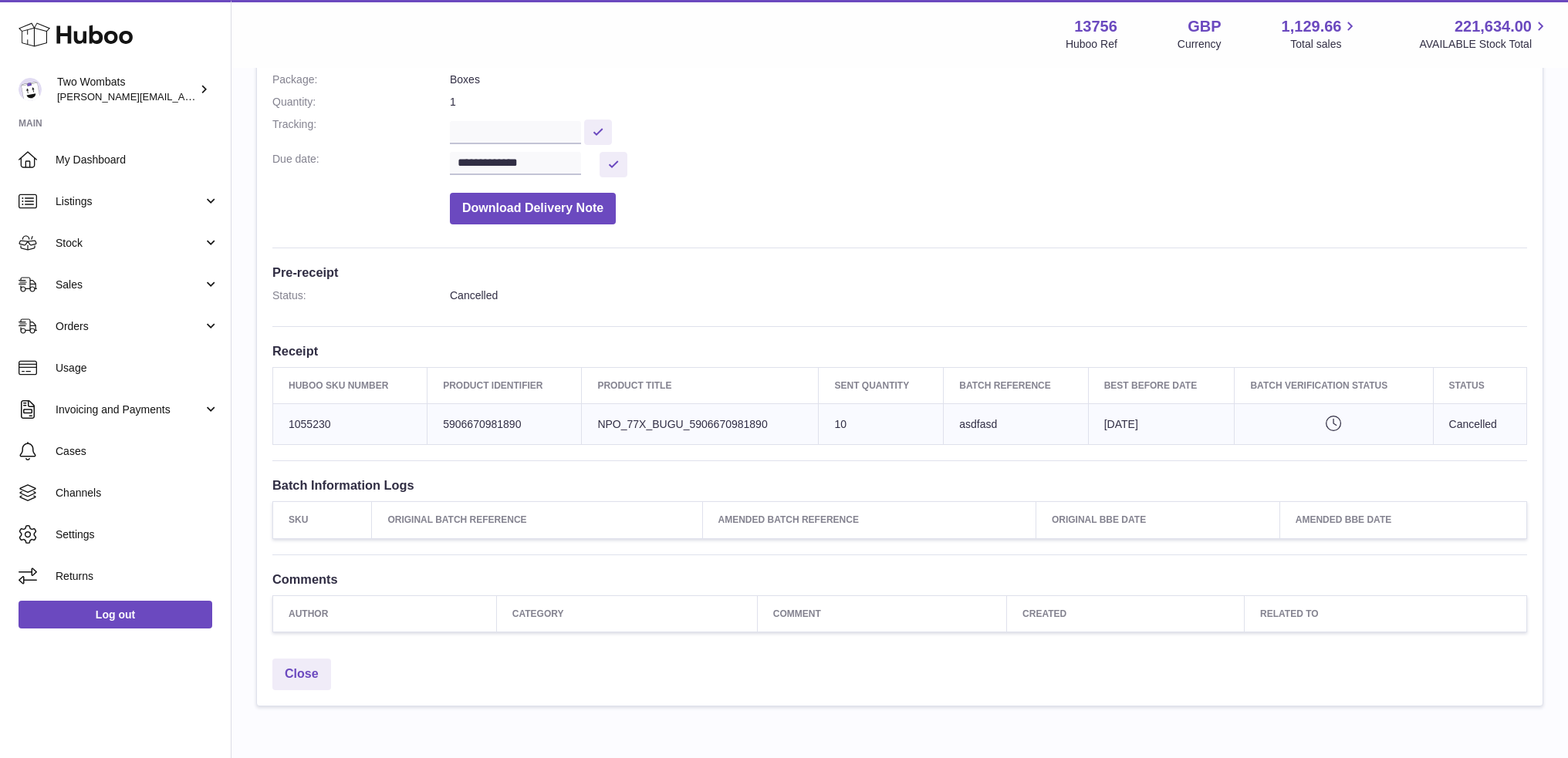
click at [1213, 414] on td "Best Before Date [DATE]" at bounding box center [1161, 423] width 147 height 41
drag, startPoint x: 1161, startPoint y: 417, endPoint x: 905, endPoint y: 426, distance: 256.2
click at [905, 426] on tr "Huboo SKU Number 1055230 Client Identifier 5906670981890 Product title NPO_77X_…" at bounding box center [900, 423] width 1254 height 41
click at [1157, 422] on td "Best Before Date [DATE]" at bounding box center [1161, 423] width 147 height 41
drag, startPoint x: 1186, startPoint y: 447, endPoint x: 1197, endPoint y: 411, distance: 37.6
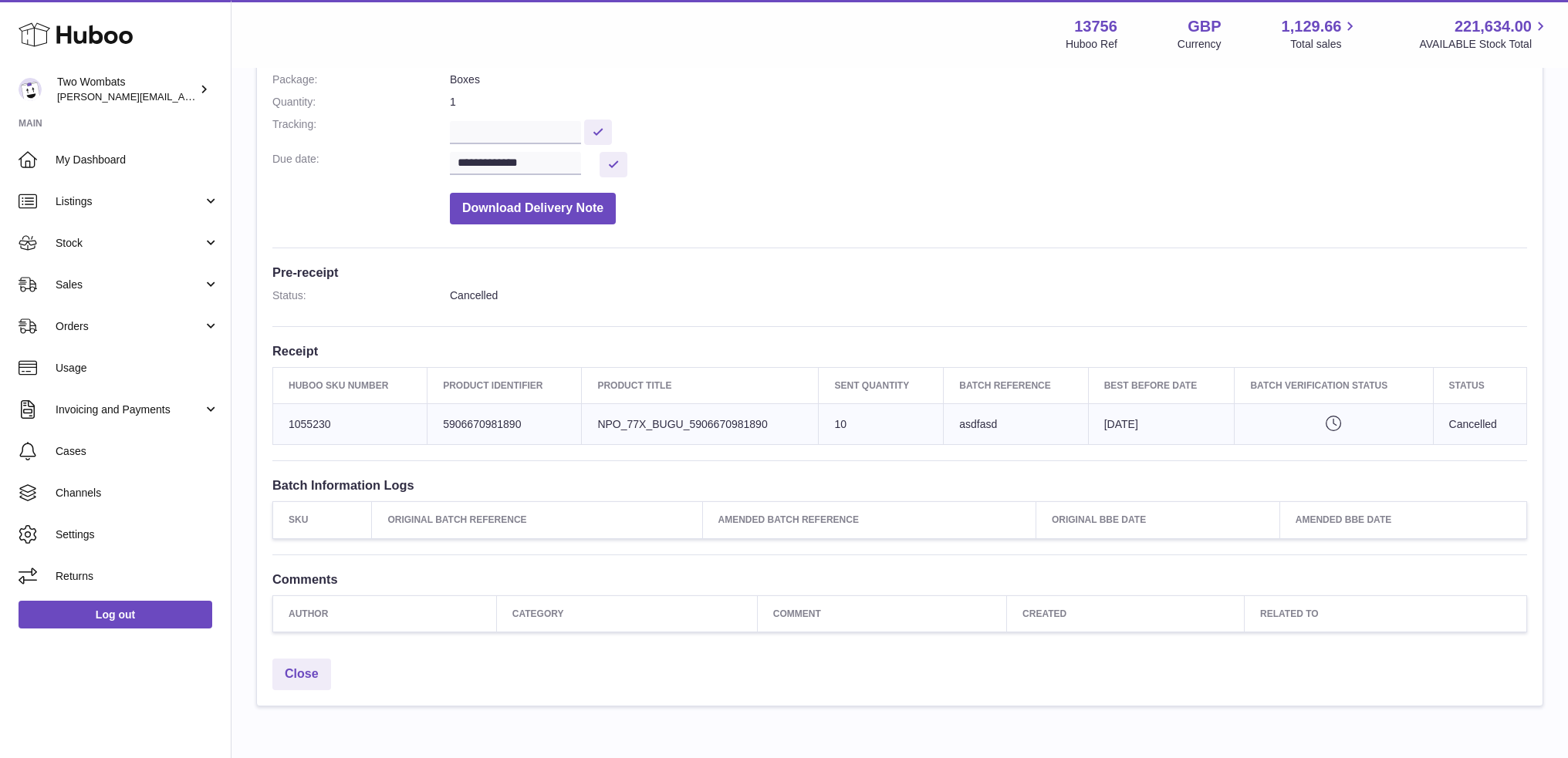
click at [1189, 442] on div "**********" at bounding box center [900, 286] width 1285 height 730
click at [1197, 404] on td "Best Before Date [DATE]" at bounding box center [1161, 423] width 147 height 41
click at [1124, 410] on td "Best Before Date [DATE]" at bounding box center [1161, 423] width 147 height 41
click at [1126, 415] on td "Best Before Date [DATE]" at bounding box center [1161, 423] width 147 height 41
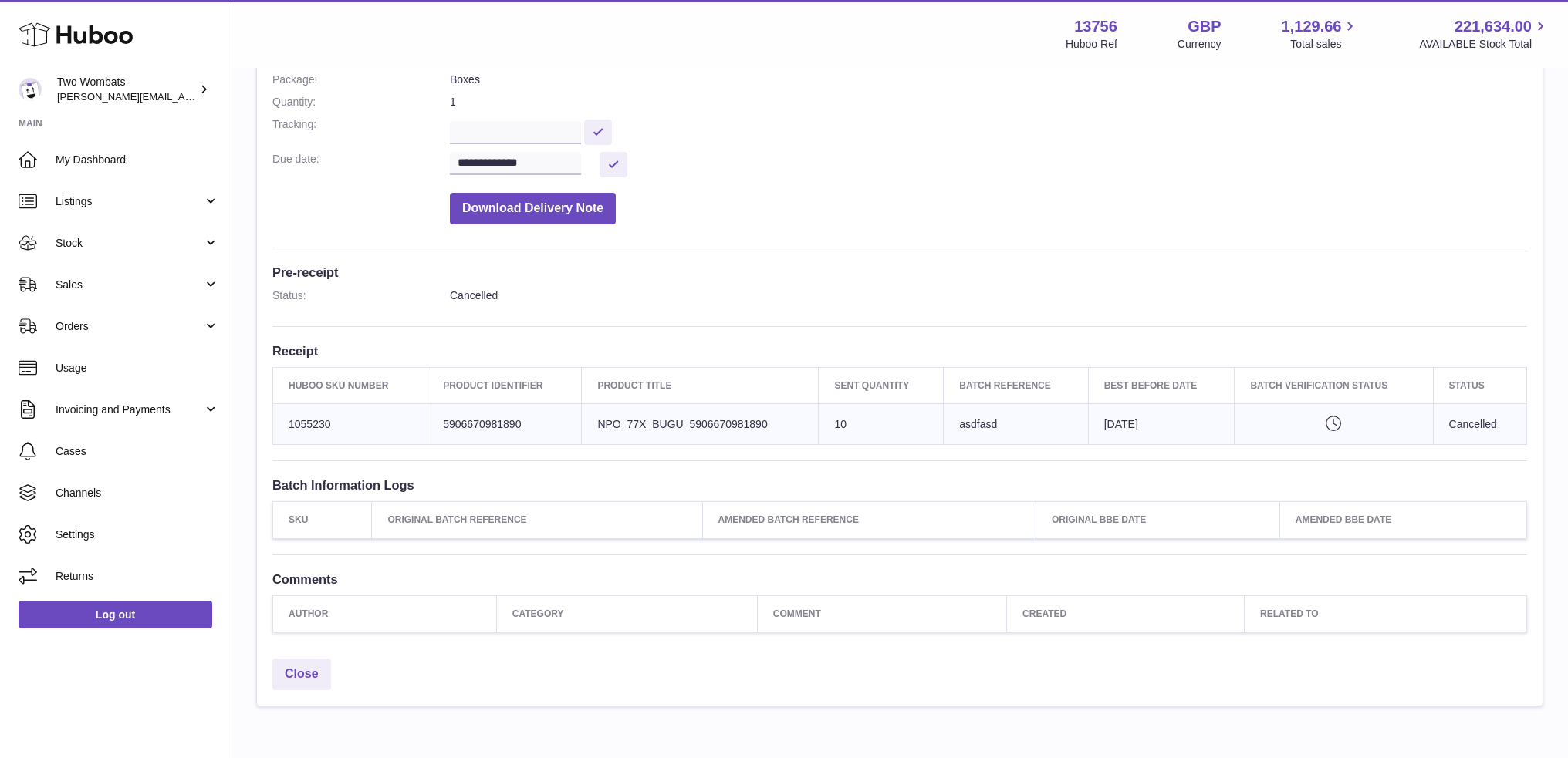
click at [1121, 433] on td "Best Before Date [DATE]" at bounding box center [1161, 423] width 147 height 41
click at [1126, 421] on td "Best Before Date [DATE]" at bounding box center [1161, 423] width 147 height 41
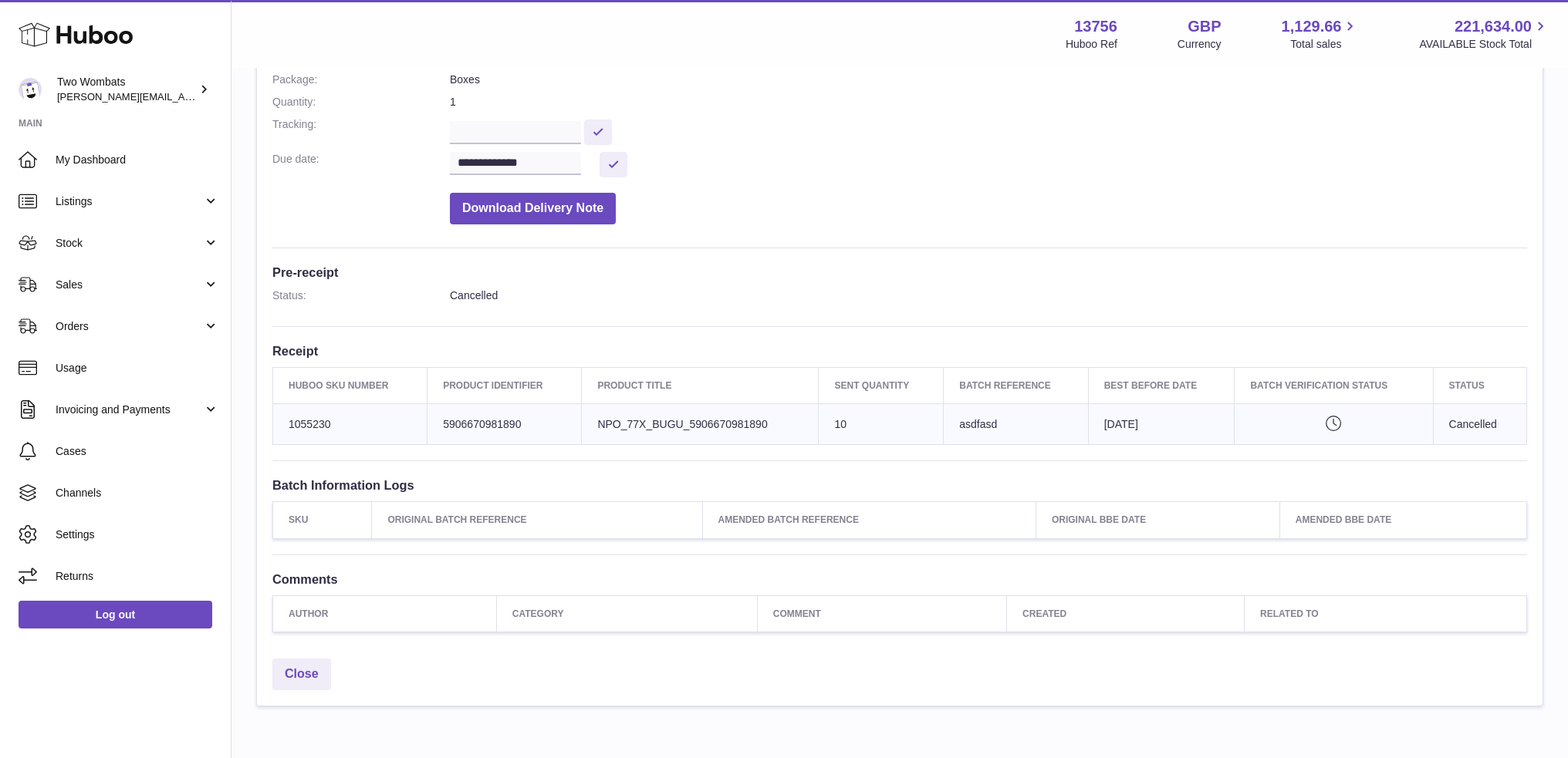
click at [1126, 425] on td "Best Before Date [DATE]" at bounding box center [1161, 423] width 147 height 41
click at [1121, 429] on td "Best Before Date [DATE]" at bounding box center [1161, 423] width 147 height 41
click at [1120, 429] on td "Best Before Date [DATE]" at bounding box center [1161, 423] width 147 height 41
click at [1209, 437] on td "Best Before Date [DATE]" at bounding box center [1161, 423] width 147 height 41
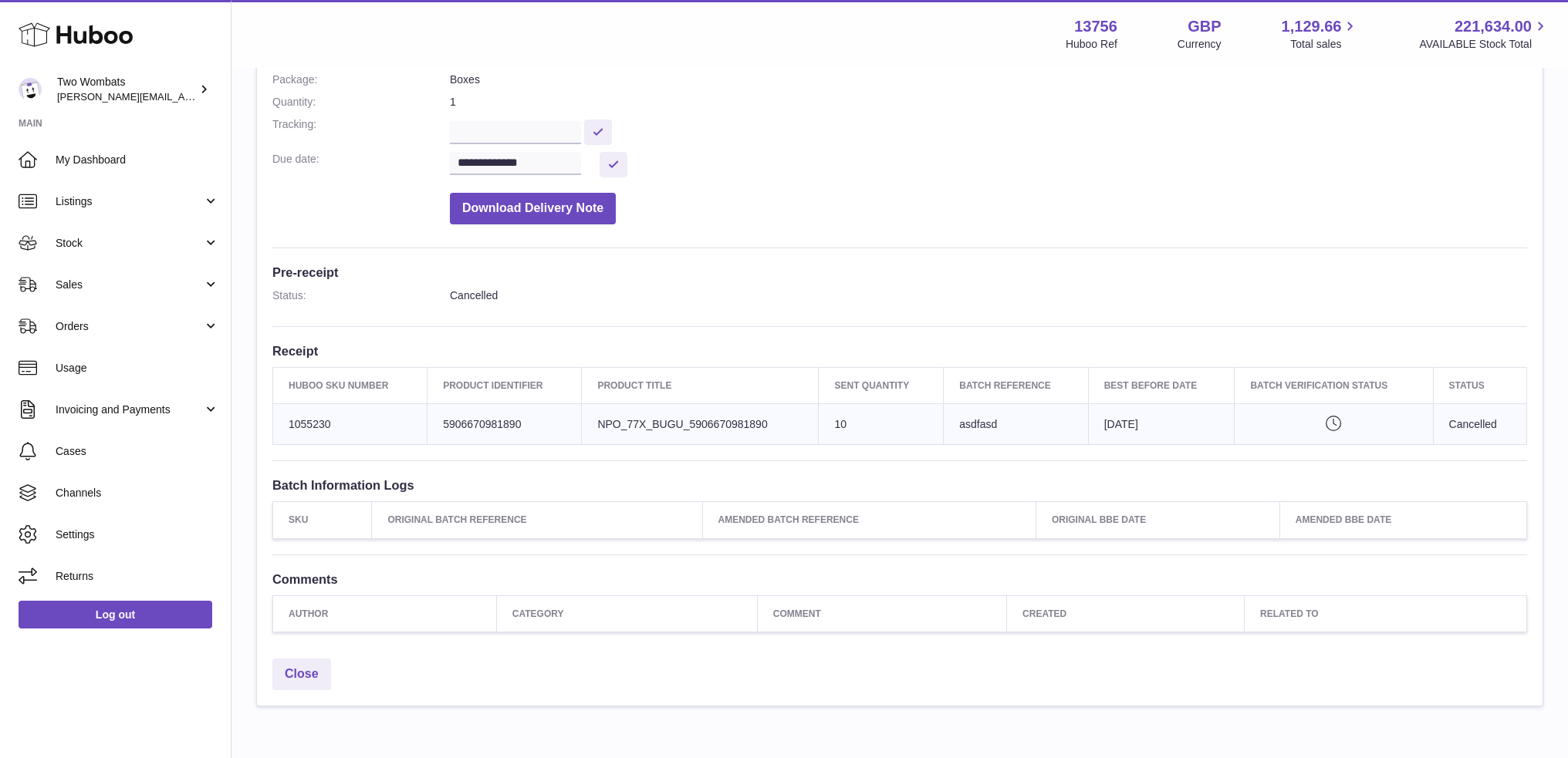
drag, startPoint x: 1294, startPoint y: 420, endPoint x: 1345, endPoint y: 423, distance: 51.1
click at [1295, 420] on icon "Pending verification" at bounding box center [1333, 423] width 166 height 16
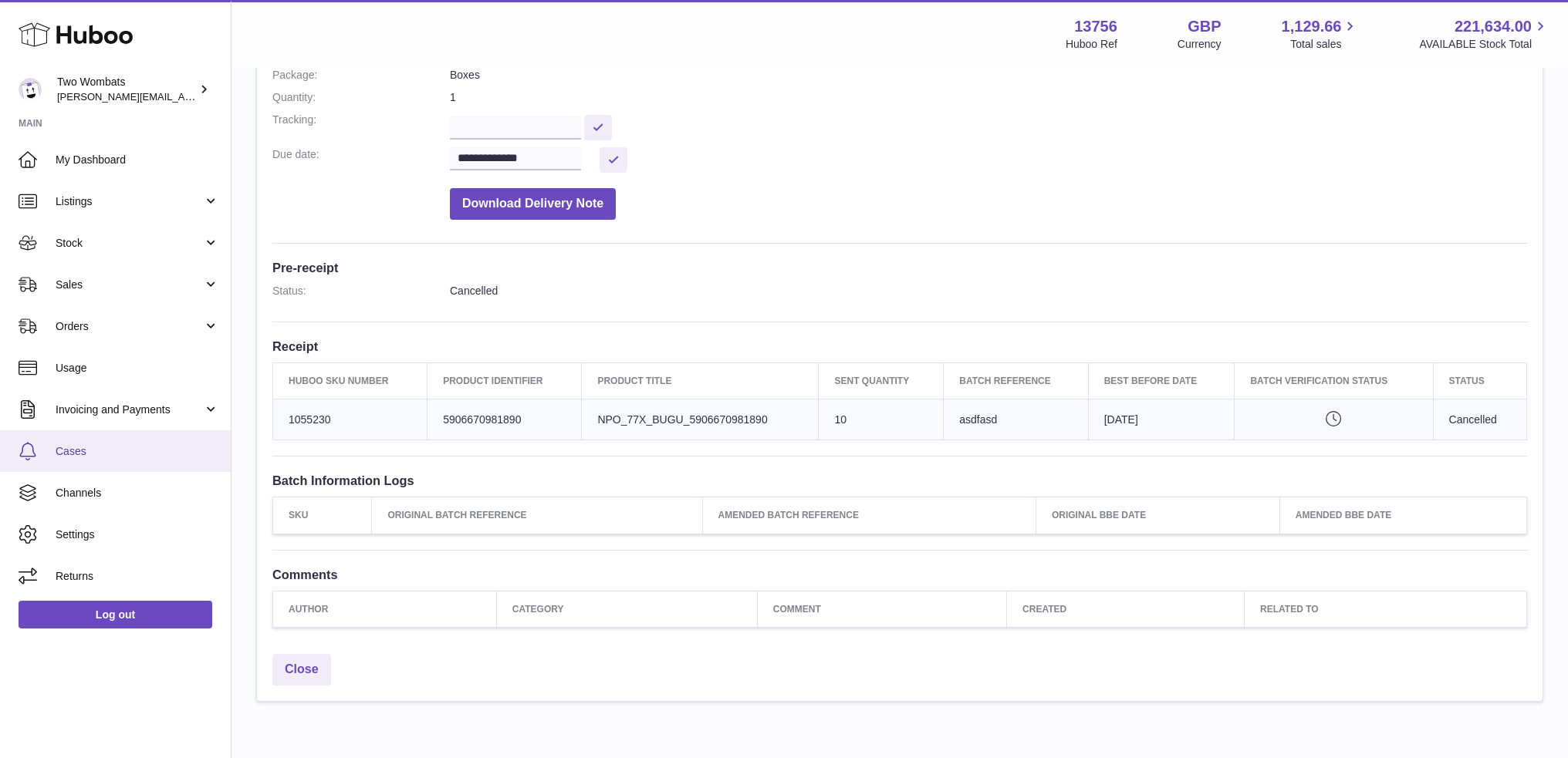
drag, startPoint x: 1367, startPoint y: 480, endPoint x: 147, endPoint y: 467, distance: 1220.1
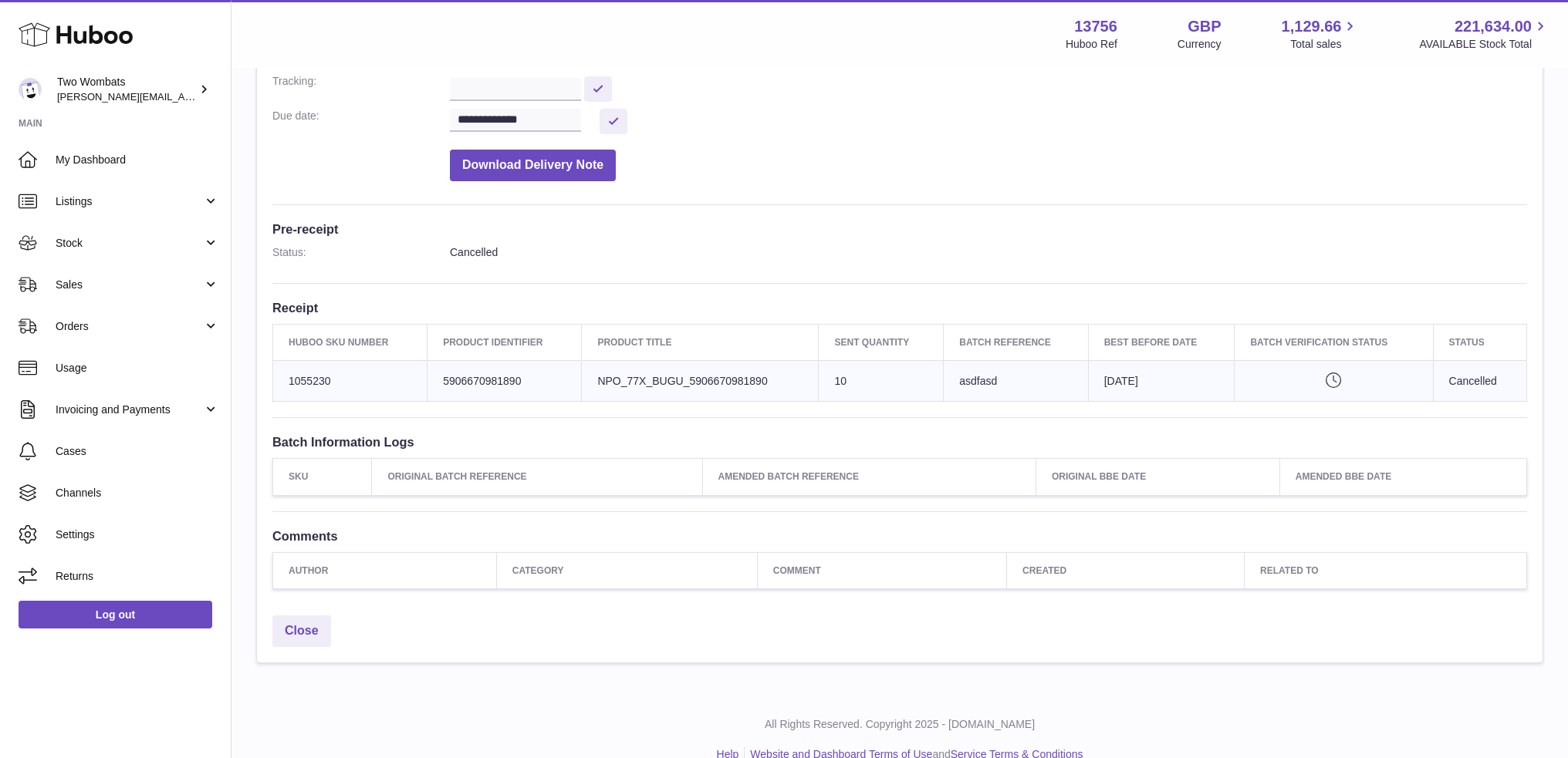
scroll to position [298, 0]
